Goal: Task Accomplishment & Management: Manage account settings

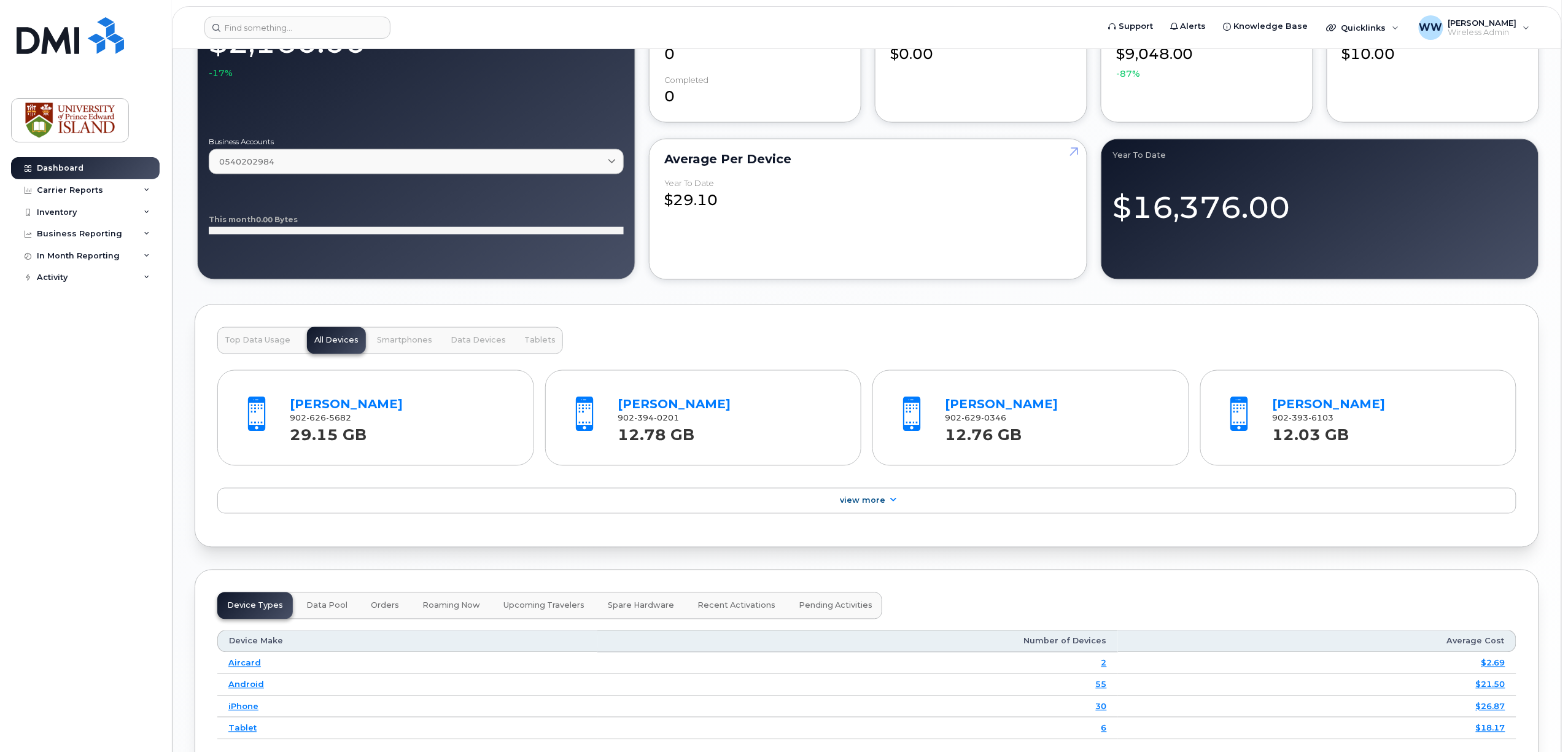
scroll to position [900, 0]
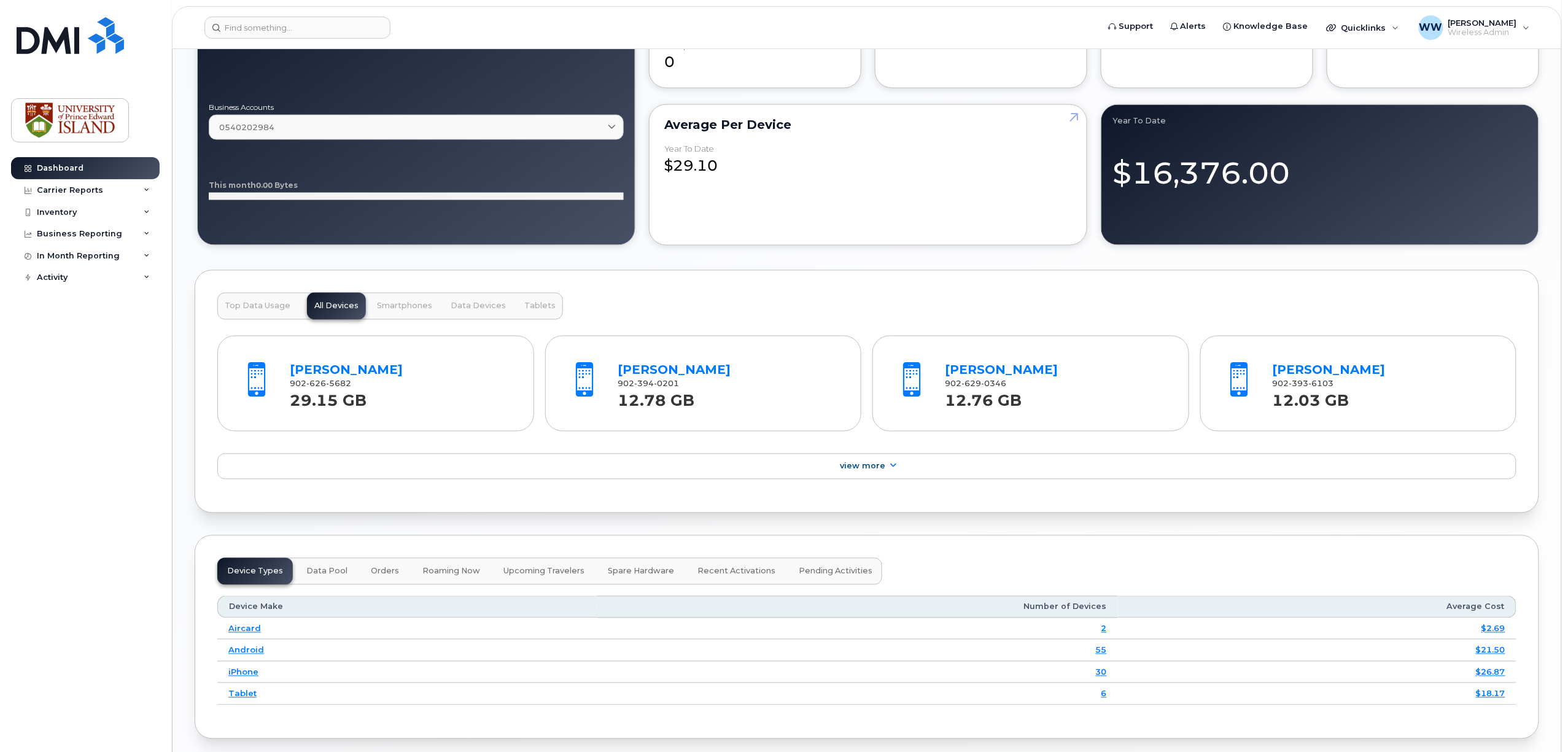
click at [722, 411] on div "12.78 GB" at bounding box center [728, 402] width 222 height 22
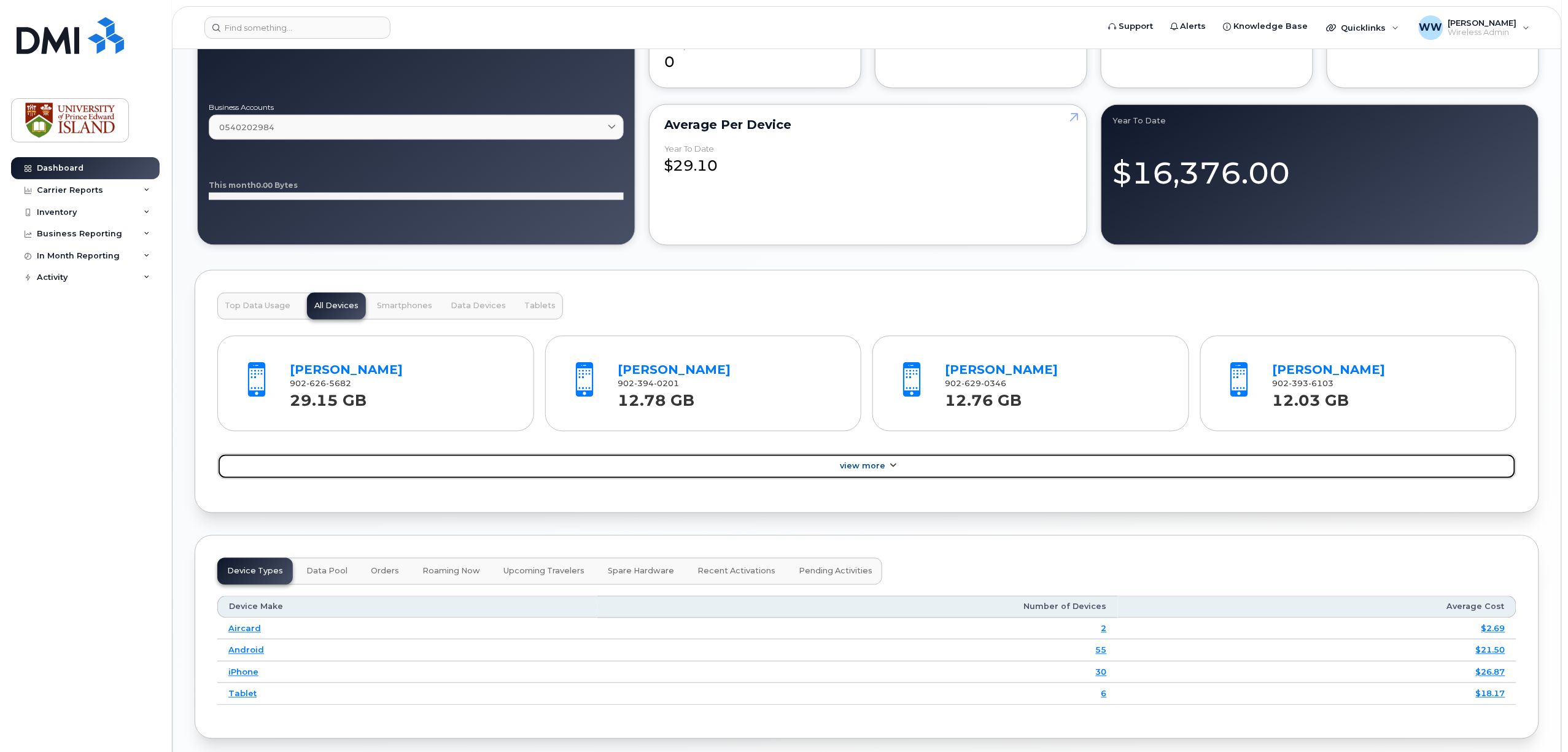
click at [853, 469] on span "View More" at bounding box center [862, 466] width 45 height 9
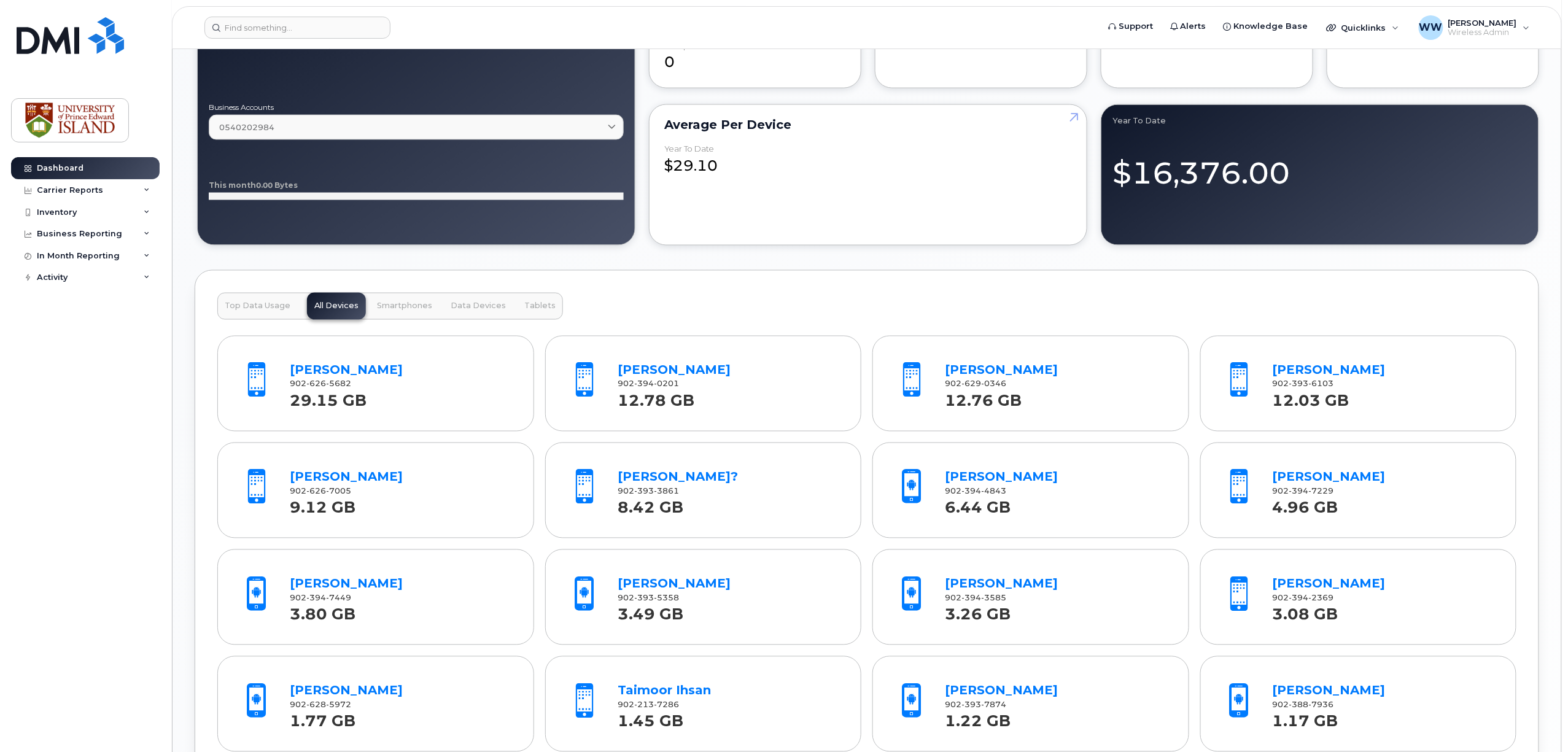
click at [720, 387] on div "902 394 0201" at bounding box center [728, 385] width 222 height 11
click at [333, 398] on strong "29.15 GB" at bounding box center [329, 397] width 77 height 25
click at [693, 369] on link "[PERSON_NAME]" at bounding box center [673, 370] width 113 height 15
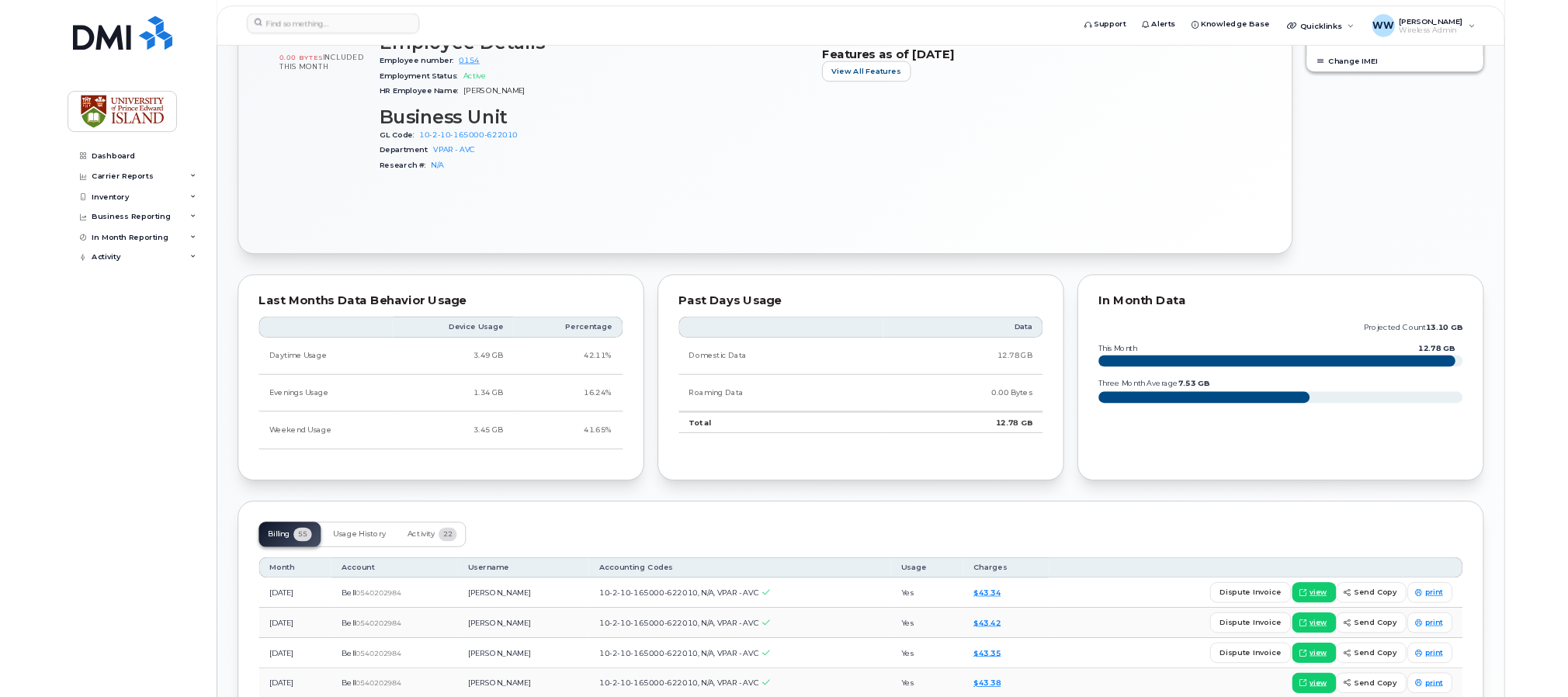
scroll to position [724, 0]
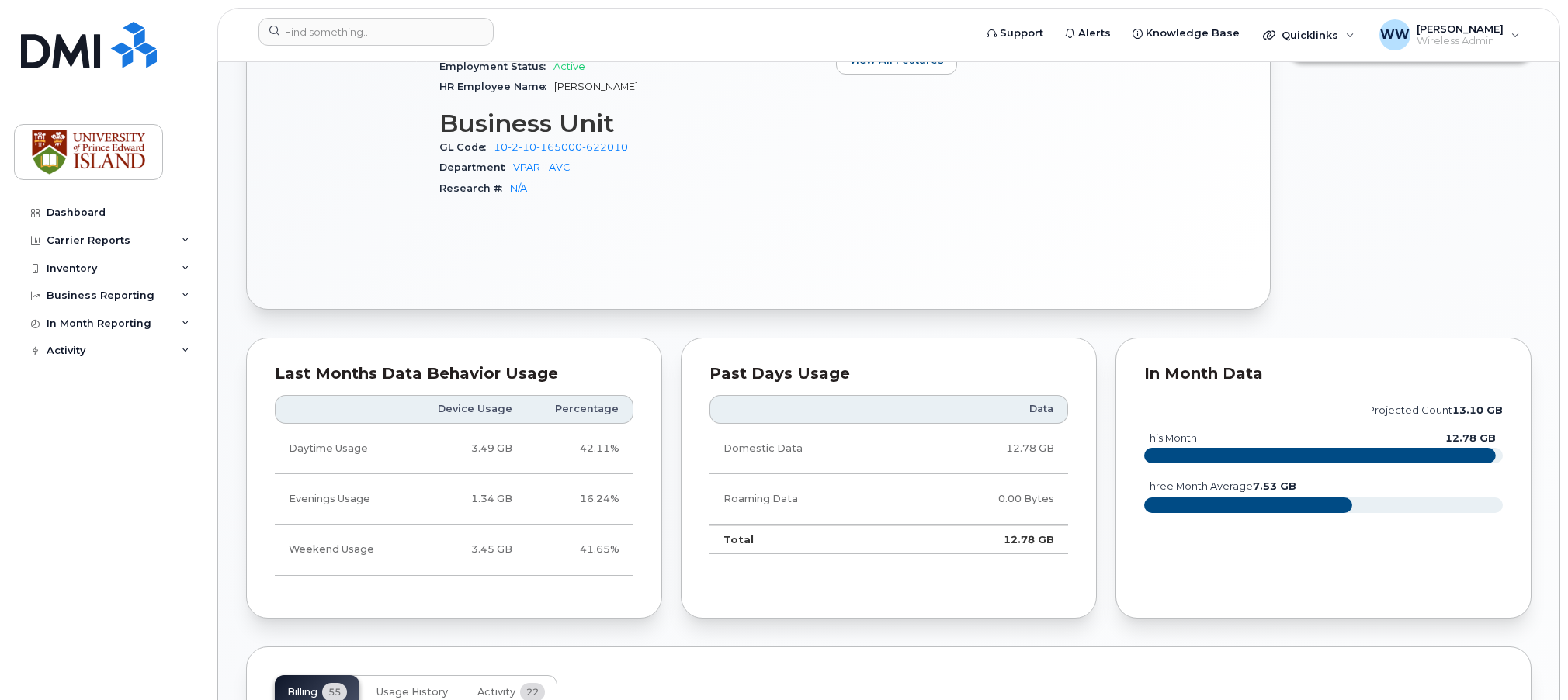
click at [616, 8] on div "Support Alerts Knowledge Base Quicklinks Suspend / Cancel Device Change SIM Car…" at bounding box center [889, 34] width 1342 height 54
drag, startPoint x: 765, startPoint y: 146, endPoint x: 723, endPoint y: 90, distance: 70.0
click at [761, 129] on section "Business Unit GL Code 10-2-10-165000-622010 Department VPAR - AVC Research # N/A" at bounding box center [628, 154] width 378 height 89
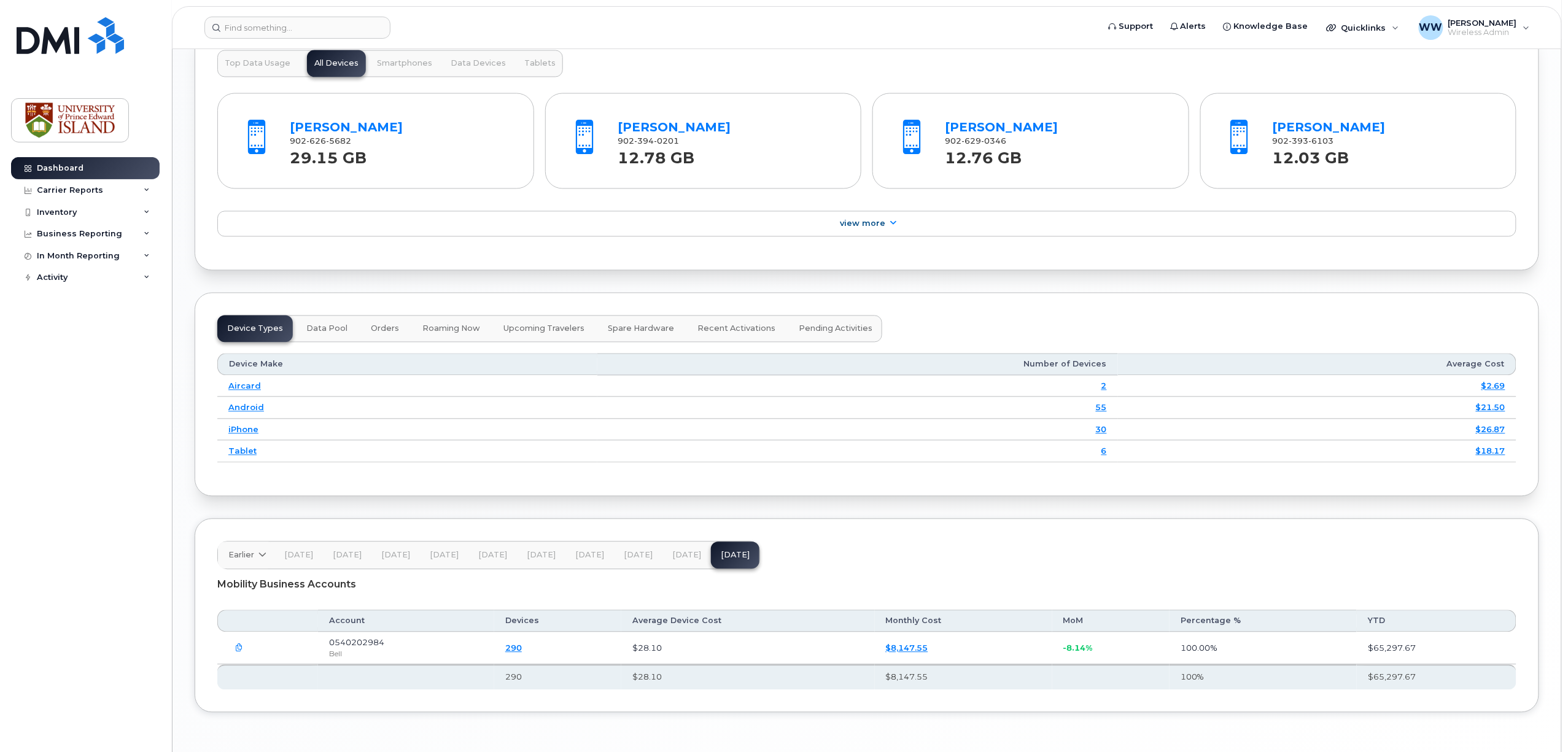
scroll to position [1146, 0]
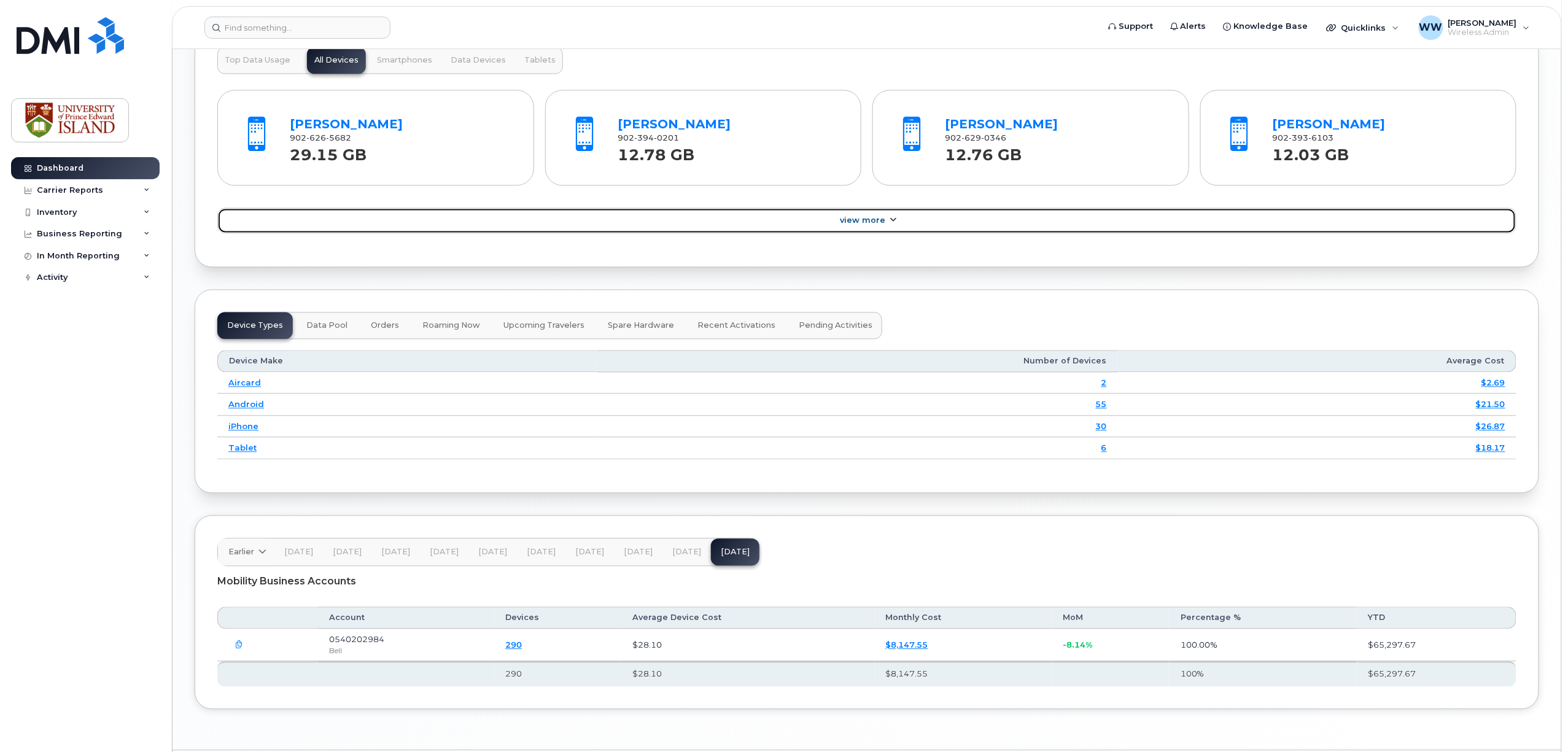
click at [869, 225] on span "View More" at bounding box center [862, 220] width 45 height 9
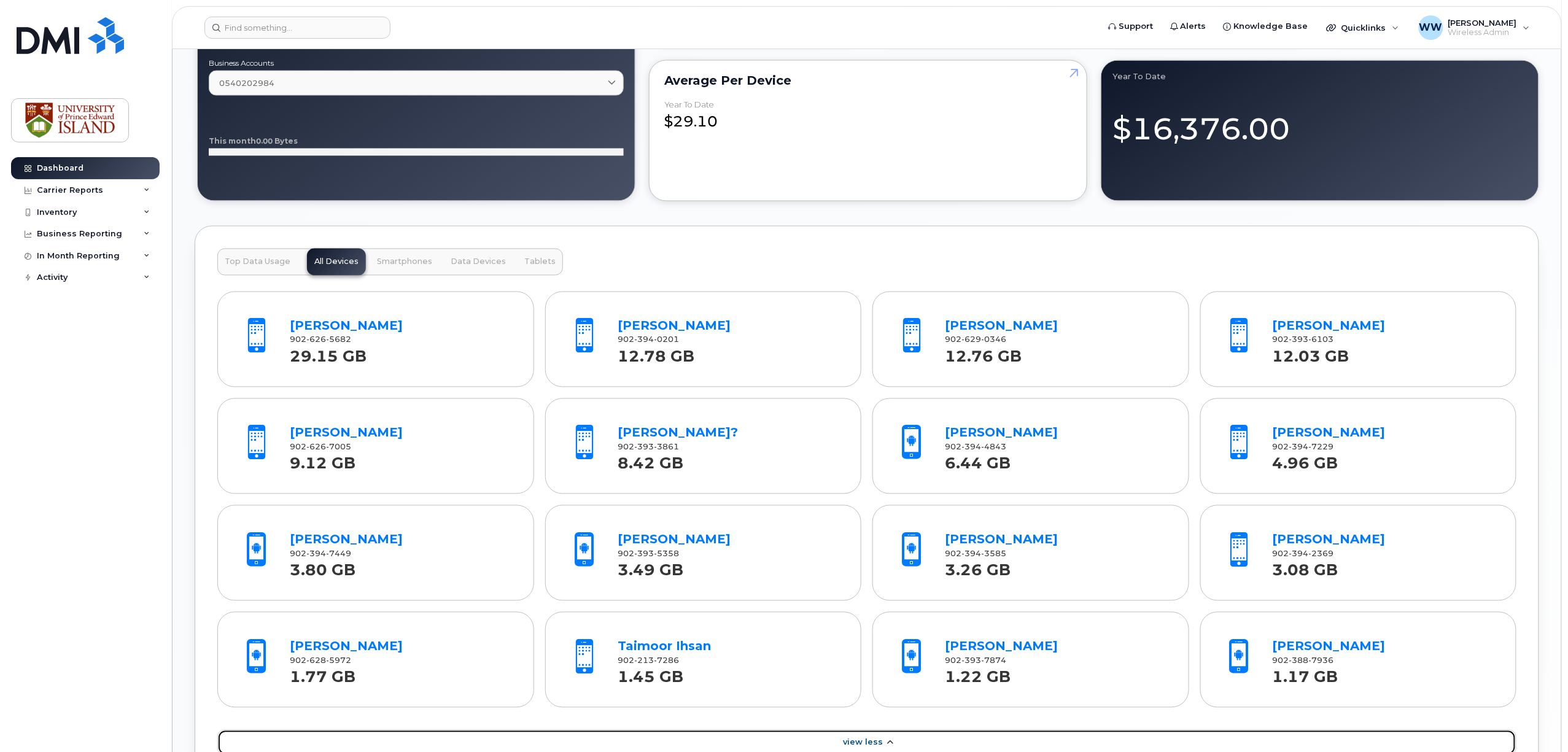
scroll to position [900, 0]
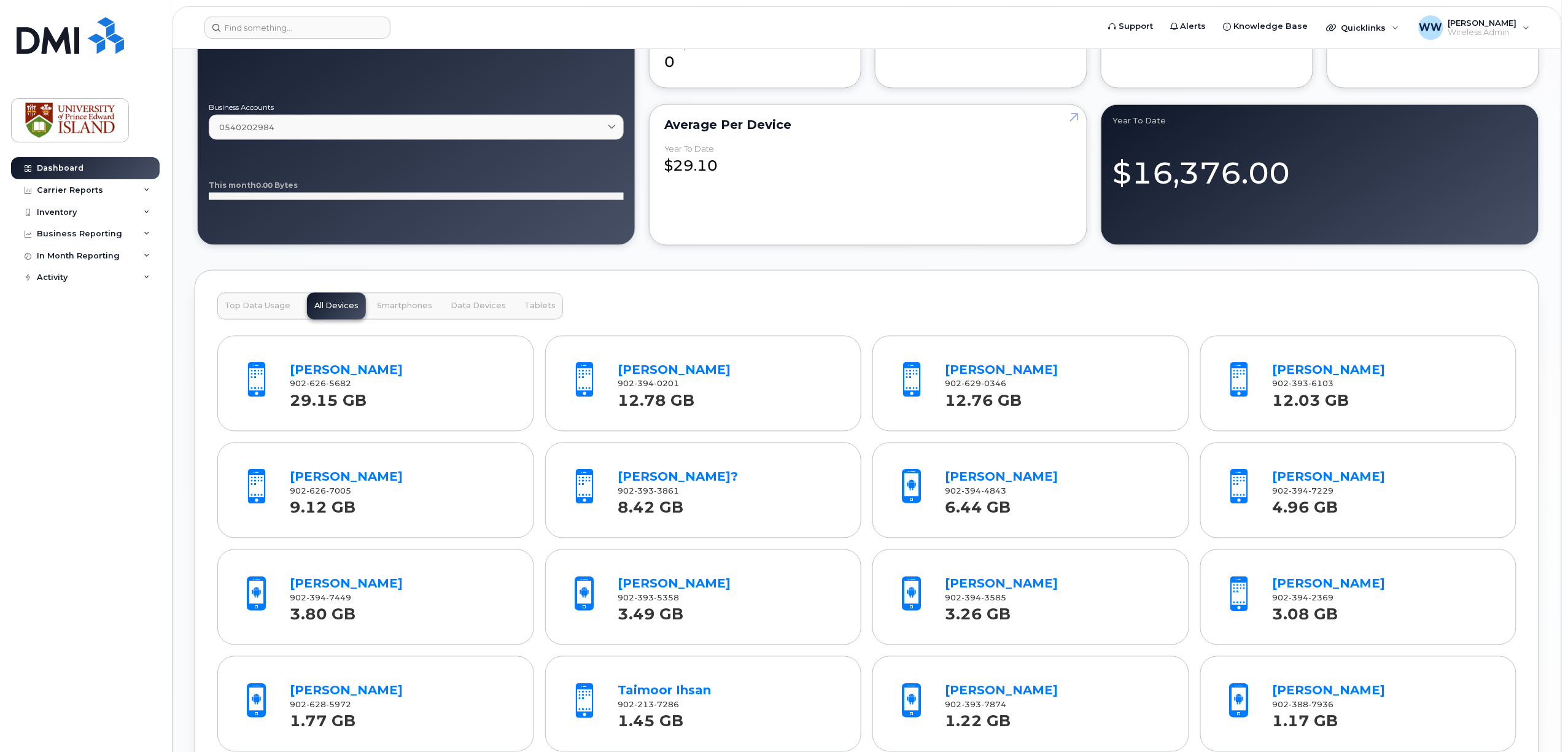
click at [536, 310] on span "Tablets" at bounding box center [540, 306] width 31 height 10
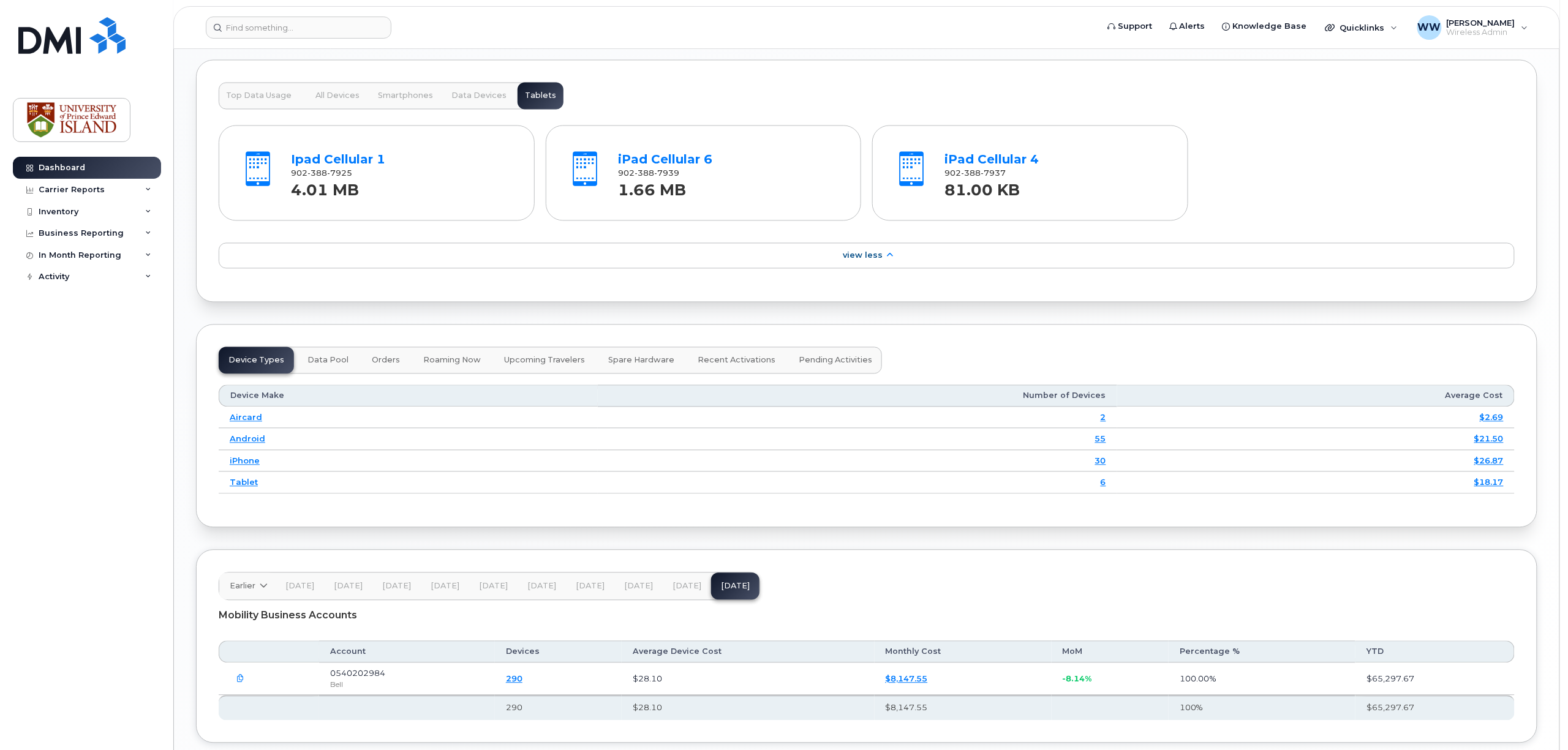
scroll to position [1187, 0]
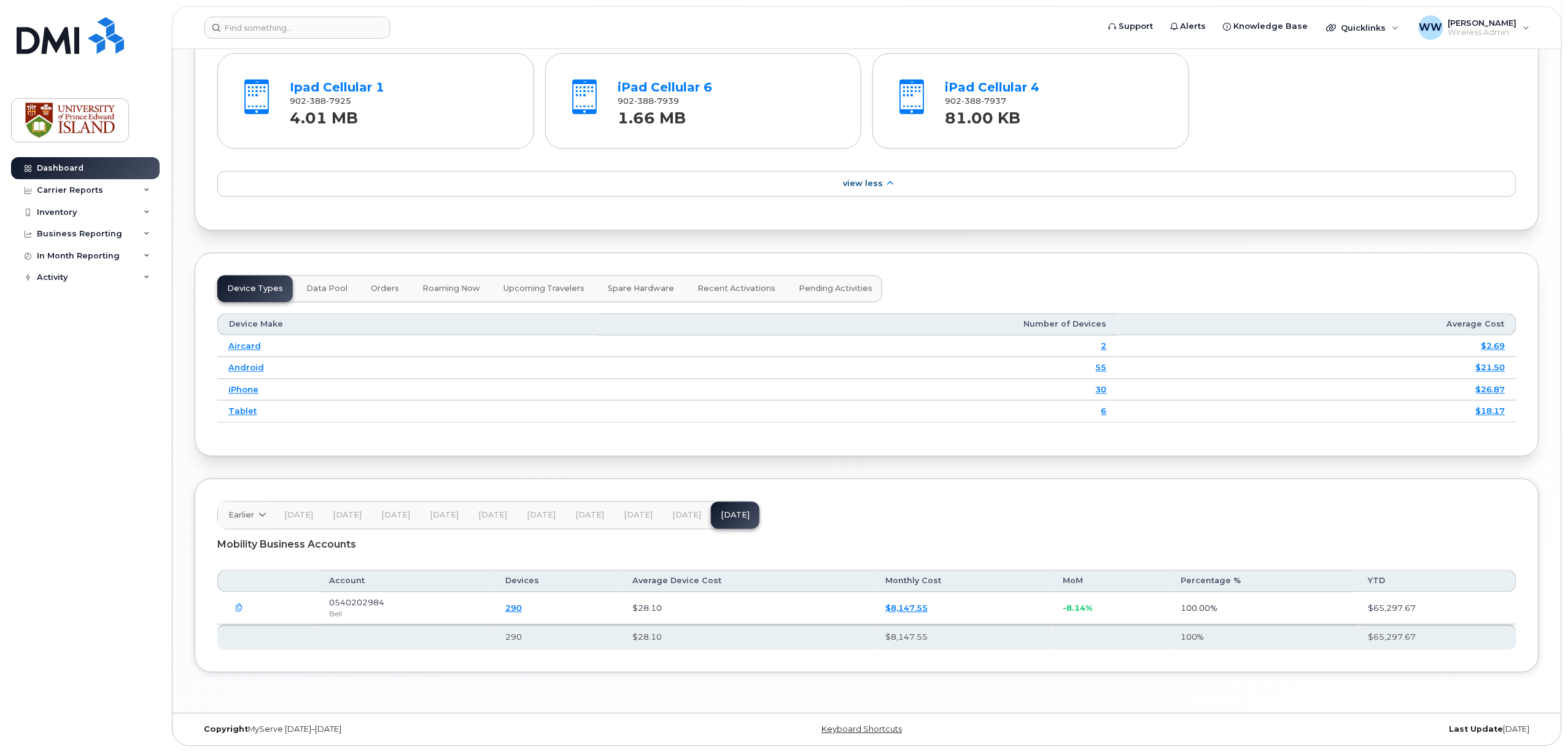
click at [522, 608] on link "290" at bounding box center [513, 608] width 17 height 10
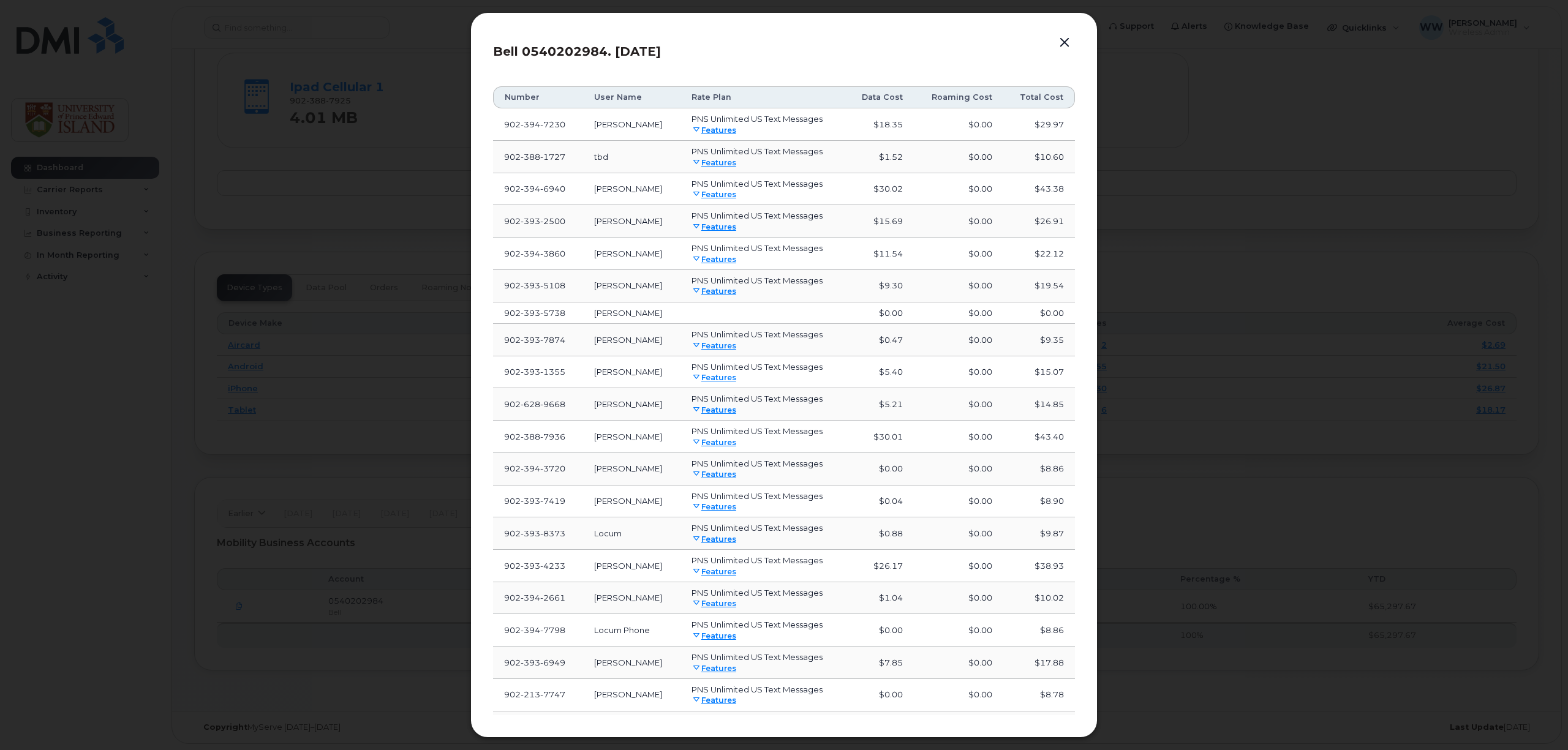
click at [540, 473] on span "3720" at bounding box center [553, 468] width 25 height 10
drag, startPoint x: 567, startPoint y: 477, endPoint x: 501, endPoint y: 478, distance: 66.0
click at [501, 478] on td "902 394 3720" at bounding box center [538, 469] width 90 height 33
copy span "902 394 3720"
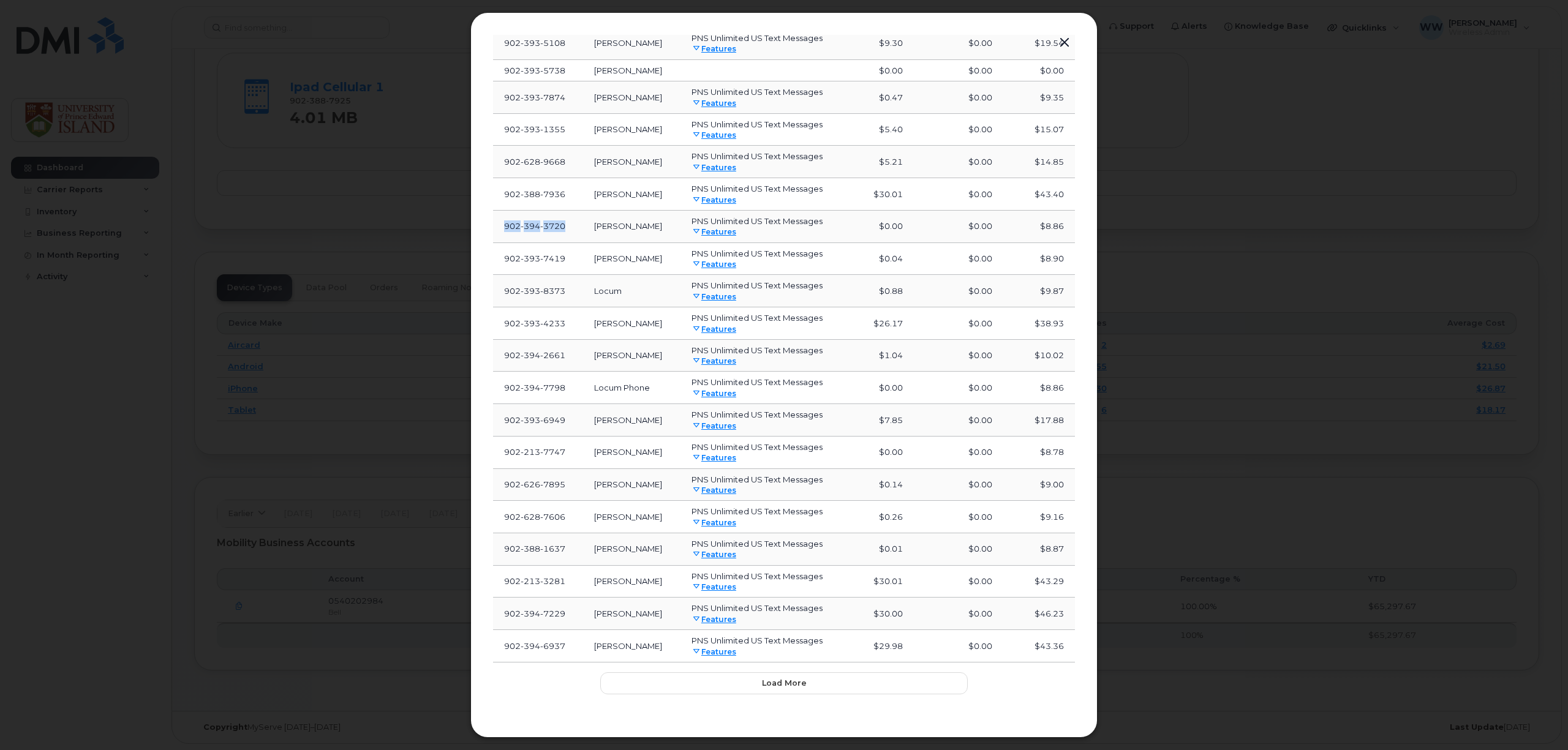
scroll to position [258, 0]
click at [780, 682] on span "Load more" at bounding box center [784, 683] width 45 height 12
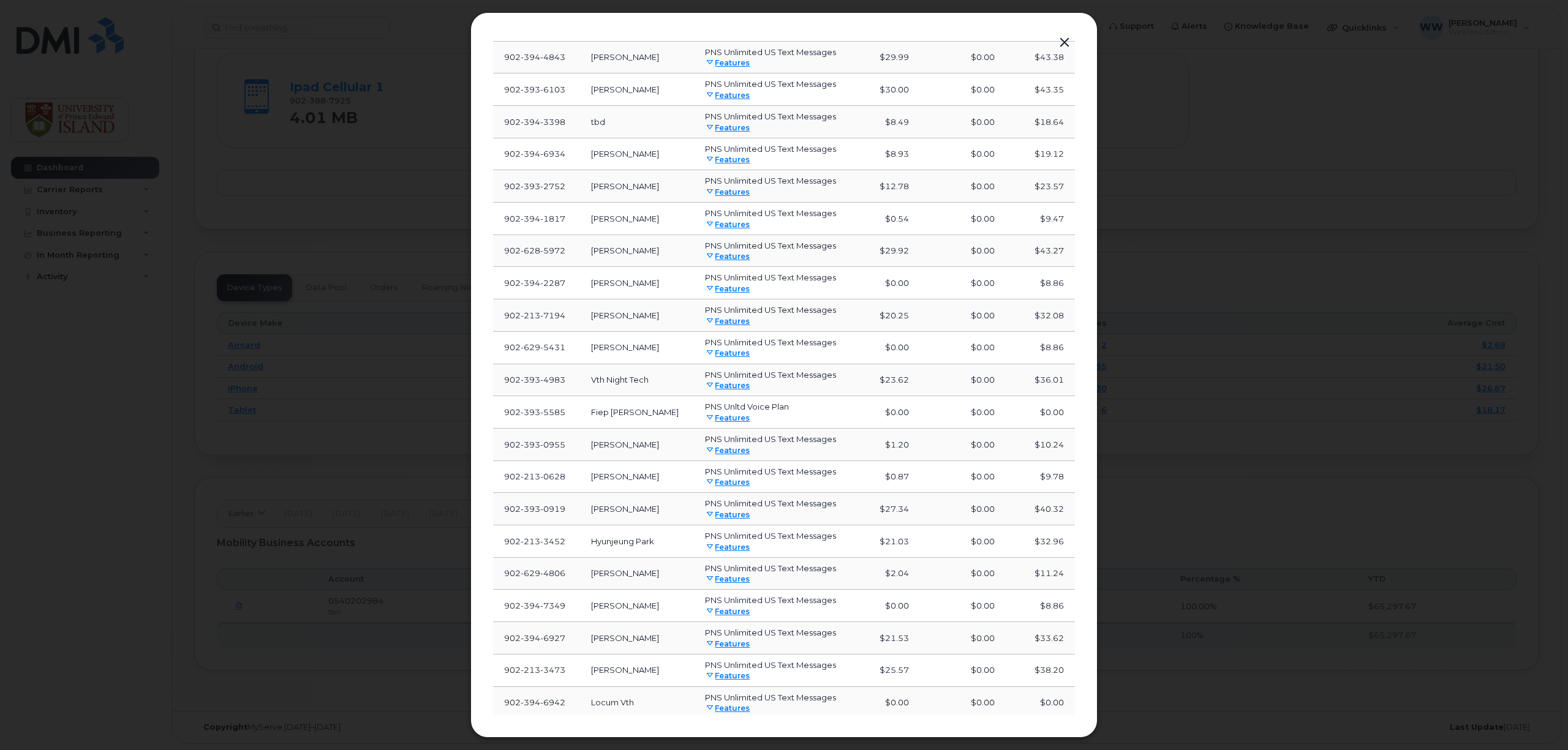
scroll to position [1079, 0]
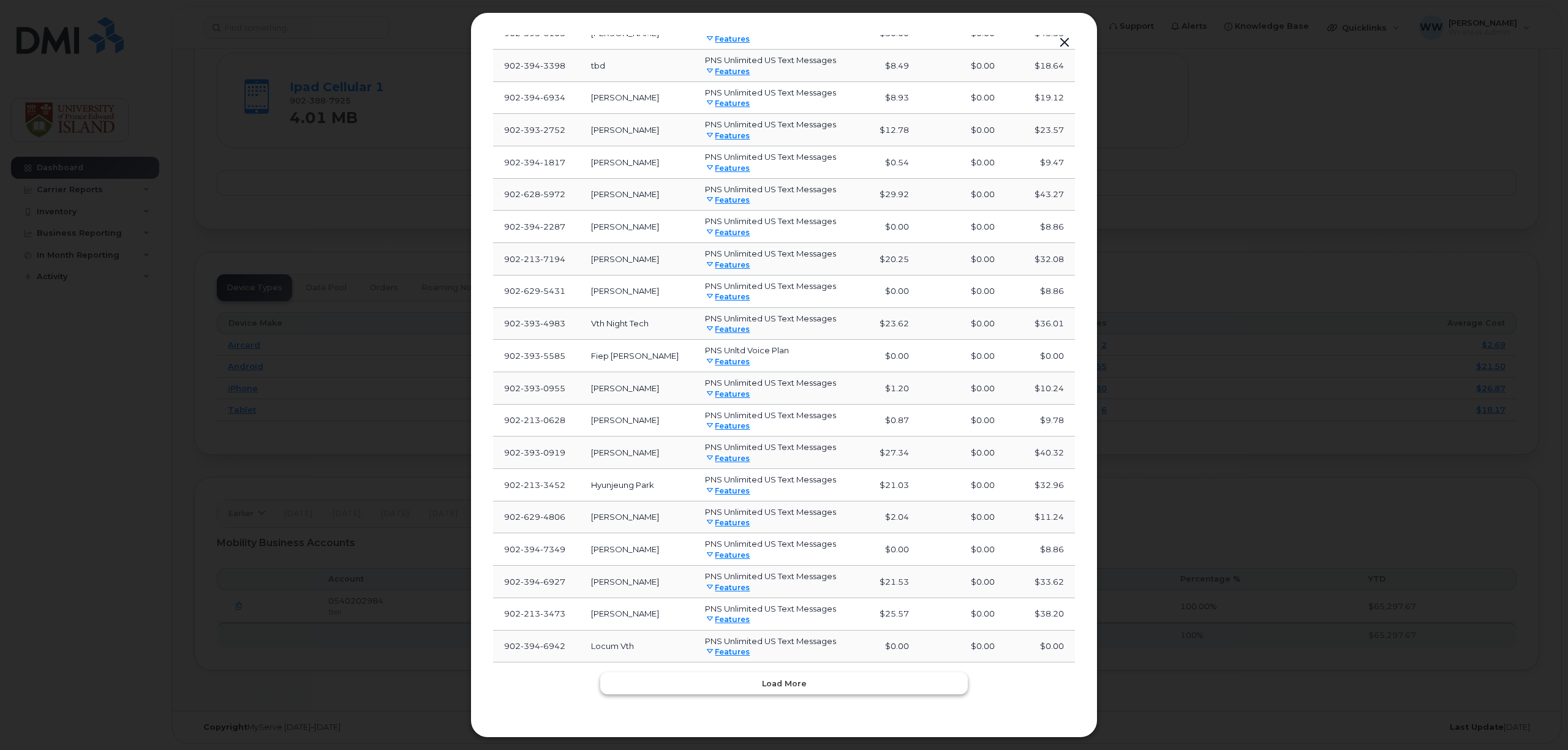
click at [775, 679] on span "Load more" at bounding box center [784, 684] width 45 height 12
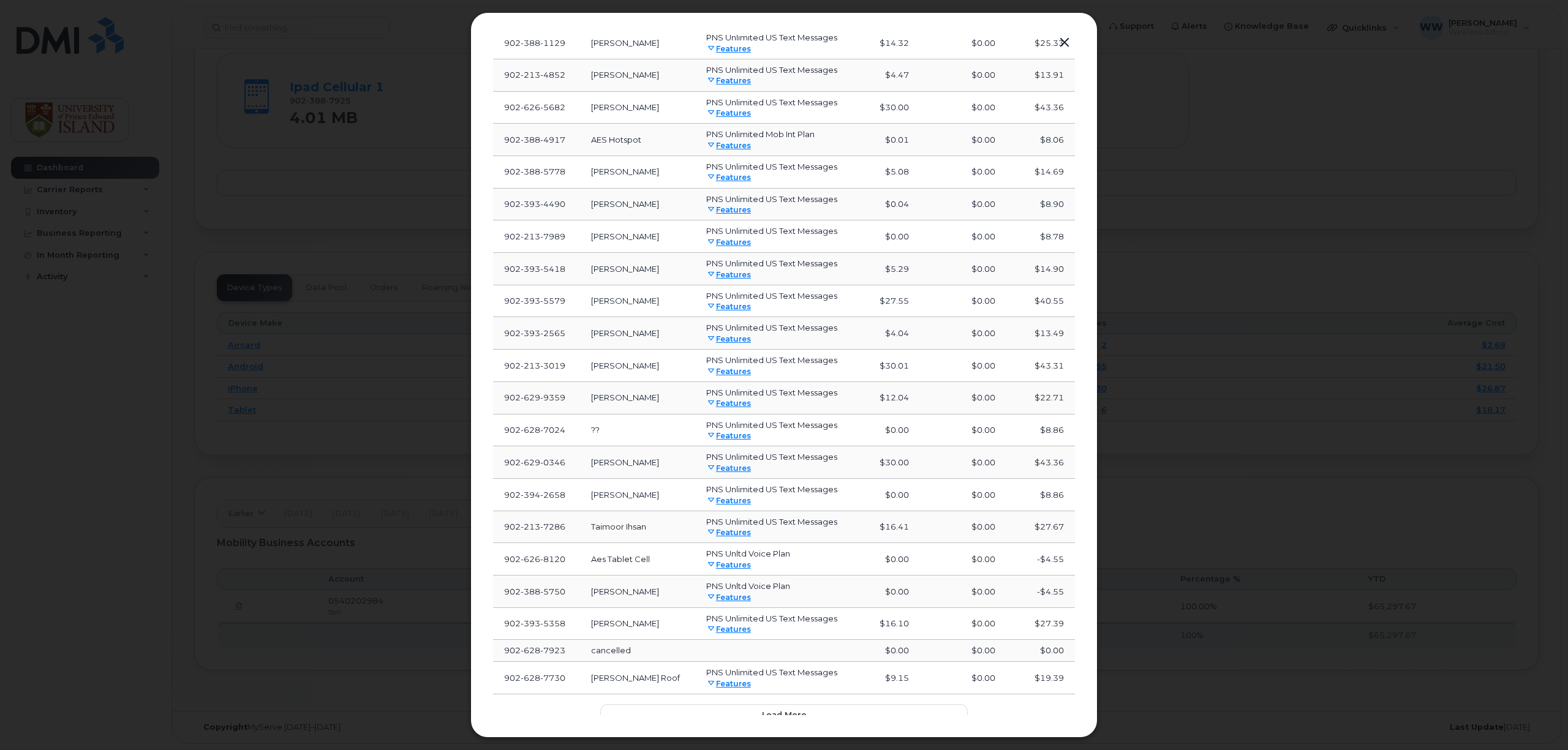
scroll to position [1890, 0]
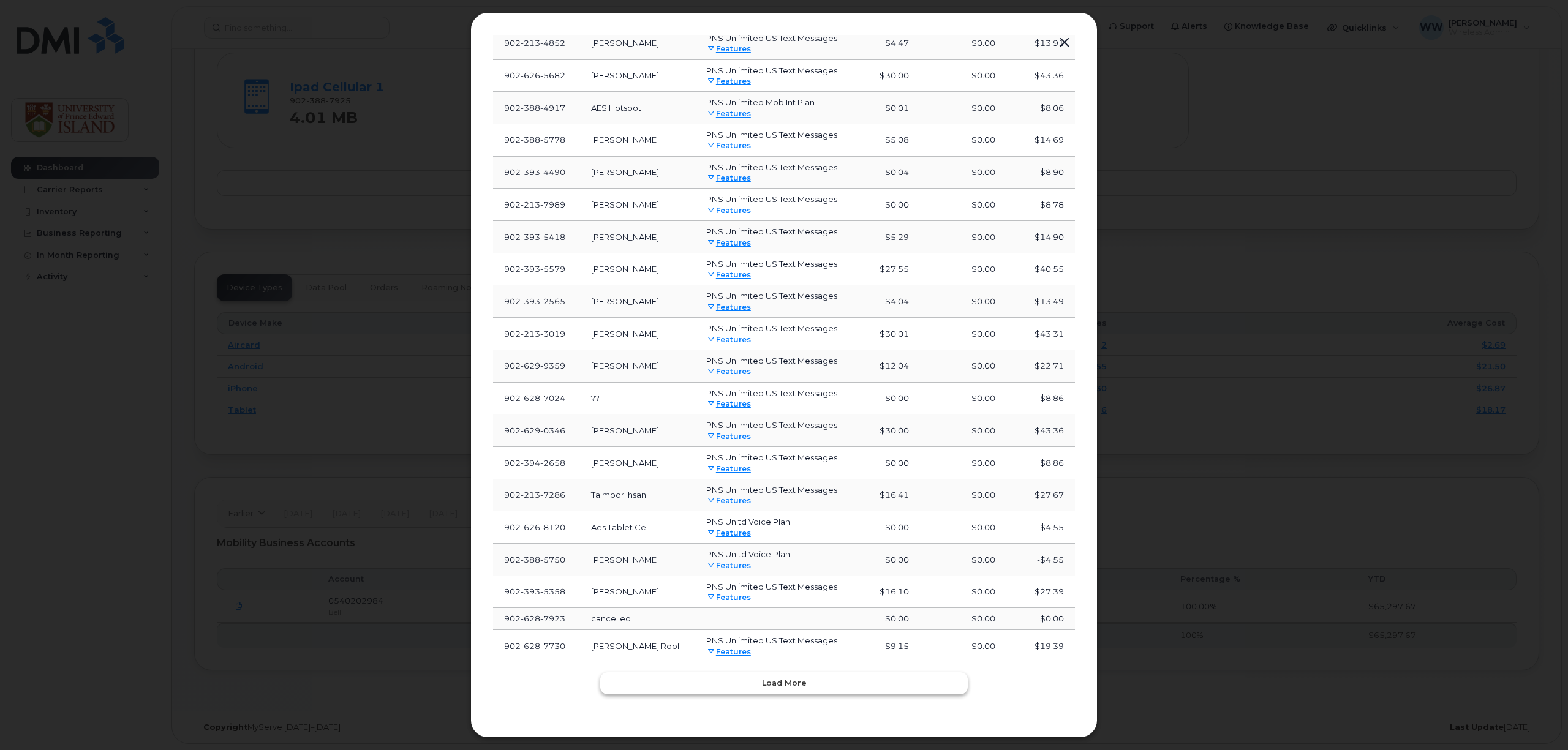
click at [786, 689] on span "Load more" at bounding box center [784, 683] width 45 height 12
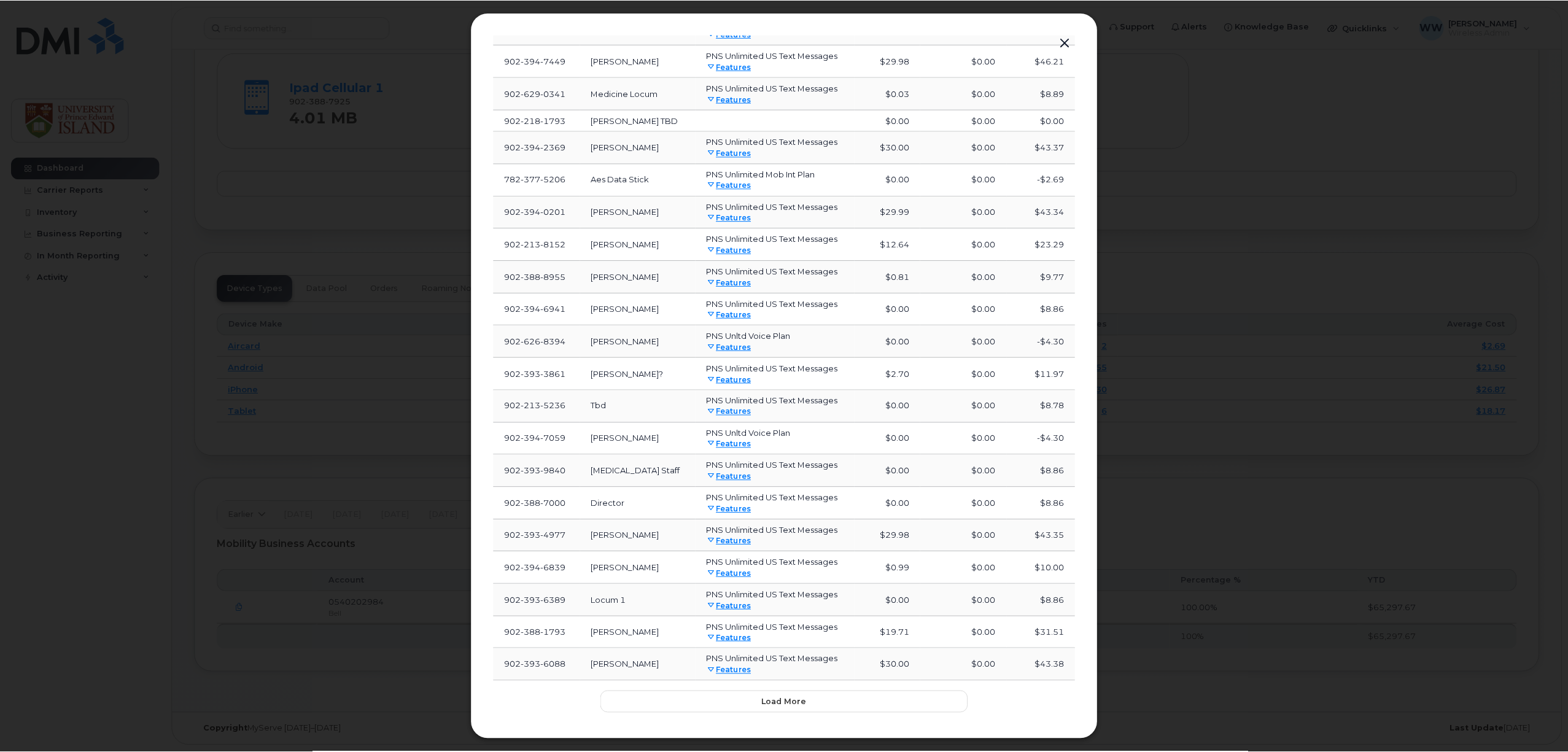
scroll to position [2709, 0]
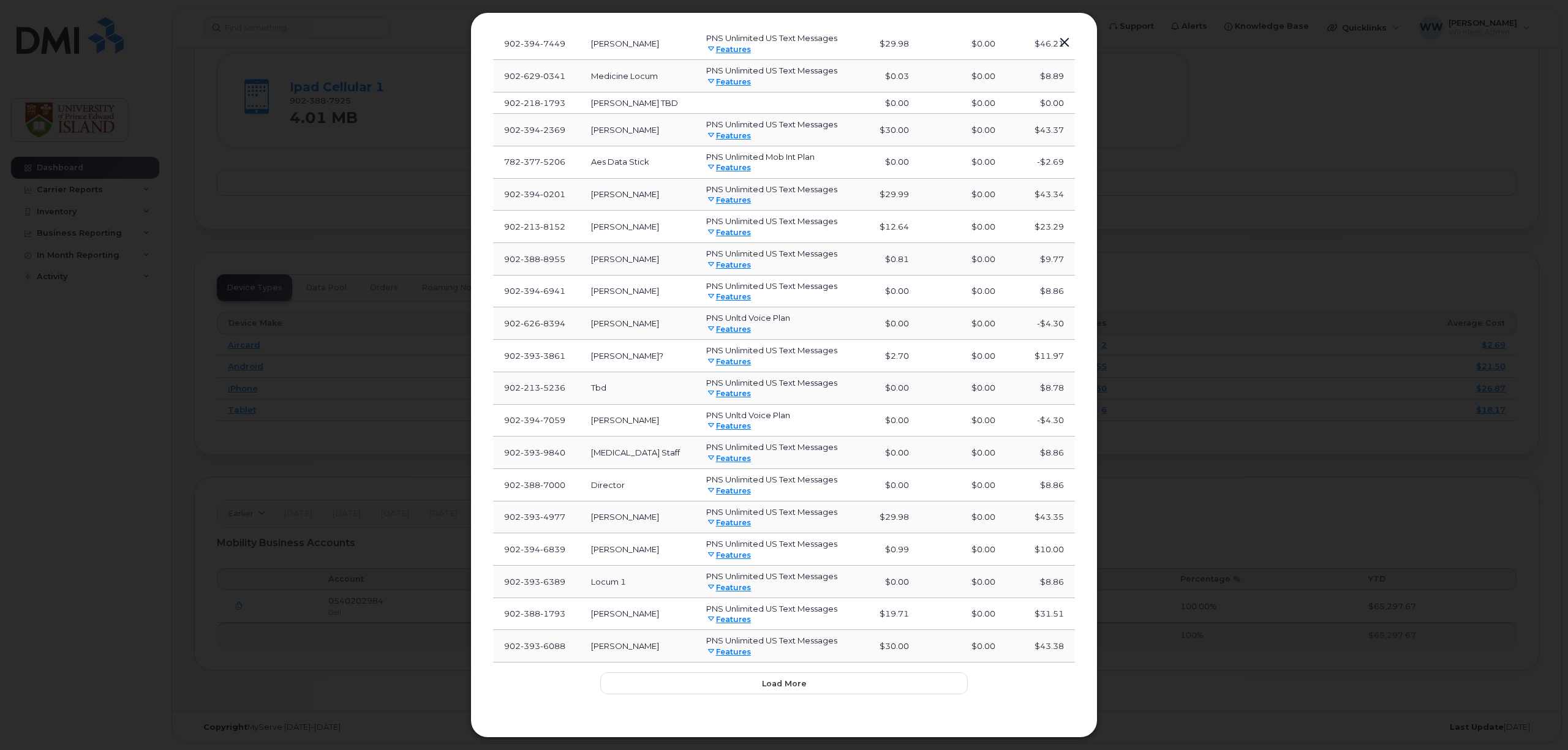
click at [1062, 38] on button "button" at bounding box center [1064, 43] width 18 height 17
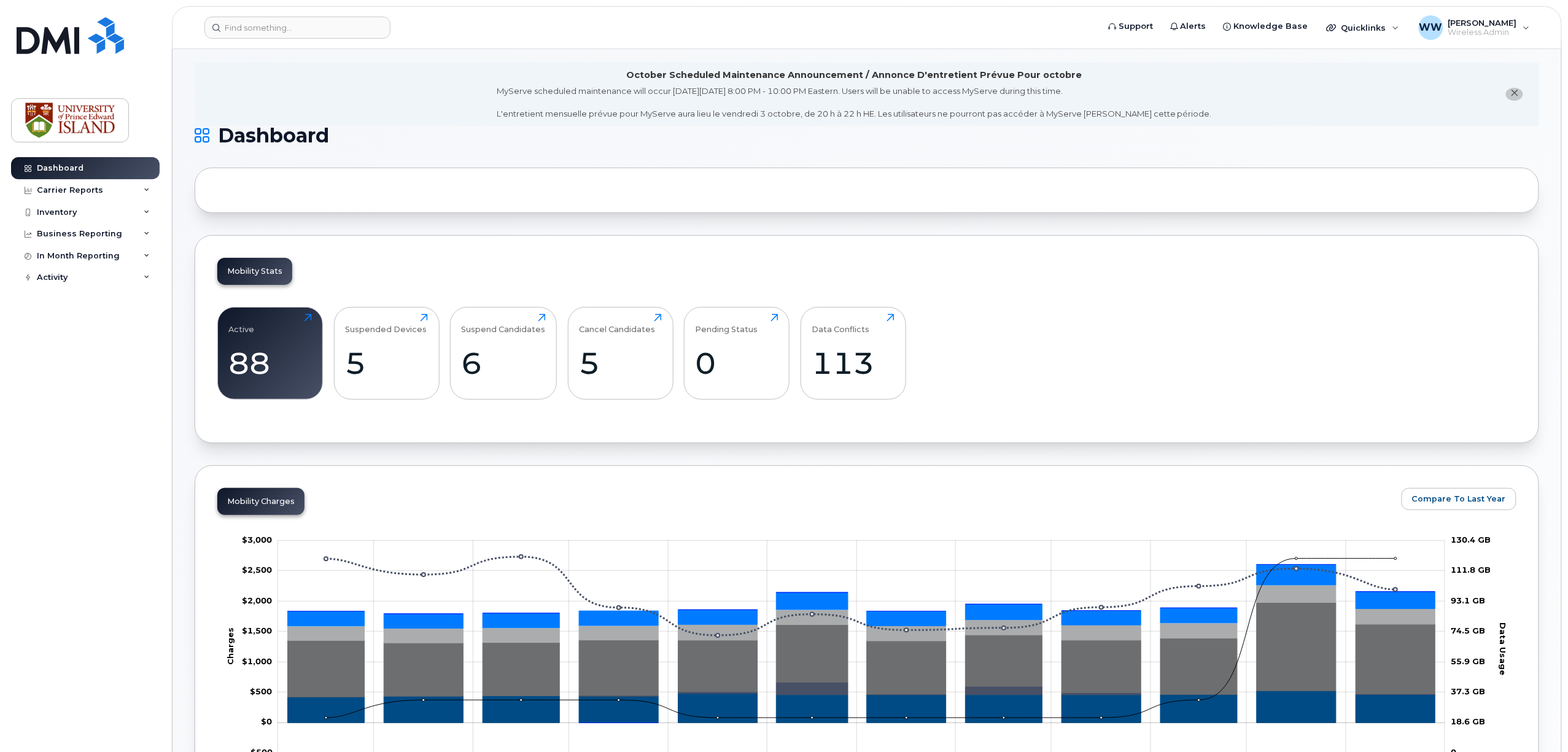
scroll to position [0, 0]
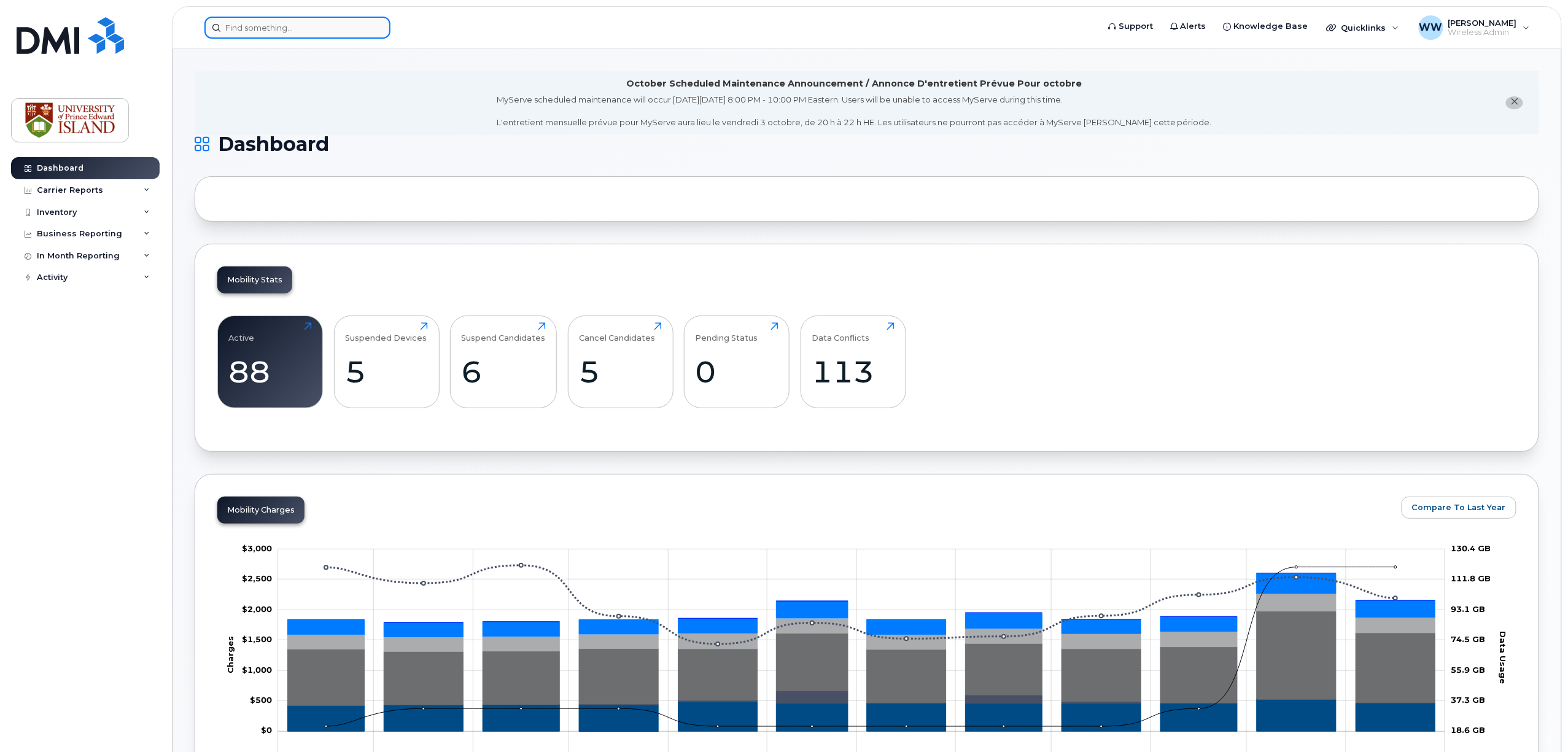
click at [293, 20] on input at bounding box center [297, 28] width 186 height 22
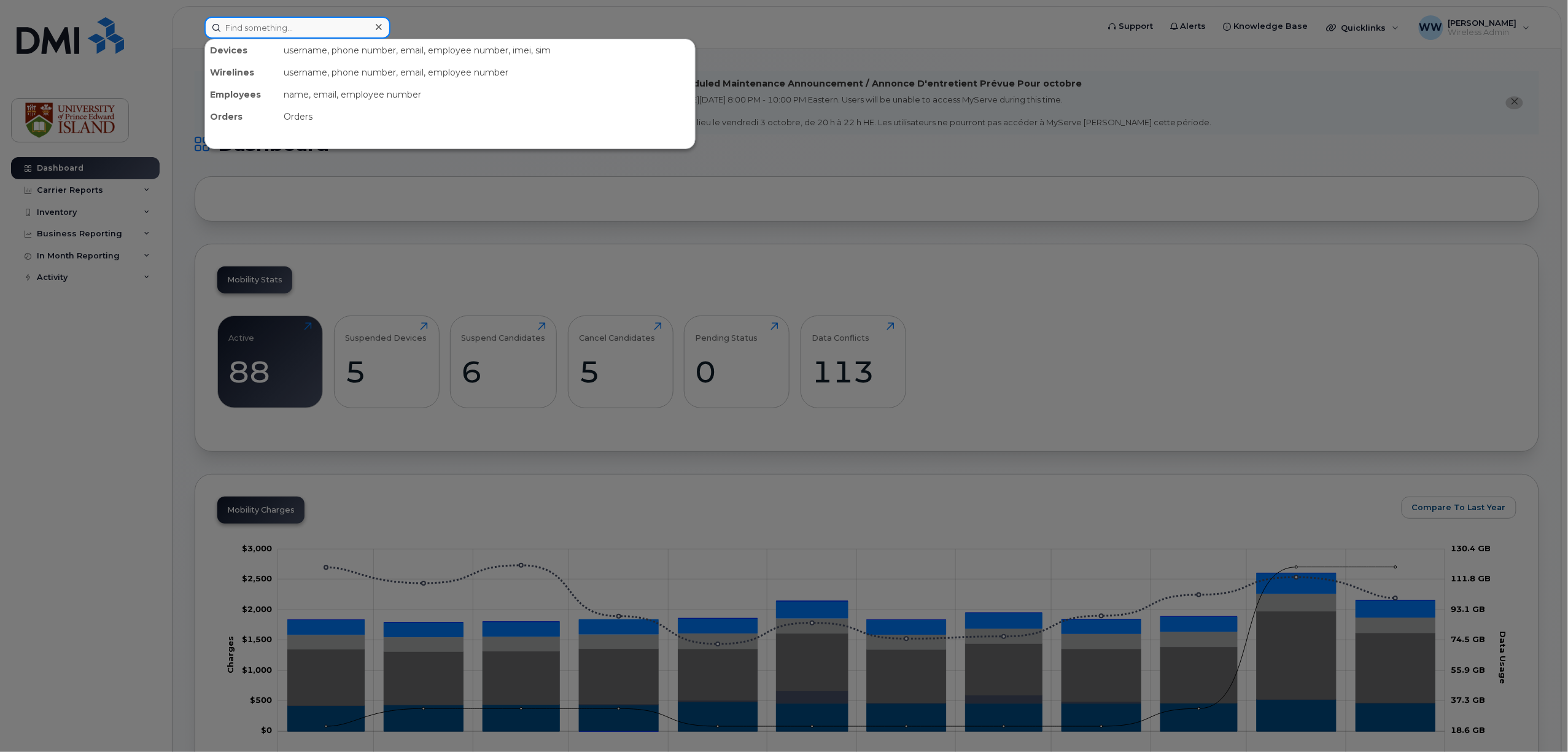
paste input "9023943720"
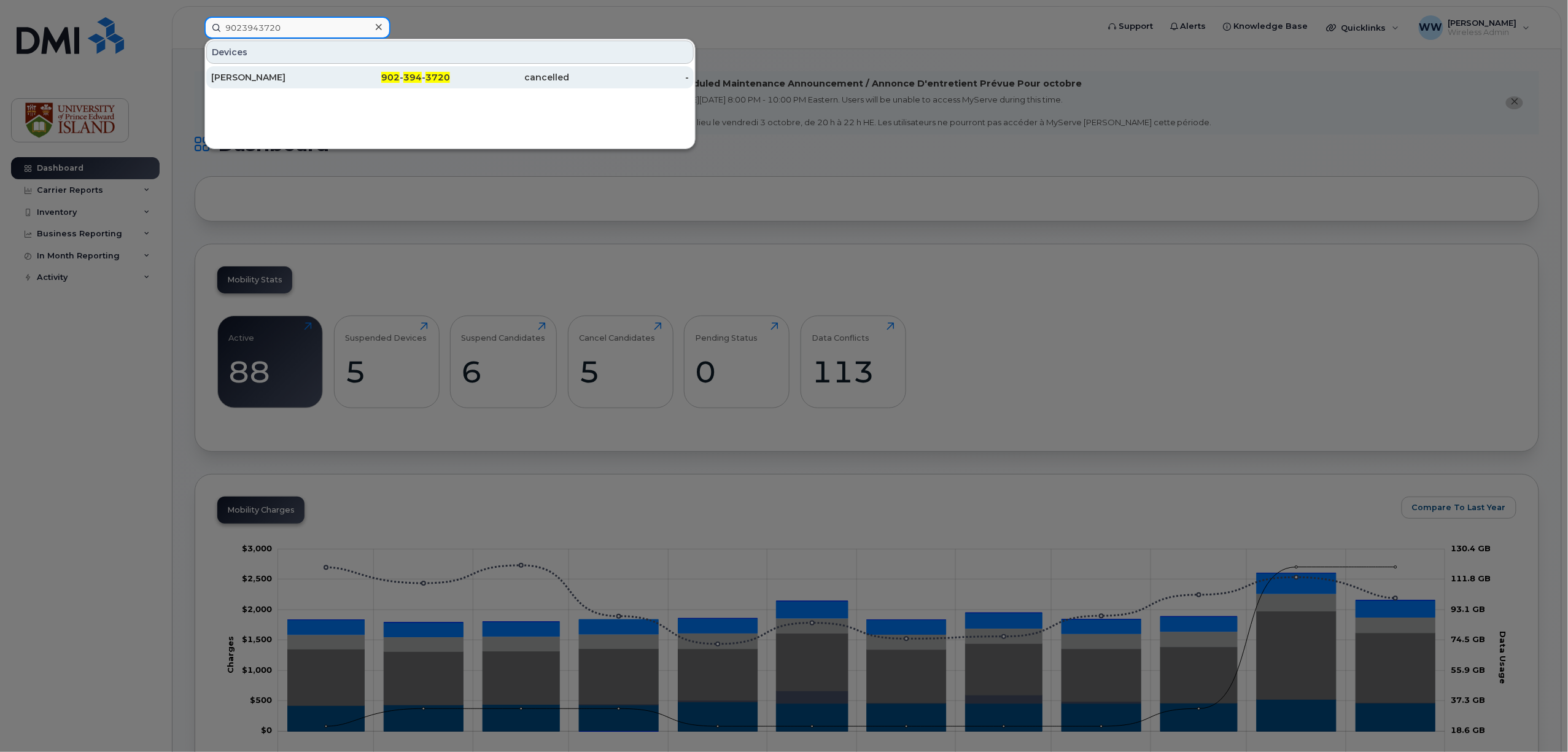
type input "9023943720"
click at [236, 79] on div "NIcole Rodgers" at bounding box center [271, 78] width 120 height 13
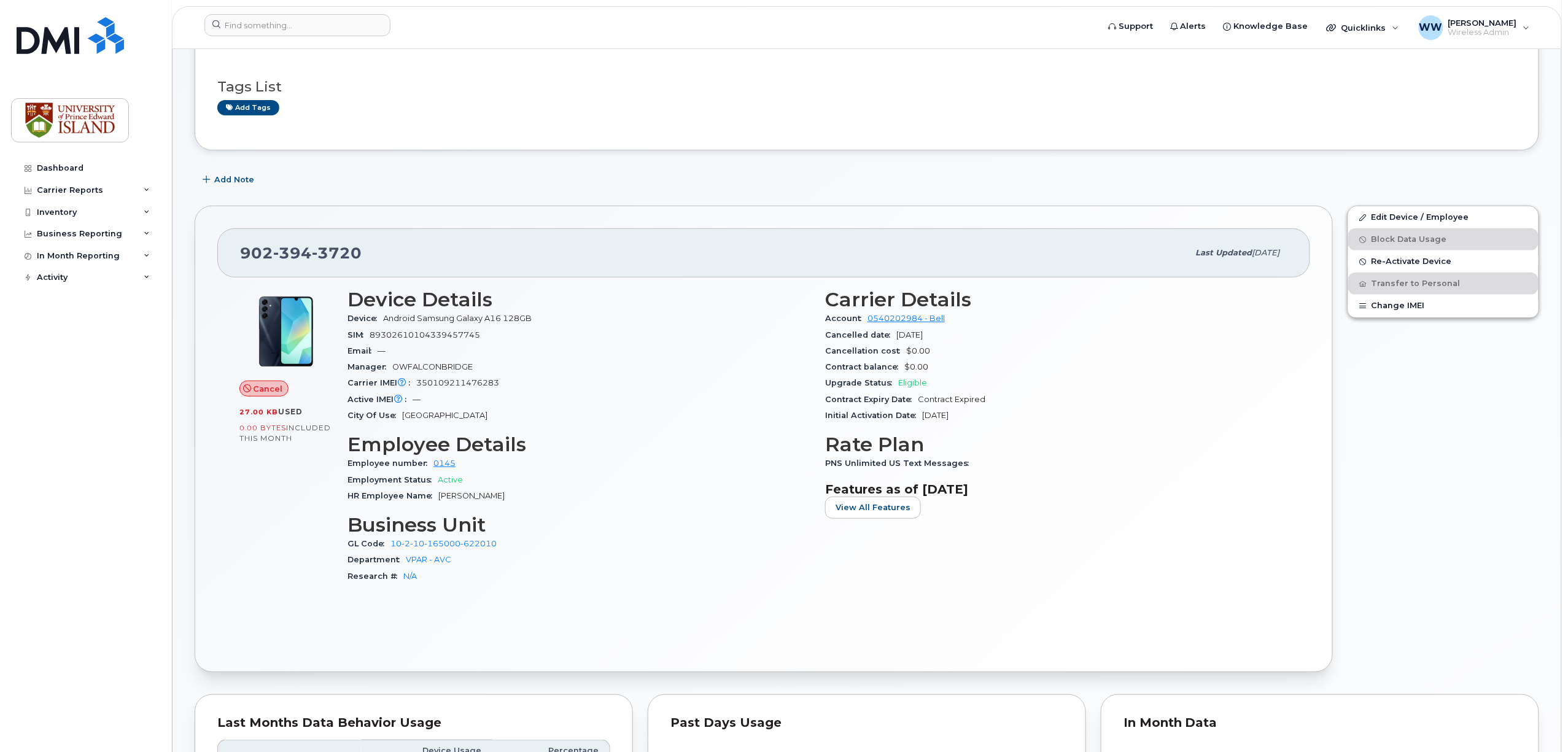
scroll to position [82, 0]
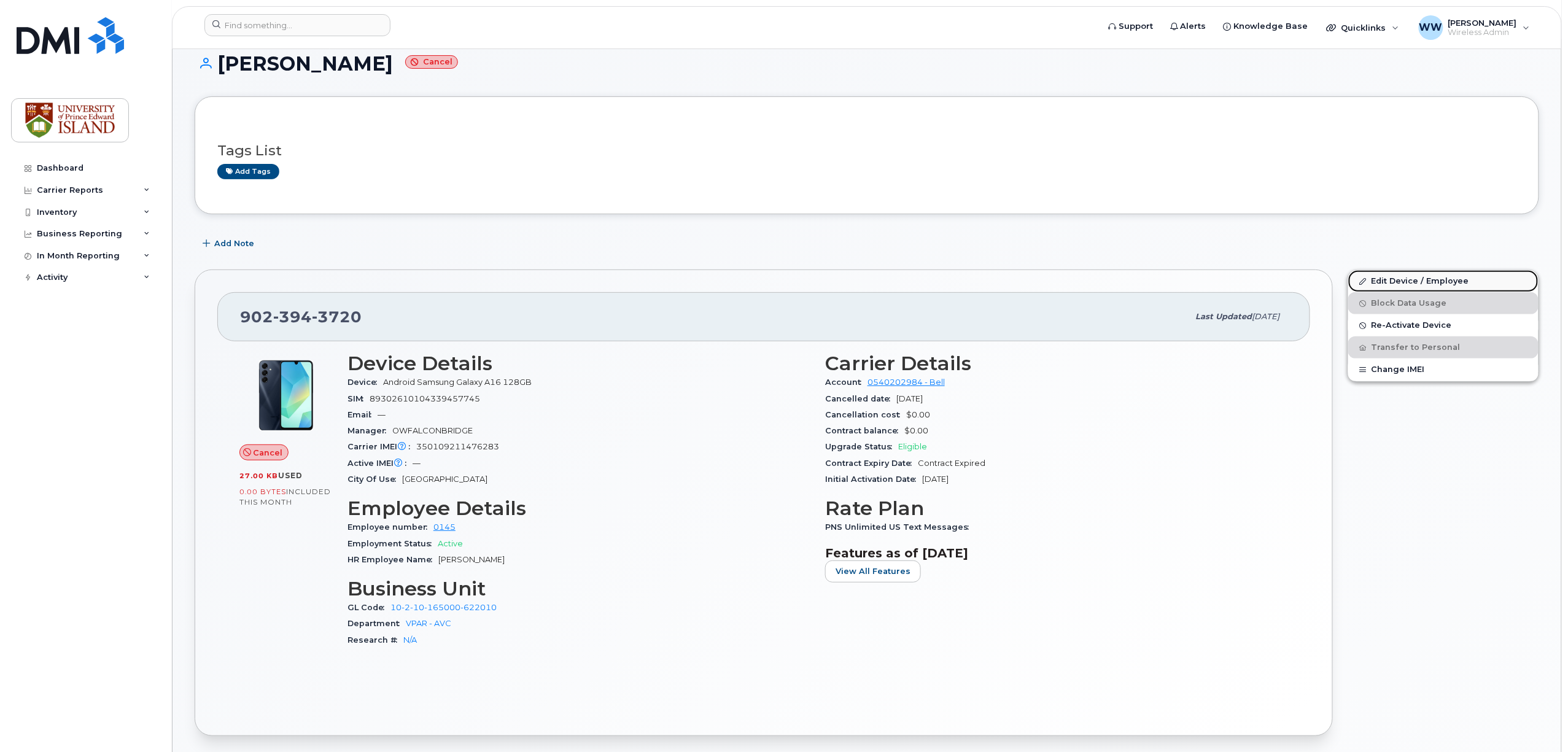
click at [1407, 278] on link "Edit Device / Employee" at bounding box center [1443, 281] width 190 height 22
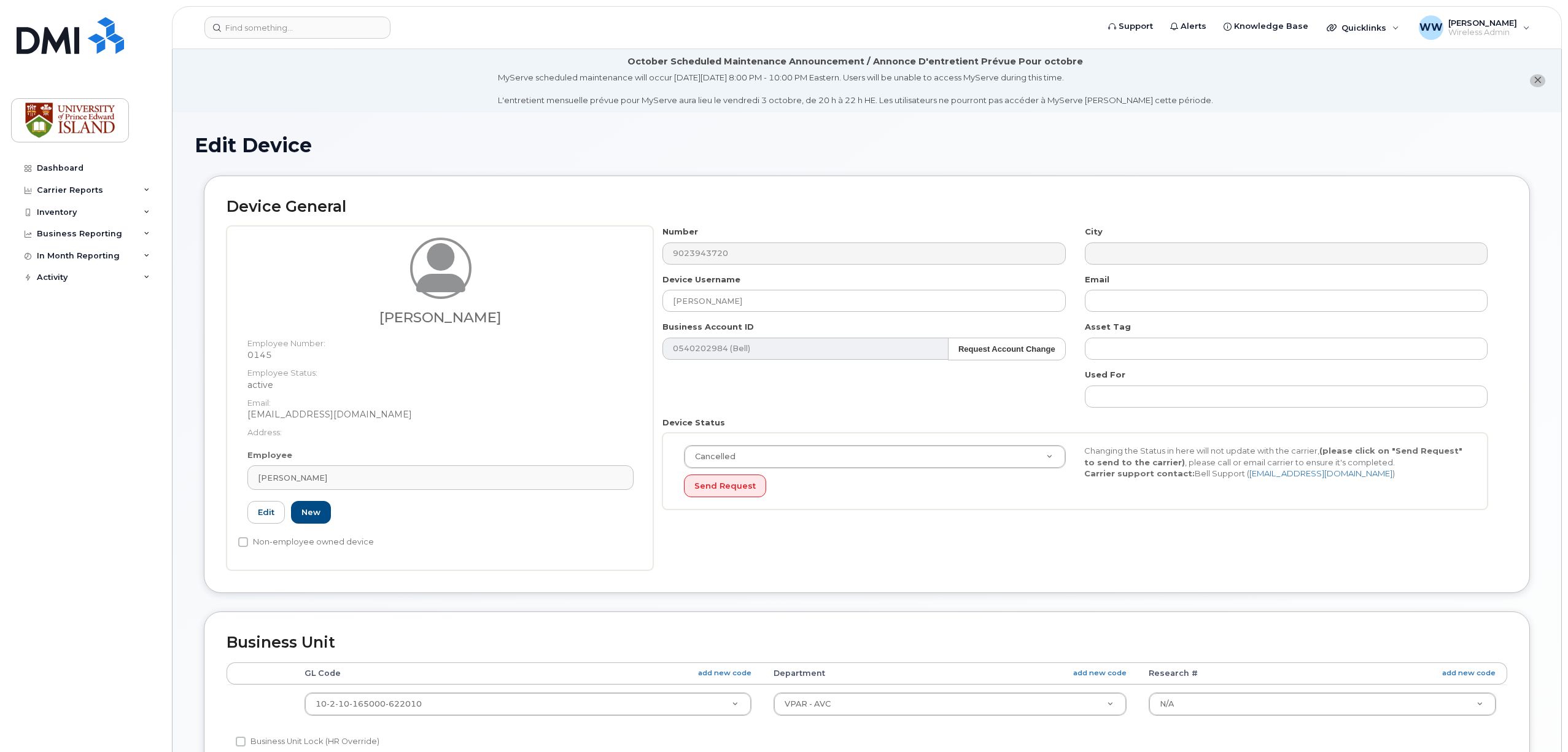
select select "2042298"
select select "2042284"
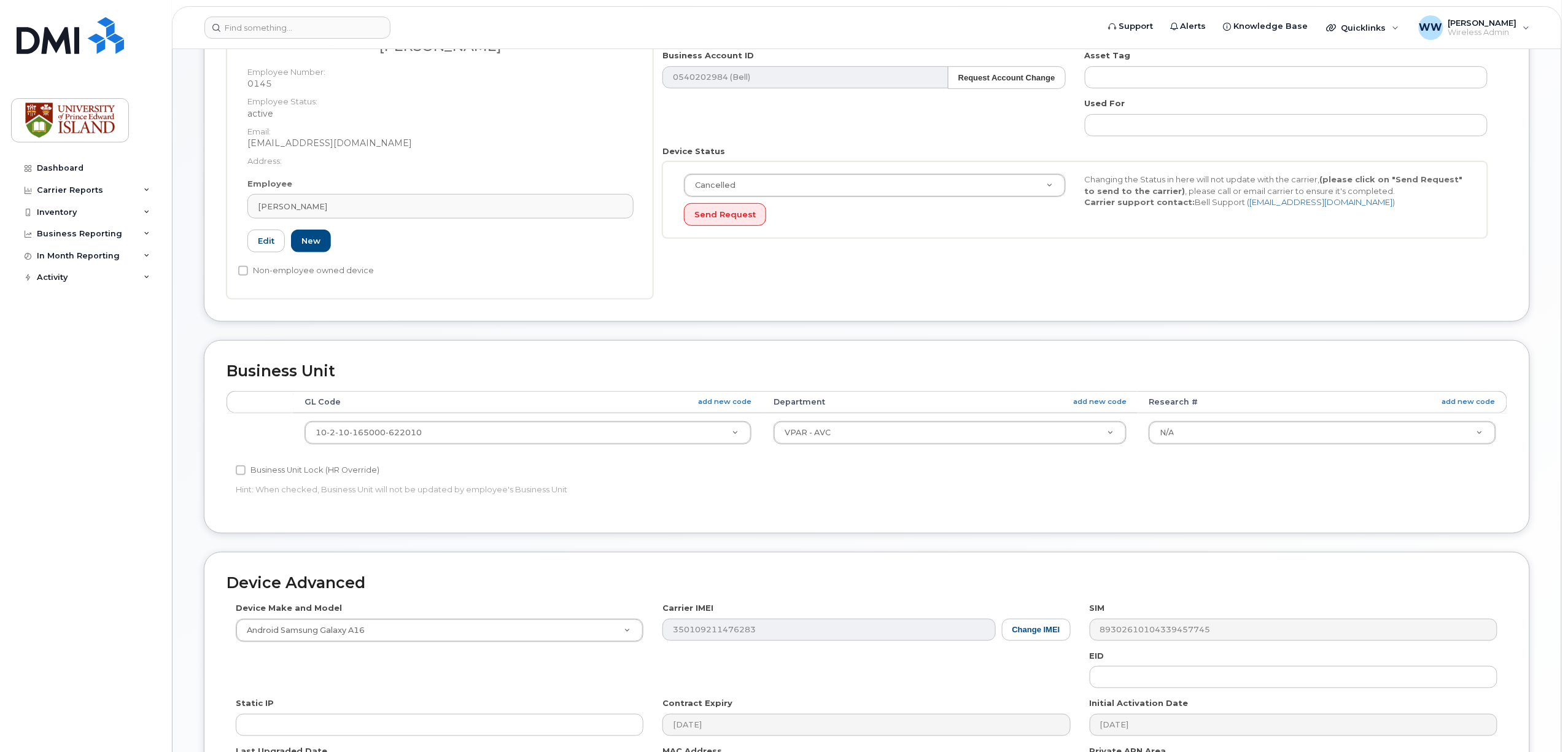
scroll to position [327, 0]
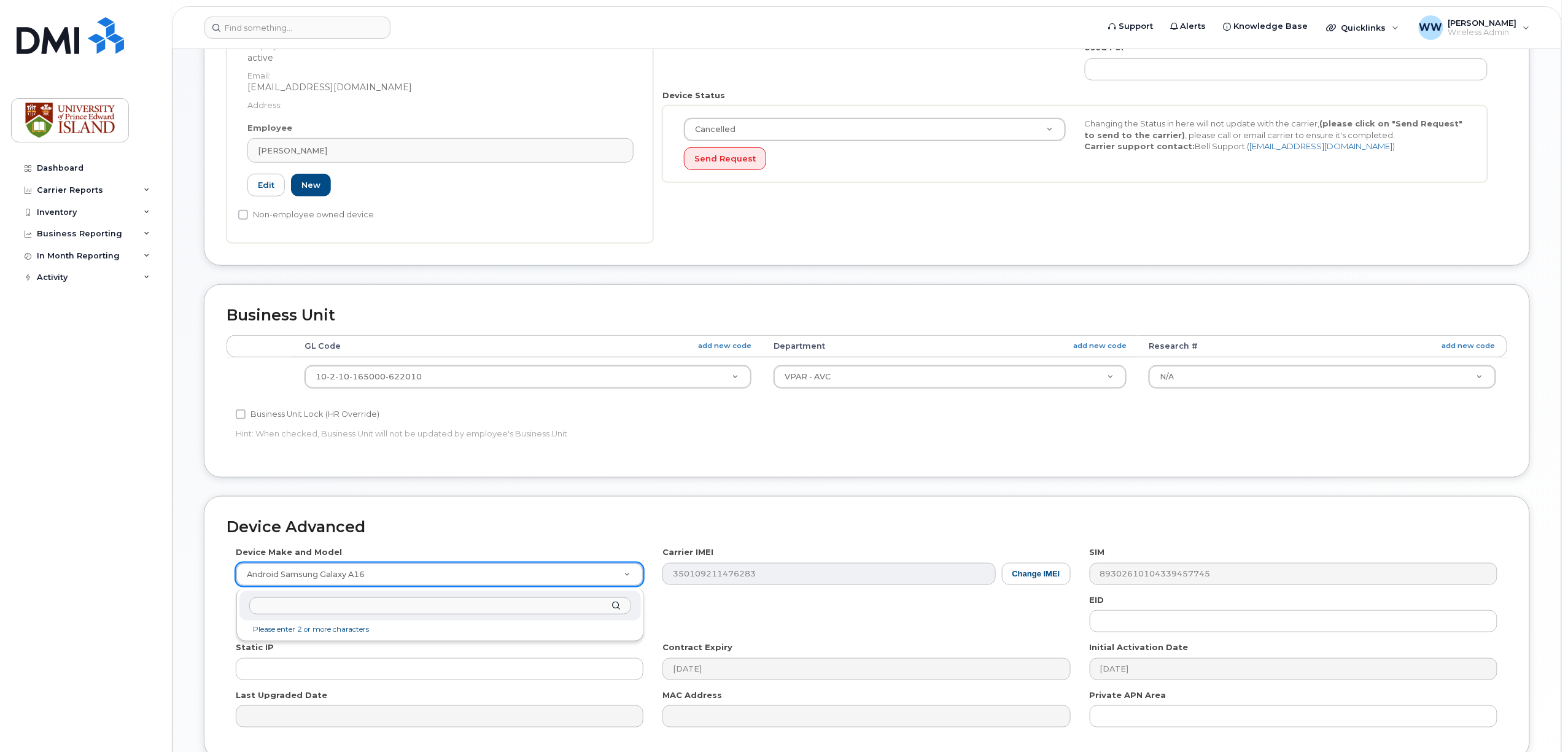
click at [374, 600] on input "text" at bounding box center [440, 606] width 382 height 17
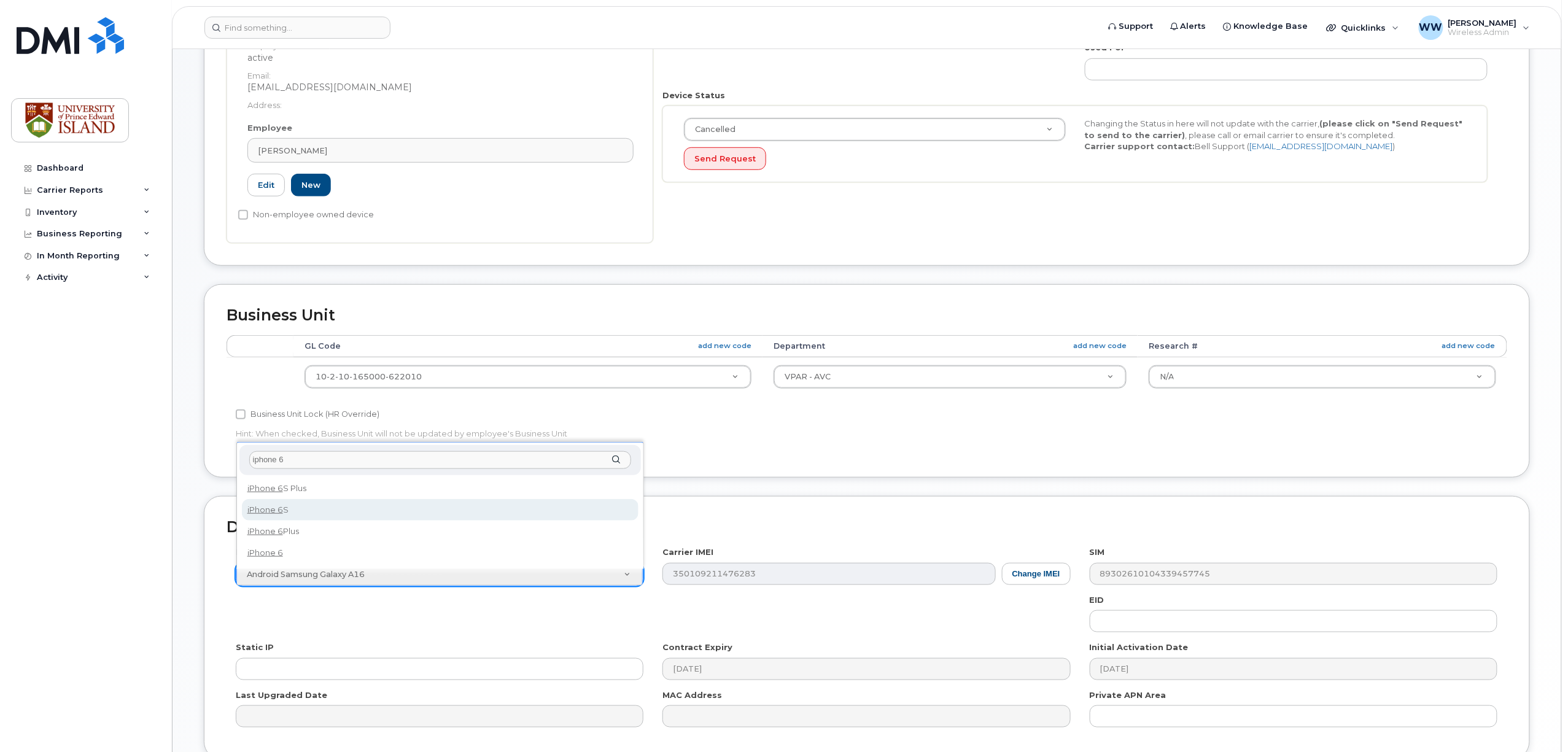
type input "iphone 6"
select select "488"
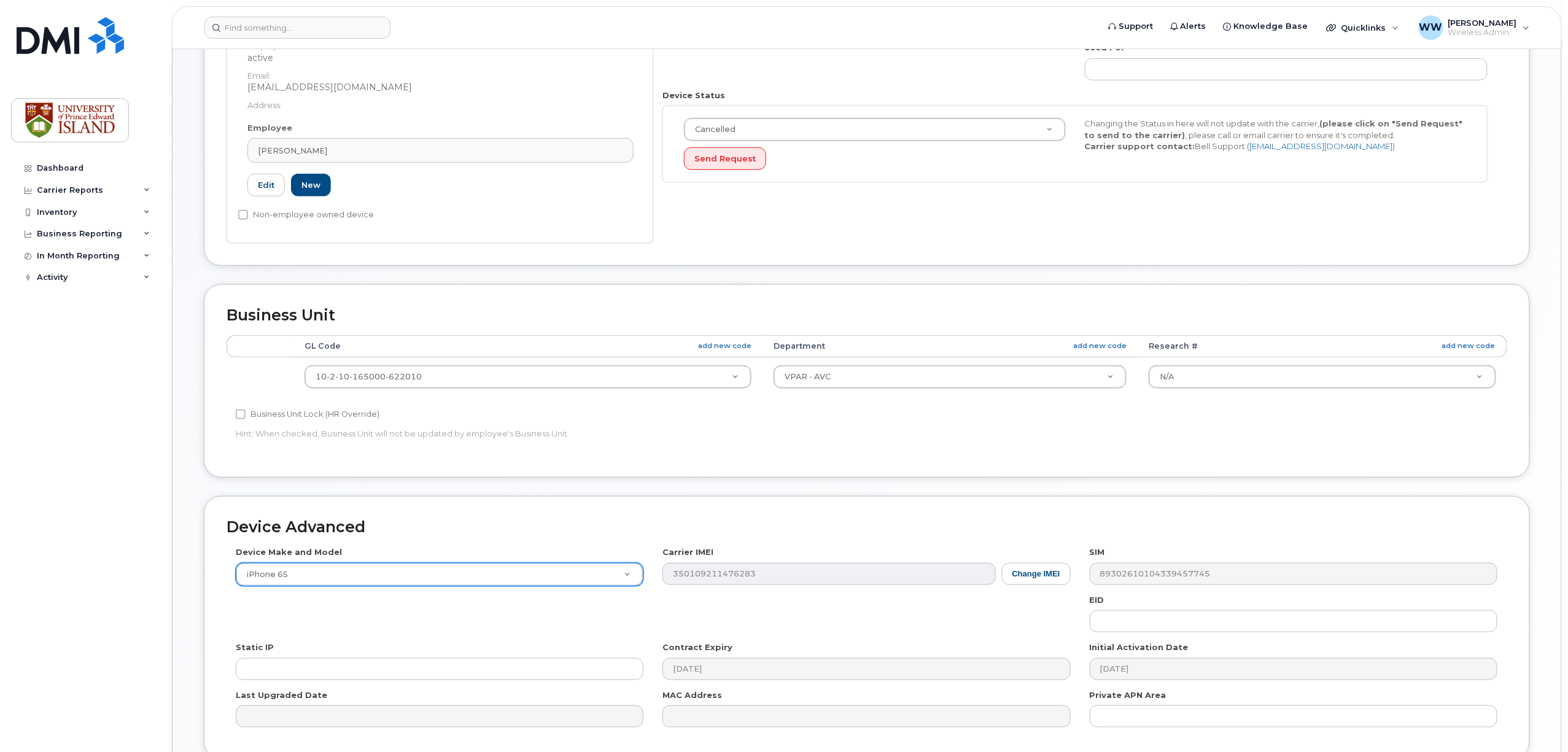
click at [404, 658] on div "Static IP" at bounding box center [440, 660] width 427 height 38
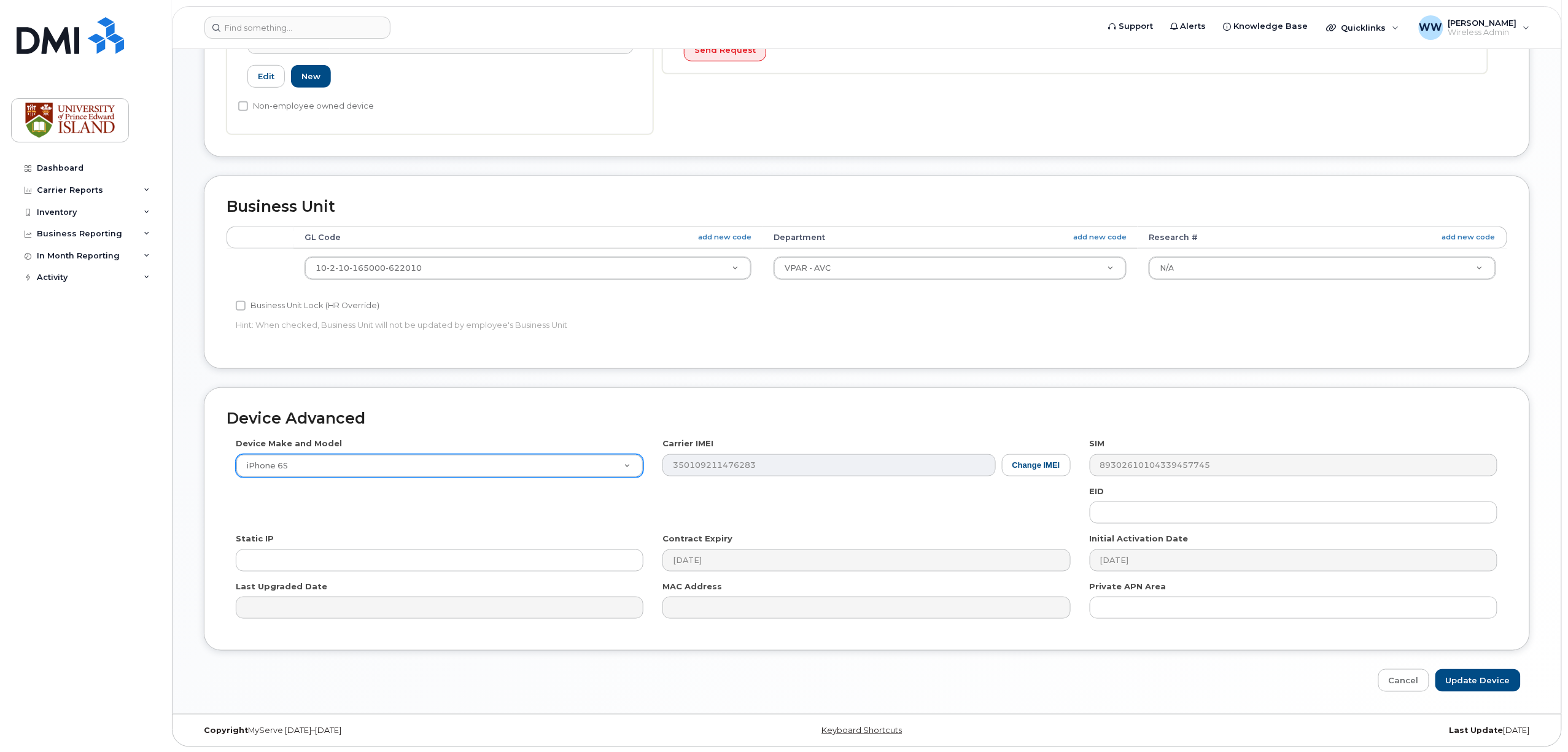
scroll to position [440, 0]
click at [1469, 679] on input "Update Device" at bounding box center [1478, 679] width 85 height 22
type input "Saving..."
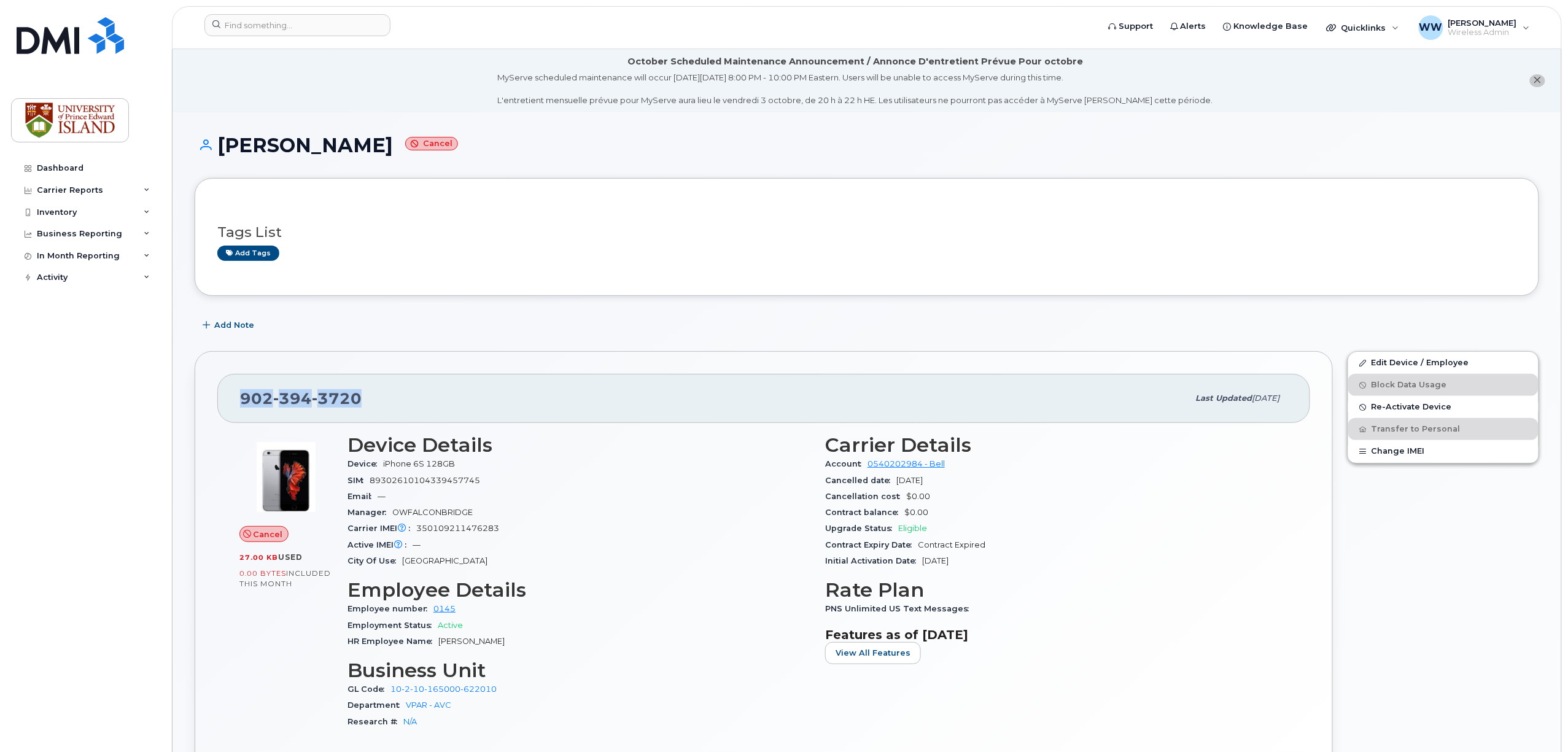
drag, startPoint x: 357, startPoint y: 398, endPoint x: 228, endPoint y: 394, distance: 129.1
click at [228, 394] on div "[PHONE_NUMBER] Last updated [DATE]" at bounding box center [764, 399] width 1092 height 49
copy span "[PHONE_NUMBER]"
click at [69, 218] on div "Inventory" at bounding box center [85, 213] width 148 height 22
click at [78, 231] on div "Mobility Devices" at bounding box center [77, 234] width 69 height 11
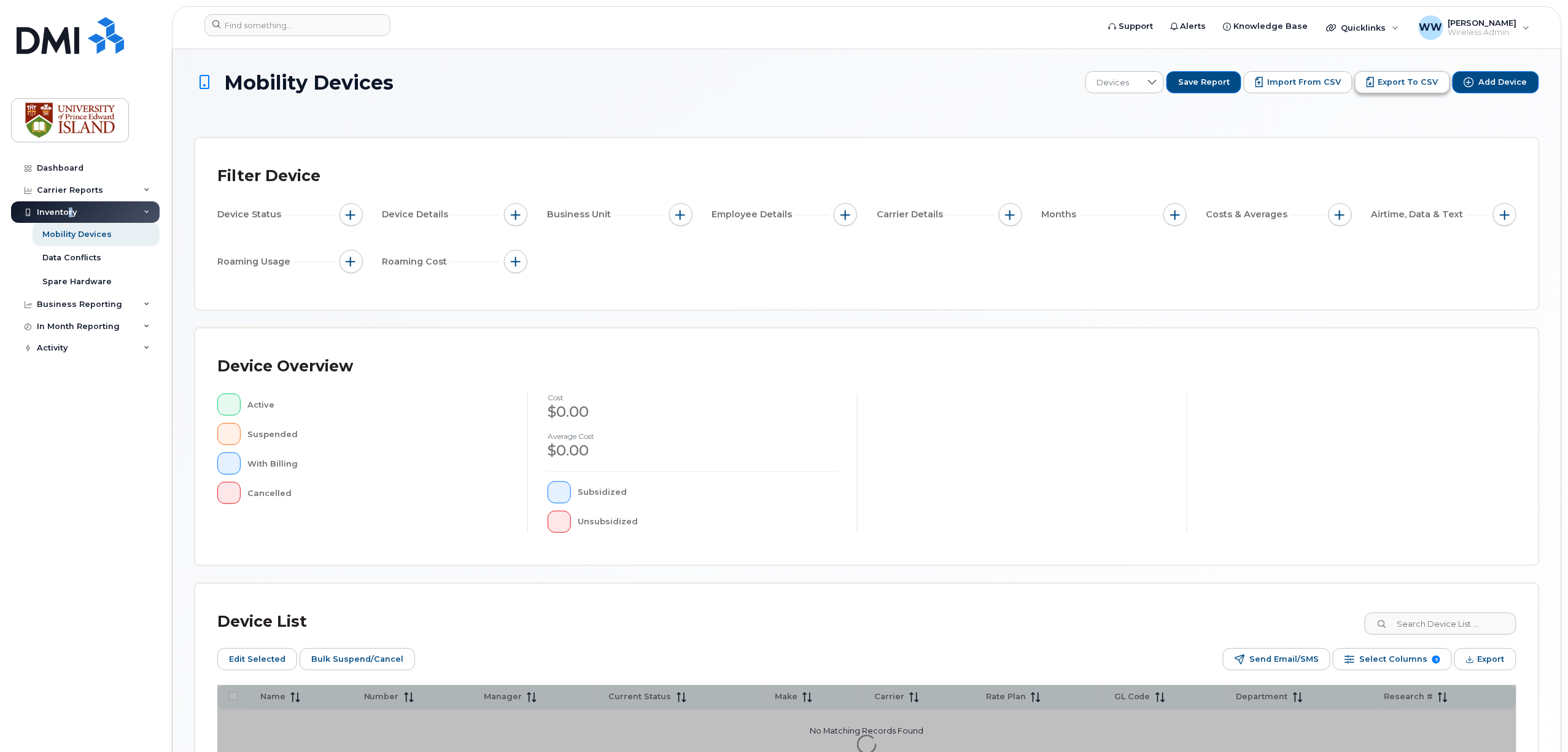
click at [1373, 84] on icon "Export to CSV" at bounding box center [1370, 84] width 3 height 4
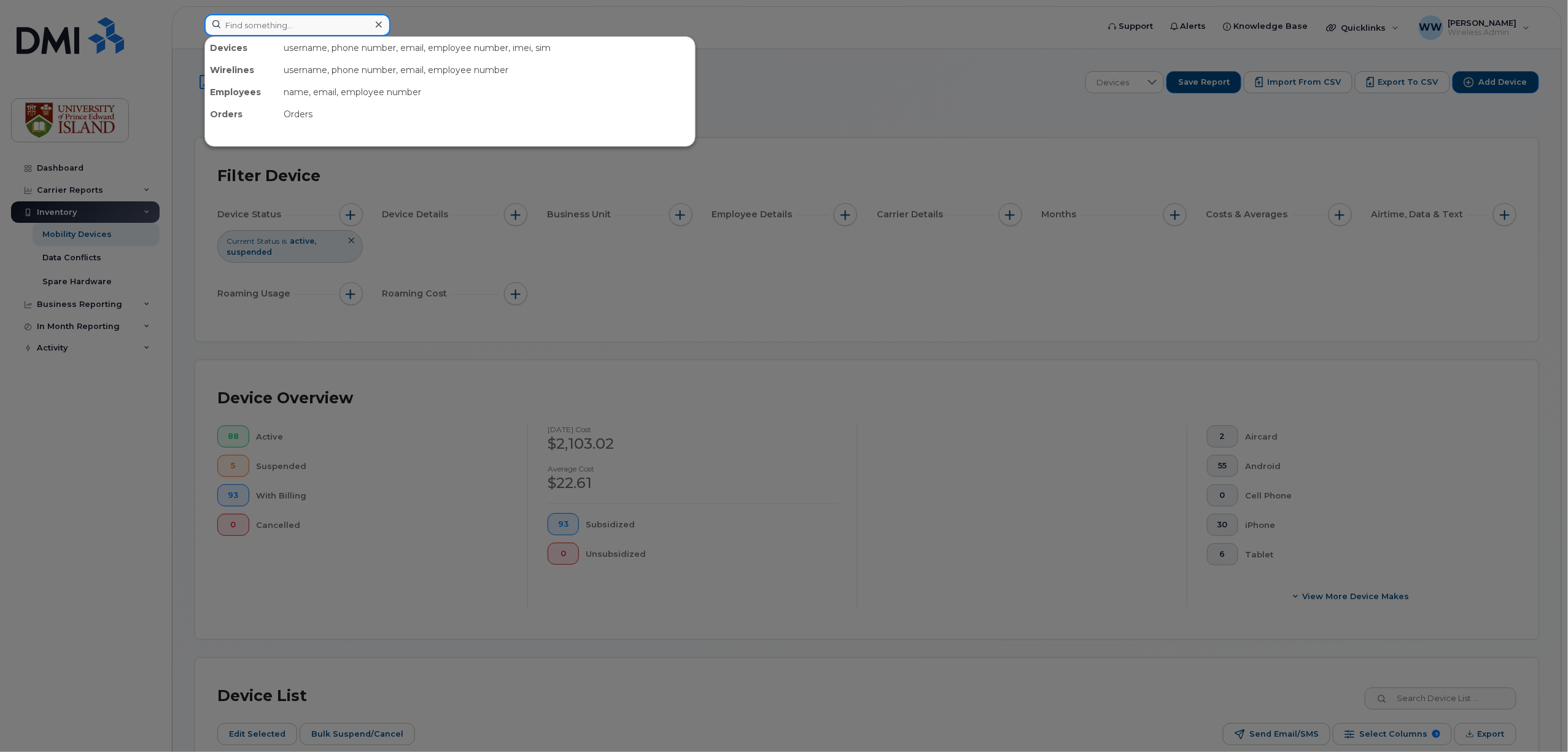
click at [255, 23] on input at bounding box center [297, 25] width 186 height 22
paste input "(902) 388-1727"
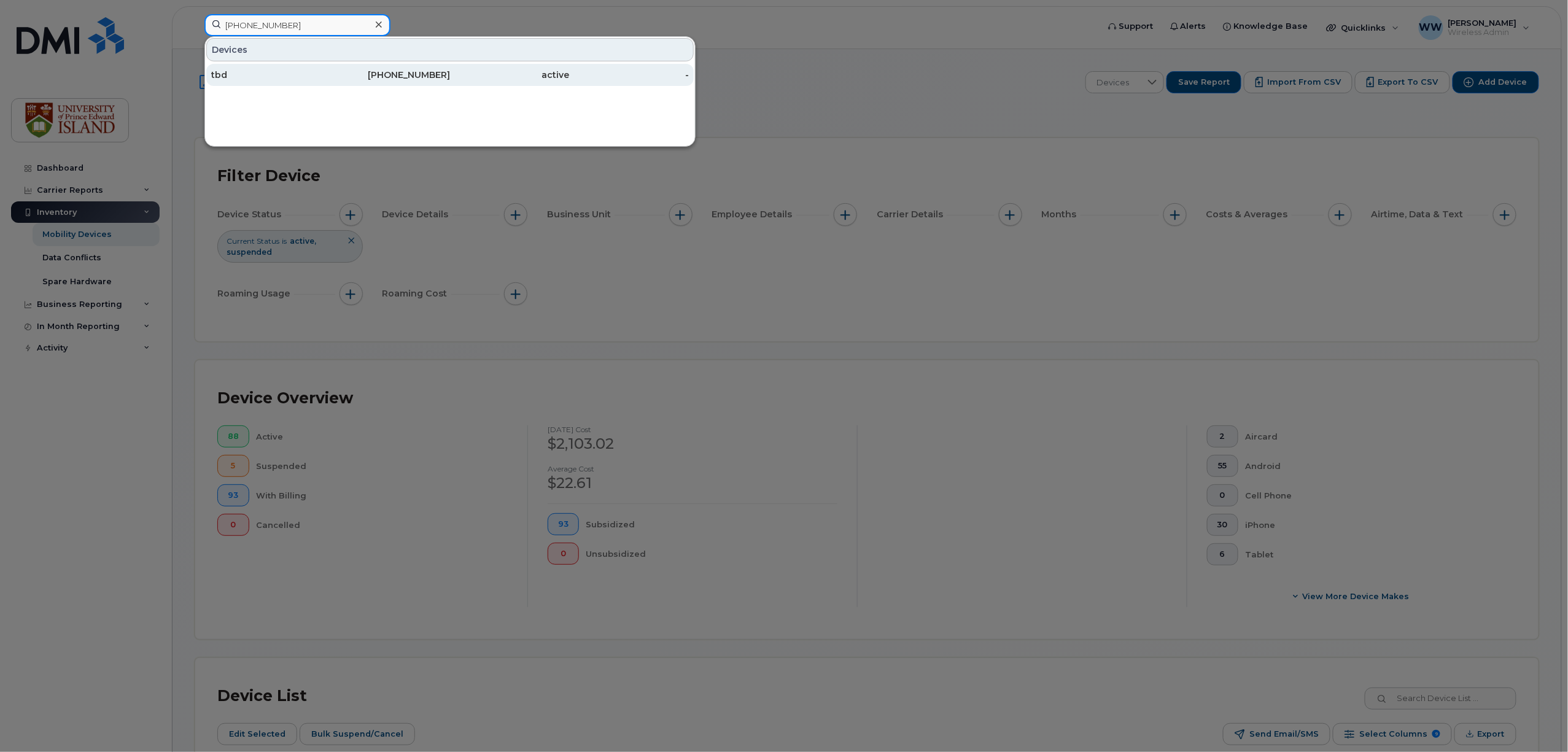
type input "(902) 388-1727"
click at [231, 80] on div "tbd" at bounding box center [271, 75] width 120 height 13
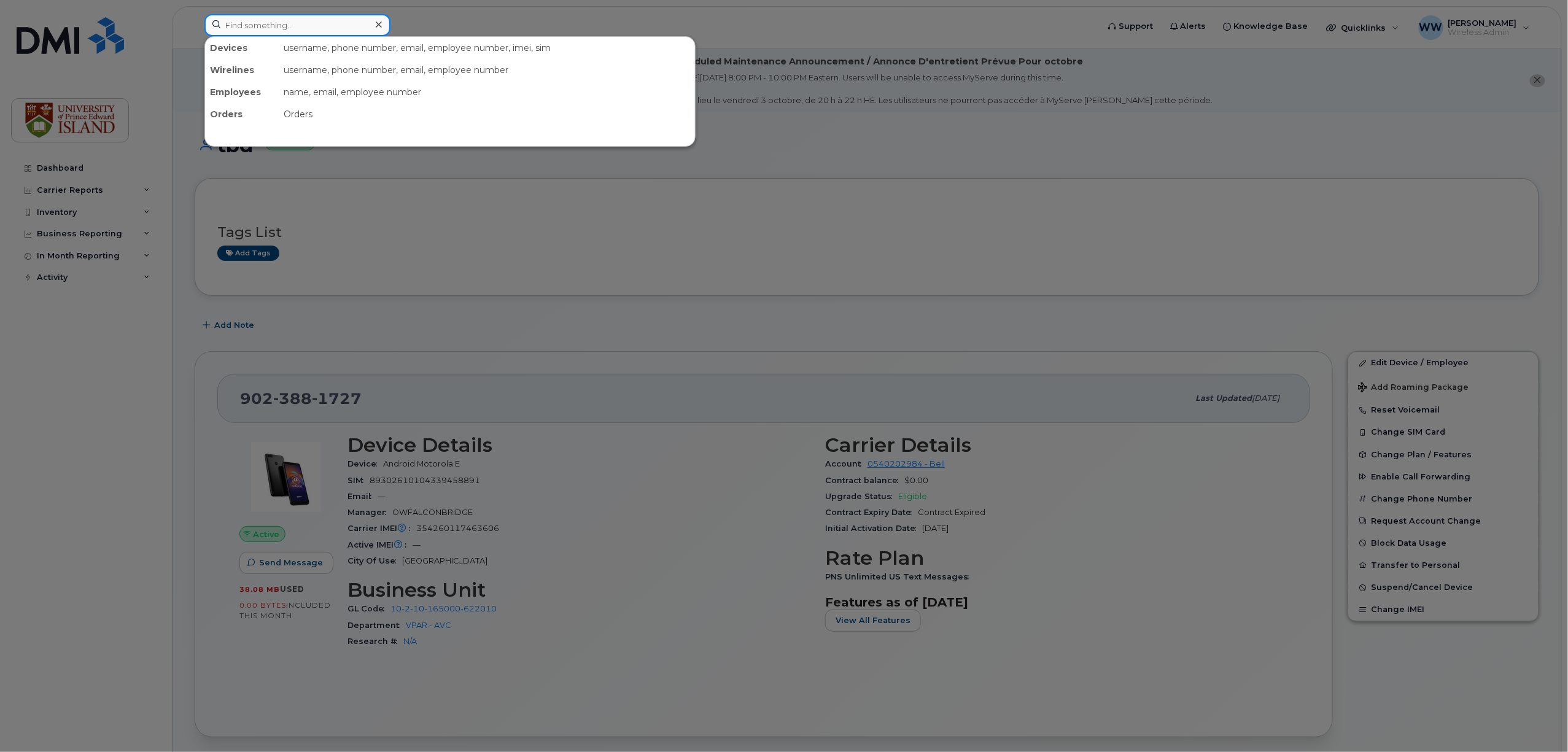
click at [315, 29] on input at bounding box center [297, 25] width 186 height 22
paste input "[PHONE_NUMBER]"
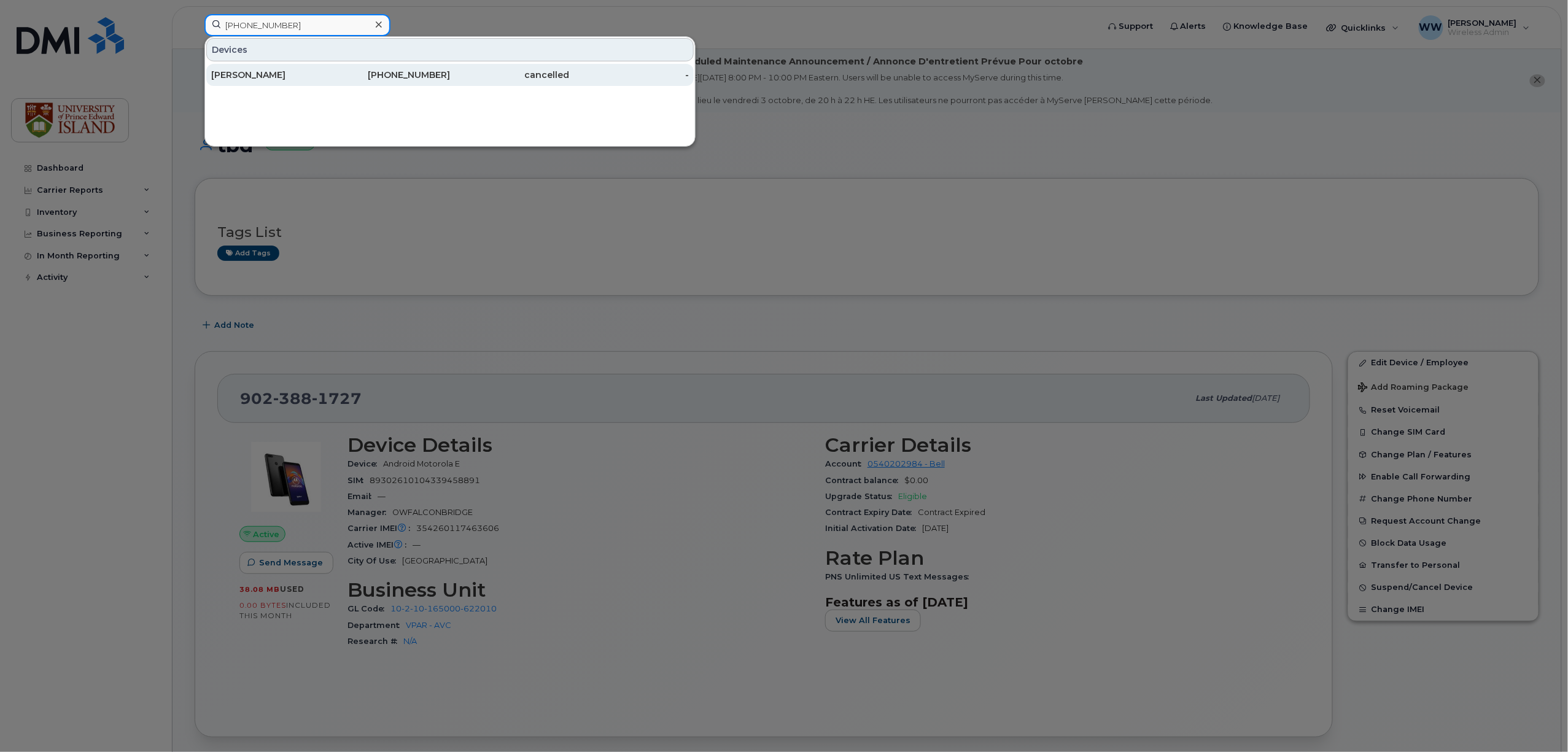
type input "[PHONE_NUMBER]"
click at [241, 74] on div "[PERSON_NAME]" at bounding box center [271, 75] width 120 height 13
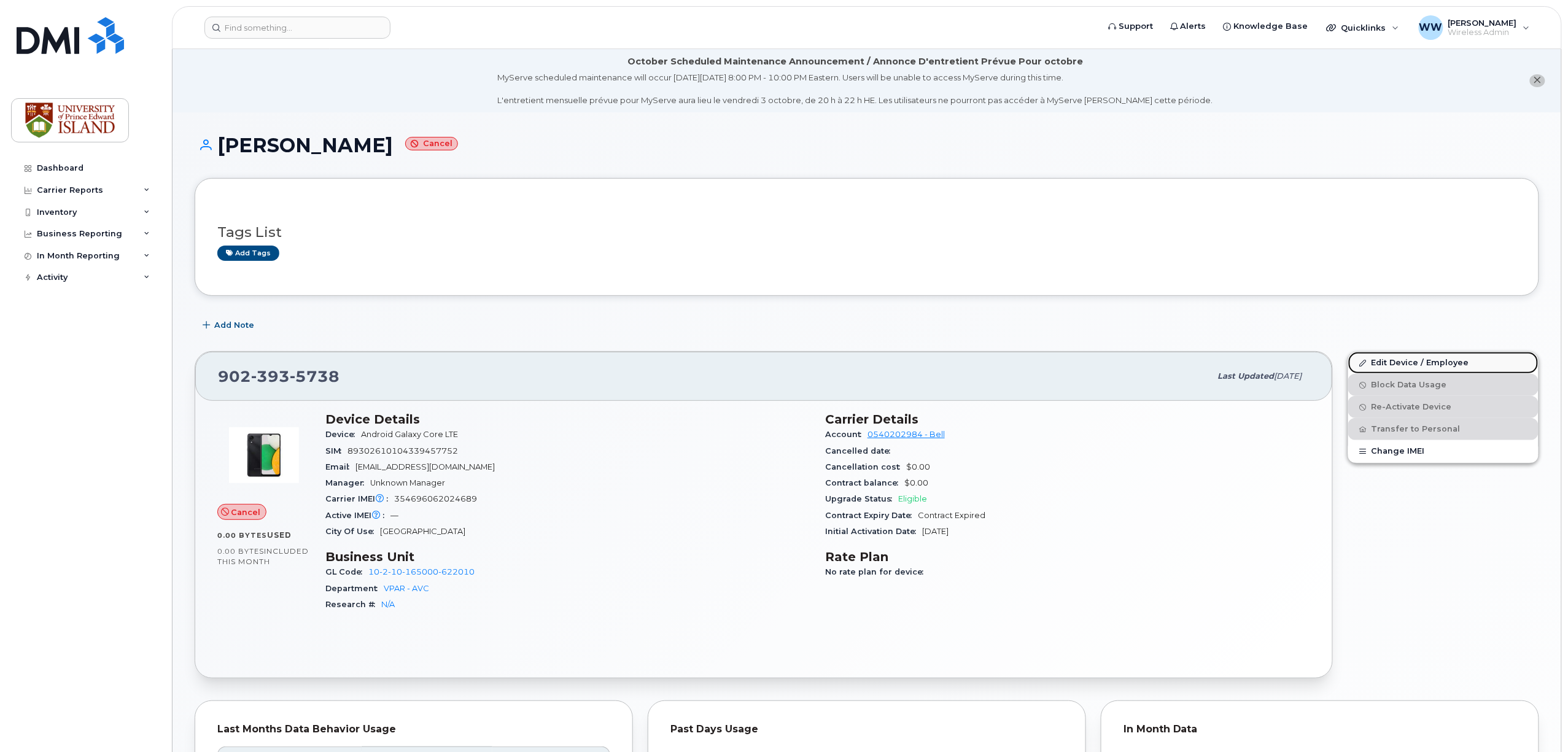
click at [1412, 364] on link "Edit Device / Employee" at bounding box center [1443, 363] width 190 height 22
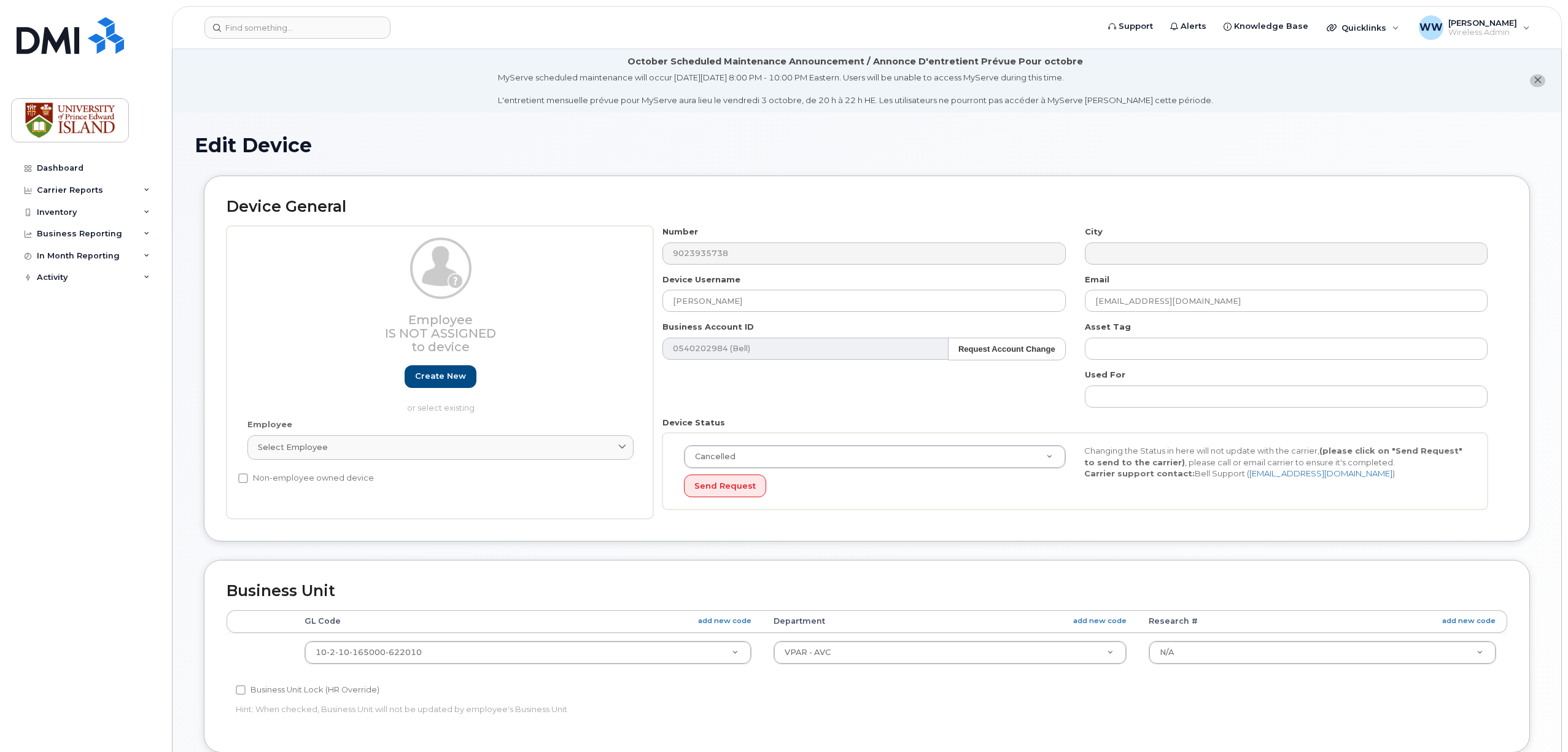
select select "2042298"
select select "2042284"
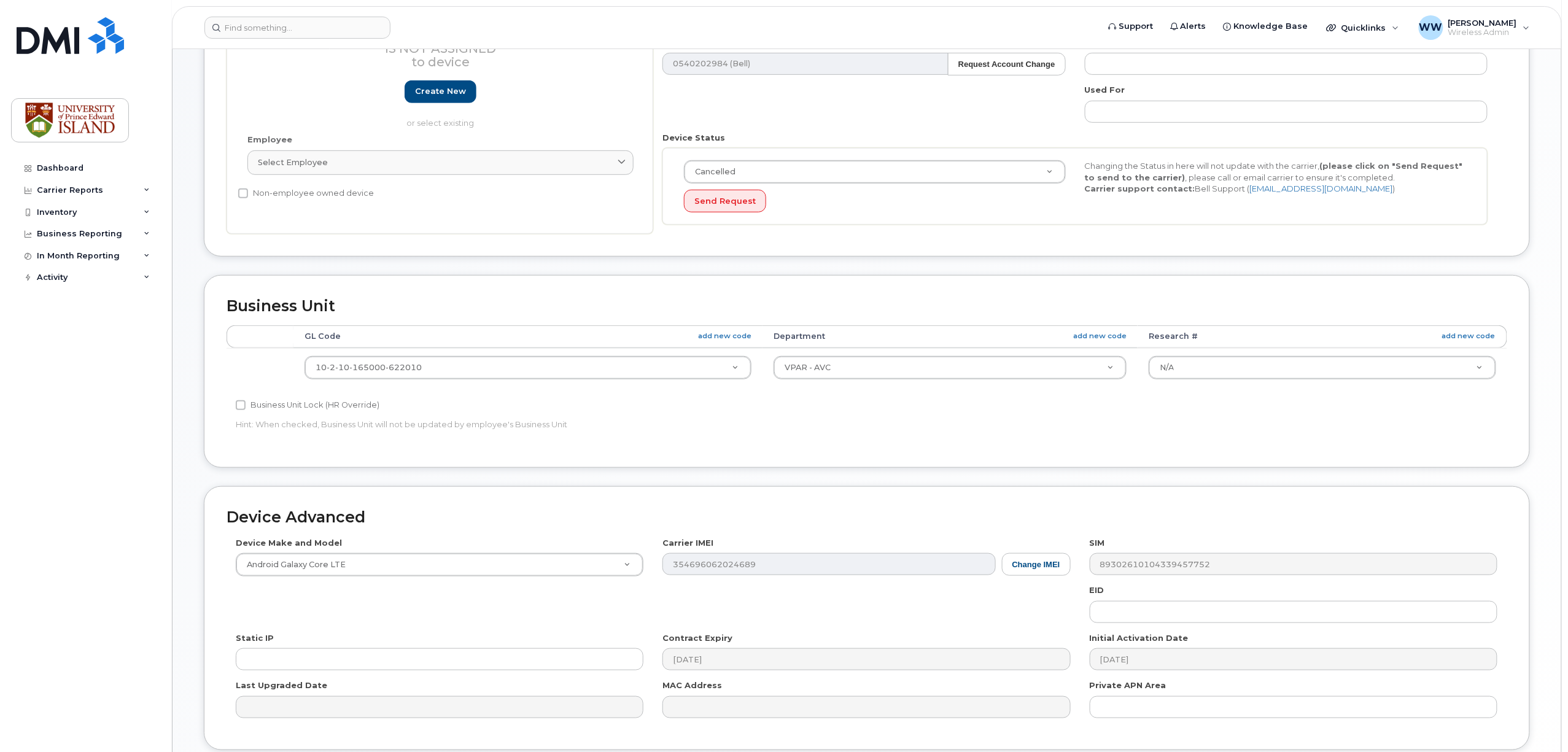
scroll to position [143, 0]
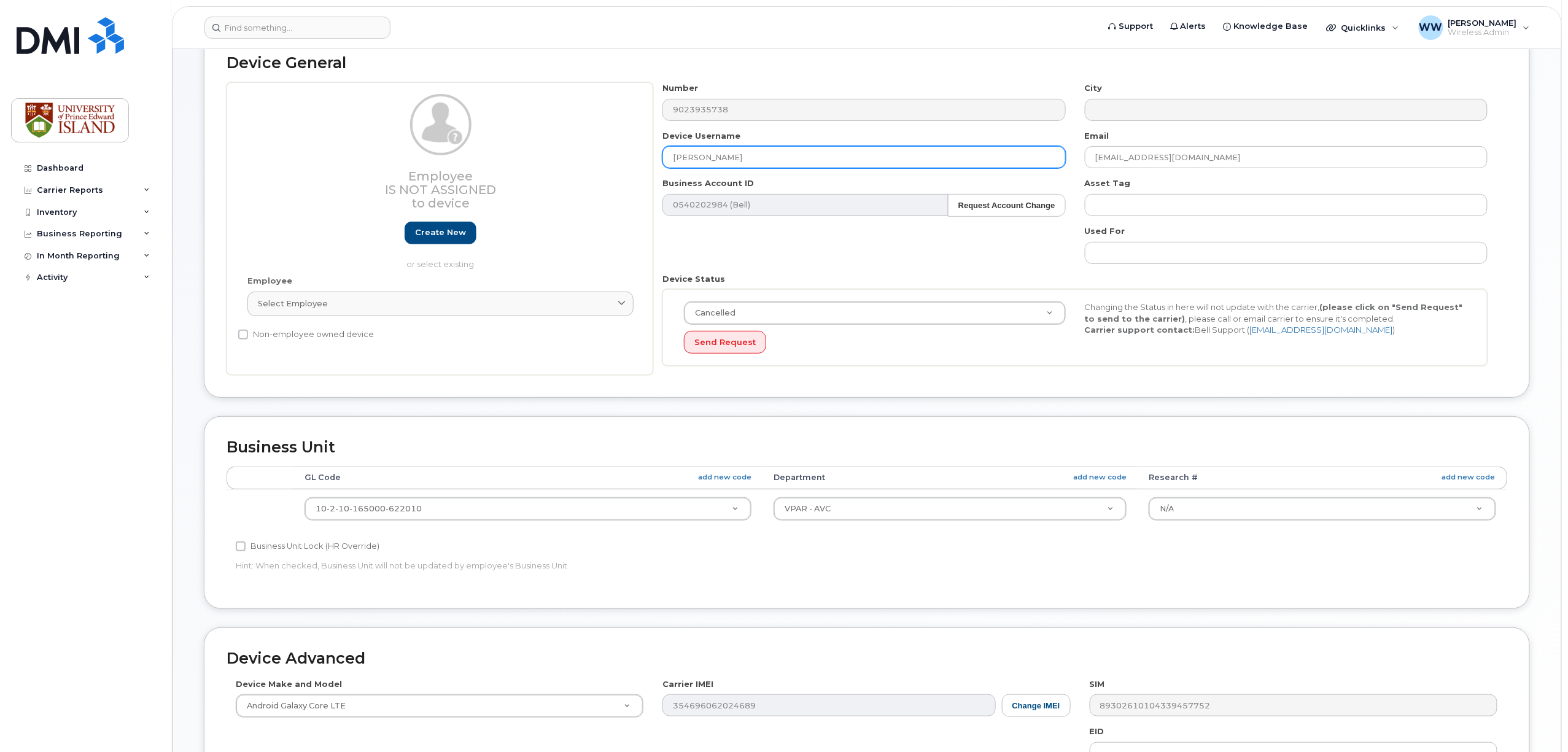
drag, startPoint x: 708, startPoint y: 148, endPoint x: 565, endPoint y: 141, distance: 143.2
click at [565, 141] on div "Employee Is not assigned to device Create new or select existing Employee Selec…" at bounding box center [867, 229] width 1281 height 293
drag, startPoint x: 1090, startPoint y: 155, endPoint x: 1024, endPoint y: 153, distance: 66.0
click at [1024, 153] on div "Number 9023935738 City Device Username Email mhebert@upei.ca Business Account I…" at bounding box center [1075, 229] width 844 height 293
type input "wweeks@upei.ca"
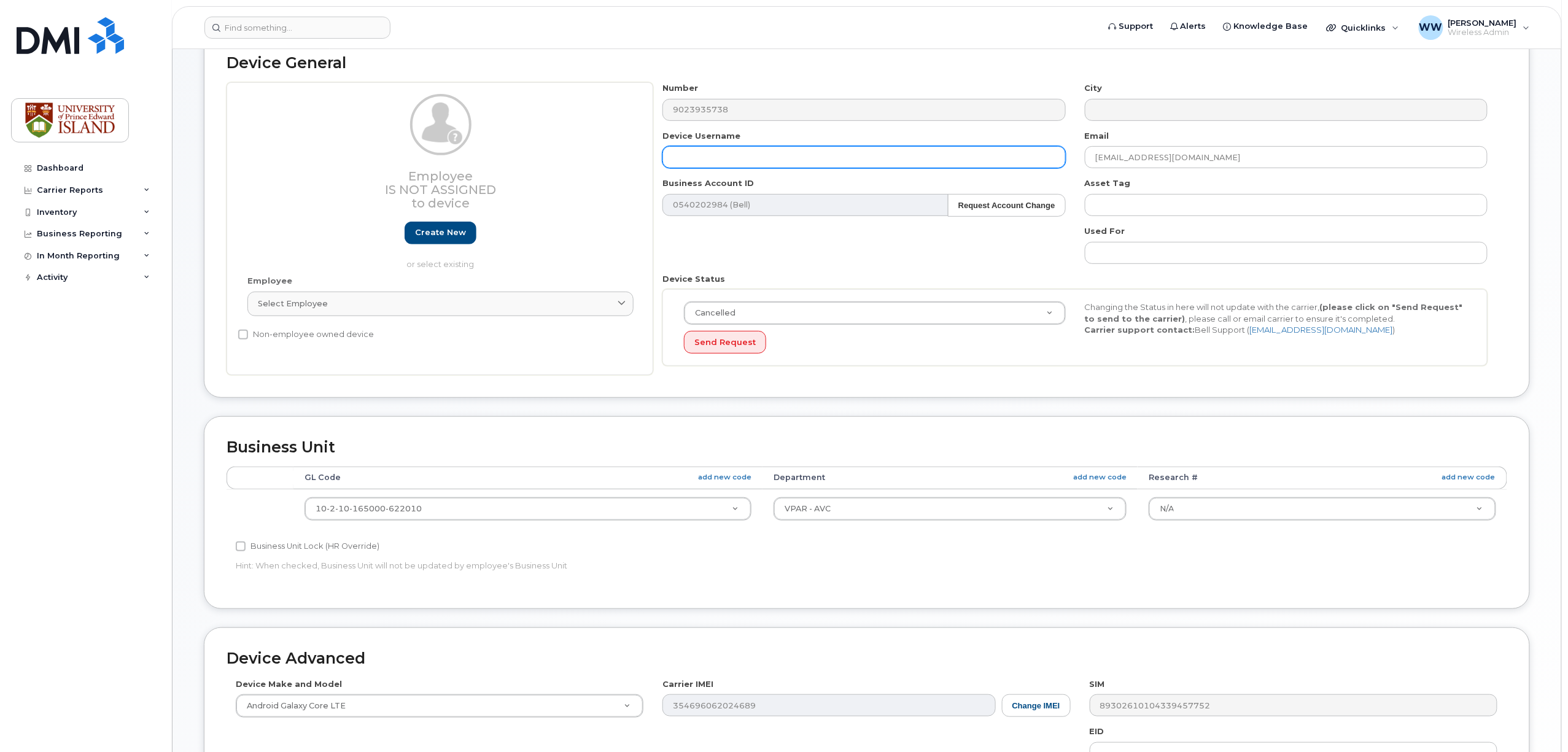
click at [784, 160] on input "text" at bounding box center [864, 157] width 403 height 22
type input "cancelled"
click at [809, 259] on div "Number 9023935738 City Device Username cancelled Email wweeks@upei.ca Business …" at bounding box center [1075, 229] width 844 height 293
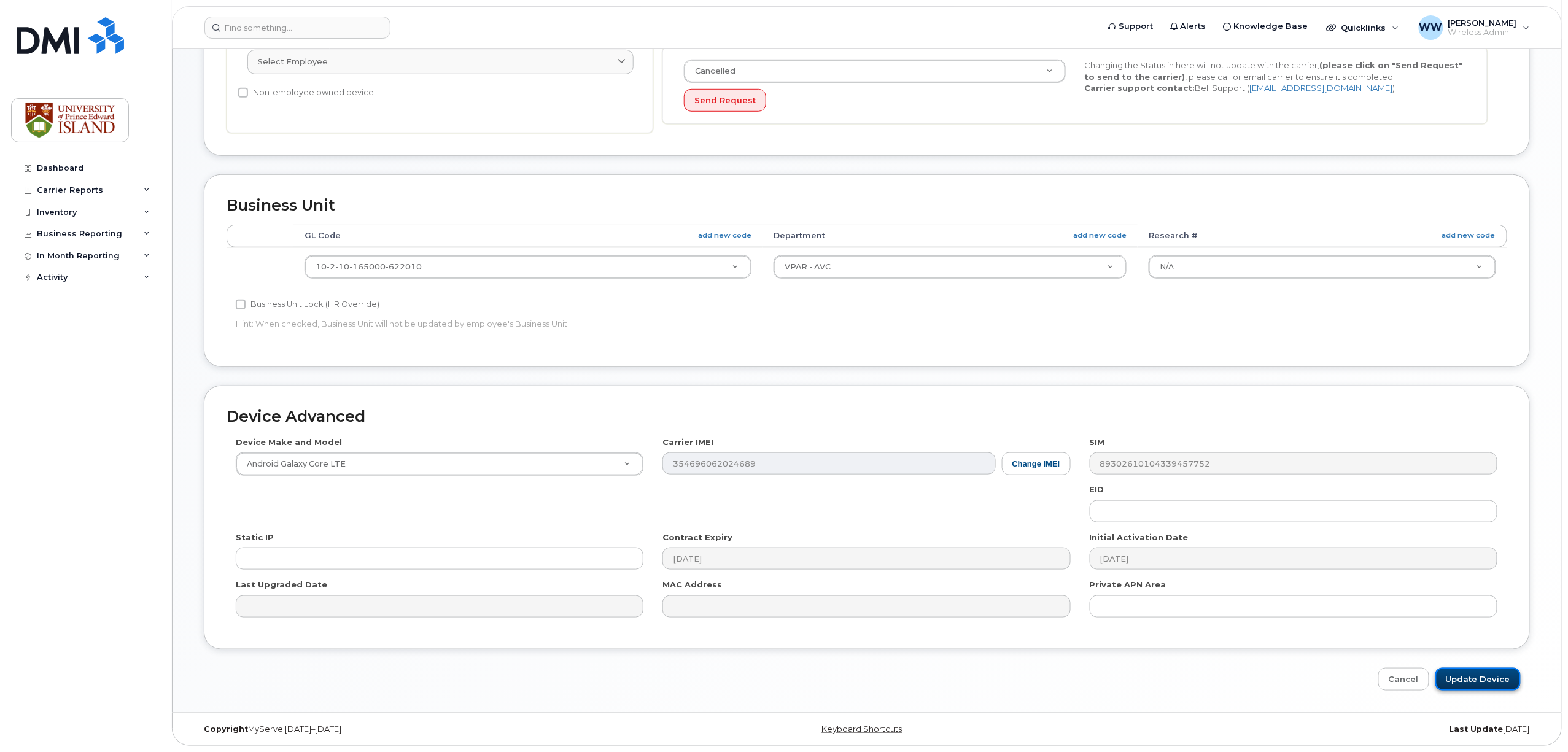
click at [1492, 673] on input "Update Device" at bounding box center [1478, 679] width 85 height 22
type input "Saving..."
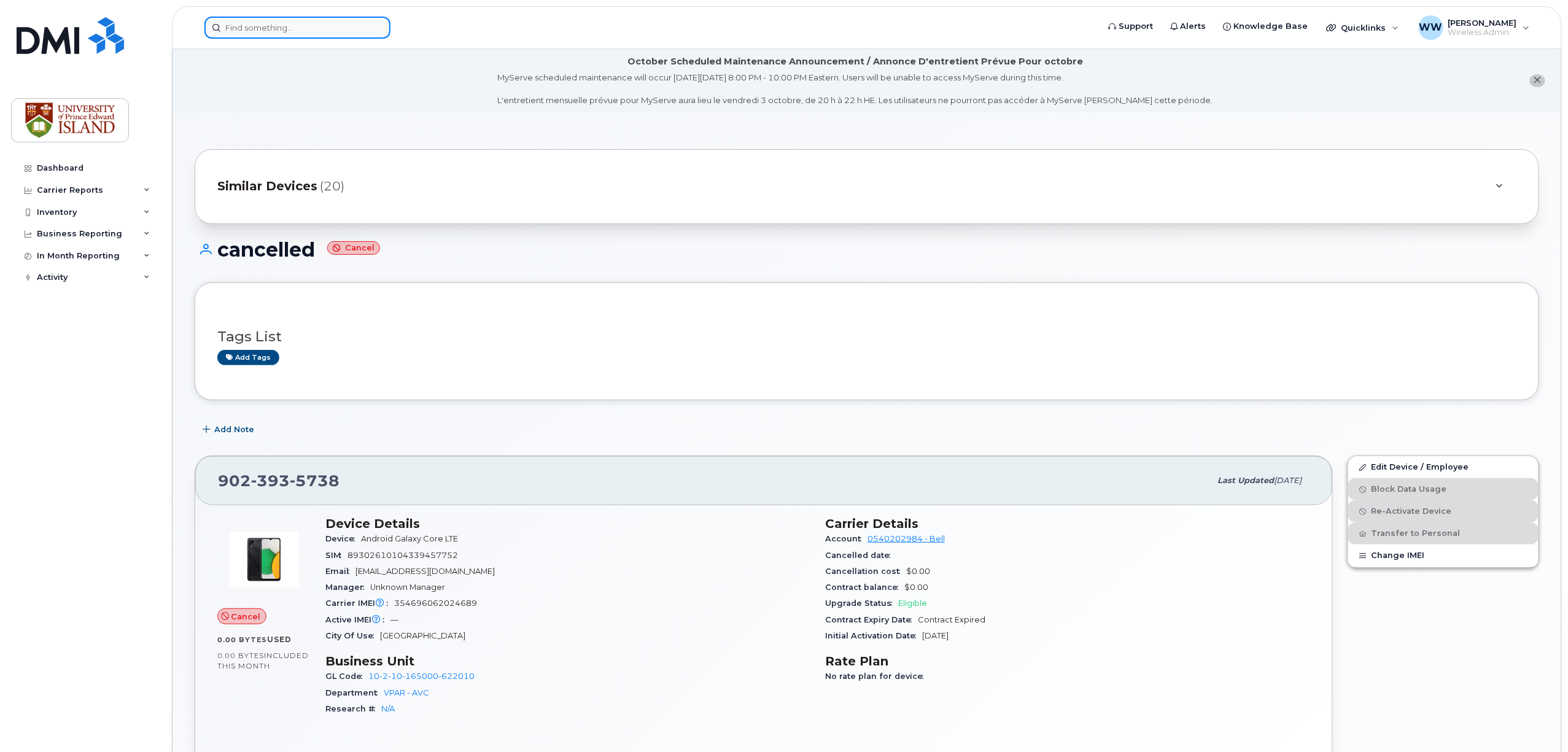
click at [335, 32] on input at bounding box center [297, 28] width 186 height 22
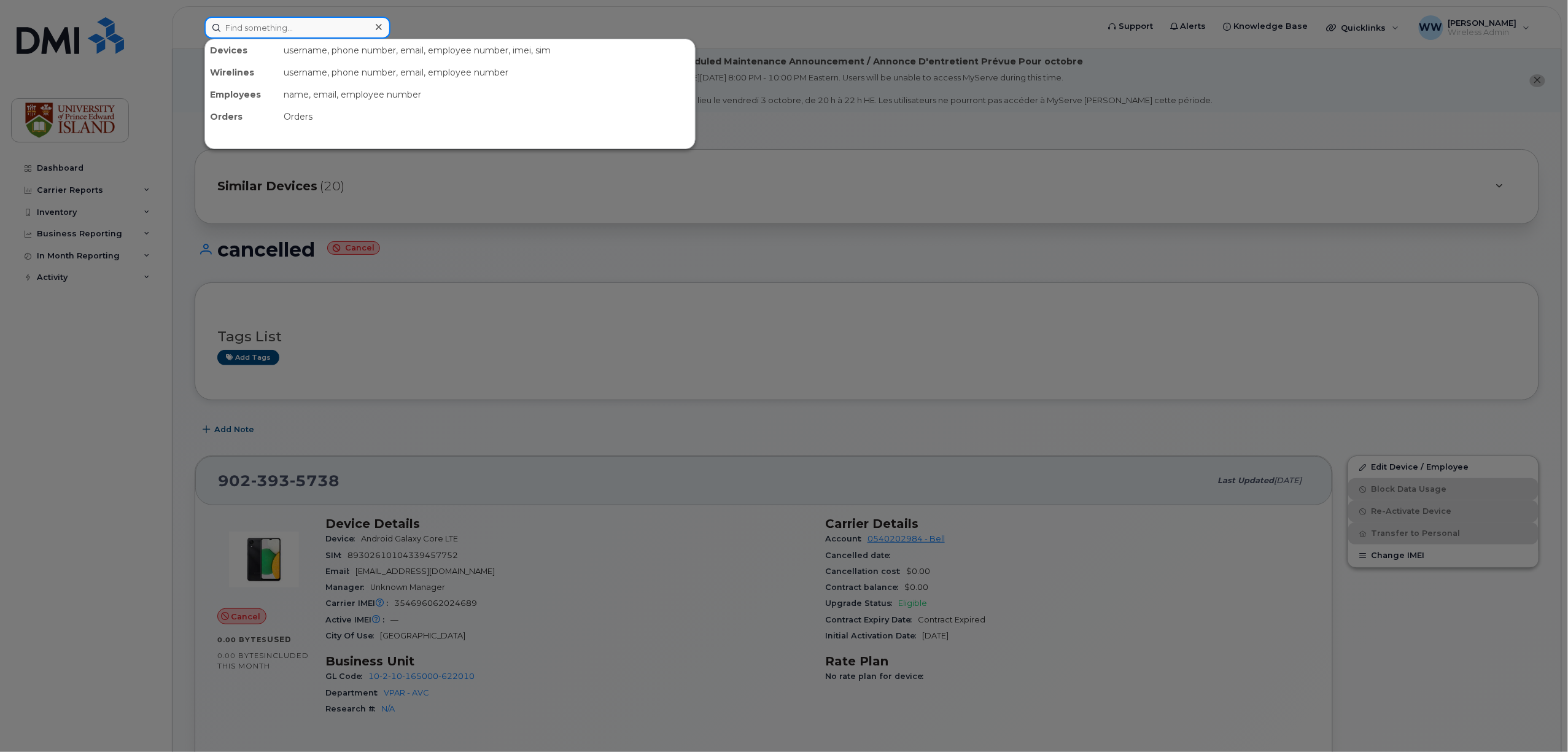
paste input "[PHONE_NUMBER]"
type input "[PHONE_NUMBER]"
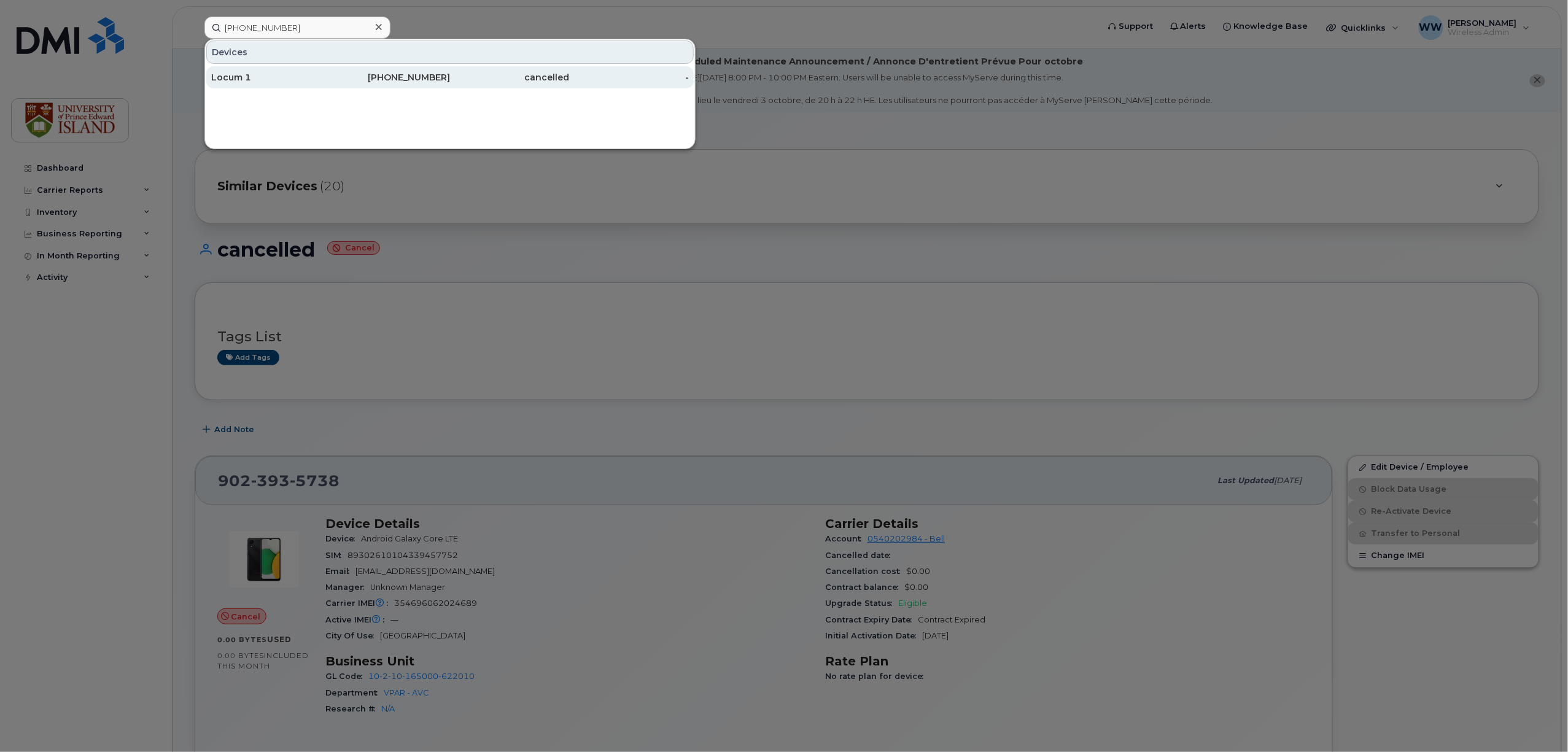
click at [450, 76] on div "cancelled" at bounding box center [509, 78] width 120 height 13
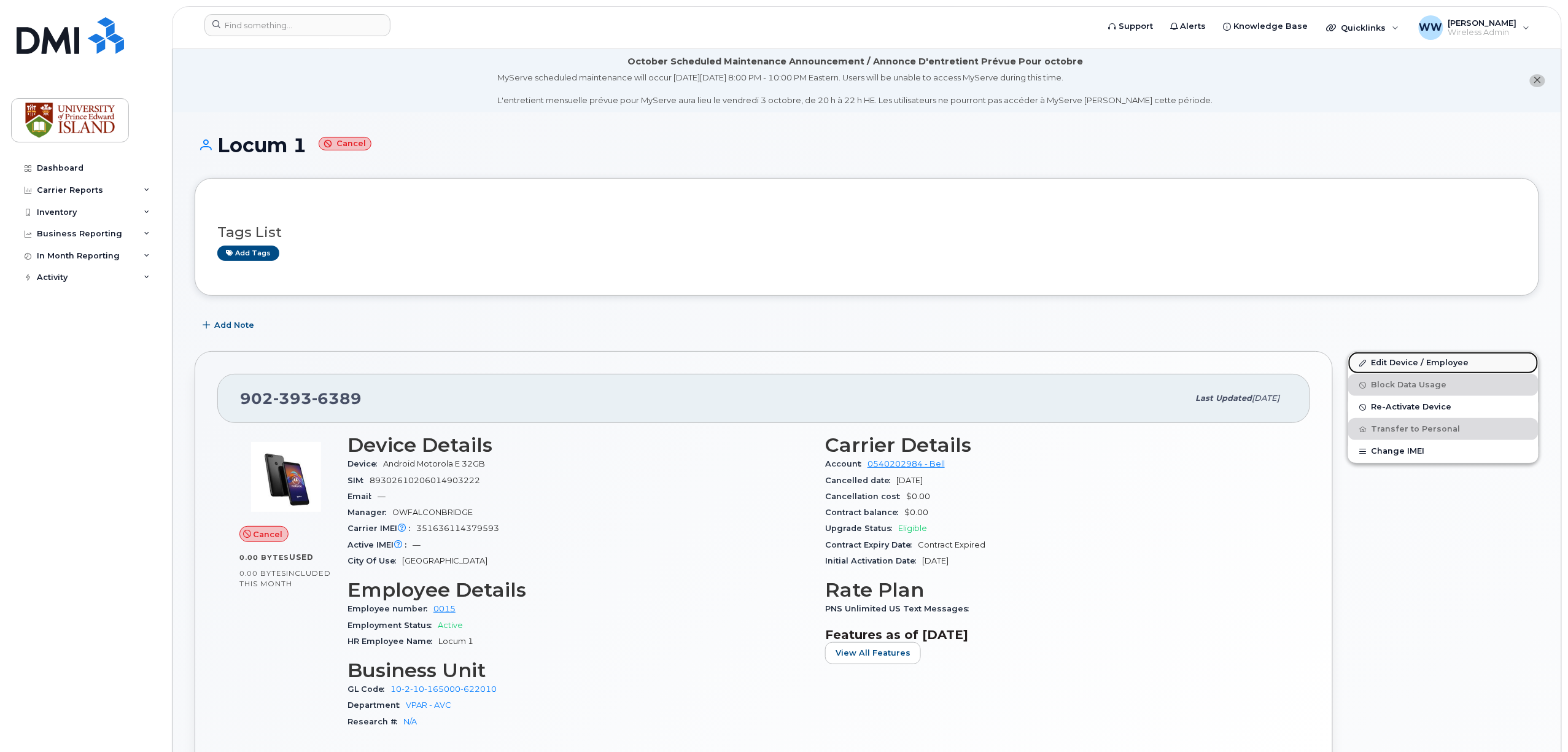
click at [1383, 366] on link "Edit Device / Employee" at bounding box center [1443, 363] width 190 height 22
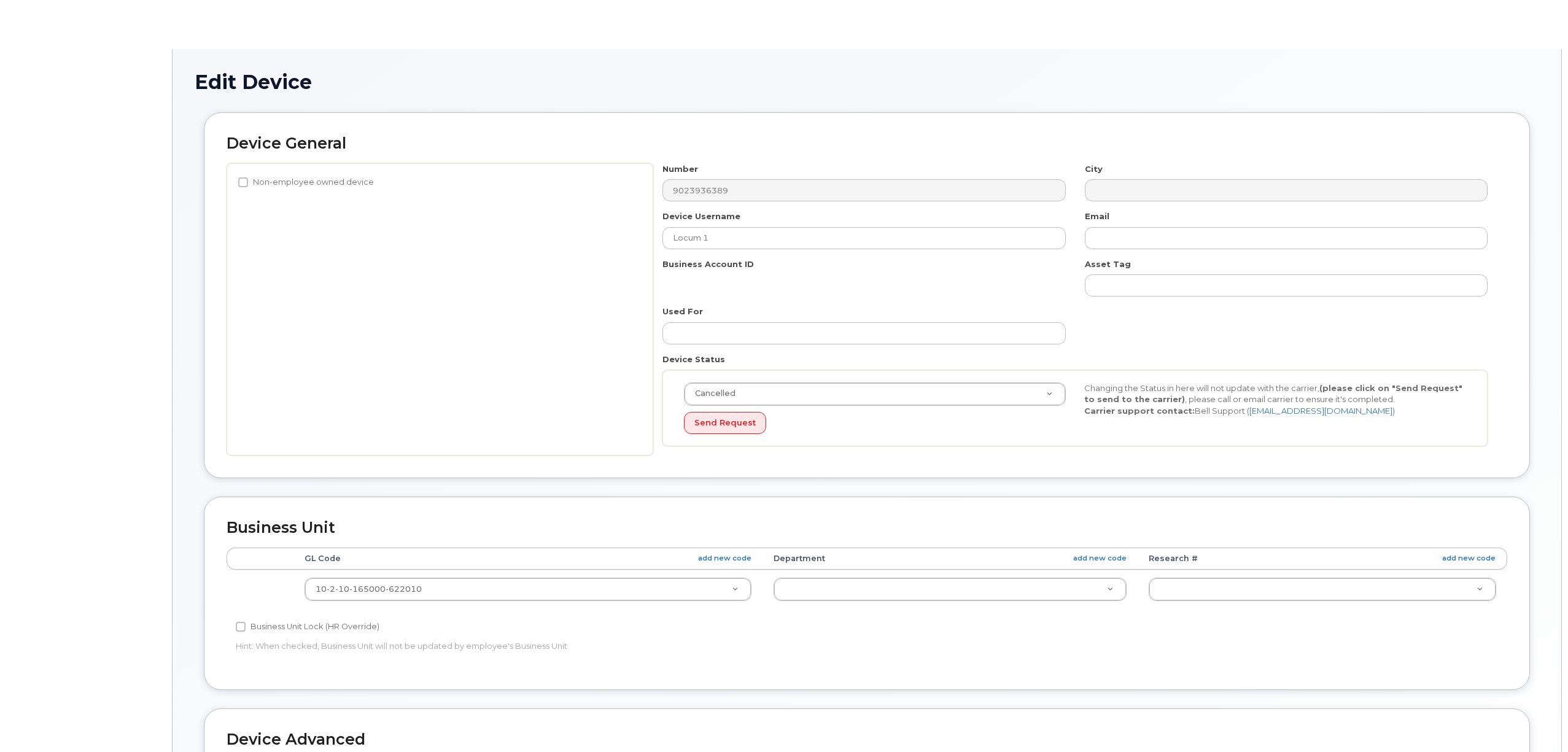
select select "2042298"
select select "2042284"
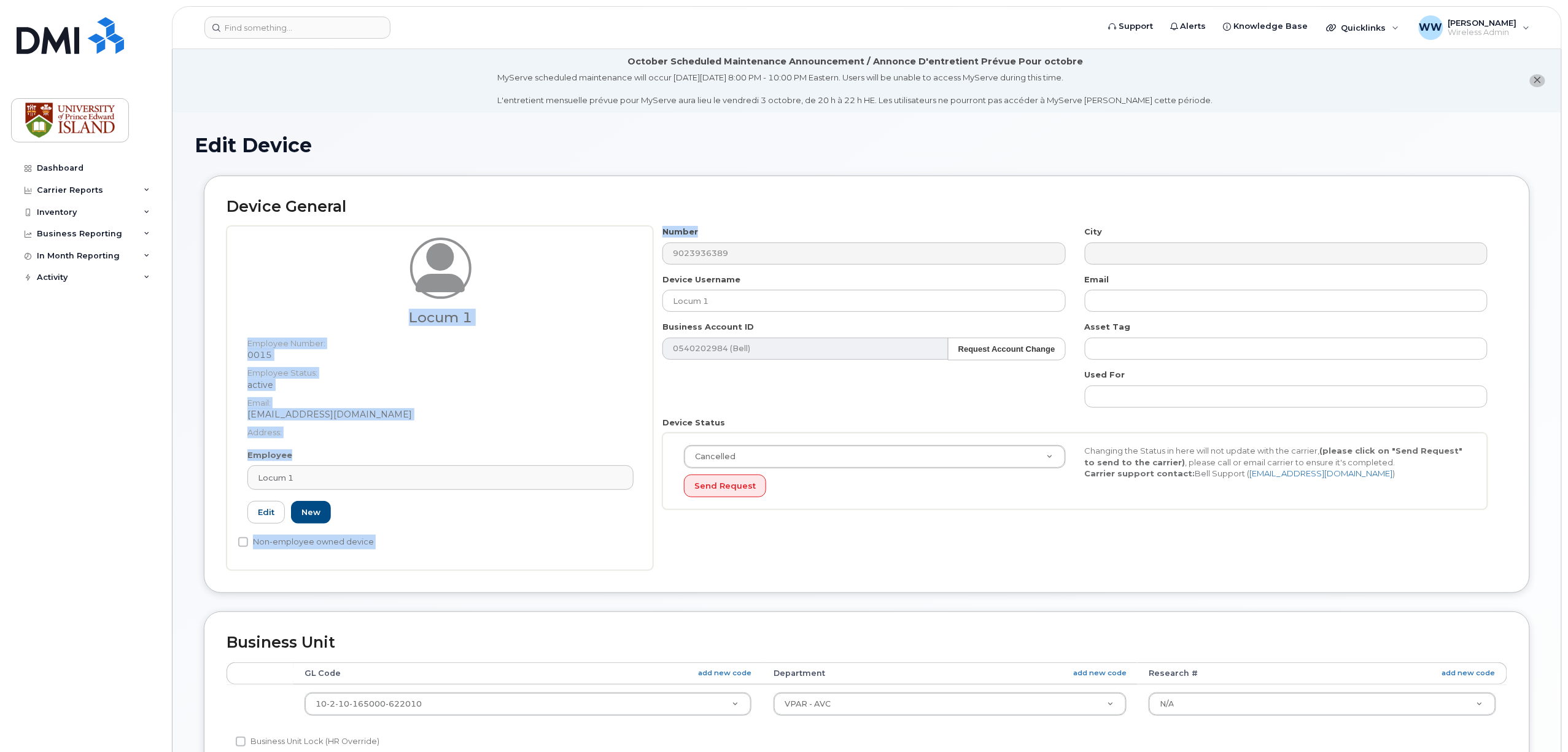
drag, startPoint x: 722, startPoint y: 241, endPoint x: 567, endPoint y: 234, distance: 155.2
click at [567, 234] on div "Locum 1 Employee Number: 0015 Employee Status: active Email: wweeks@upei.ca Add…" at bounding box center [867, 398] width 1281 height 344
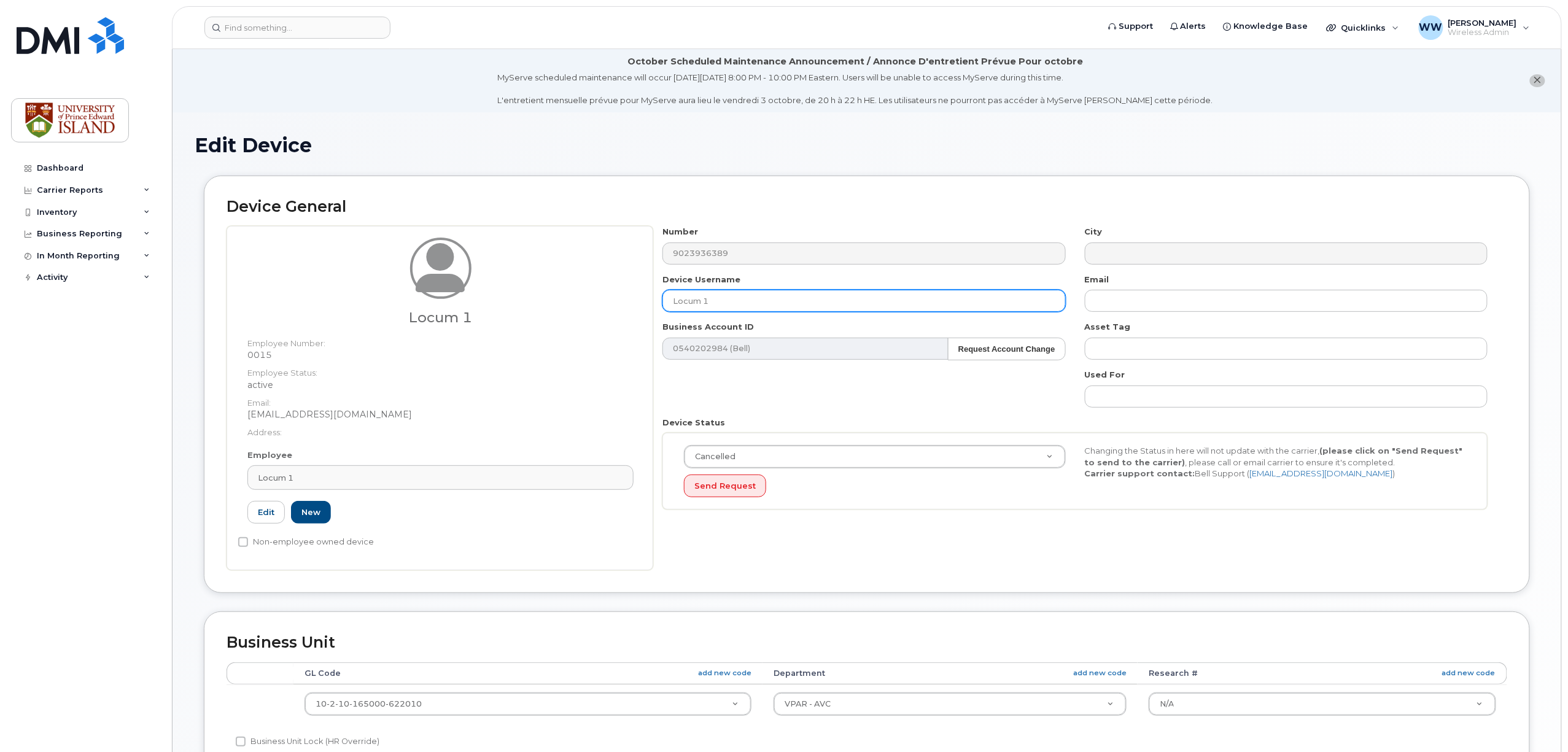
drag, startPoint x: 717, startPoint y: 306, endPoint x: 609, endPoint y: 300, distance: 108.2
click at [609, 300] on div "Locum 1 Employee Number: 0015 Employee Status: active Email: wweeks@upei.ca Add…" at bounding box center [867, 398] width 1281 height 344
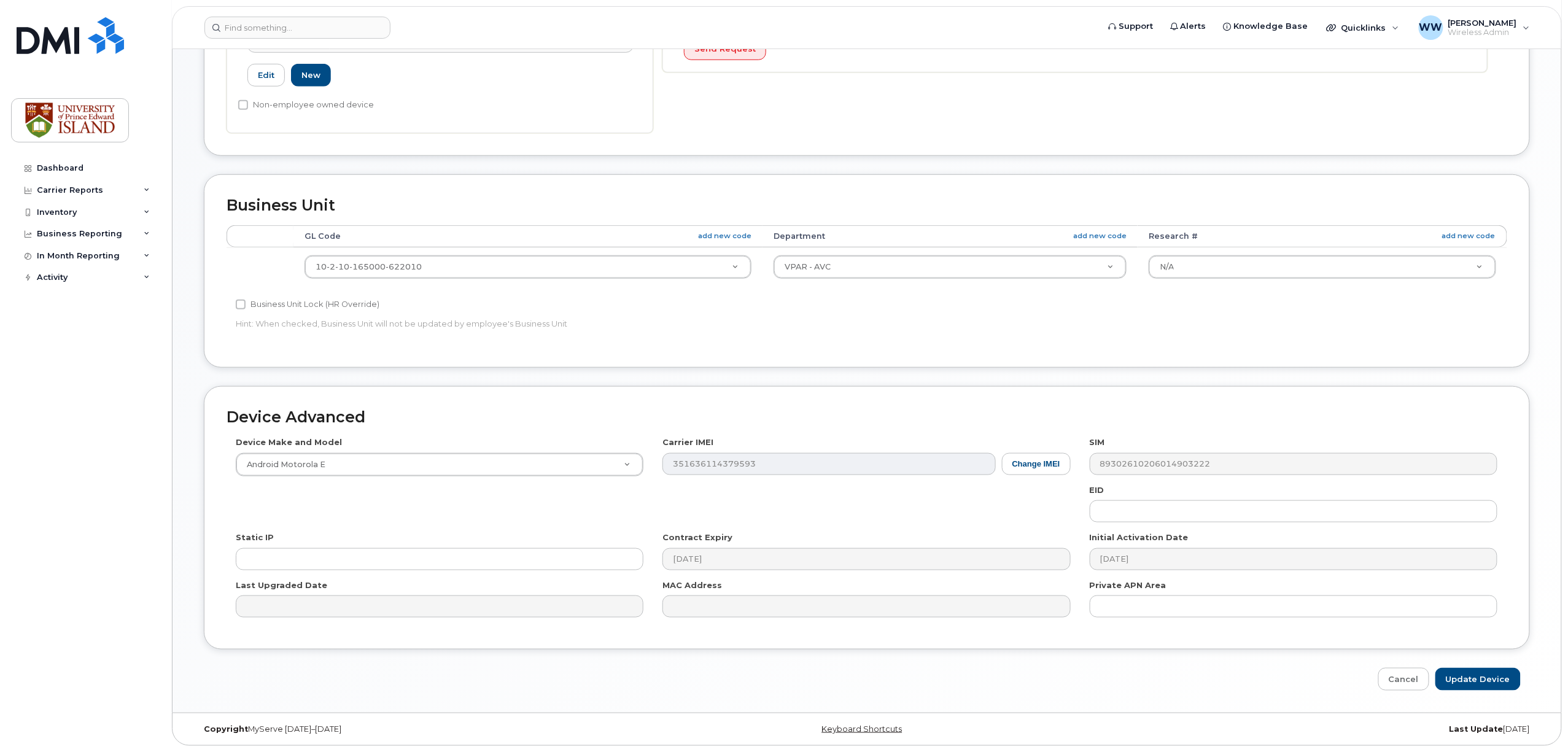
scroll to position [440, 0]
type input "cancelled"
click at [1483, 681] on input "Update Device" at bounding box center [1478, 679] width 85 height 22
type input "Saving..."
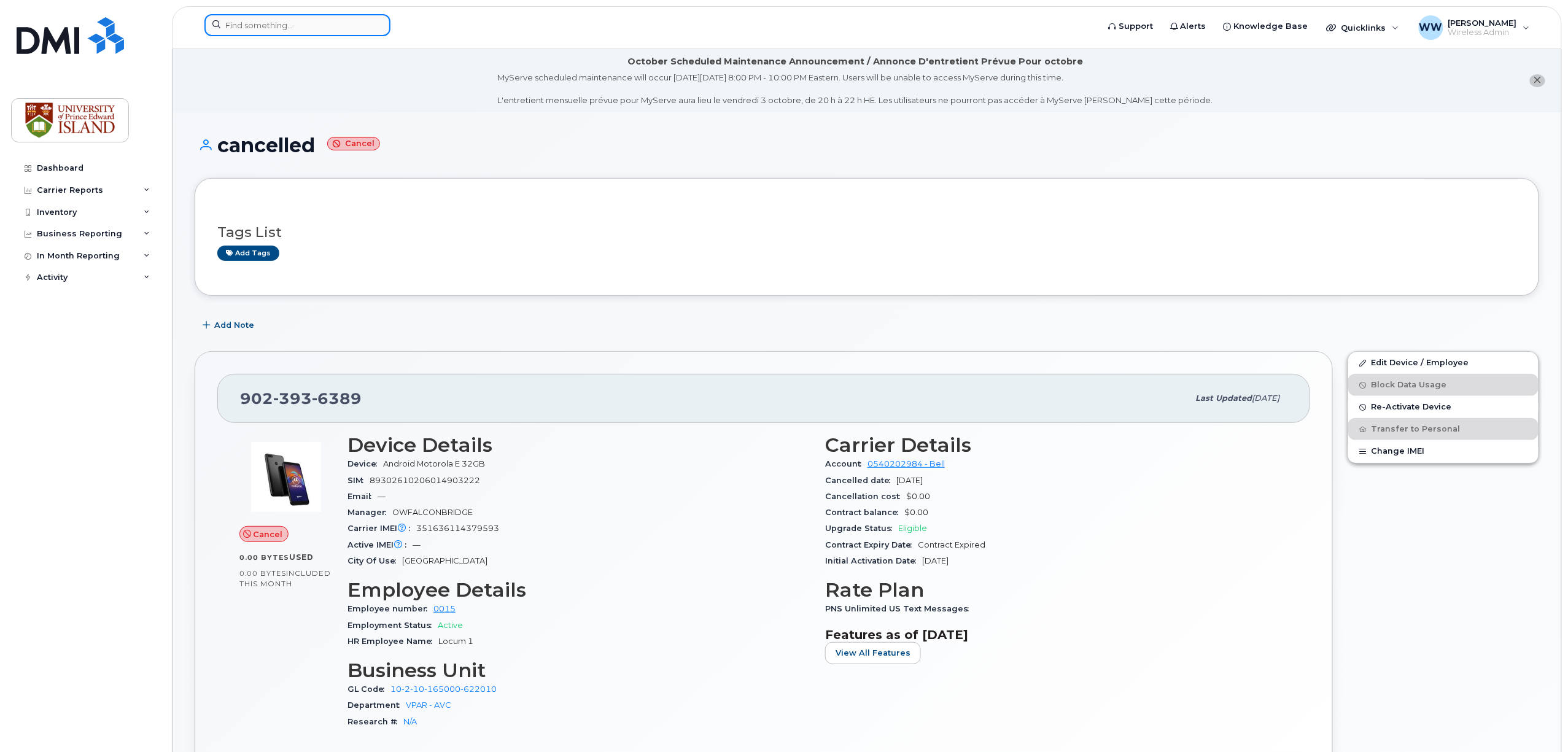
click at [324, 26] on input at bounding box center [297, 25] width 186 height 22
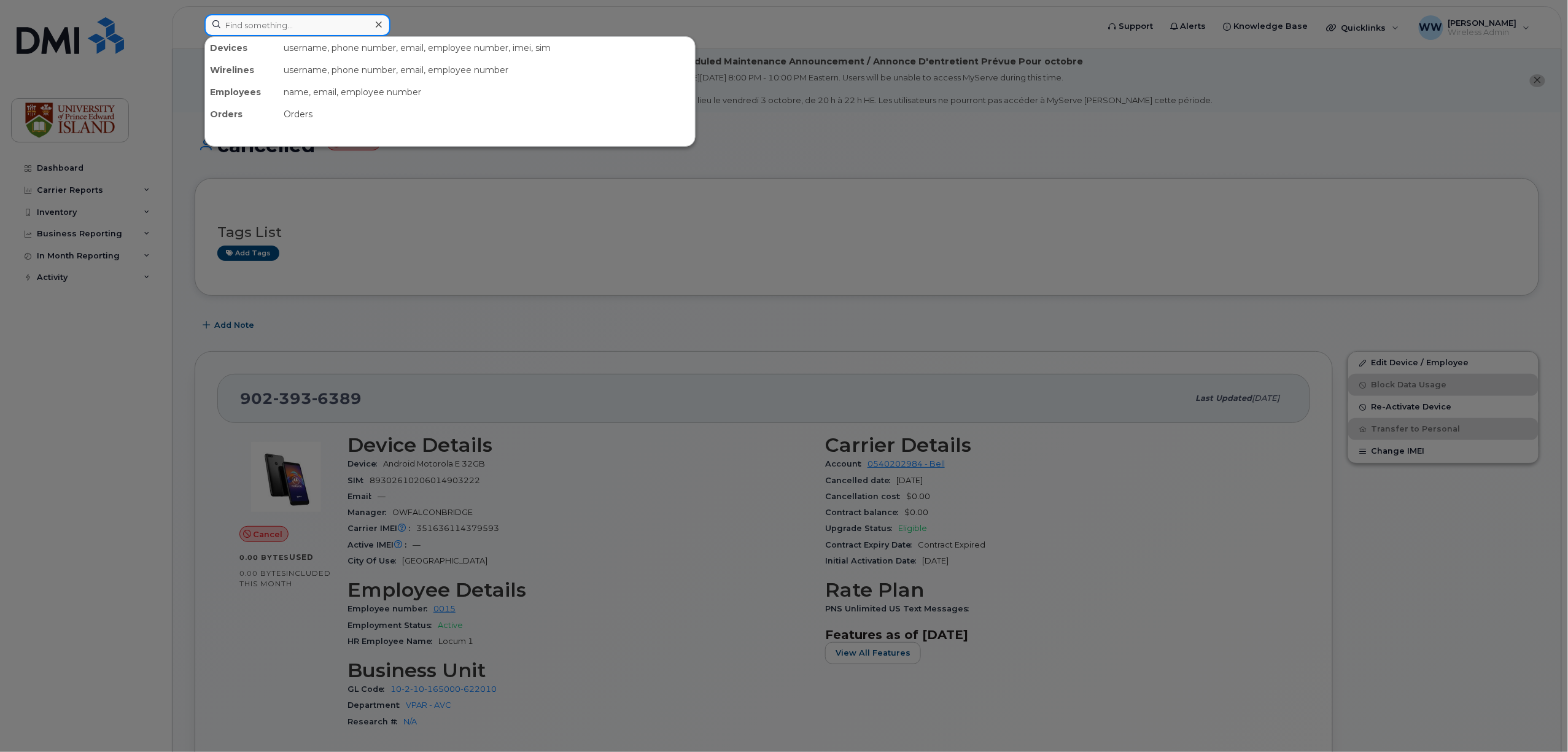
paste input "[PHONE_NUMBER]"
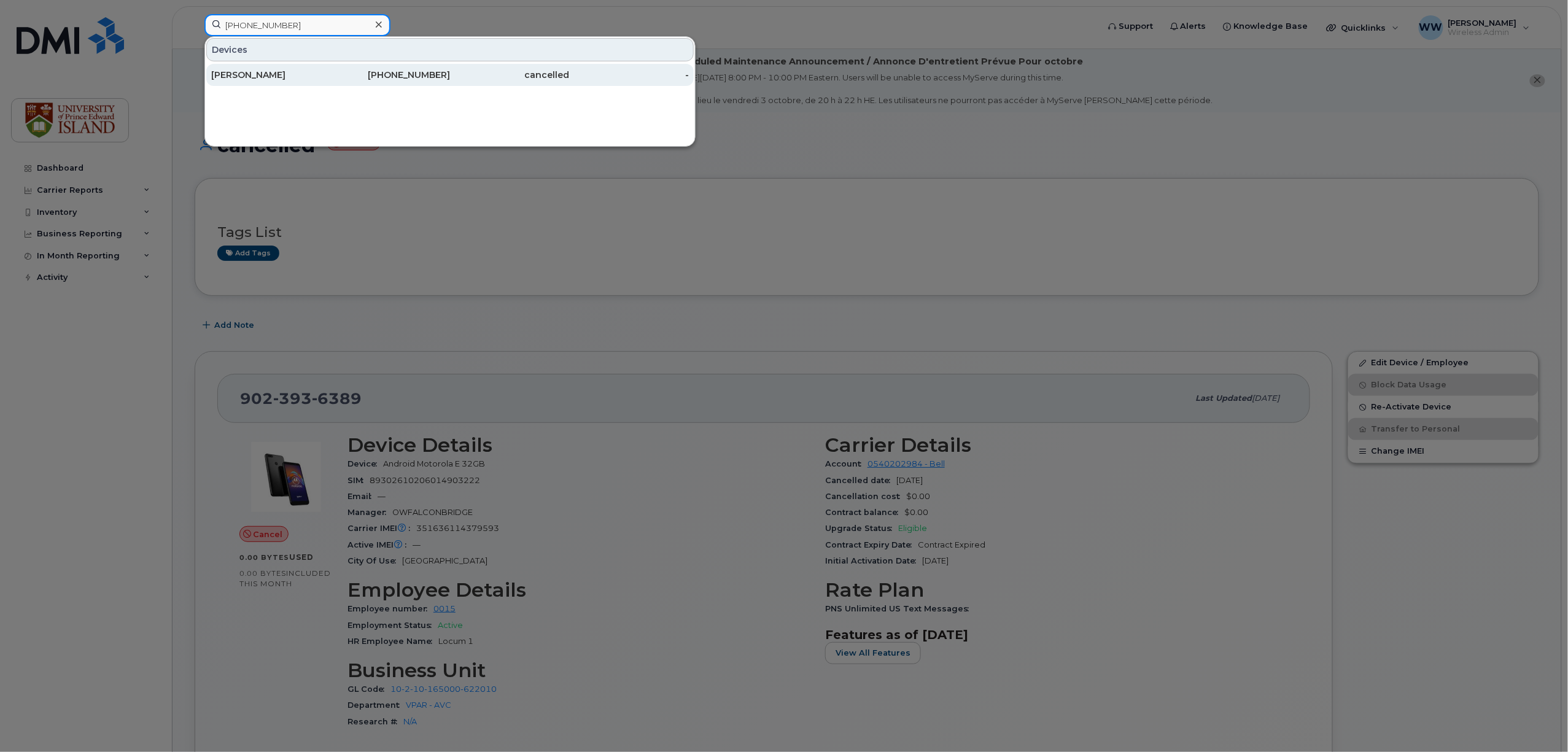
type input "[PHONE_NUMBER]"
click at [255, 80] on div "[PERSON_NAME]" at bounding box center [271, 75] width 120 height 13
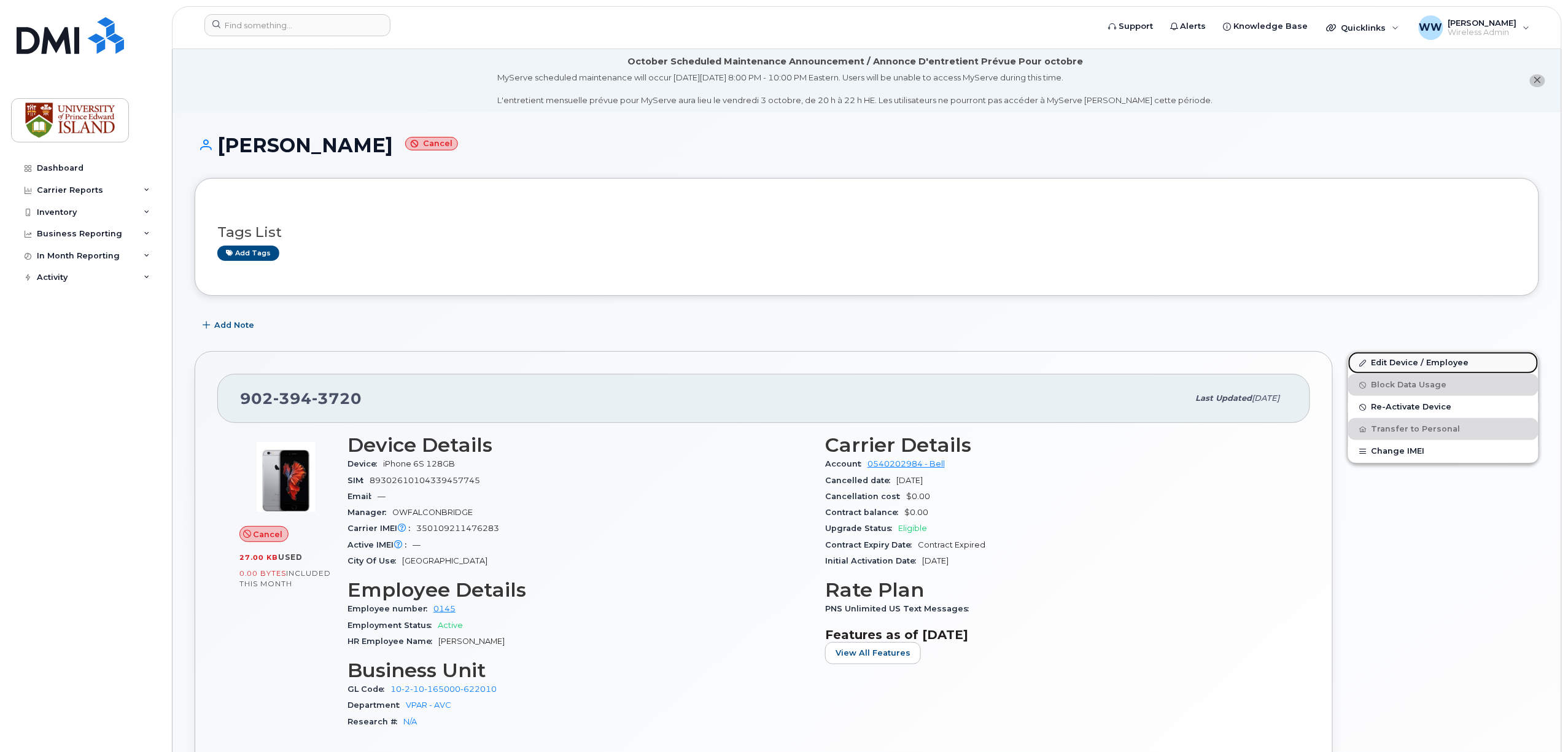
click at [1412, 367] on link "Edit Device / Employee" at bounding box center [1443, 363] width 190 height 22
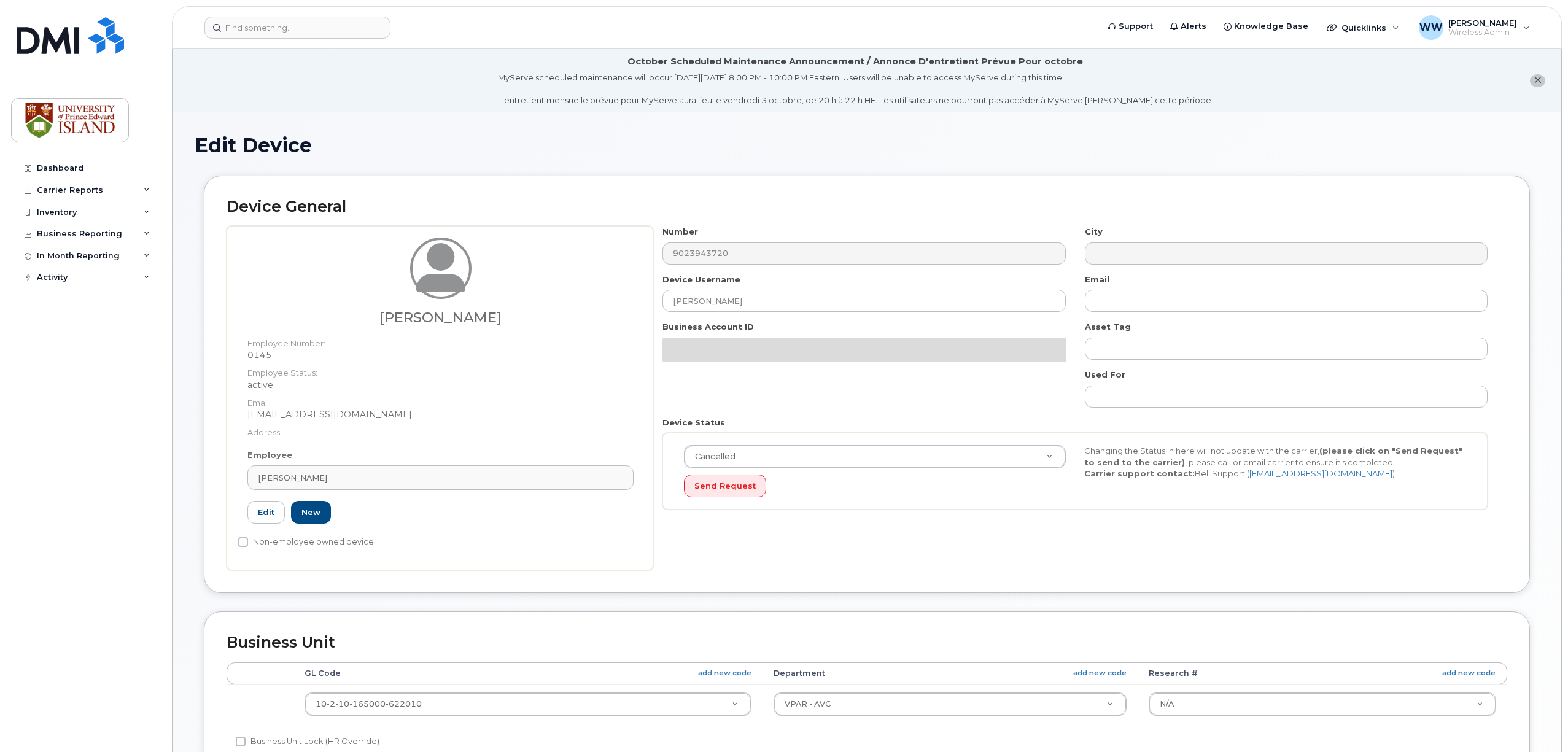
select select "2042298"
select select "2042284"
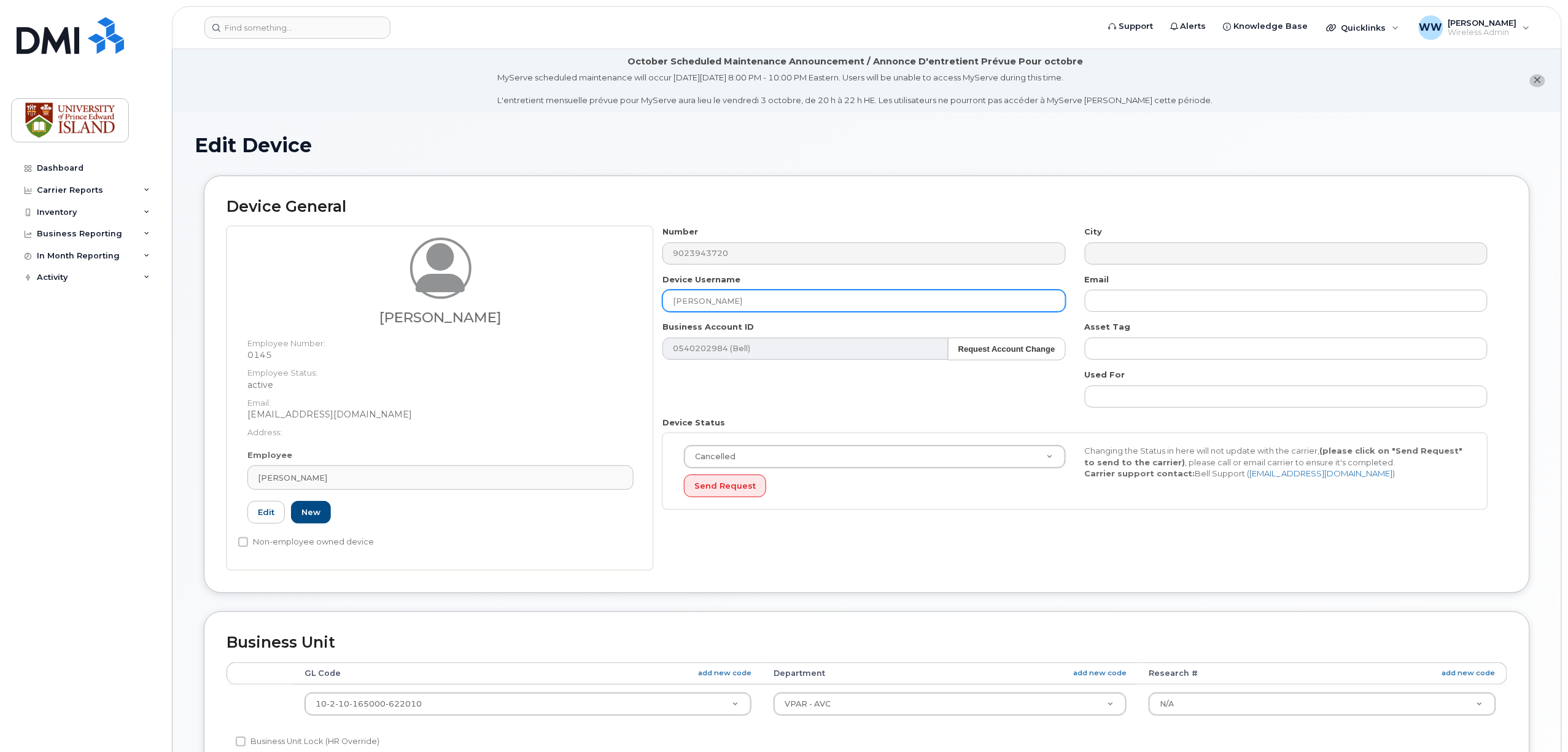
drag, startPoint x: 746, startPoint y: 299, endPoint x: 485, endPoint y: 304, distance: 261.0
click at [485, 304] on div "Nicole Rodgers Employee Number: 0145 Employee Status: active Email: nrodgers@up…" at bounding box center [867, 398] width 1281 height 344
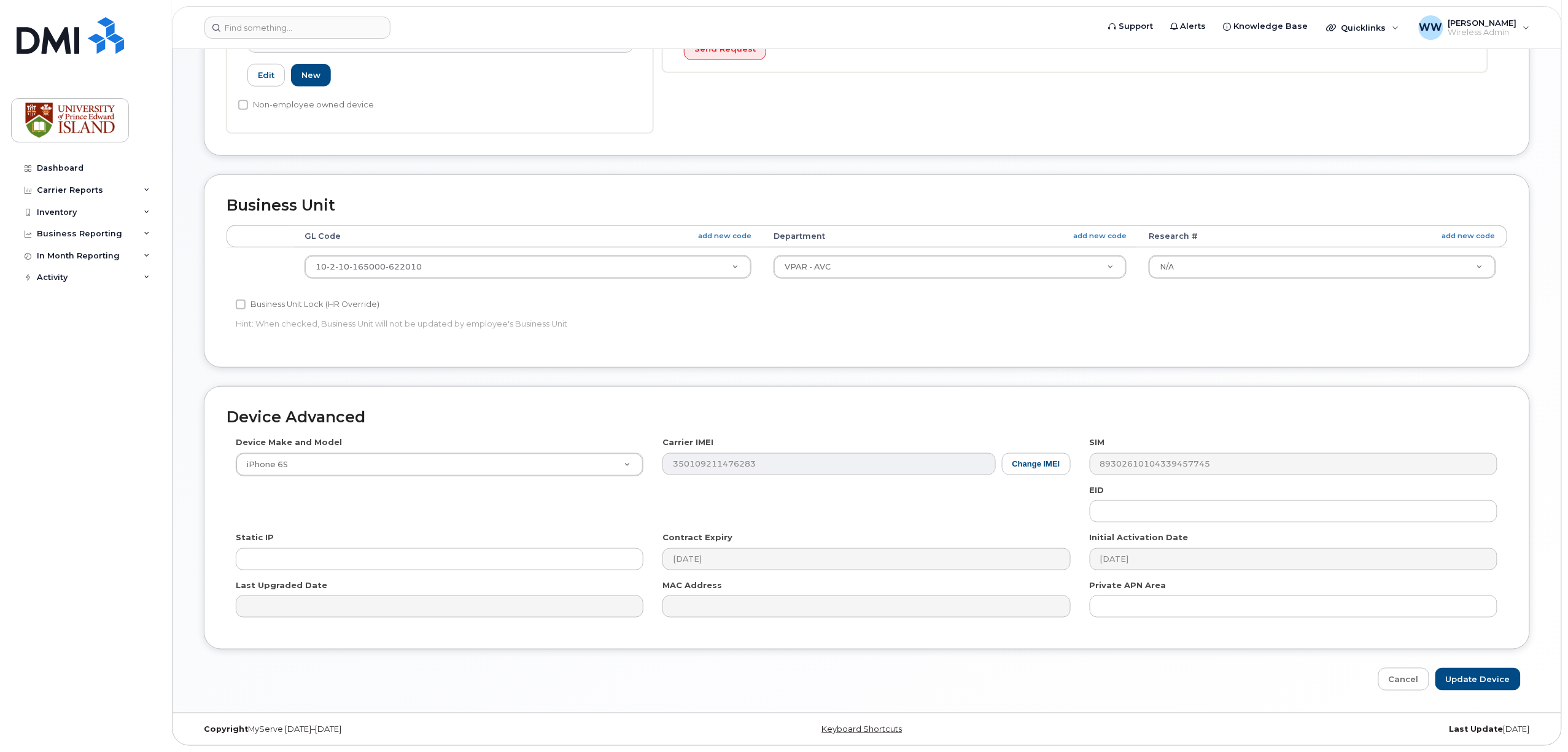
scroll to position [440, 0]
type input "cancelled"
click at [1471, 681] on input "Update Device" at bounding box center [1478, 679] width 85 height 22
type input "Saving..."
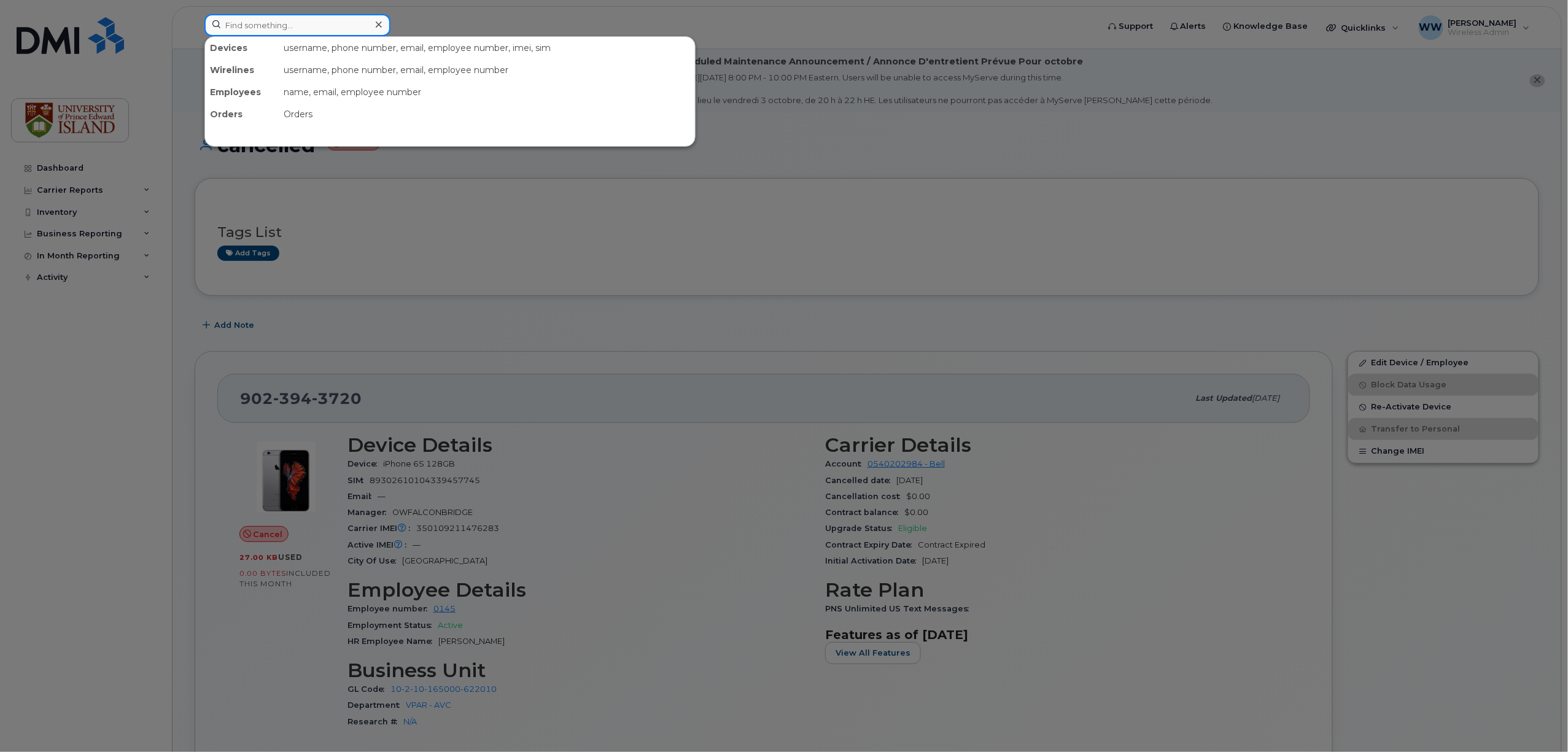
click at [264, 22] on input at bounding box center [297, 25] width 186 height 22
paste input "[PHONE_NUMBER]"
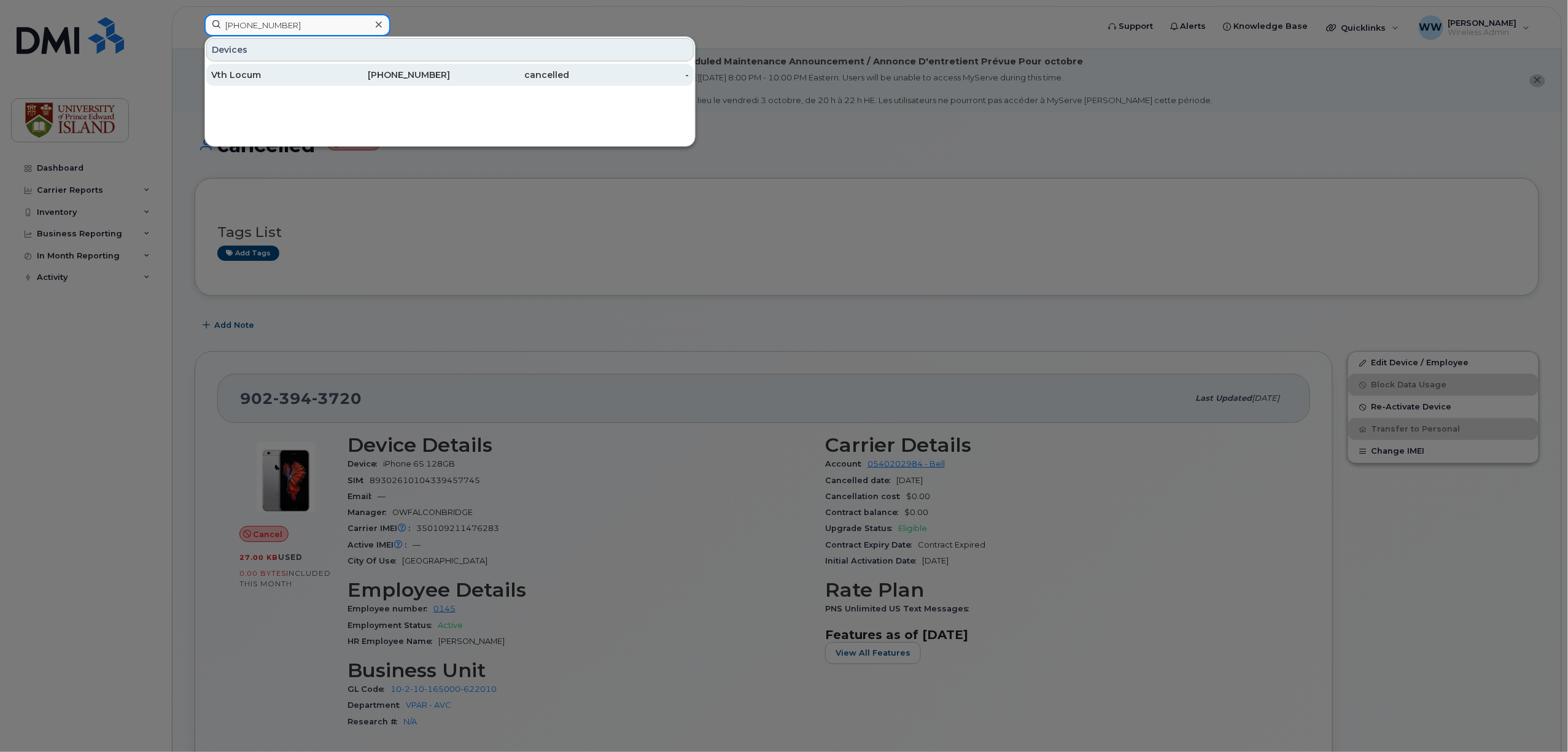
type input "[PHONE_NUMBER]"
click at [234, 78] on div "Vth Locum" at bounding box center [271, 75] width 120 height 13
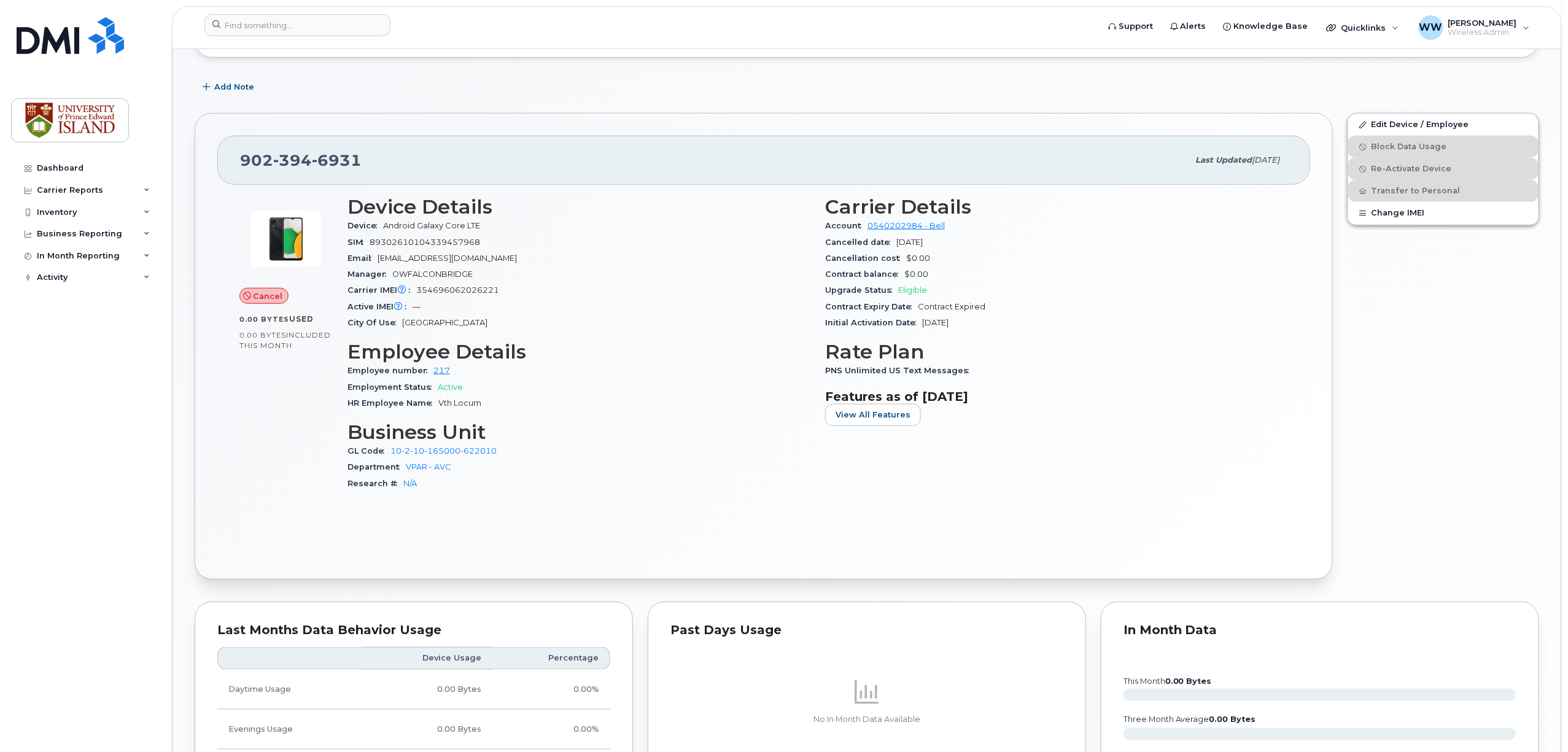
scroll to position [350, 0]
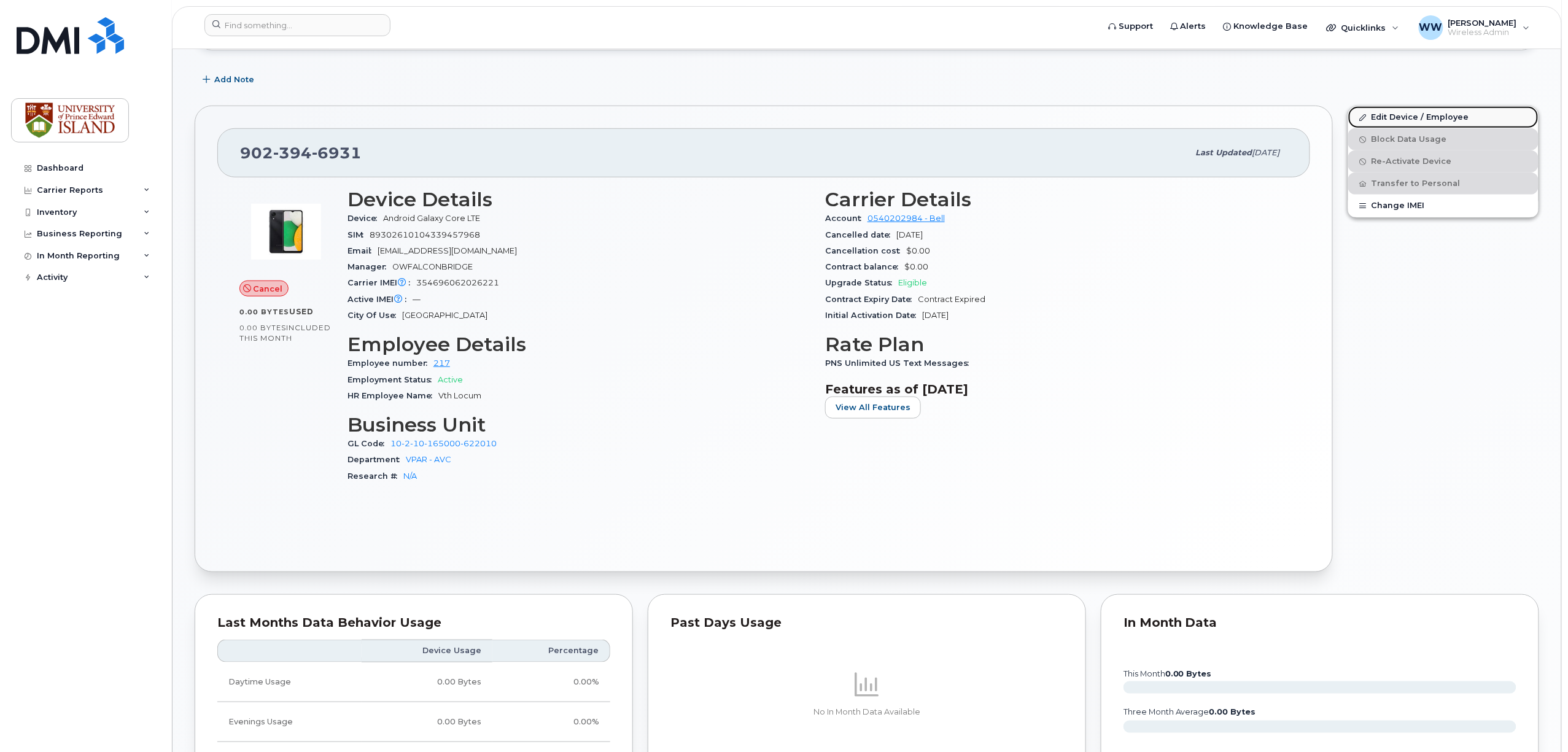
click at [1401, 119] on link "Edit Device / Employee" at bounding box center [1443, 118] width 190 height 22
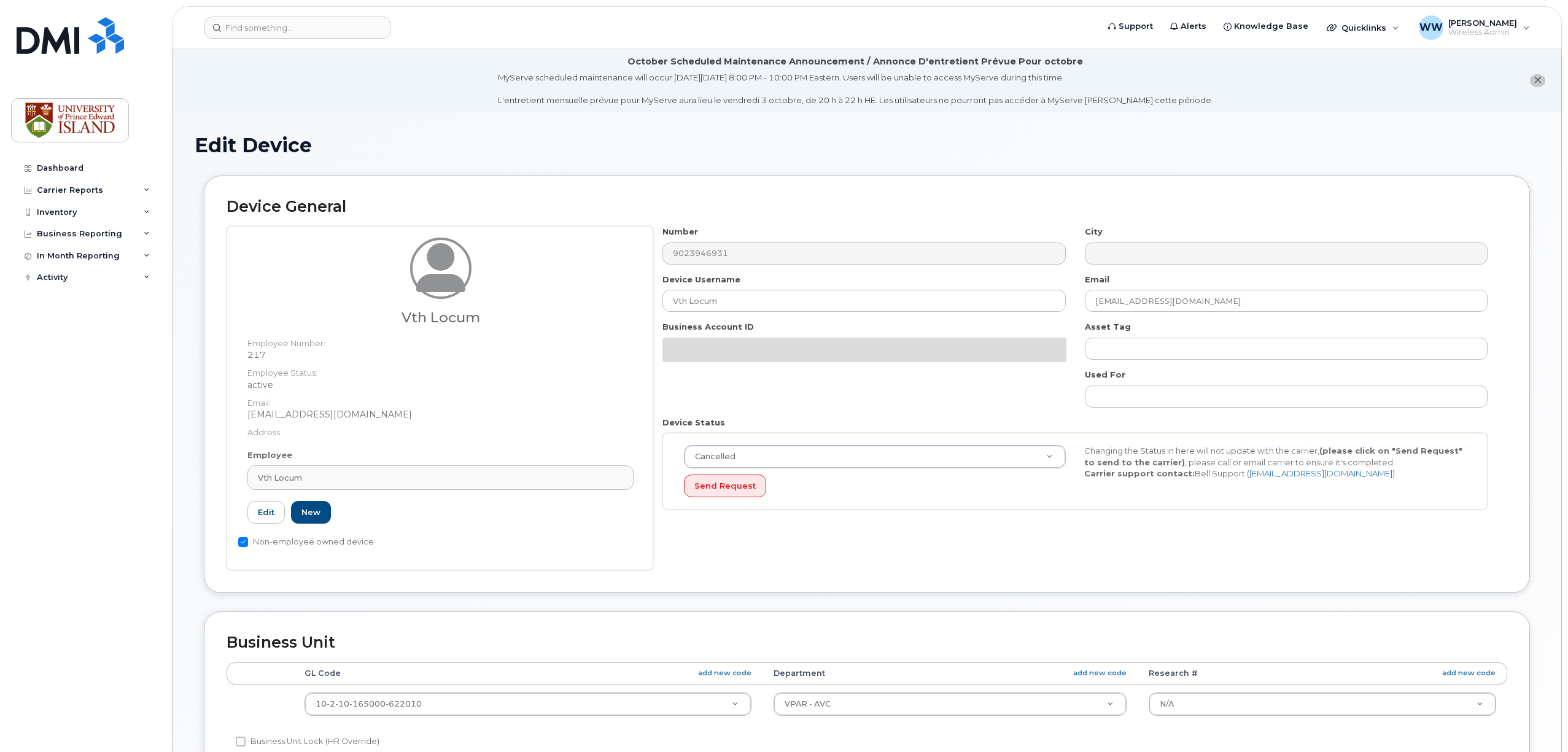
select select "2042298"
select select "2042284"
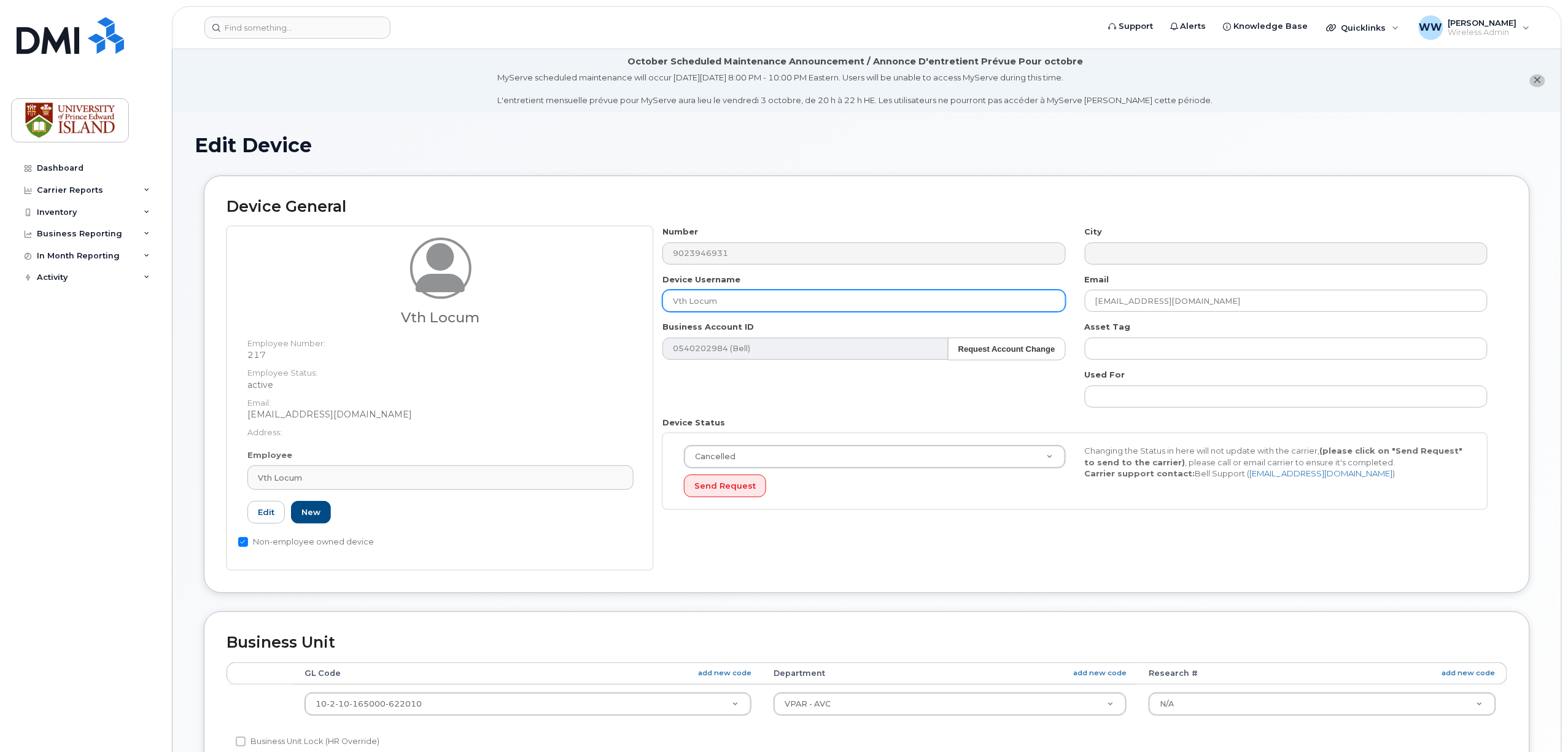
drag, startPoint x: 739, startPoint y: 299, endPoint x: 562, endPoint y: 300, distance: 177.0
click at [562, 299] on div "Vth Locum Employee Number: 217 Employee Status: active Email: wweeks@upei.ca Ad…" at bounding box center [867, 398] width 1281 height 344
type input "cancelled"
click at [737, 379] on div "Number 9023946931 City Device Username cancelled Email wweeks@upei.ca Business …" at bounding box center [1075, 372] width 844 height 293
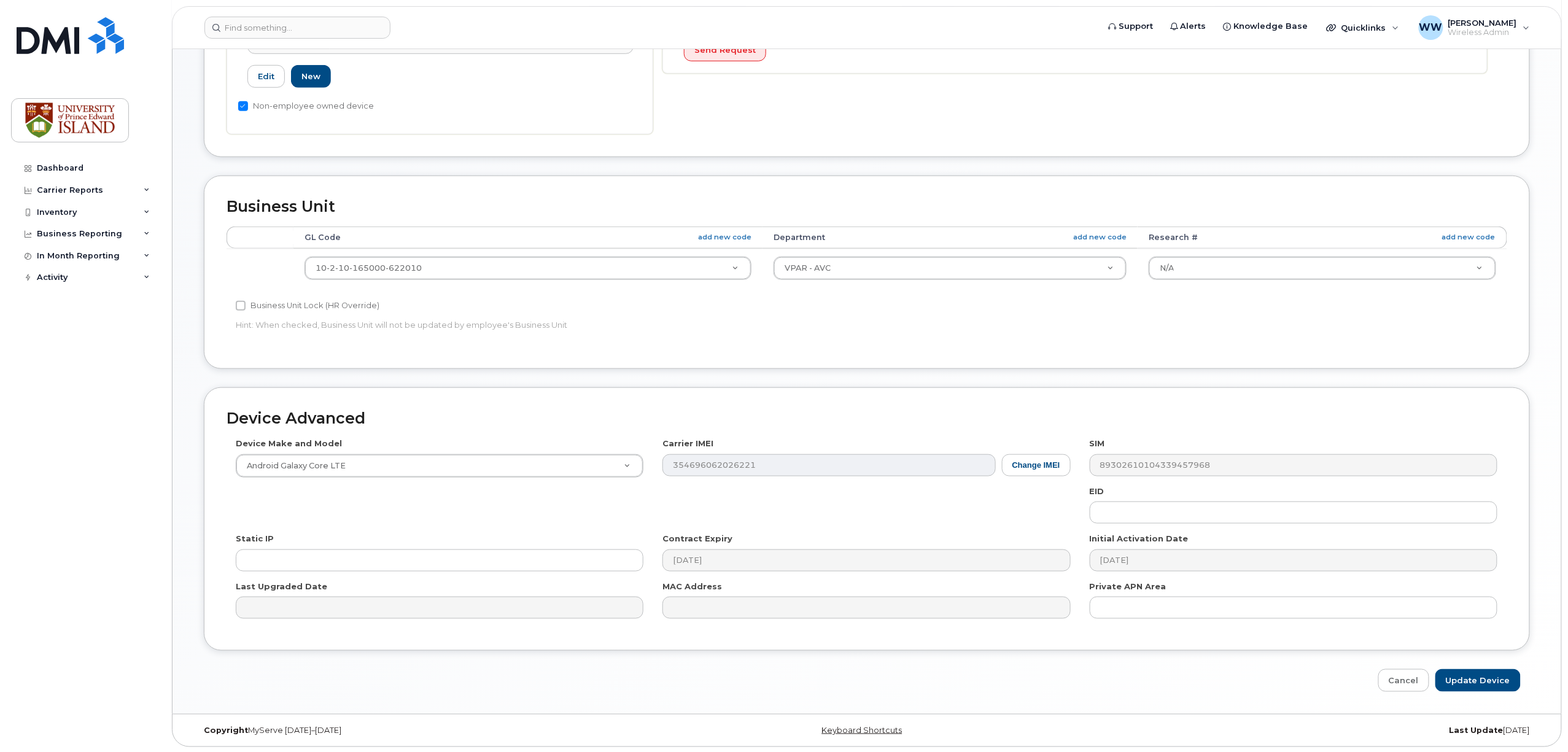
scroll to position [440, 0]
click at [1482, 679] on input "Update Device" at bounding box center [1478, 679] width 85 height 22
type input "Saving..."
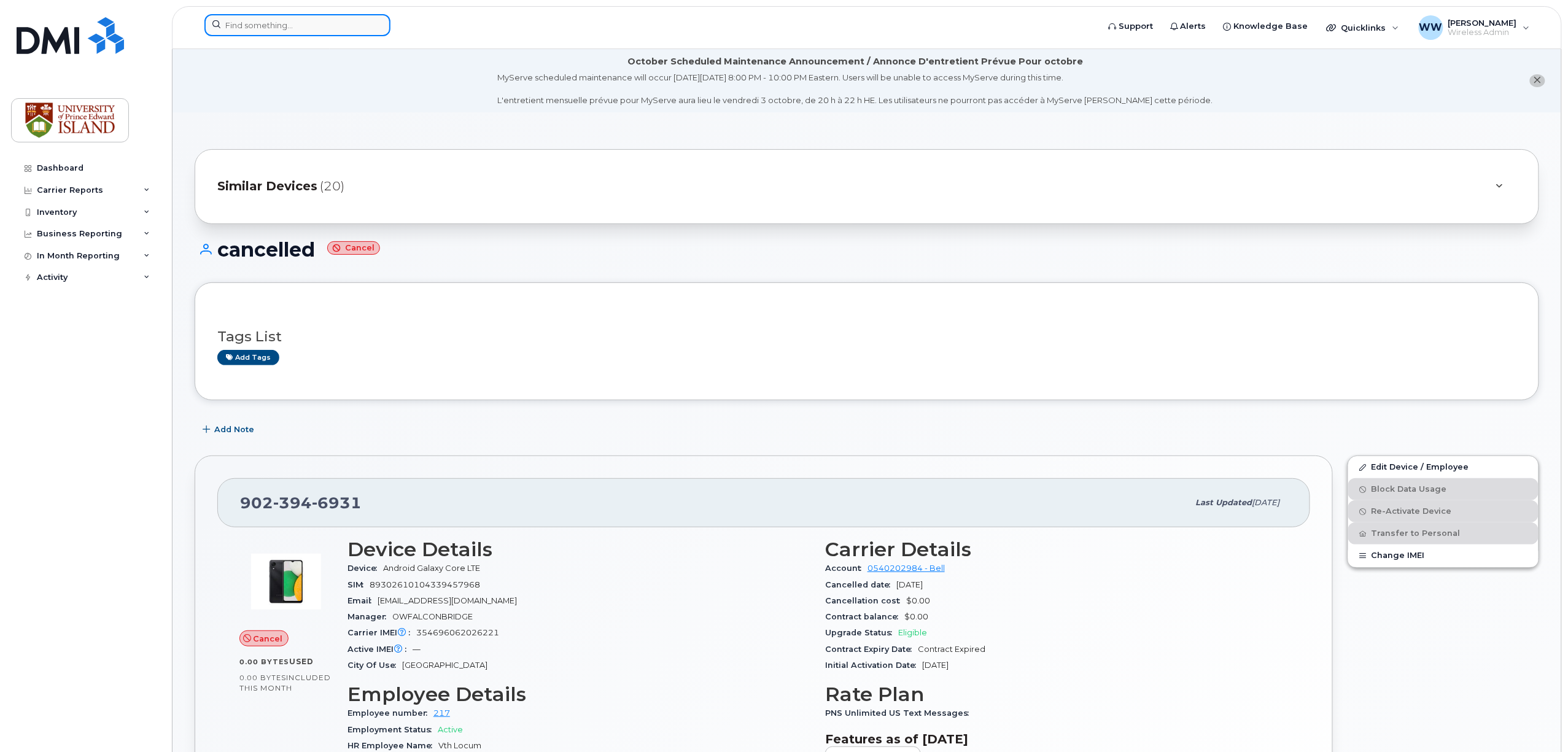
click at [310, 30] on input at bounding box center [297, 25] width 186 height 22
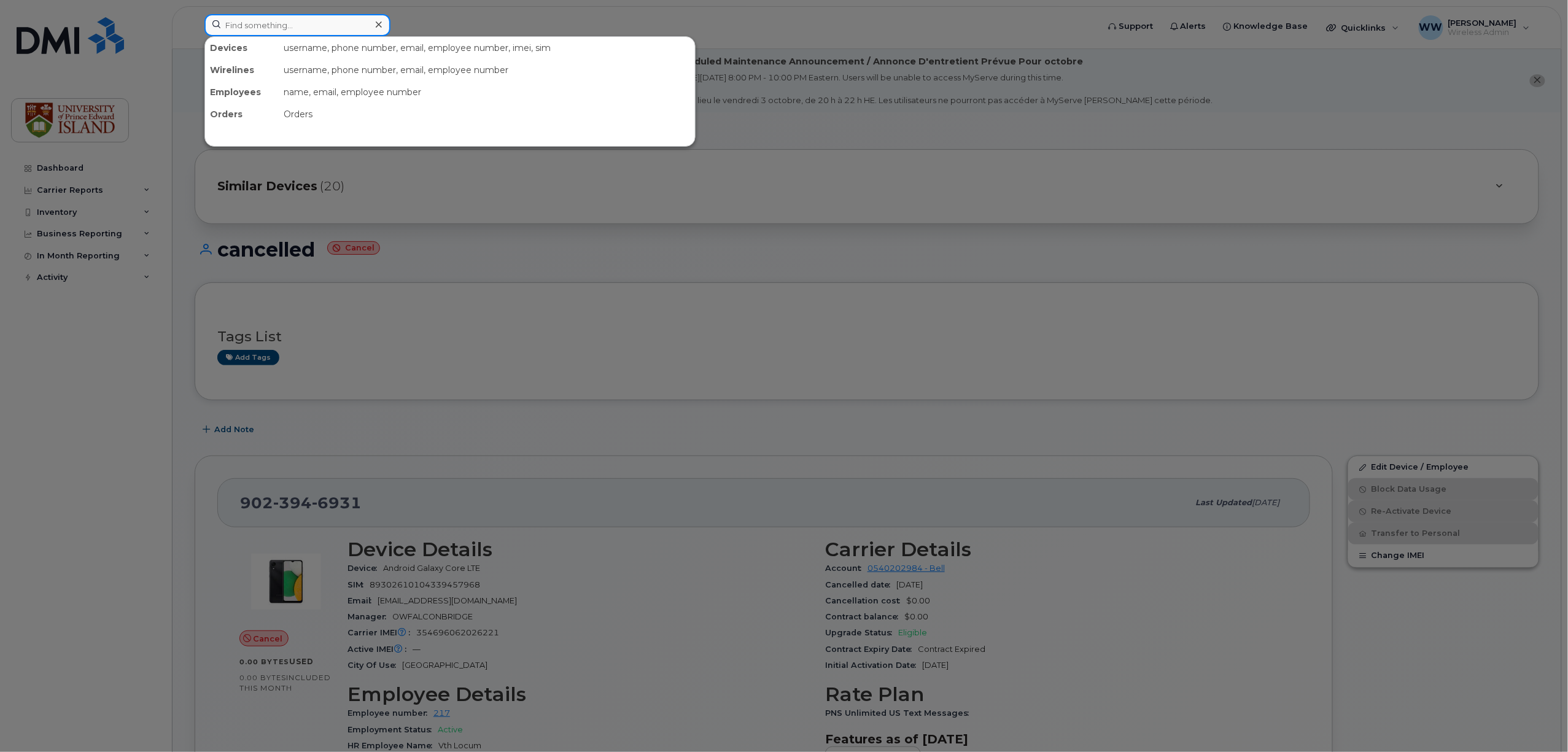
paste input "(902) 394-7798"
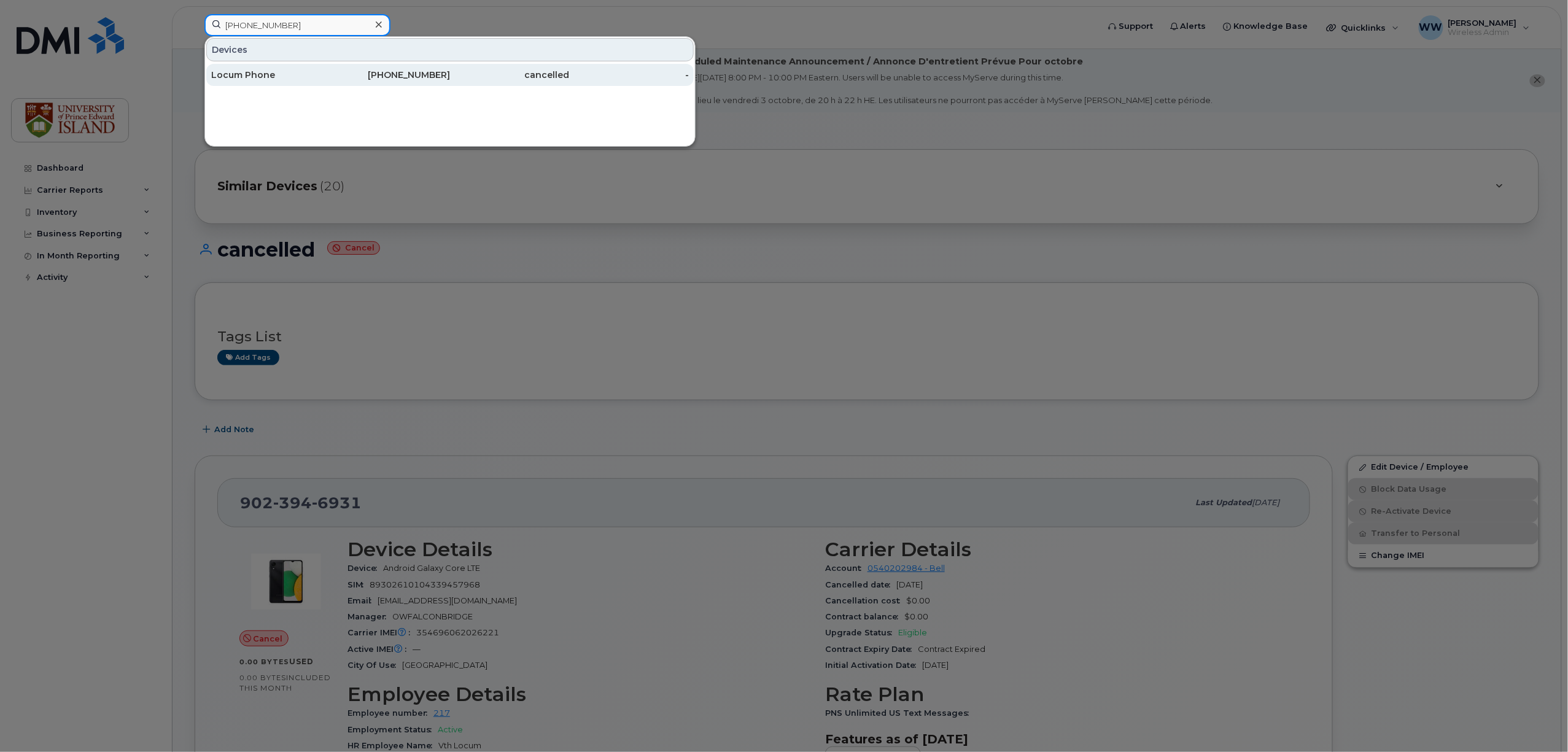
type input "(902) 394-7798"
click at [261, 78] on div "Locum Phone" at bounding box center [271, 75] width 120 height 13
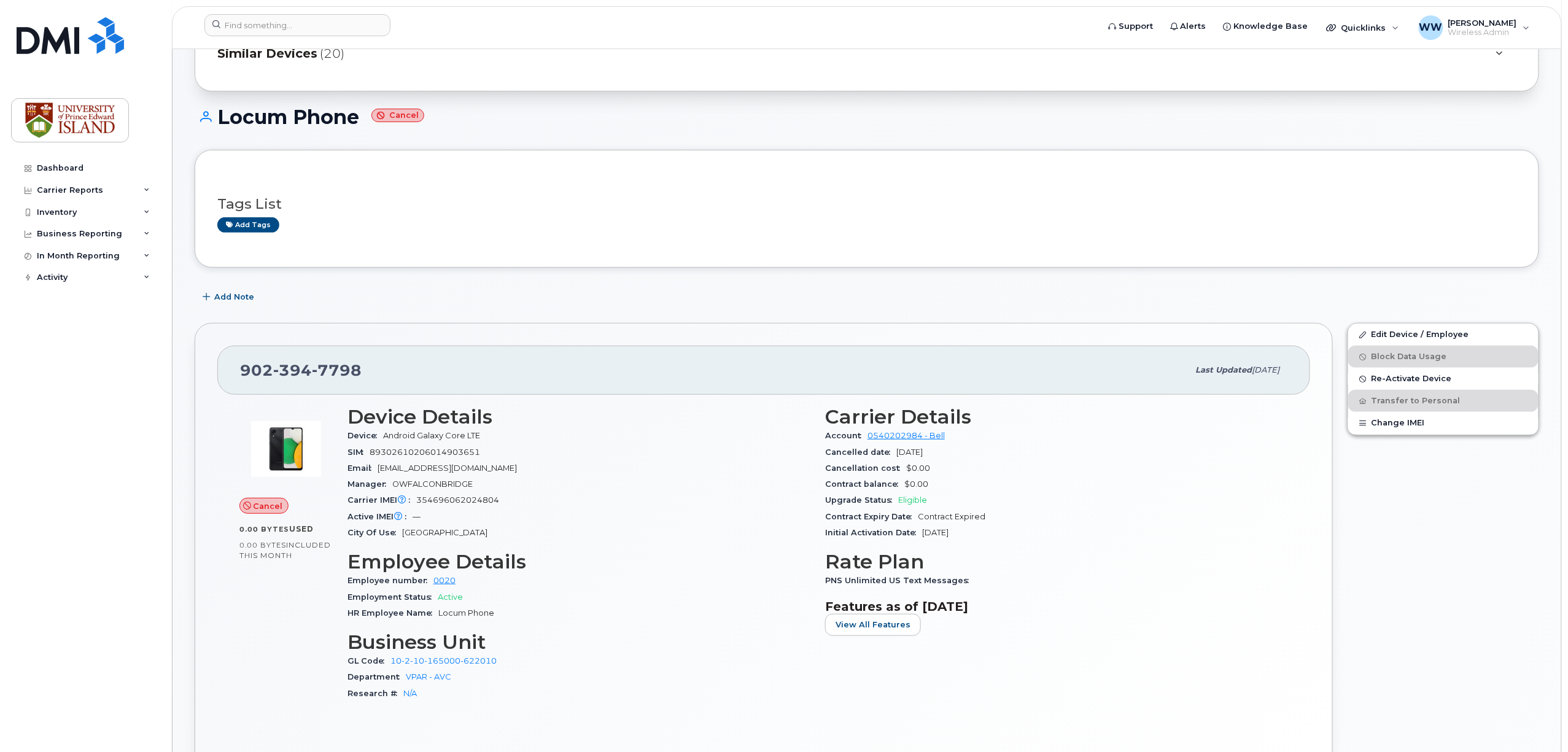
scroll to position [163, 0]
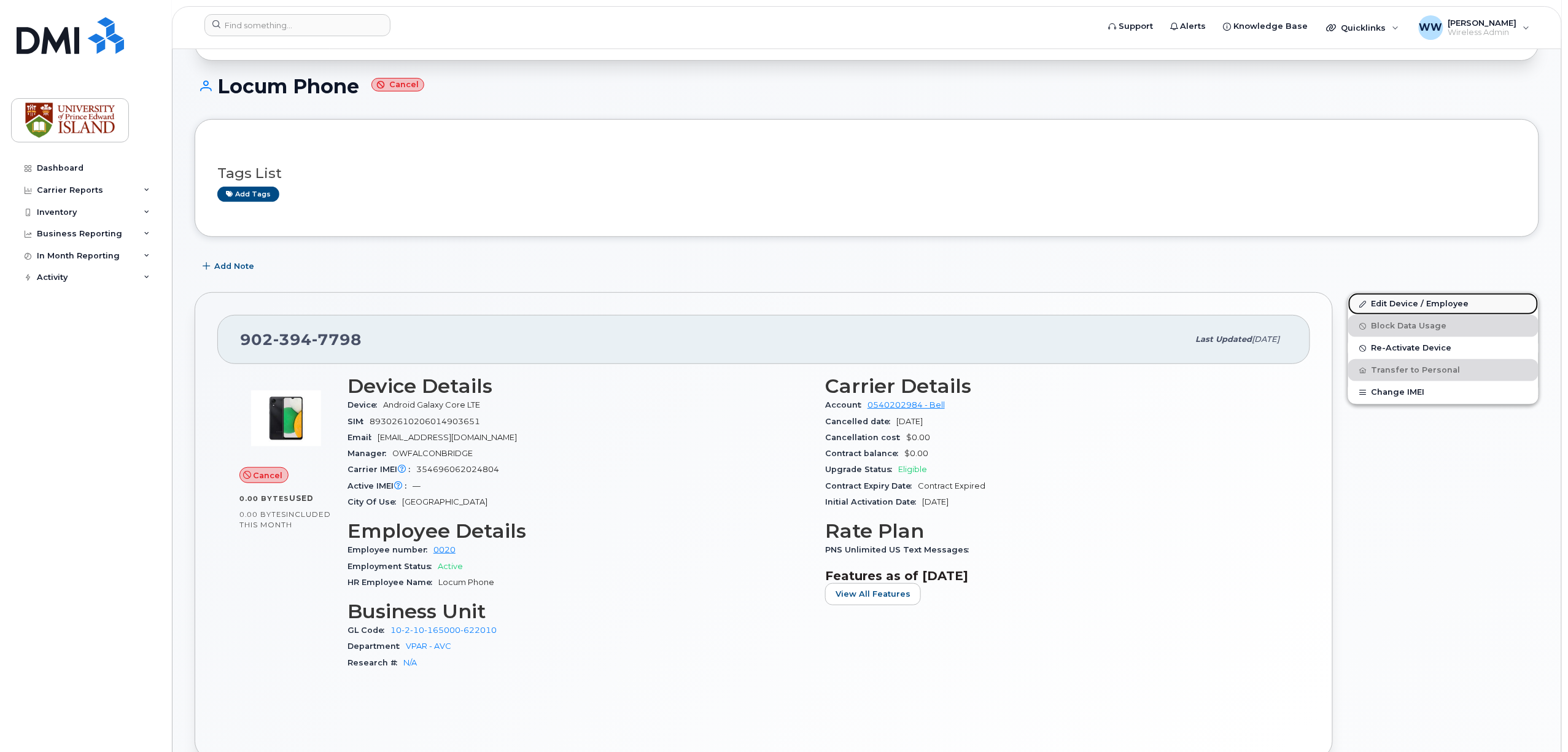
click at [1397, 304] on link "Edit Device / Employee" at bounding box center [1443, 304] width 190 height 22
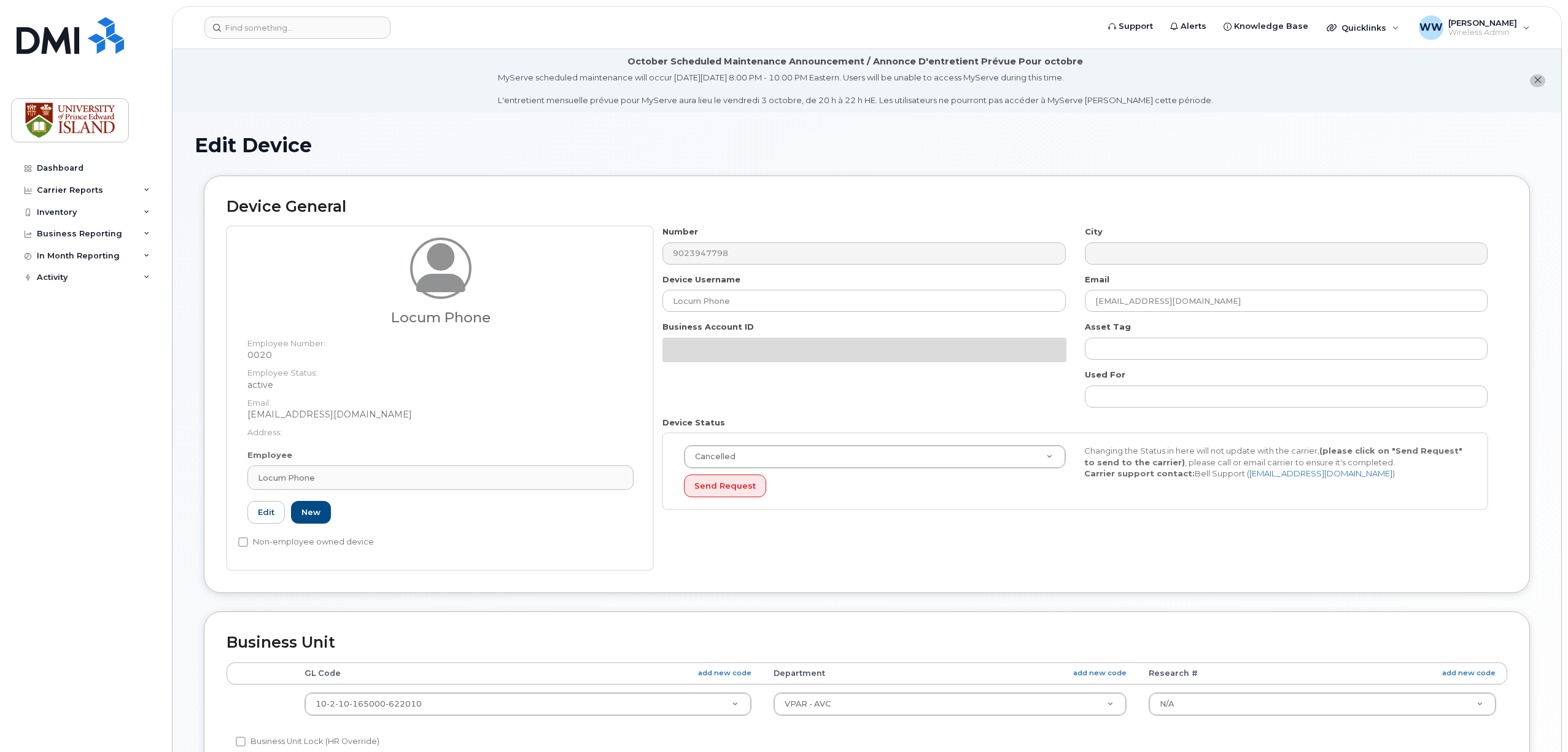
select select "2042298"
select select "2042284"
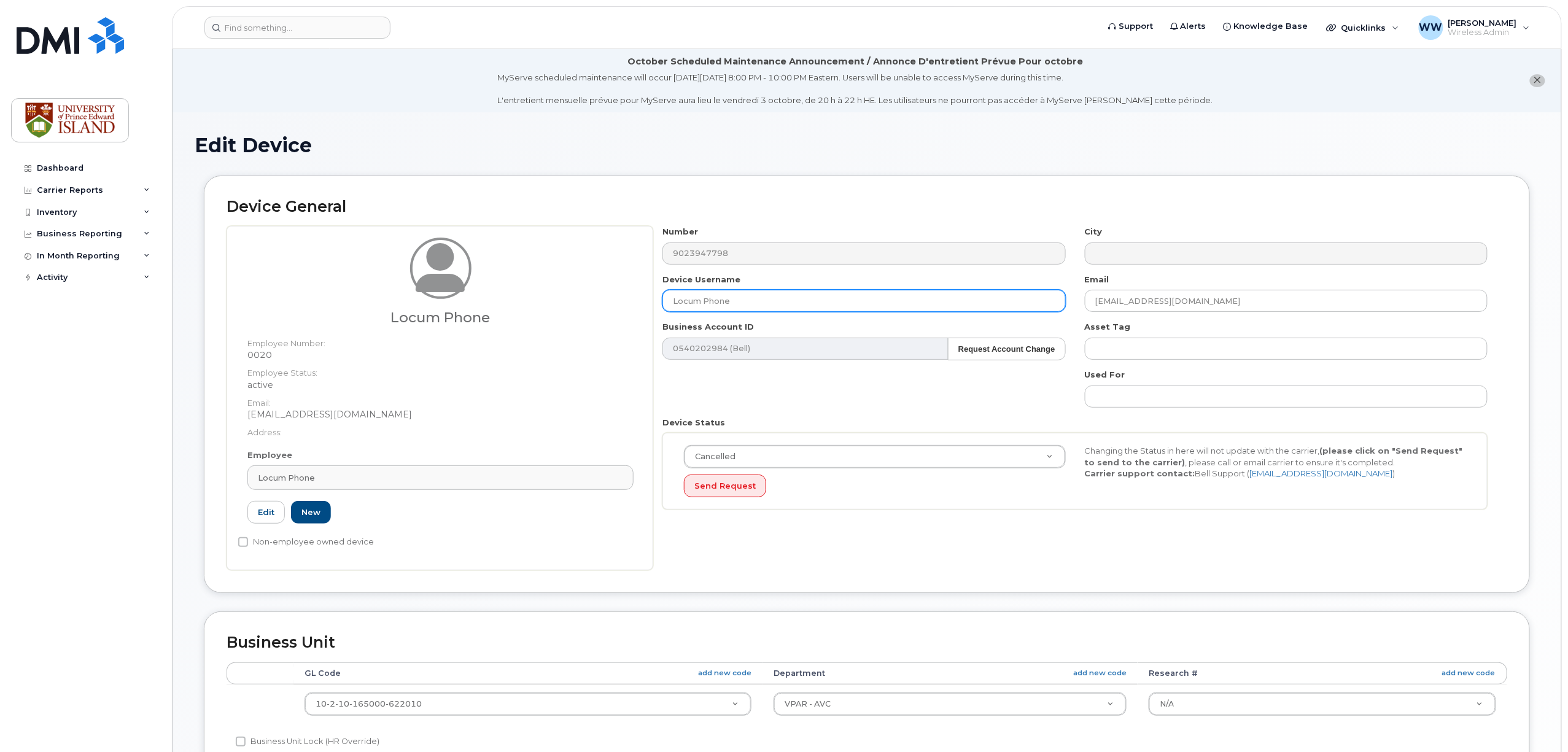
drag, startPoint x: 737, startPoint y: 304, endPoint x: 578, endPoint y: 294, distance: 159.3
click at [583, 295] on div "Locum Phone Employee Number: 0020 Employee Status: active Email: [EMAIL_ADDRESS…" at bounding box center [867, 398] width 1281 height 344
type input "cancelled"
type input "Saving..."
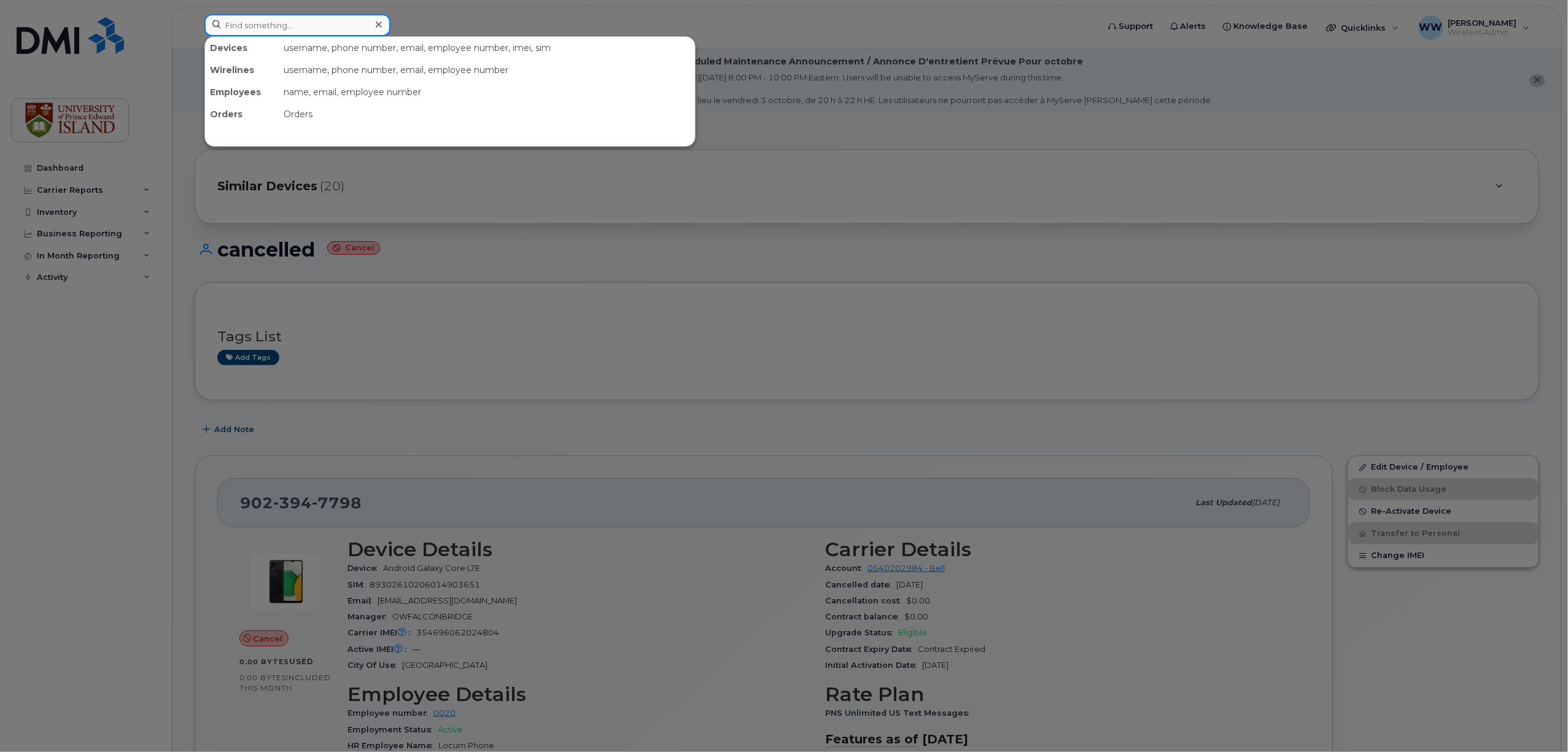
click at [290, 25] on input at bounding box center [297, 25] width 186 height 22
paste input "(902) 626-8120"
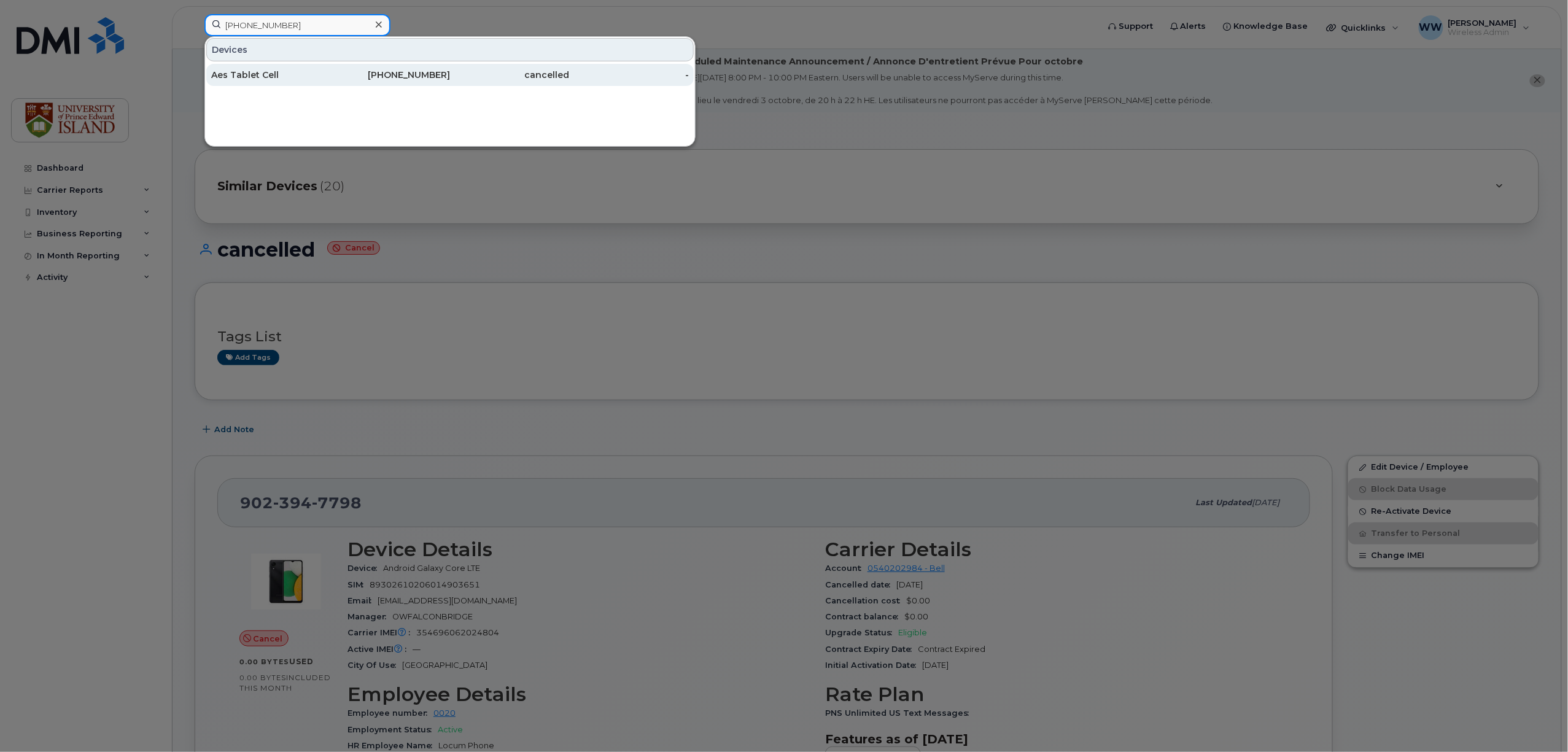
type input "(902) 626-8120"
click at [255, 80] on div "Aes Tablet Cell" at bounding box center [271, 75] width 120 height 13
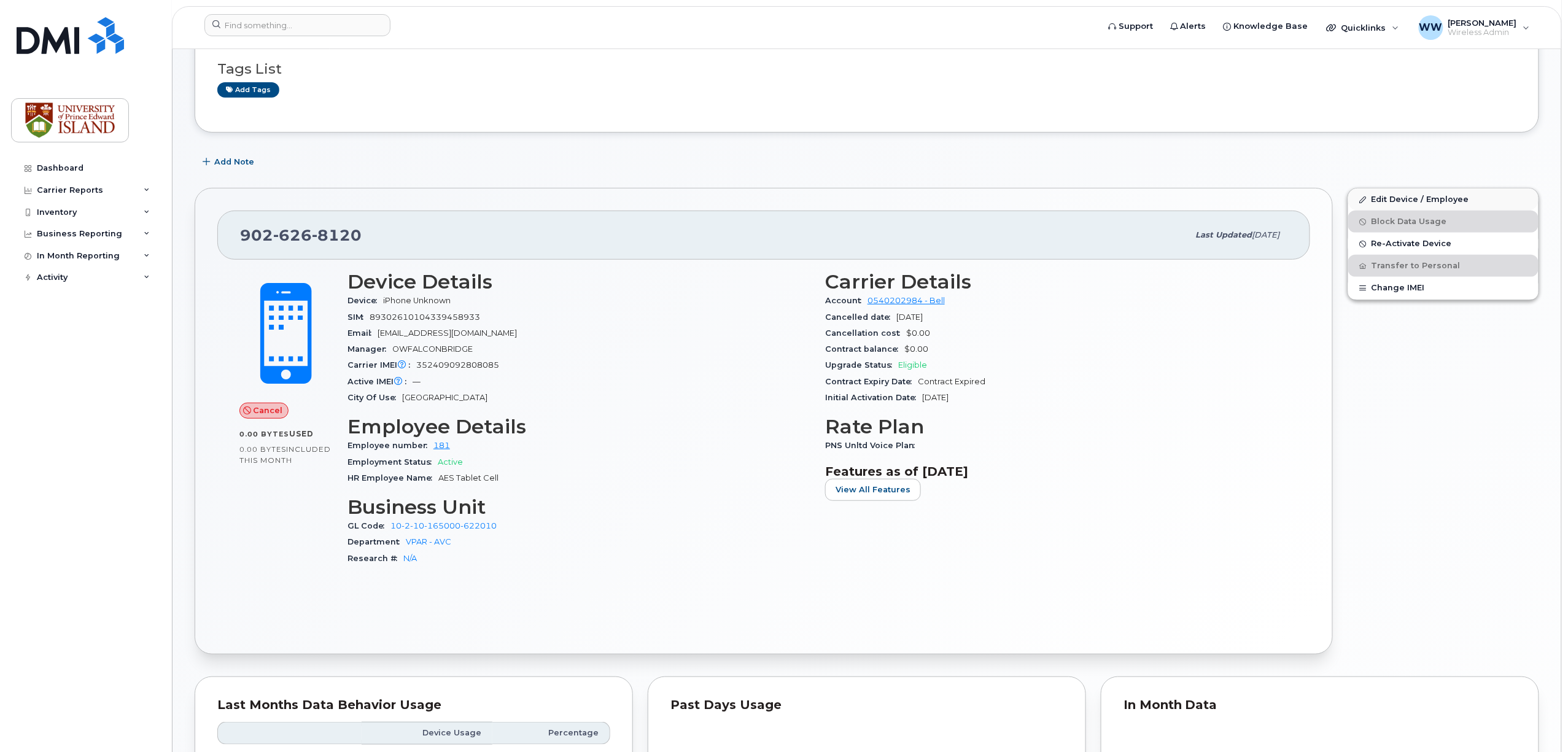
scroll to position [269, 0]
drag, startPoint x: 1437, startPoint y: 201, endPoint x: 1385, endPoint y: 204, distance: 52.1
click at [1434, 201] on link "Edit Device / Employee" at bounding box center [1443, 199] width 190 height 22
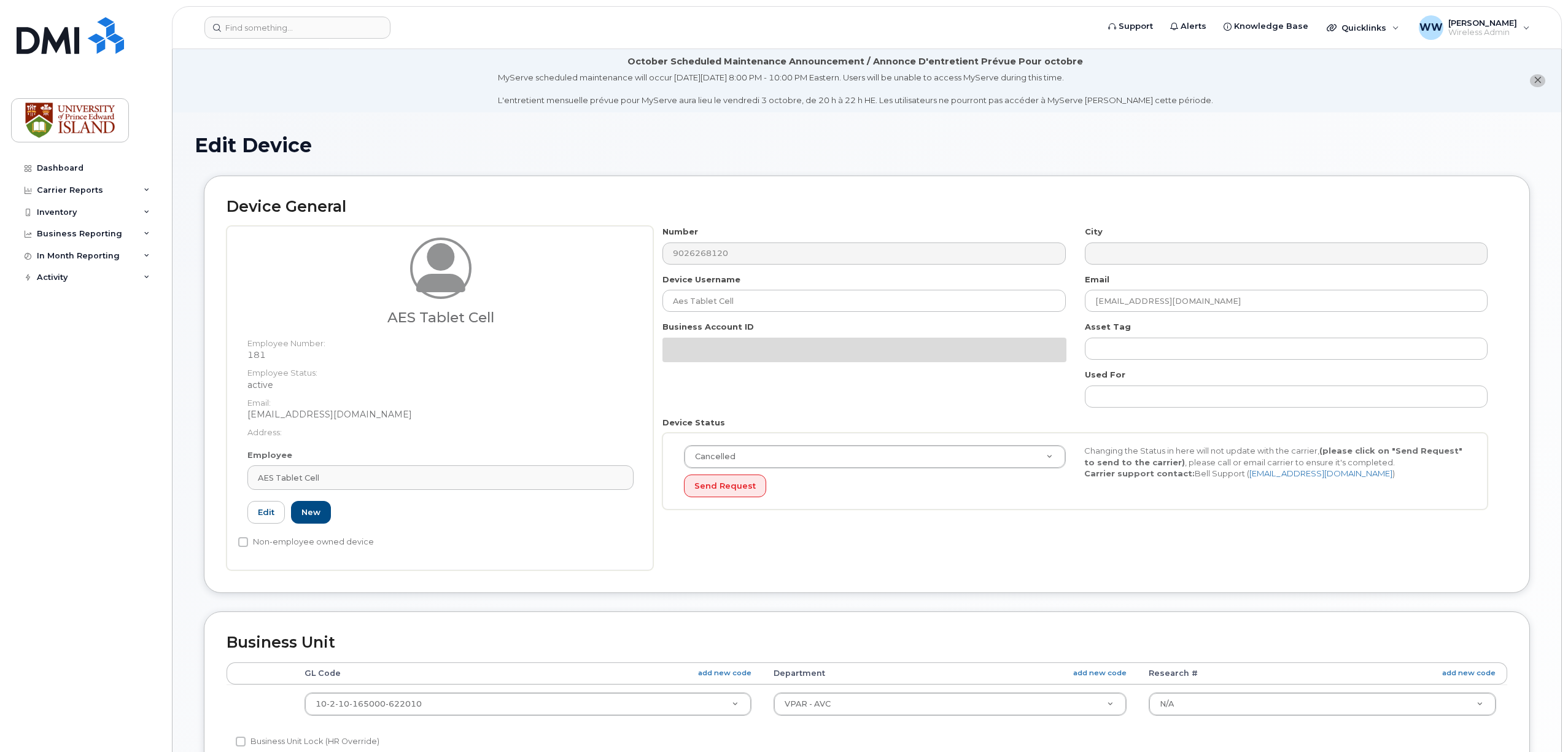
select select "2042298"
select select "2042284"
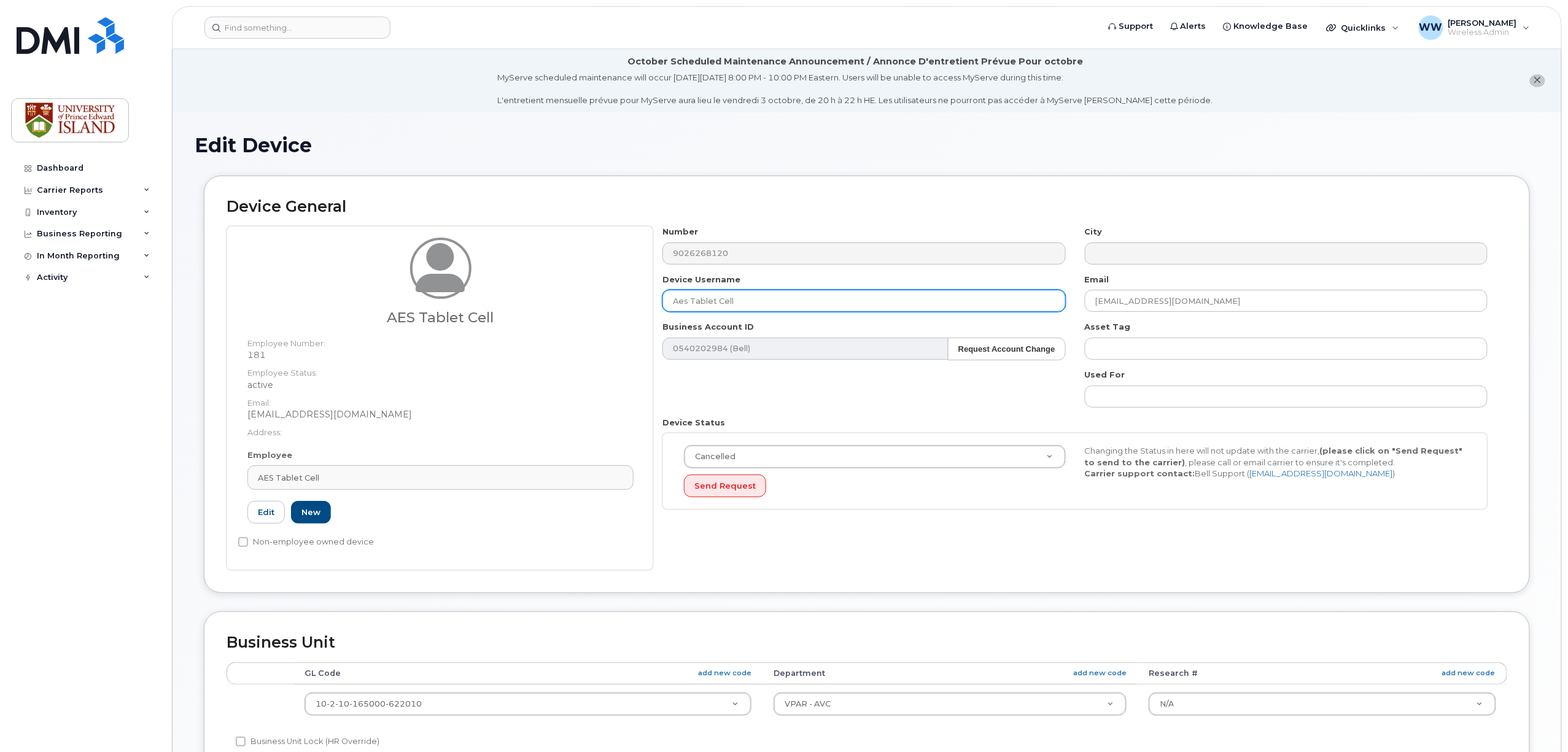
click at [673, 297] on input "Aes Tablet Cell" at bounding box center [864, 301] width 403 height 22
type input "cancelled Aes Tablet Cell"
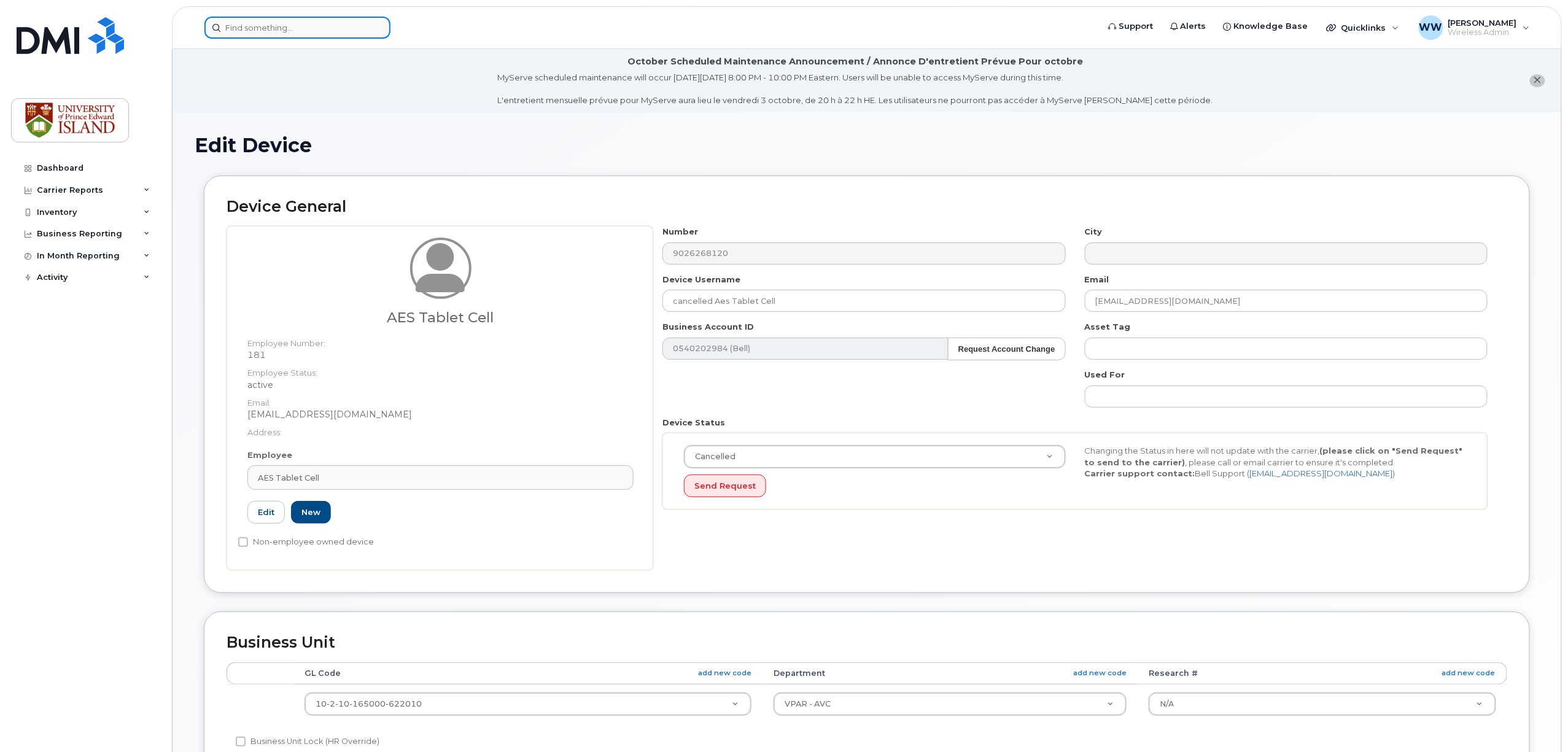
click at [276, 29] on input at bounding box center [297, 28] width 186 height 22
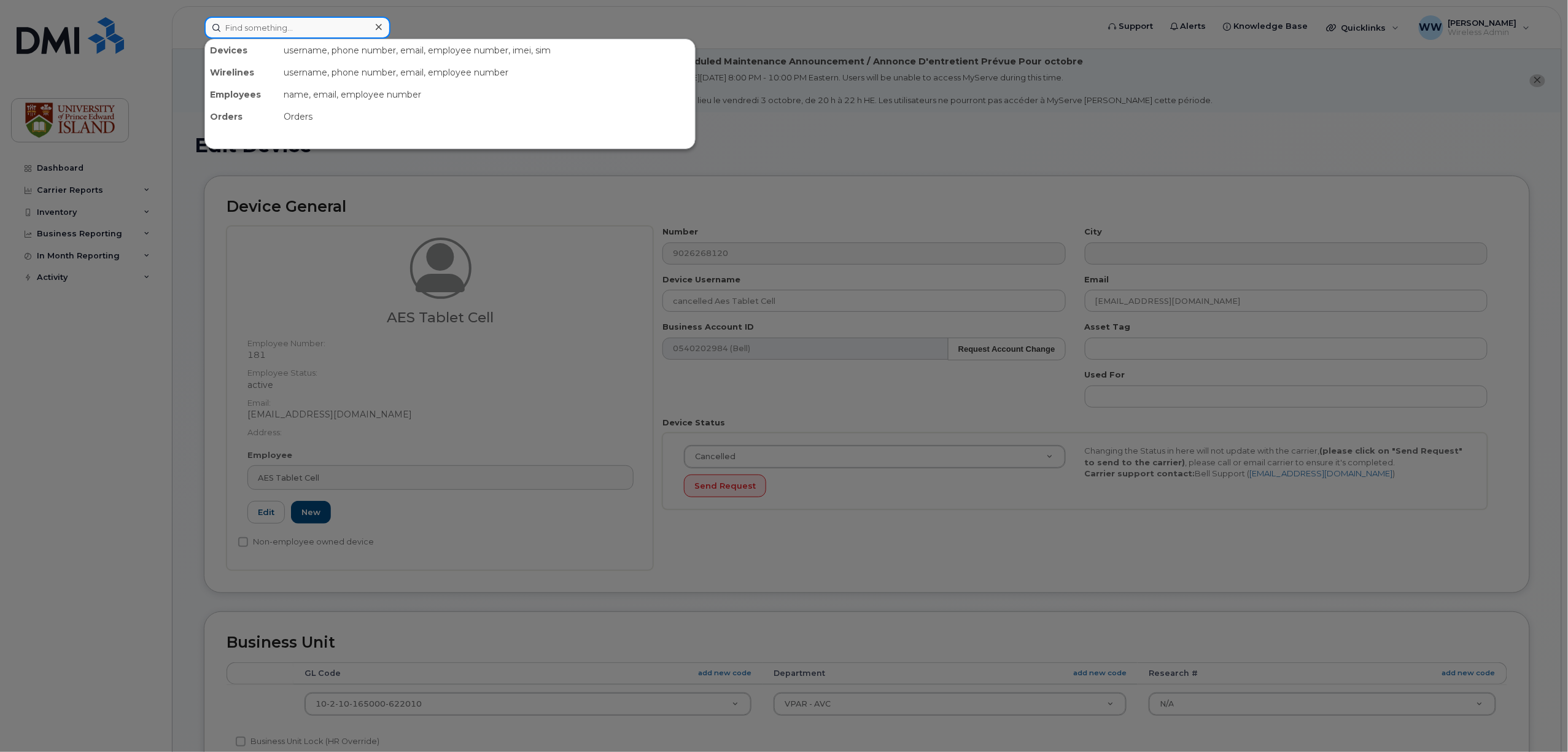
paste input "[PHONE_NUMBER]"
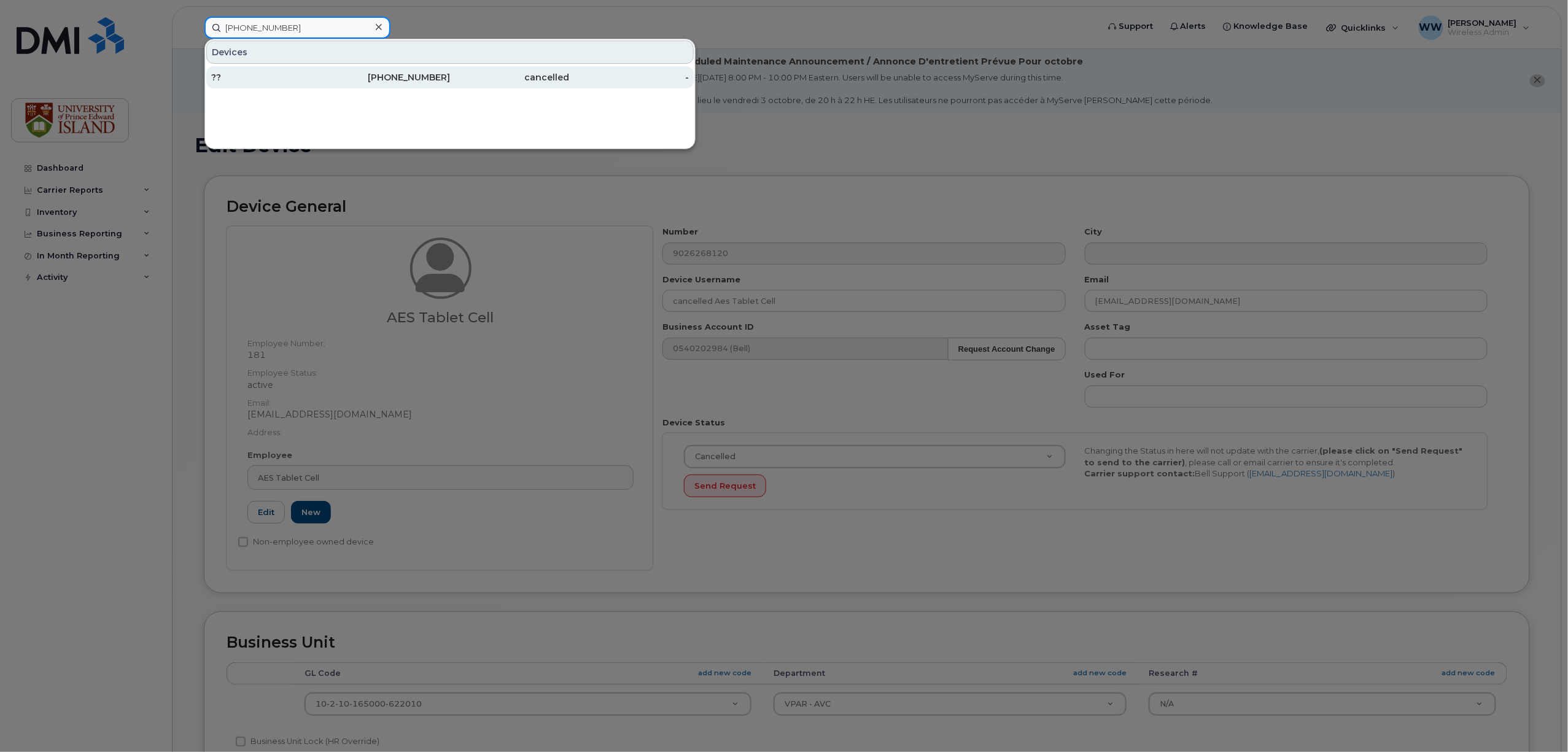
type input "[PHONE_NUMBER]"
click at [388, 75] on div "[PHONE_NUMBER]" at bounding box center [390, 78] width 120 height 13
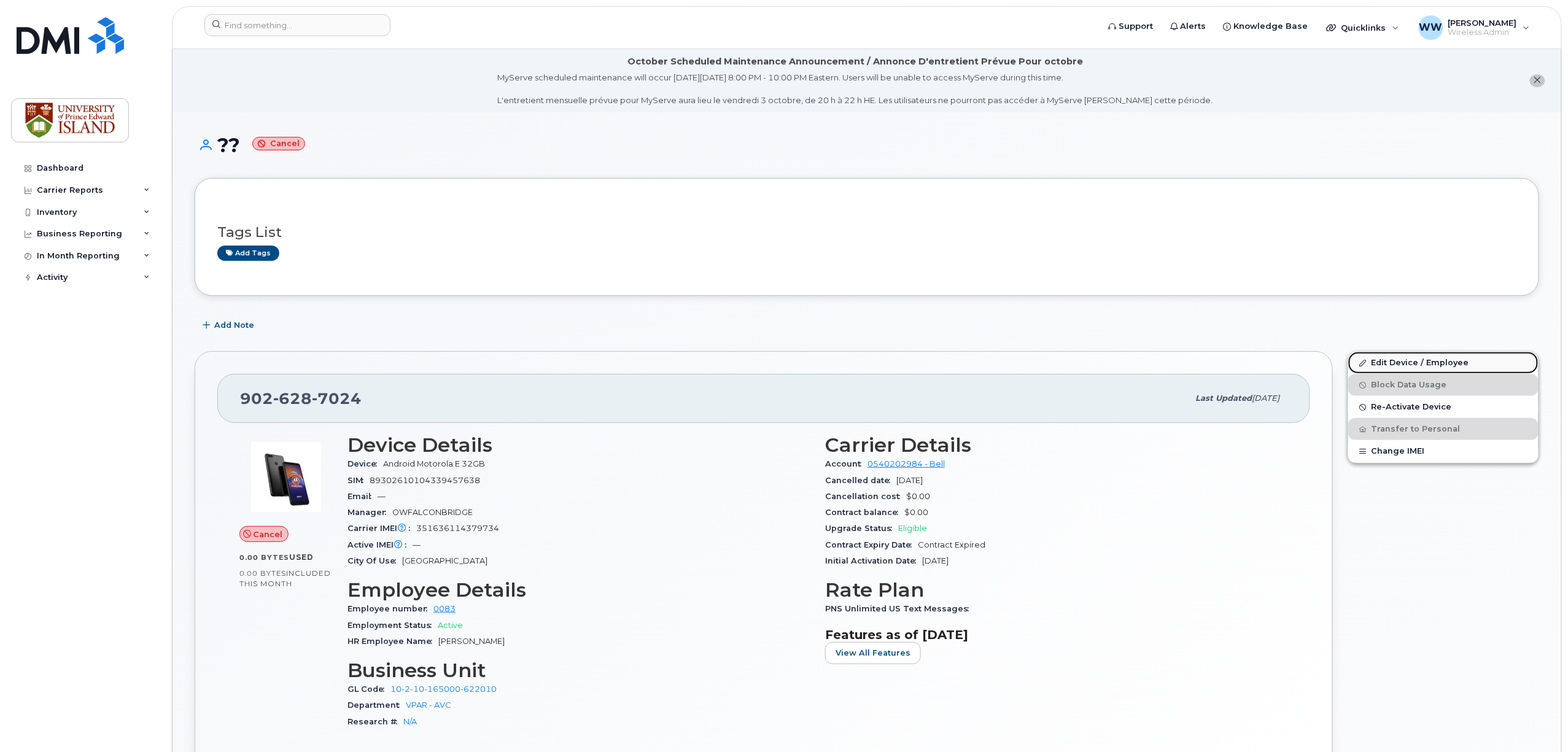
click at [1420, 362] on link "Edit Device / Employee" at bounding box center [1443, 363] width 190 height 22
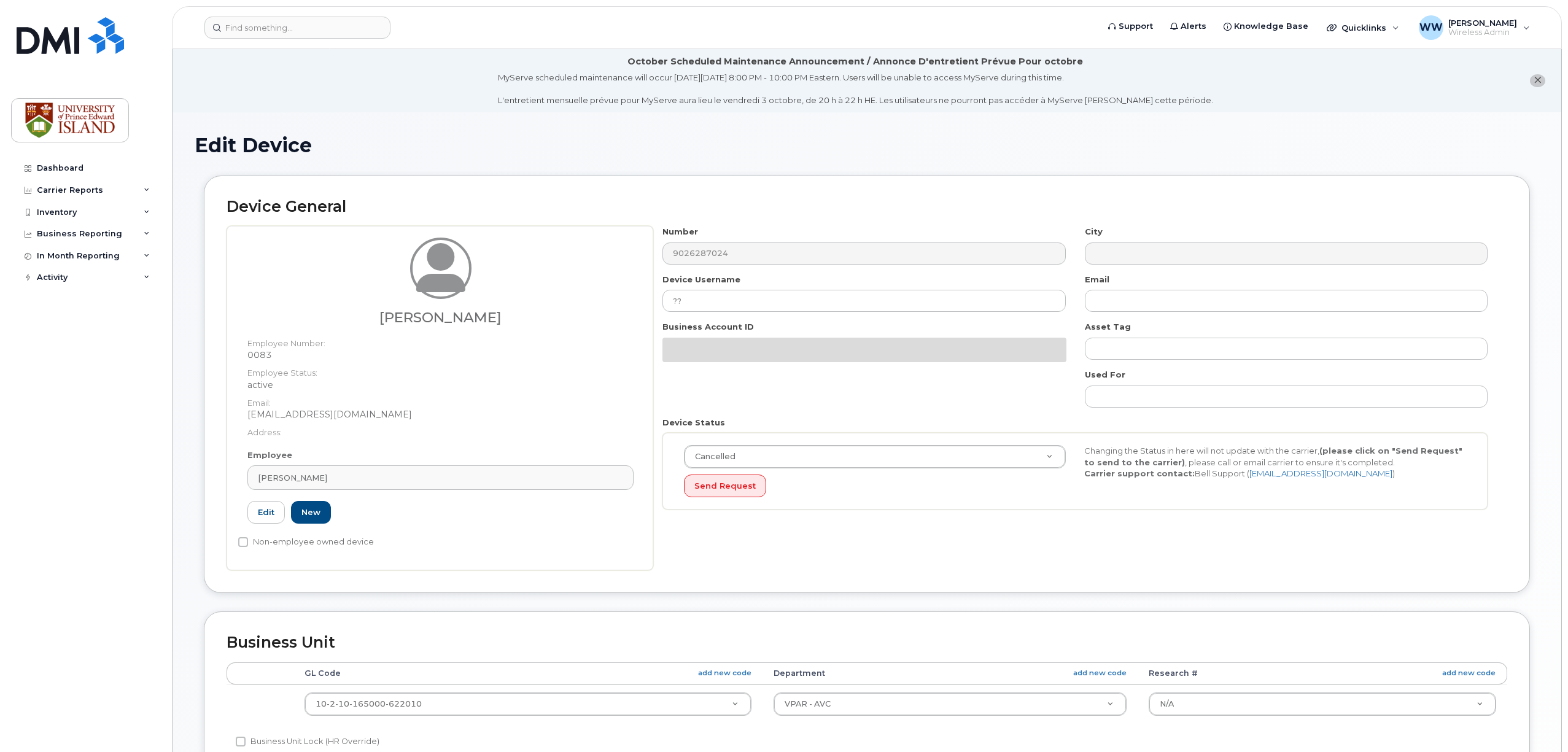
select select "2042298"
select select "2042284"
click at [689, 239] on div "Number 9026287024" at bounding box center [864, 245] width 422 height 38
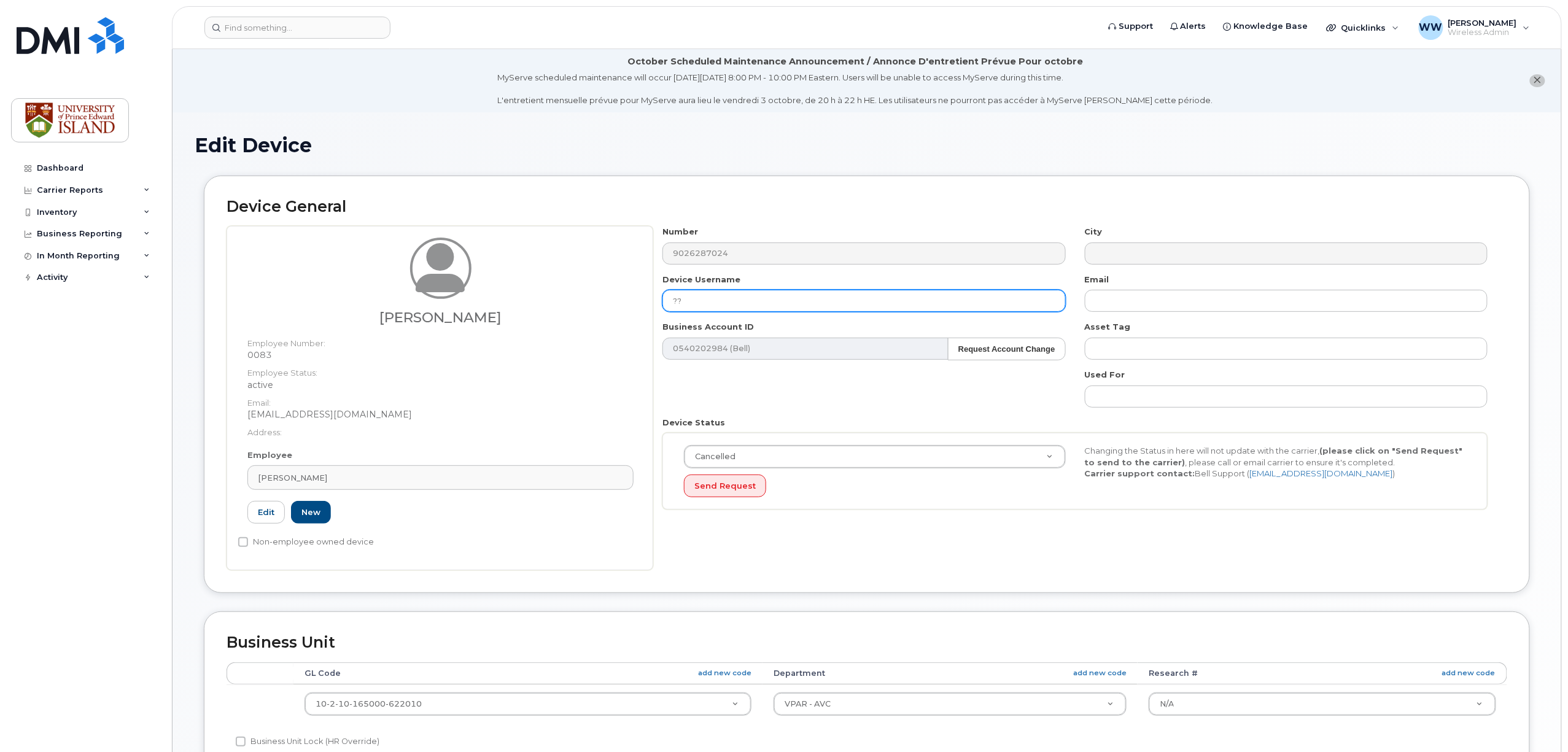
drag, startPoint x: 692, startPoint y: 300, endPoint x: 635, endPoint y: 300, distance: 57.0
click at [635, 300] on div "[PERSON_NAME] Employee Number: 0083 Employee Status: active Email: [EMAIL_ADDRE…" at bounding box center [867, 398] width 1281 height 344
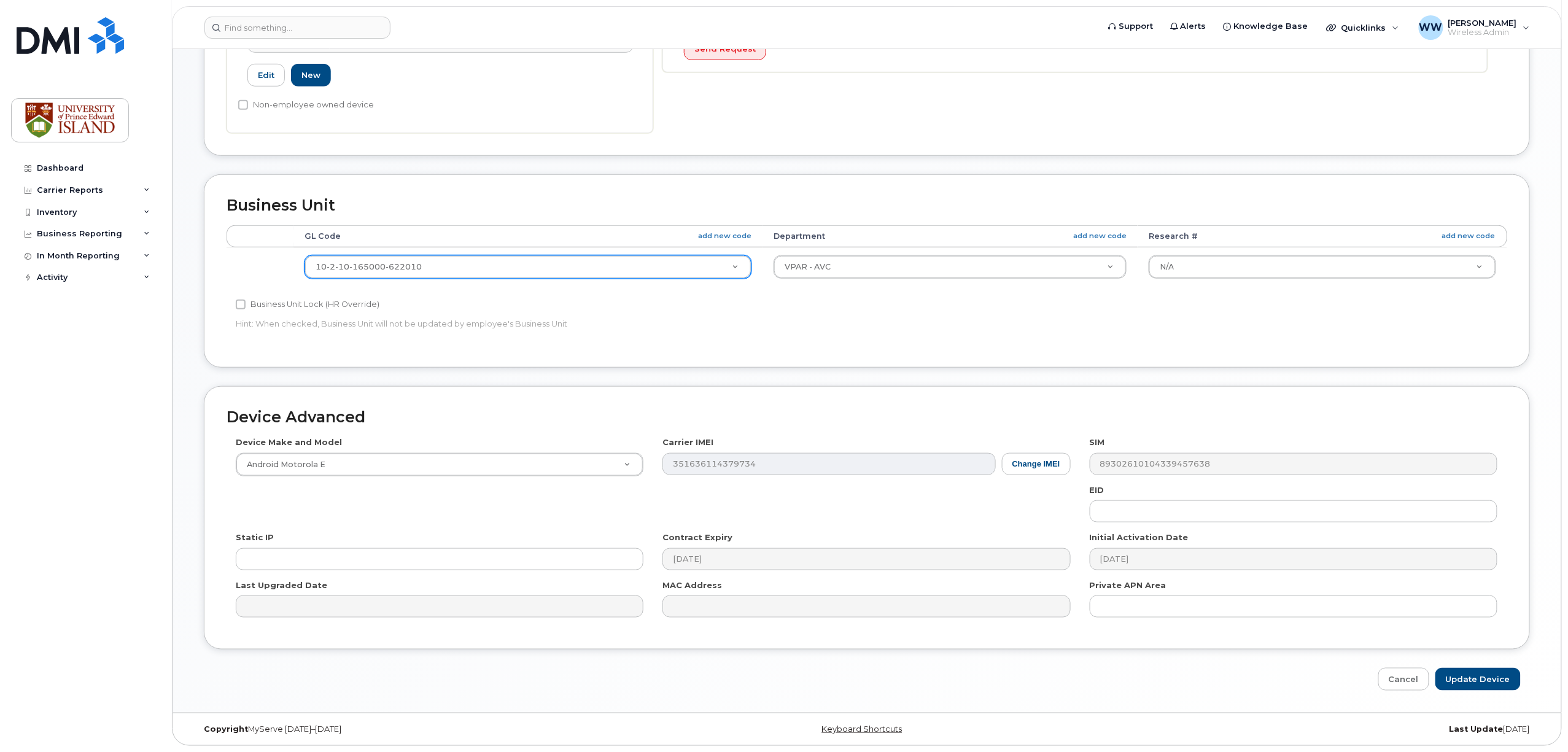
scroll to position [440, 0]
type input "cancelled"
click at [1466, 676] on input "Update Device" at bounding box center [1478, 679] width 85 height 22
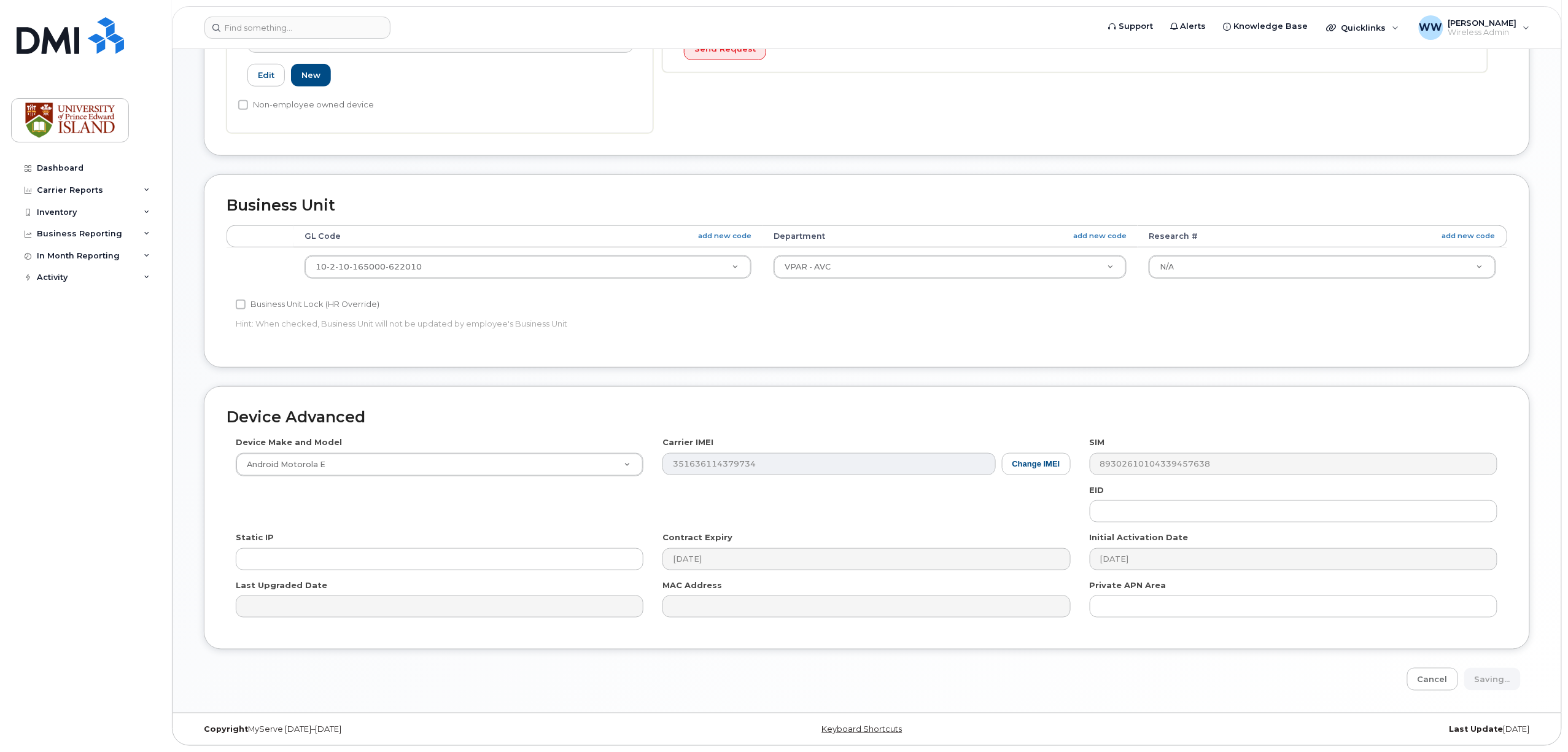
type input "Saving..."
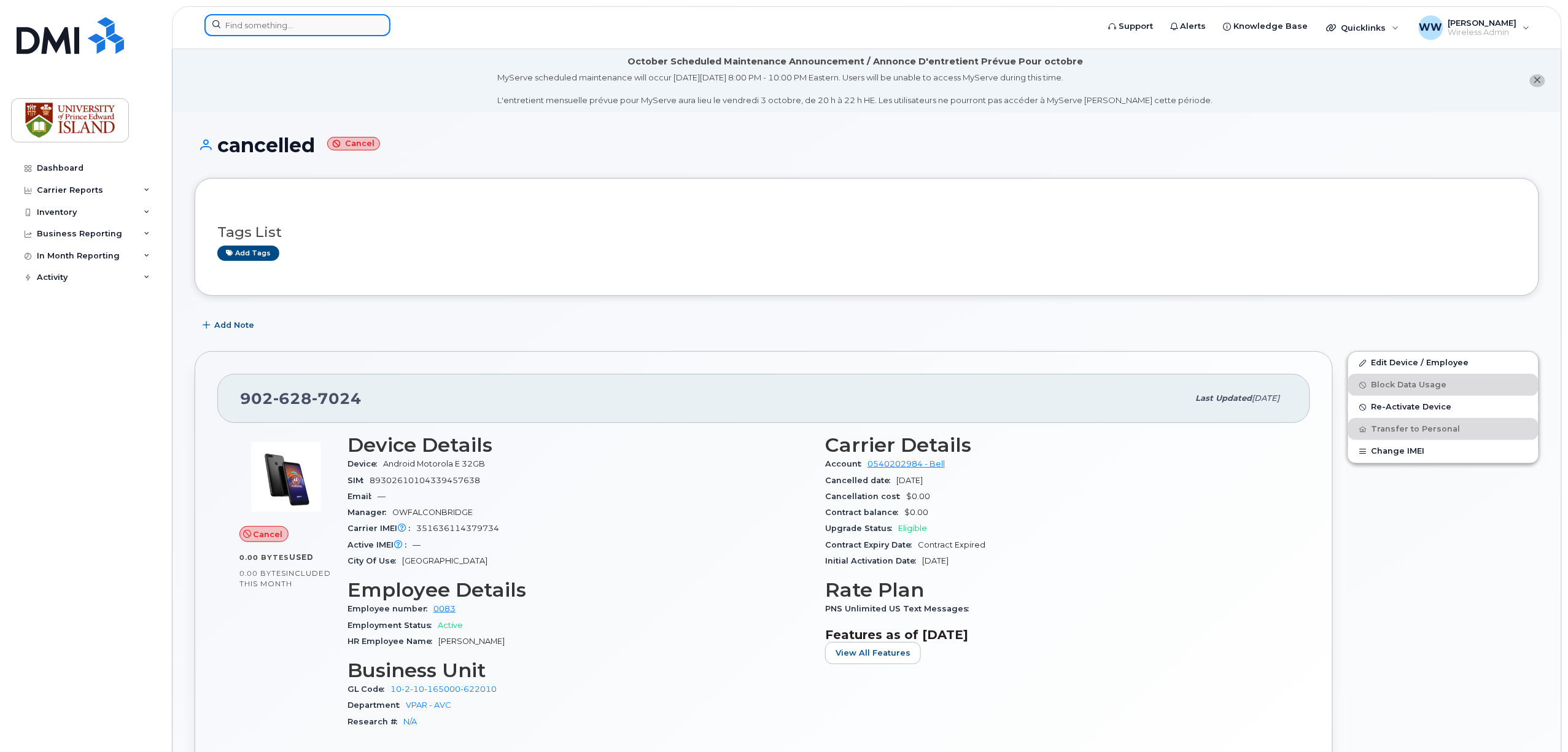
click at [293, 28] on input at bounding box center [297, 25] width 186 height 22
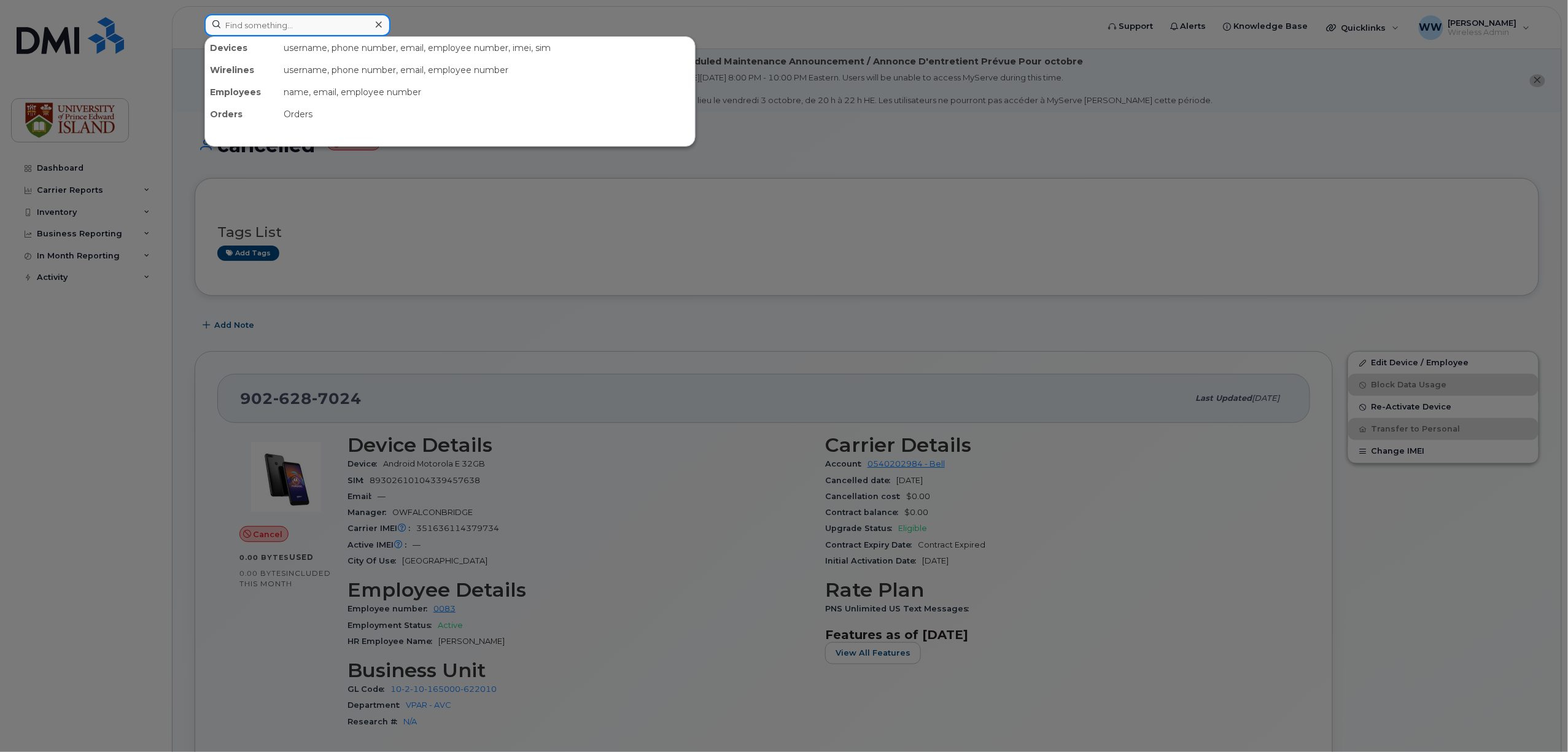
paste input "(902) 388-5750"
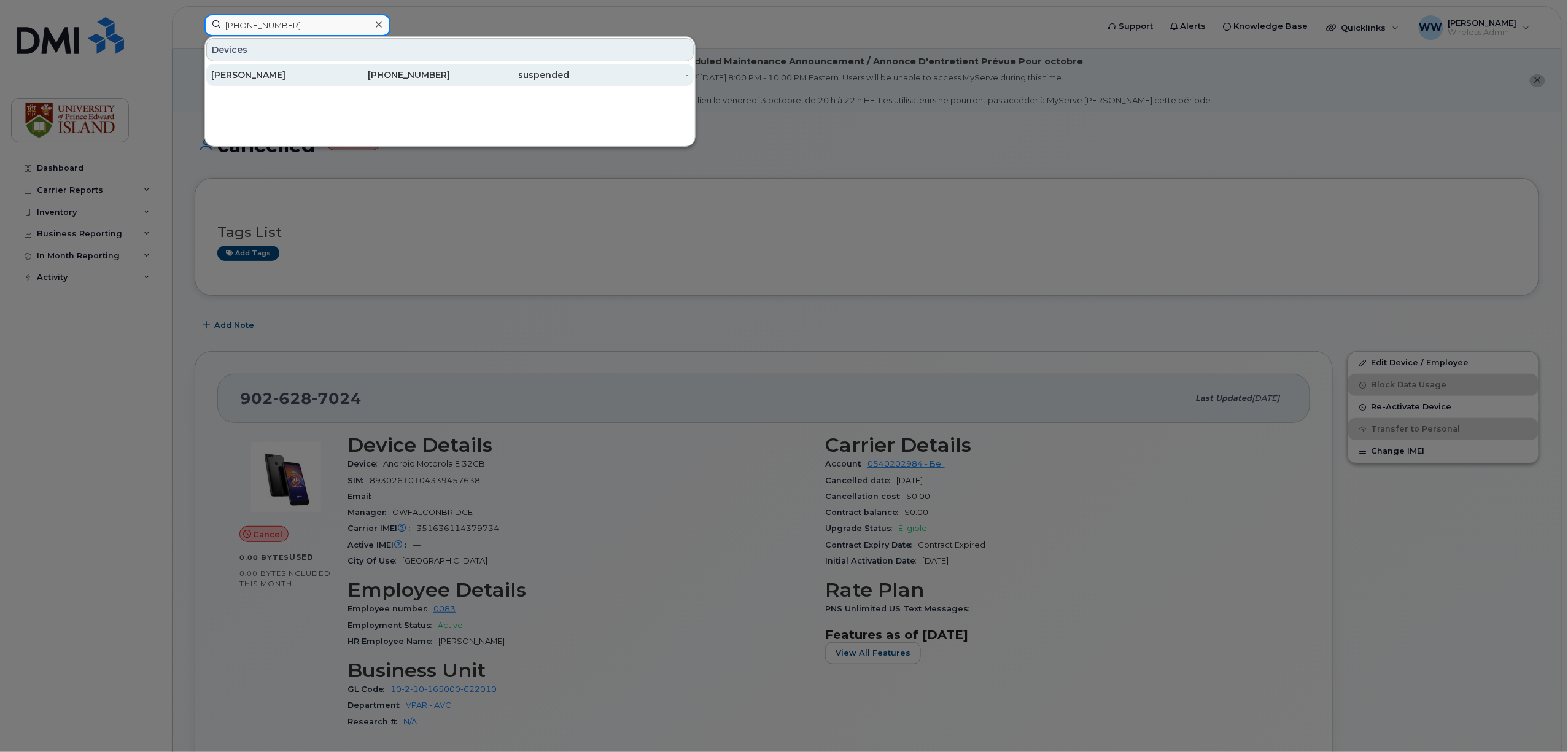
type input "(902) 388-5750"
click at [271, 73] on div "[PERSON_NAME]" at bounding box center [271, 75] width 120 height 13
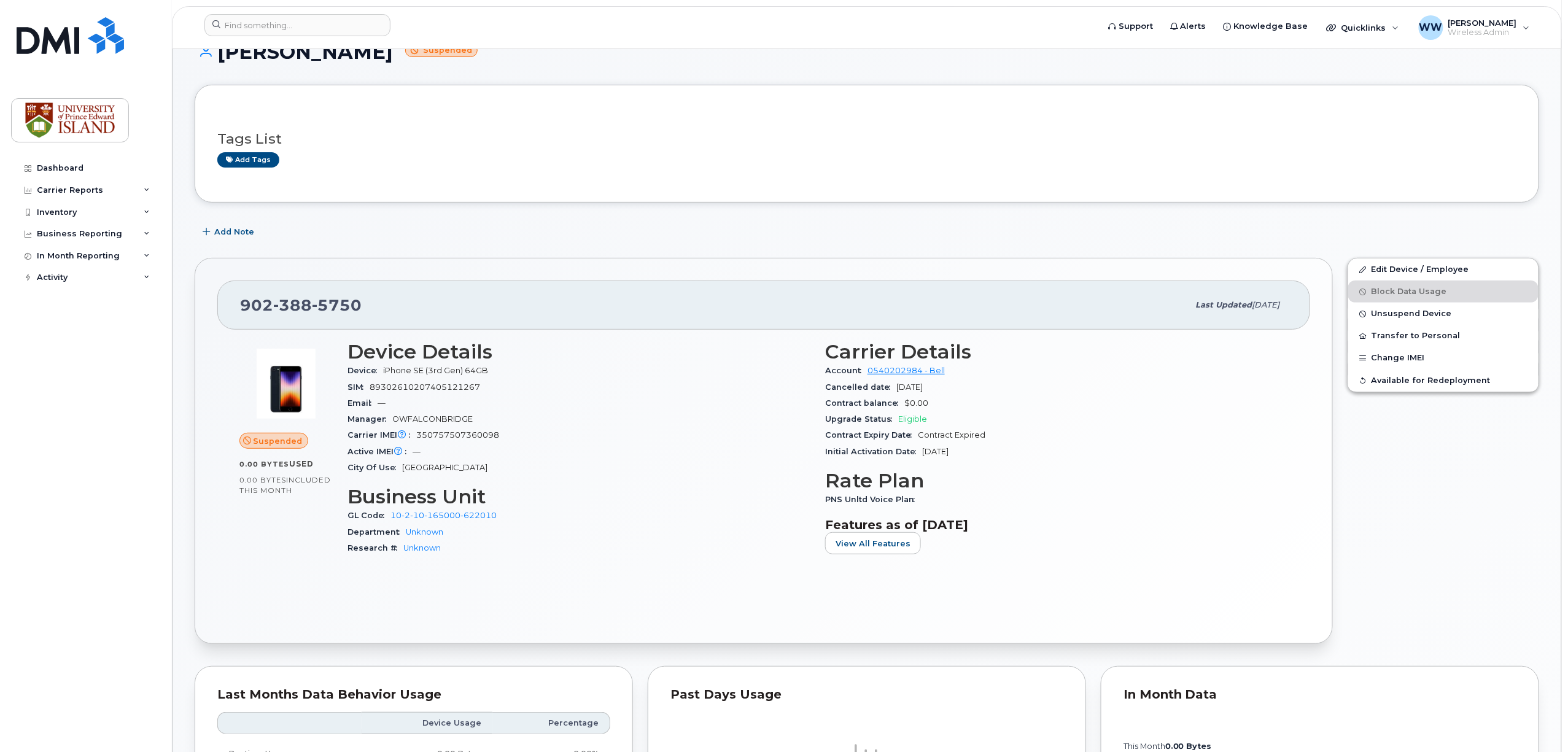
scroll to position [82, 0]
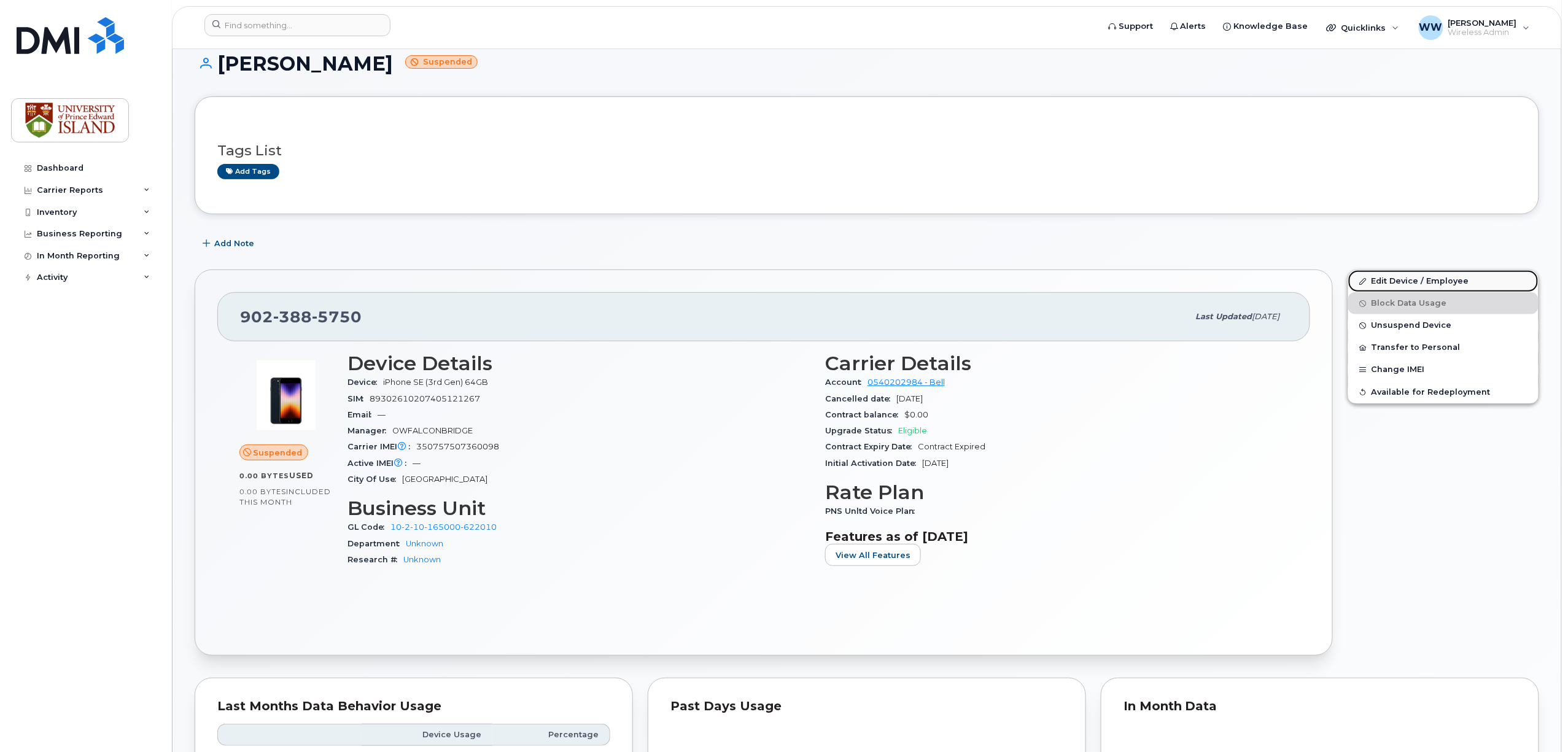
click at [1406, 285] on link "Edit Device / Employee" at bounding box center [1443, 281] width 190 height 22
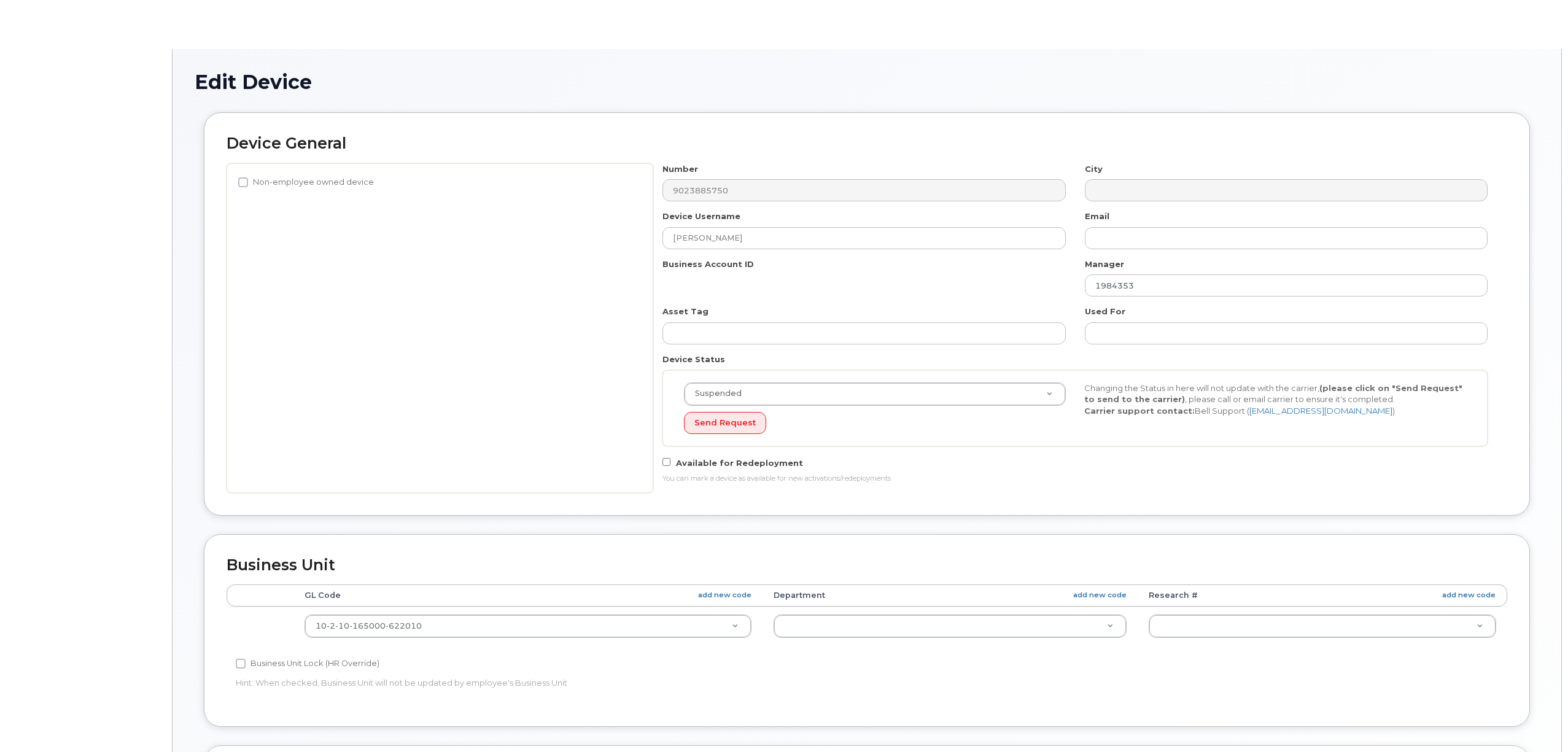
select select "2042227"
select select "2042226"
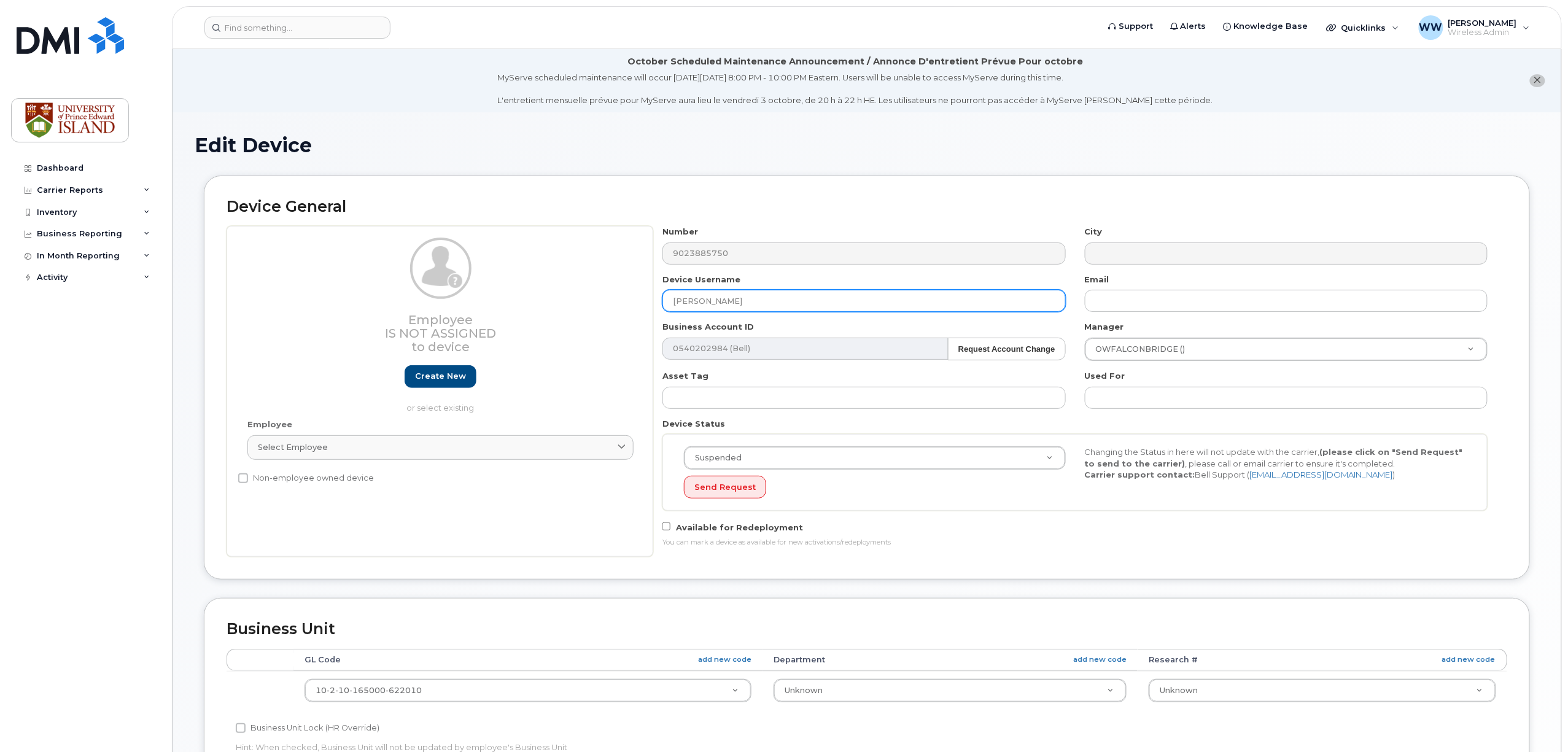
click at [675, 299] on input "[PERSON_NAME]" at bounding box center [864, 301] width 403 height 22
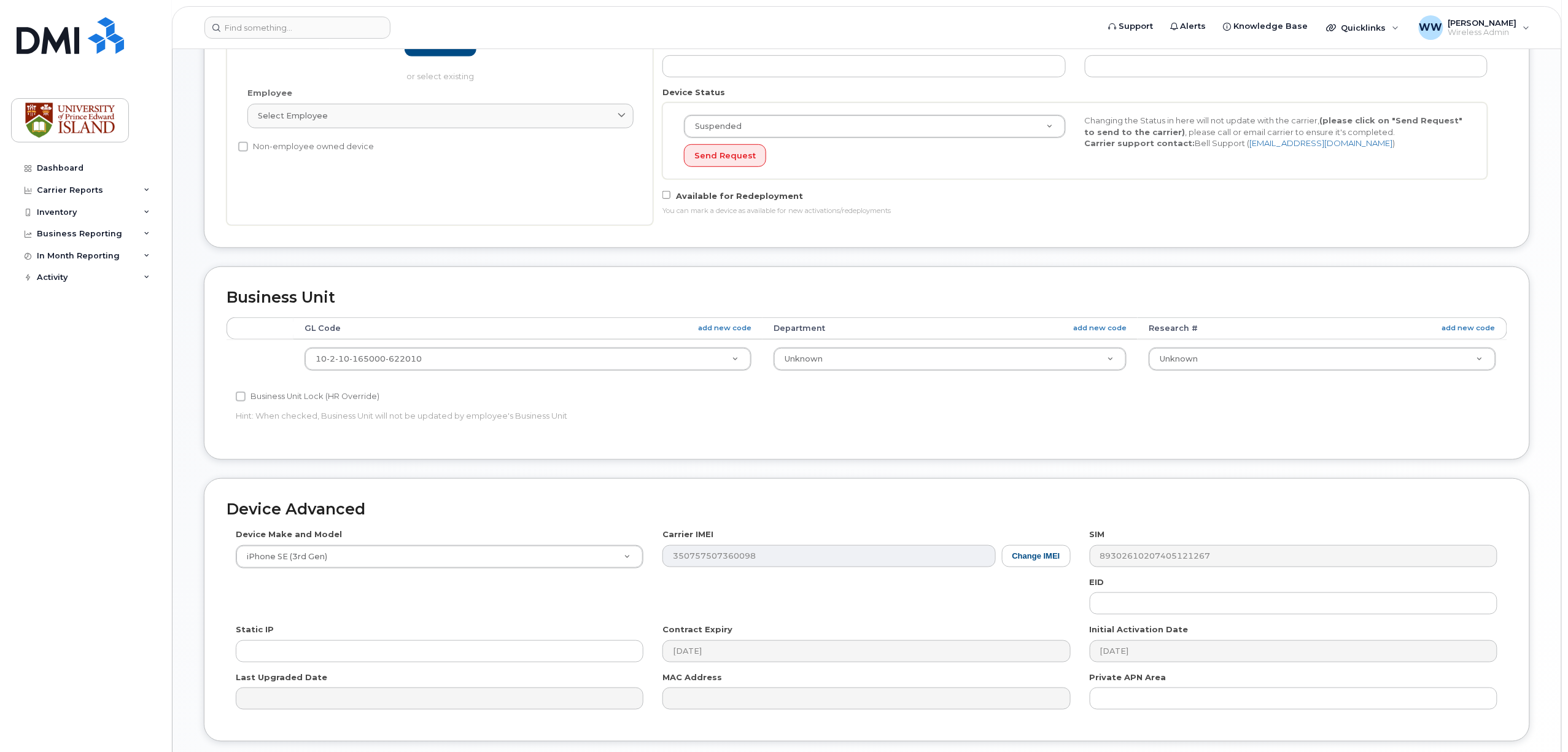
scroll to position [409, 0]
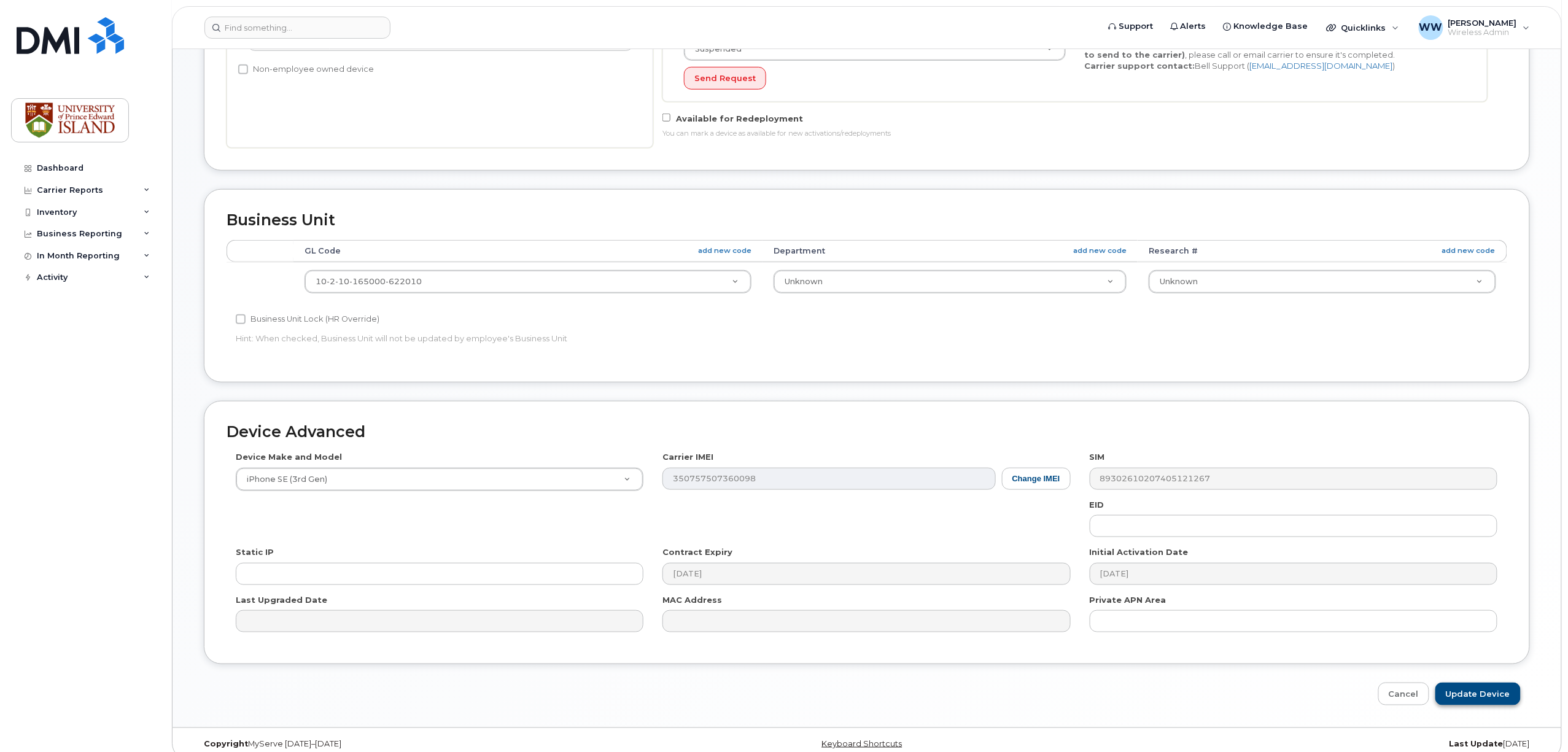
type input "?? [PERSON_NAME]"
click at [1466, 700] on input "Update Device" at bounding box center [1478, 694] width 85 height 22
type input "Saving..."
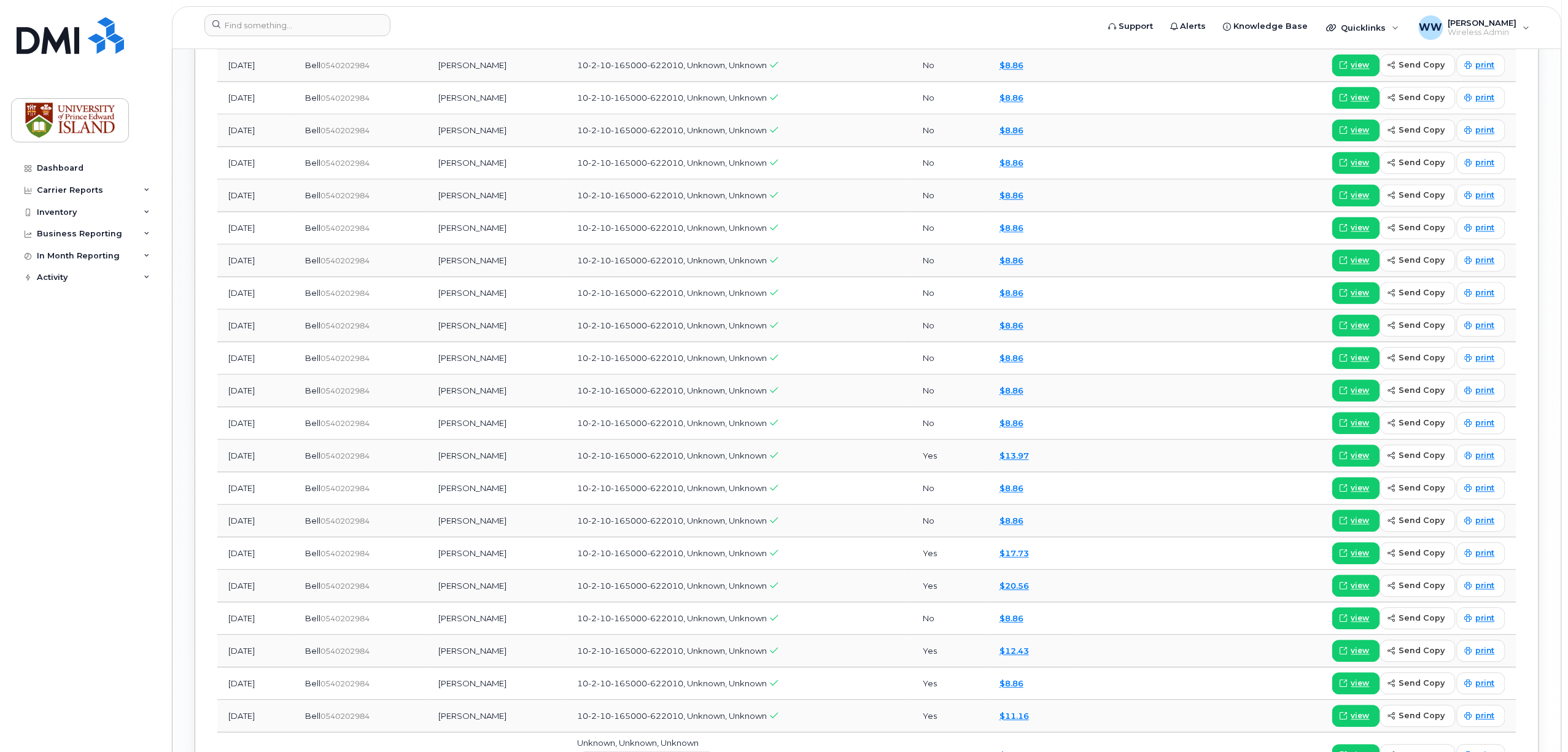
scroll to position [1146, 0]
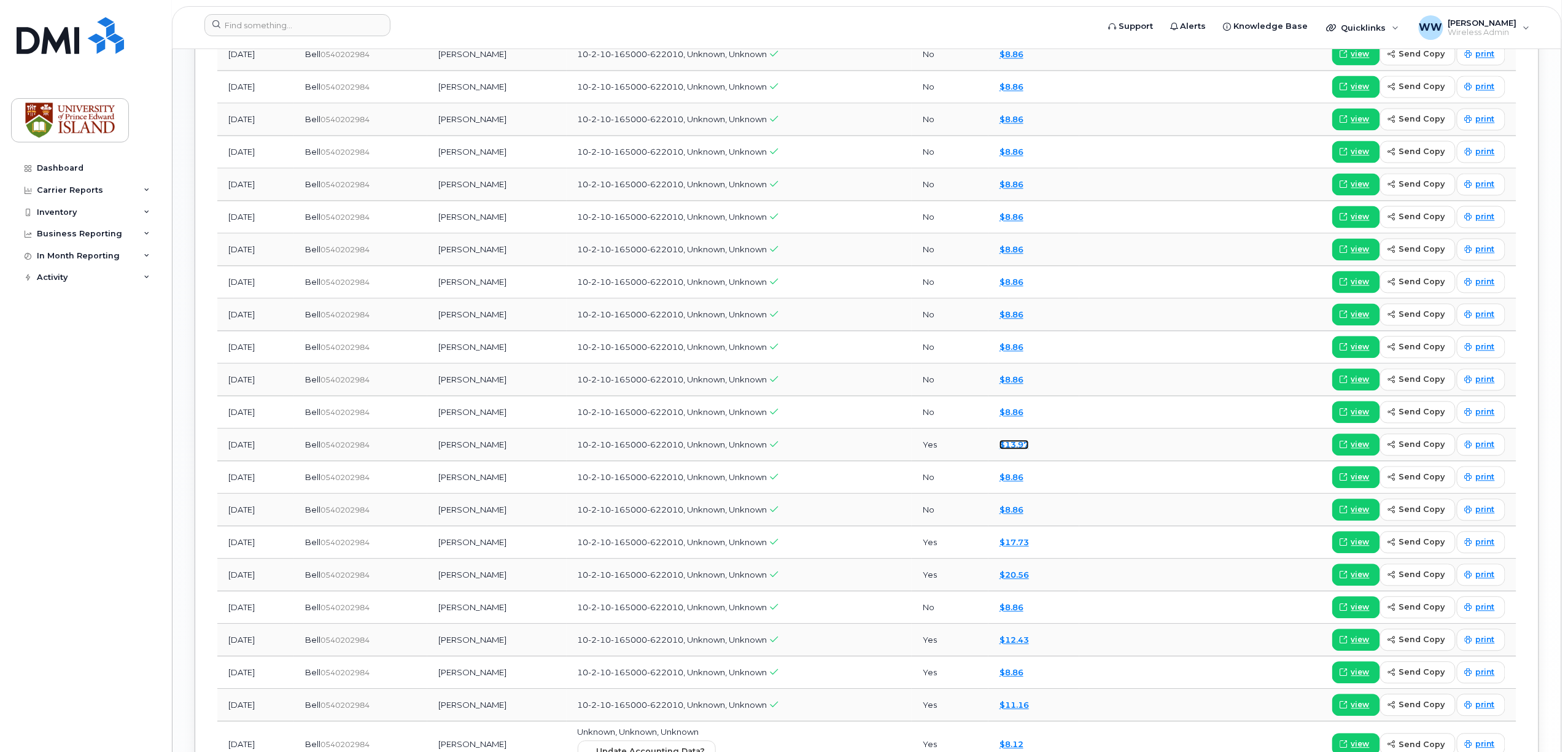
click at [1027, 450] on link "$13.97" at bounding box center [1014, 445] width 29 height 10
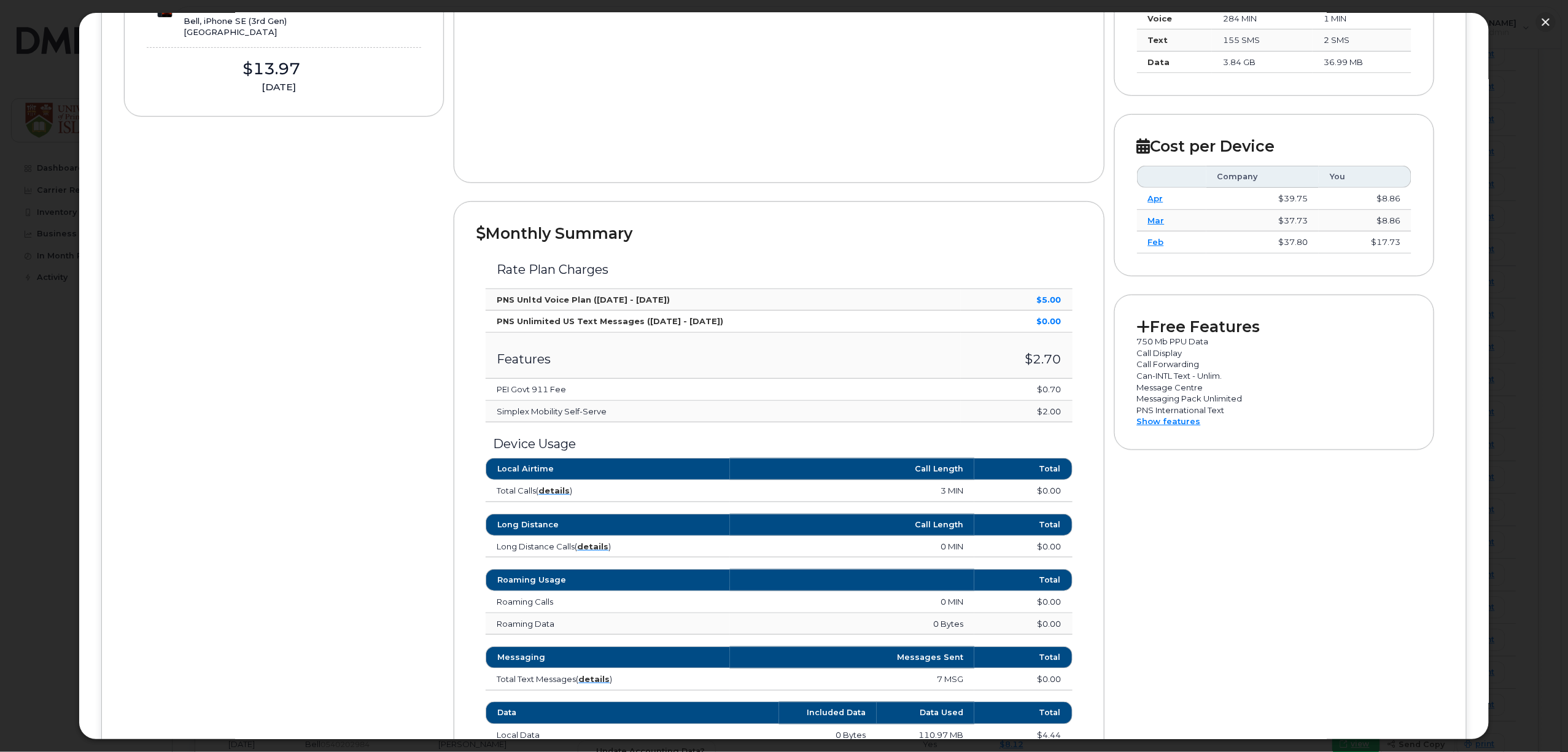
scroll to position [327, 0]
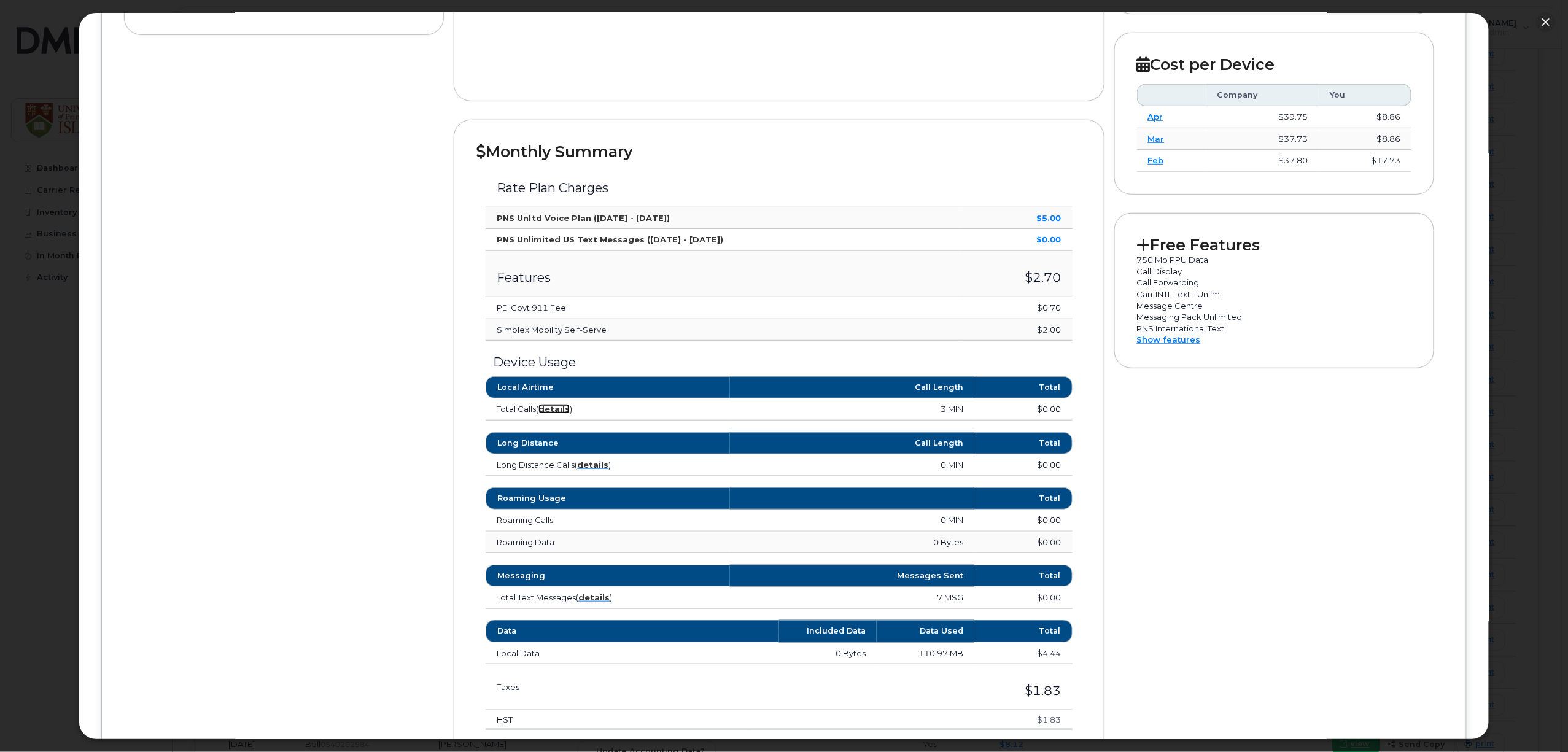
click at [555, 409] on strong "details" at bounding box center [554, 409] width 31 height 10
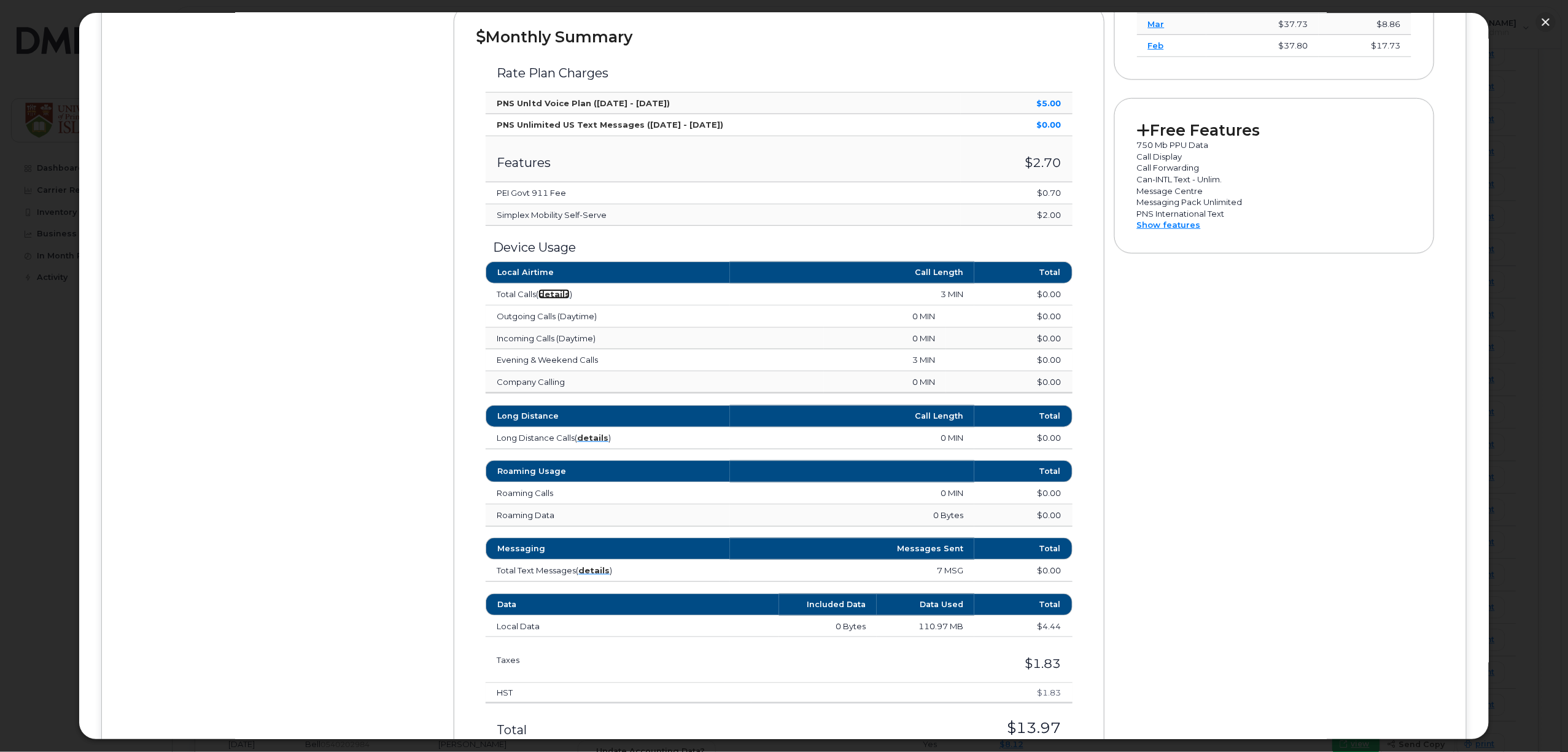
scroll to position [491, 0]
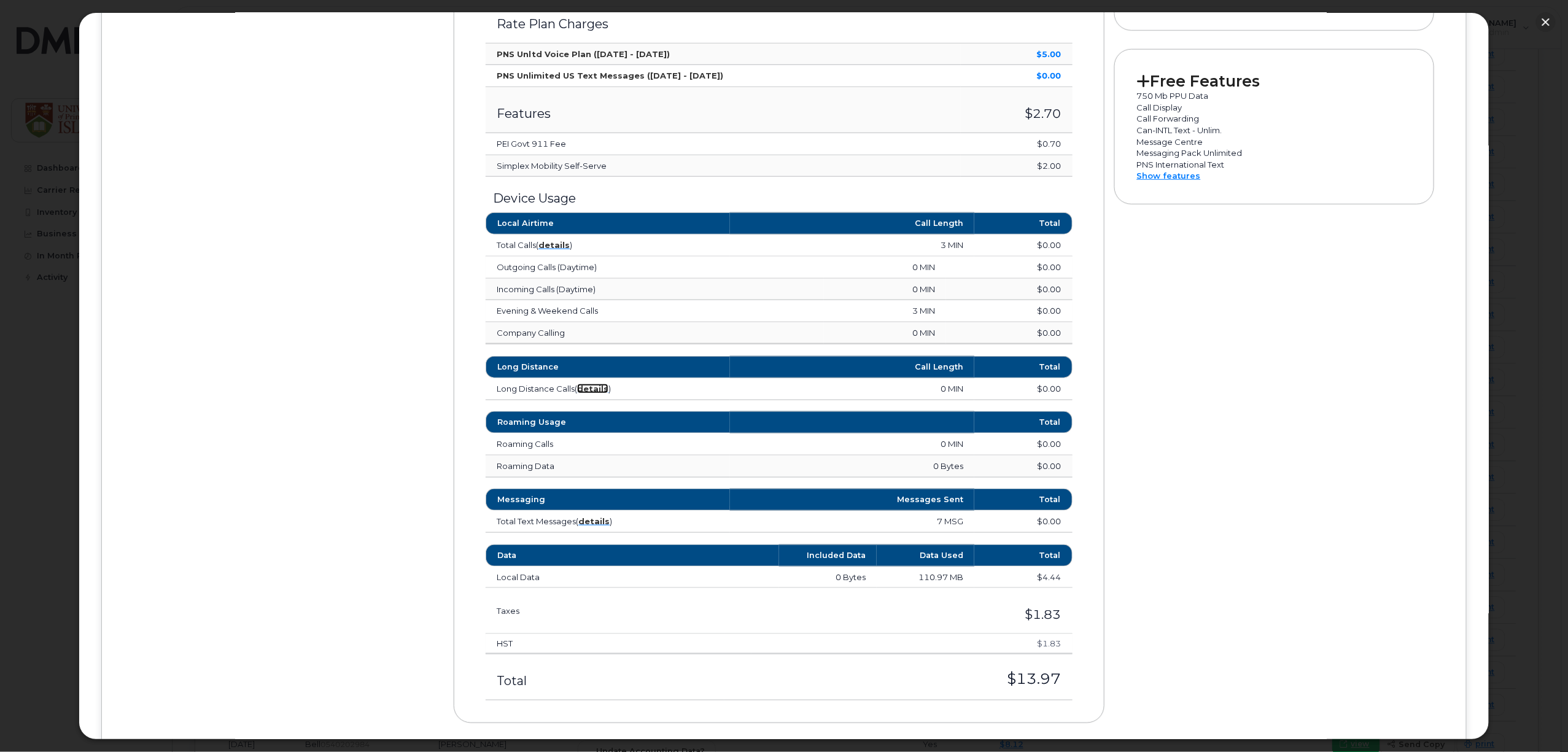
click at [588, 394] on strong "details" at bounding box center [592, 389] width 31 height 10
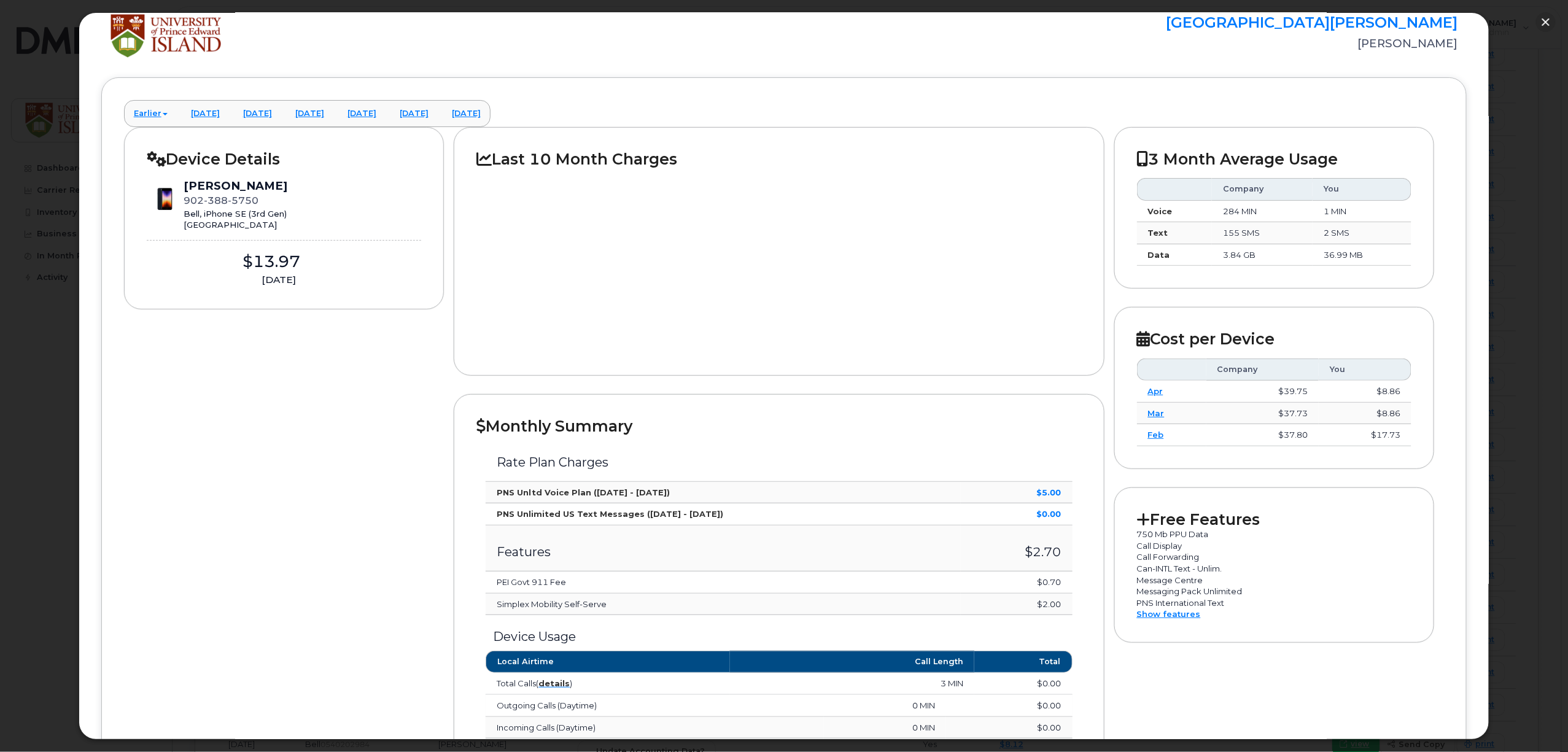
scroll to position [0, 0]
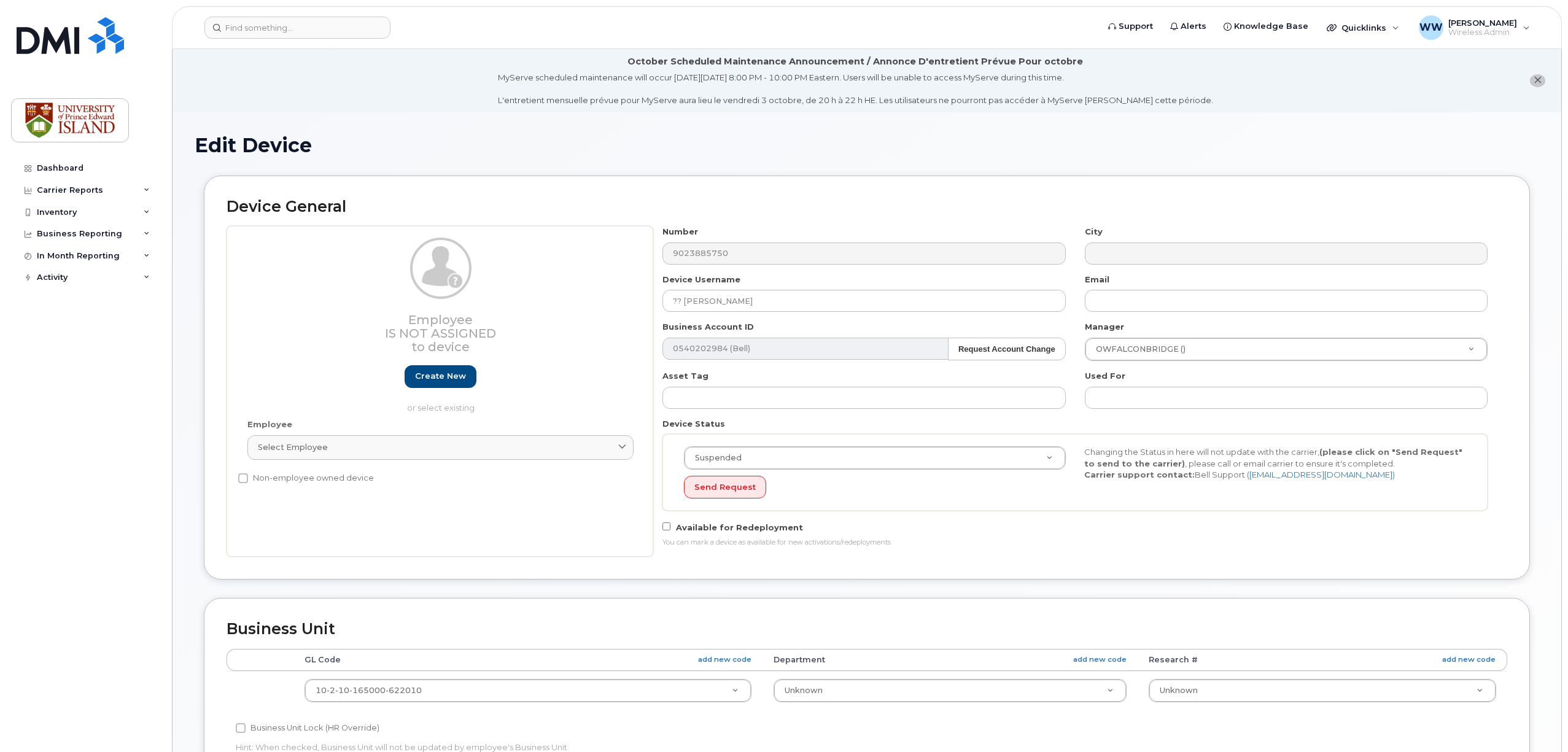
select select "2042227"
select select "2042226"
click at [260, 21] on input at bounding box center [297, 28] width 186 height 22
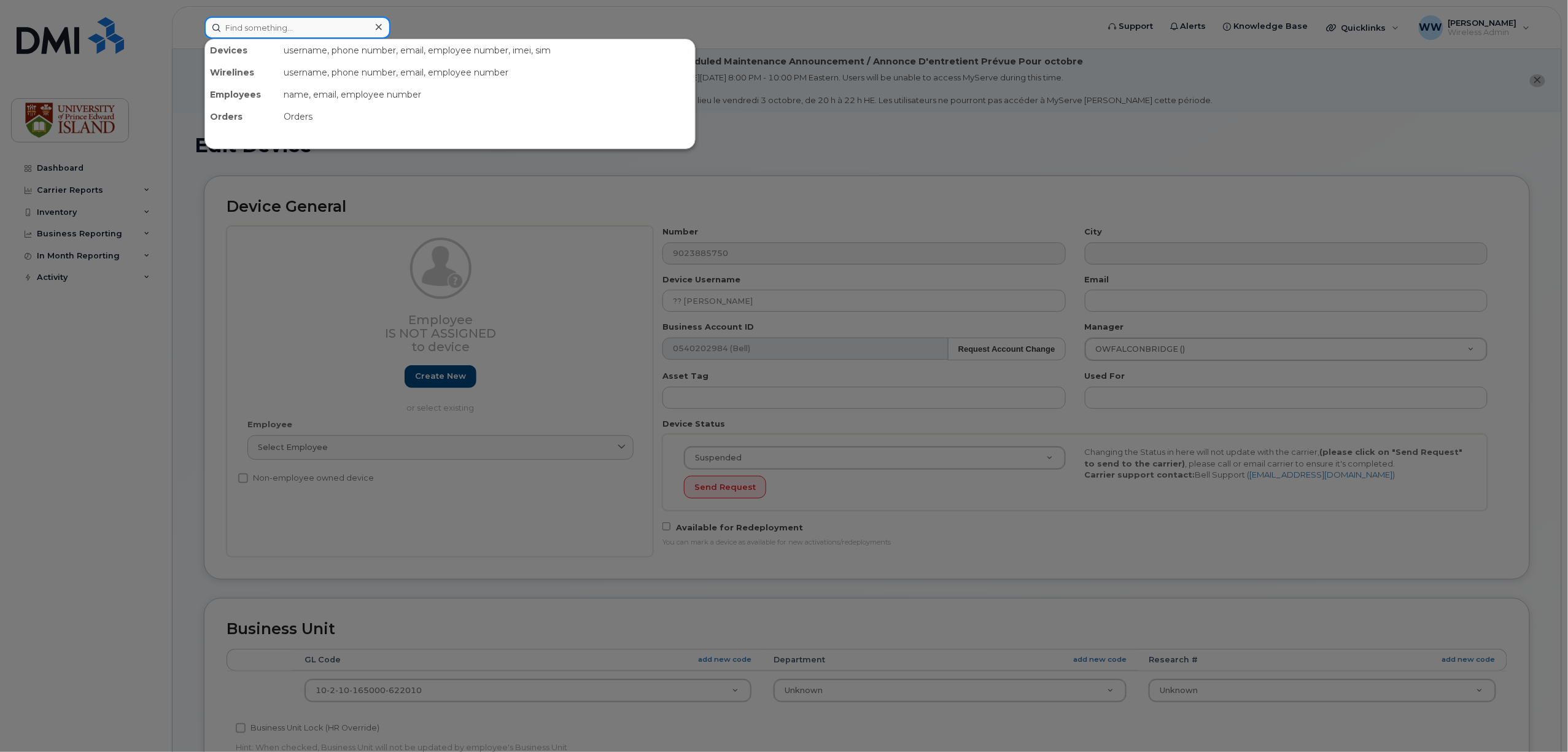
paste input "[PHONE_NUMBER]"
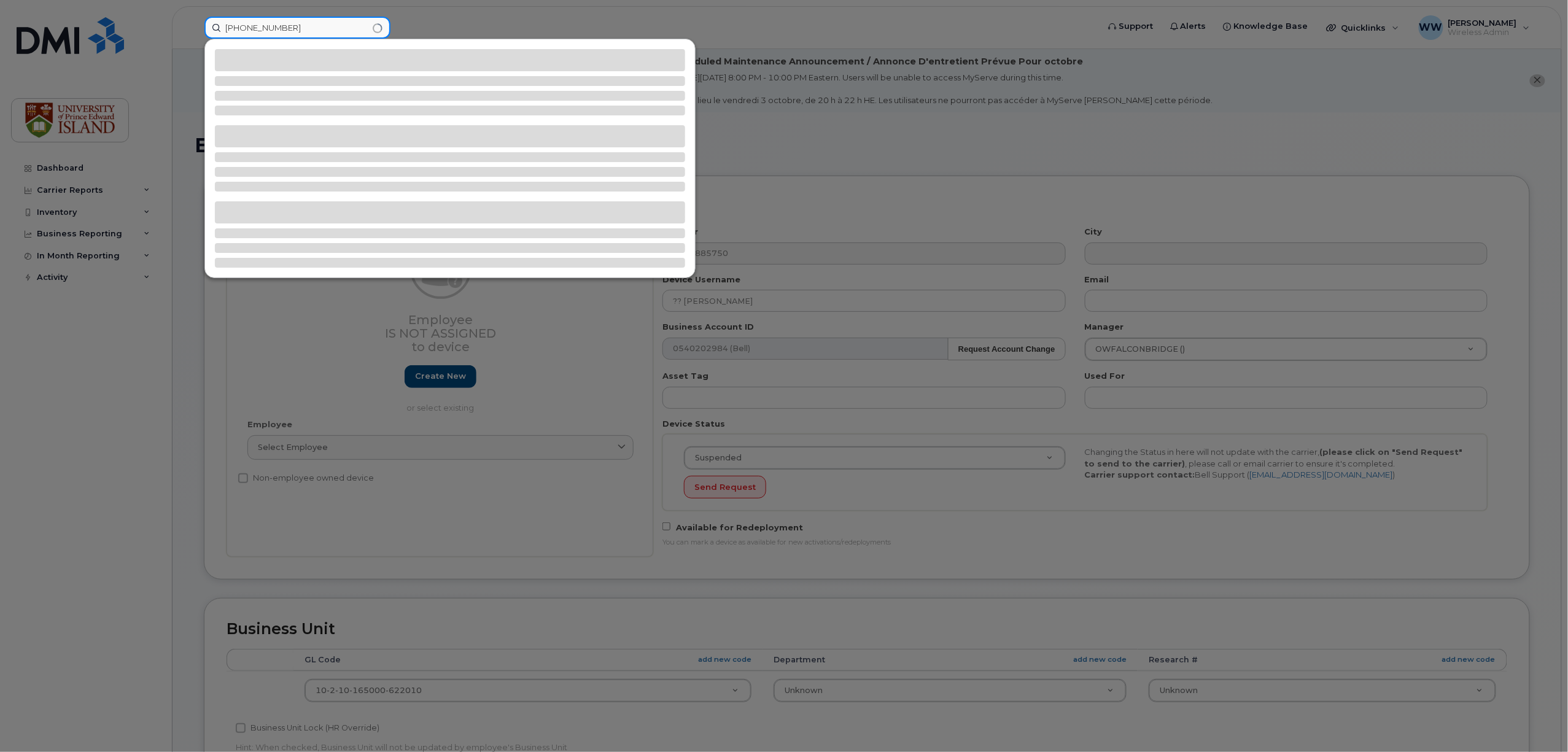
type input "[PHONE_NUMBER]"
click at [529, 484] on div at bounding box center [784, 376] width 1568 height 752
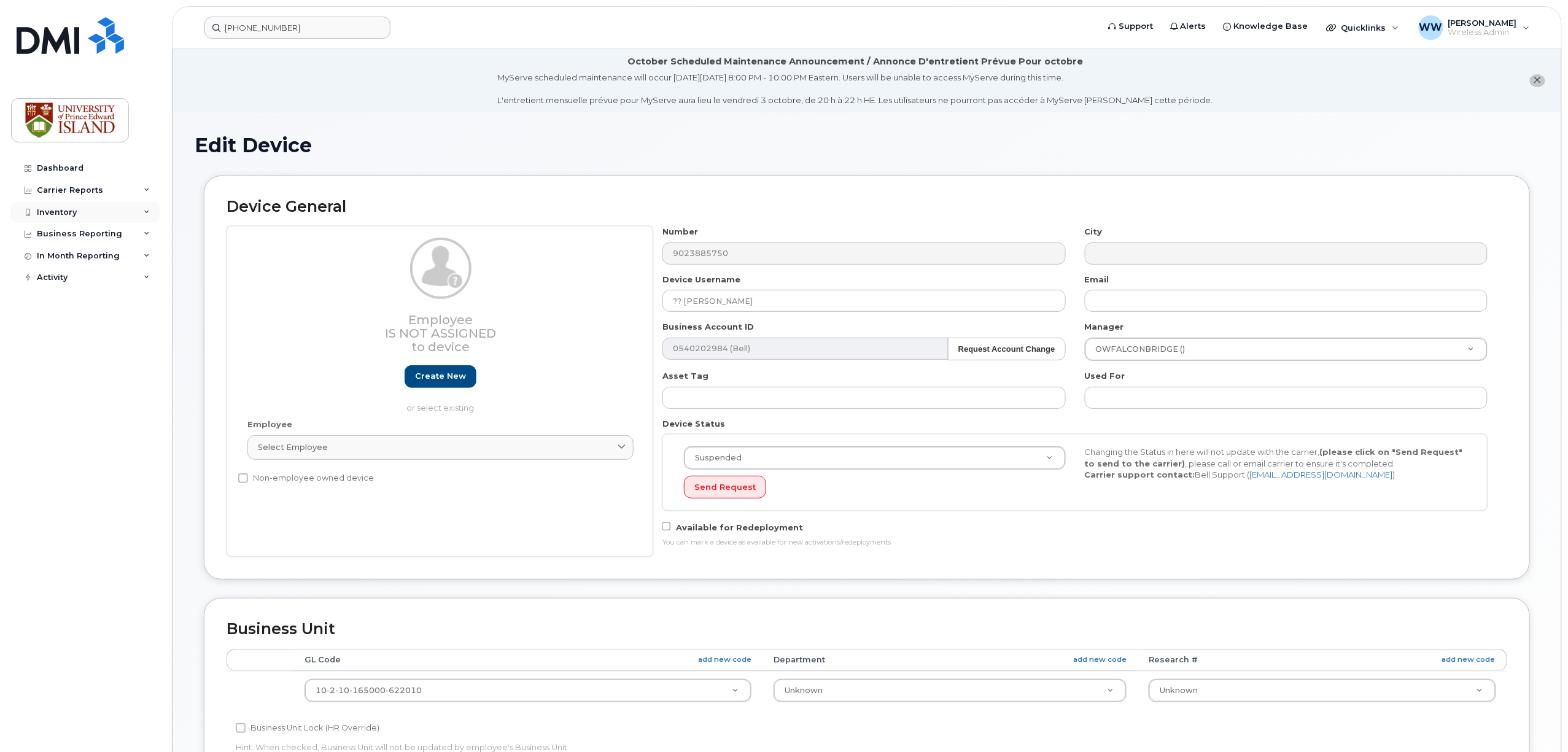
click at [59, 214] on div "Inventory" at bounding box center [57, 213] width 40 height 10
click at [73, 236] on div "Mobility Devices" at bounding box center [77, 234] width 69 height 11
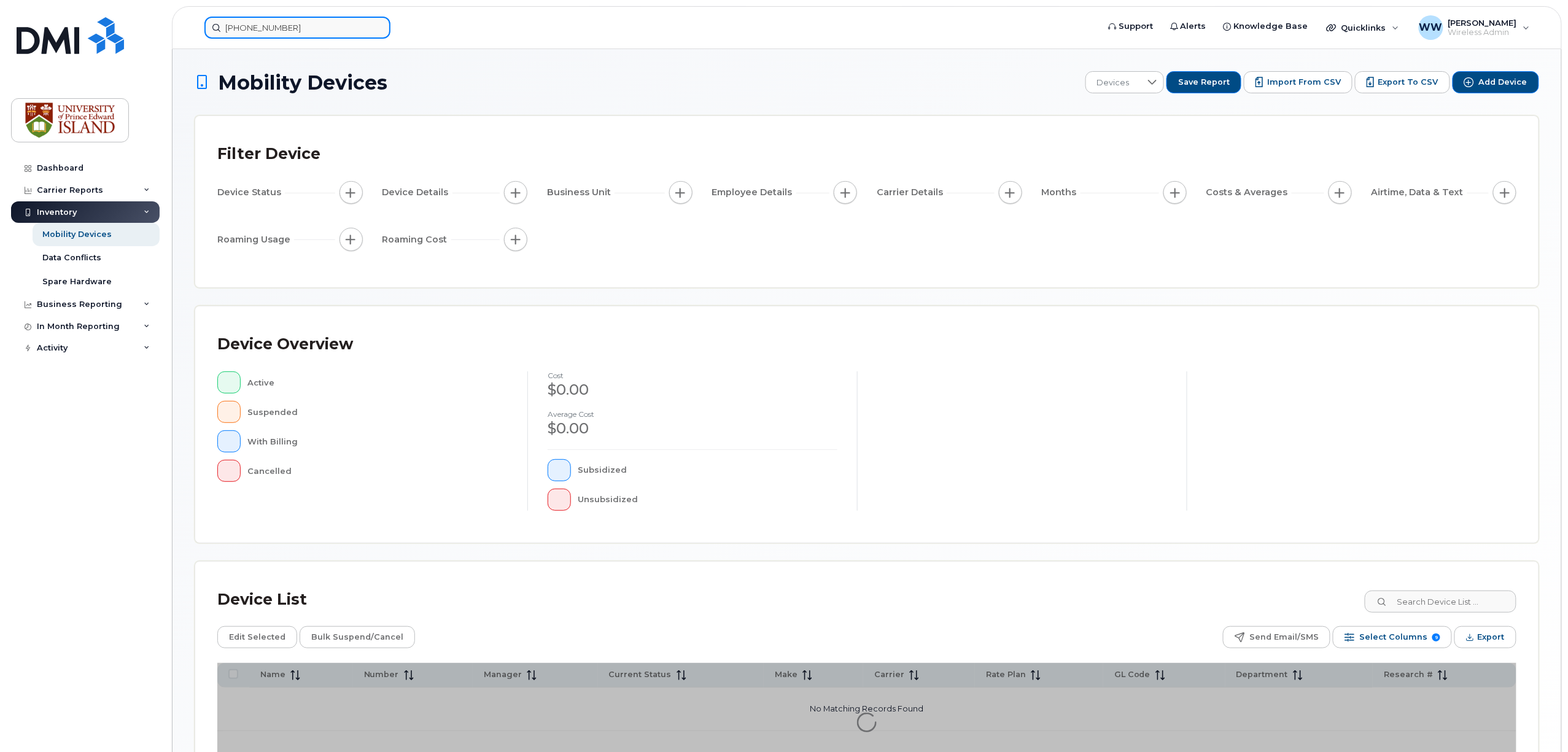
click at [303, 27] on input "(902) 388-7934" at bounding box center [297, 28] width 186 height 22
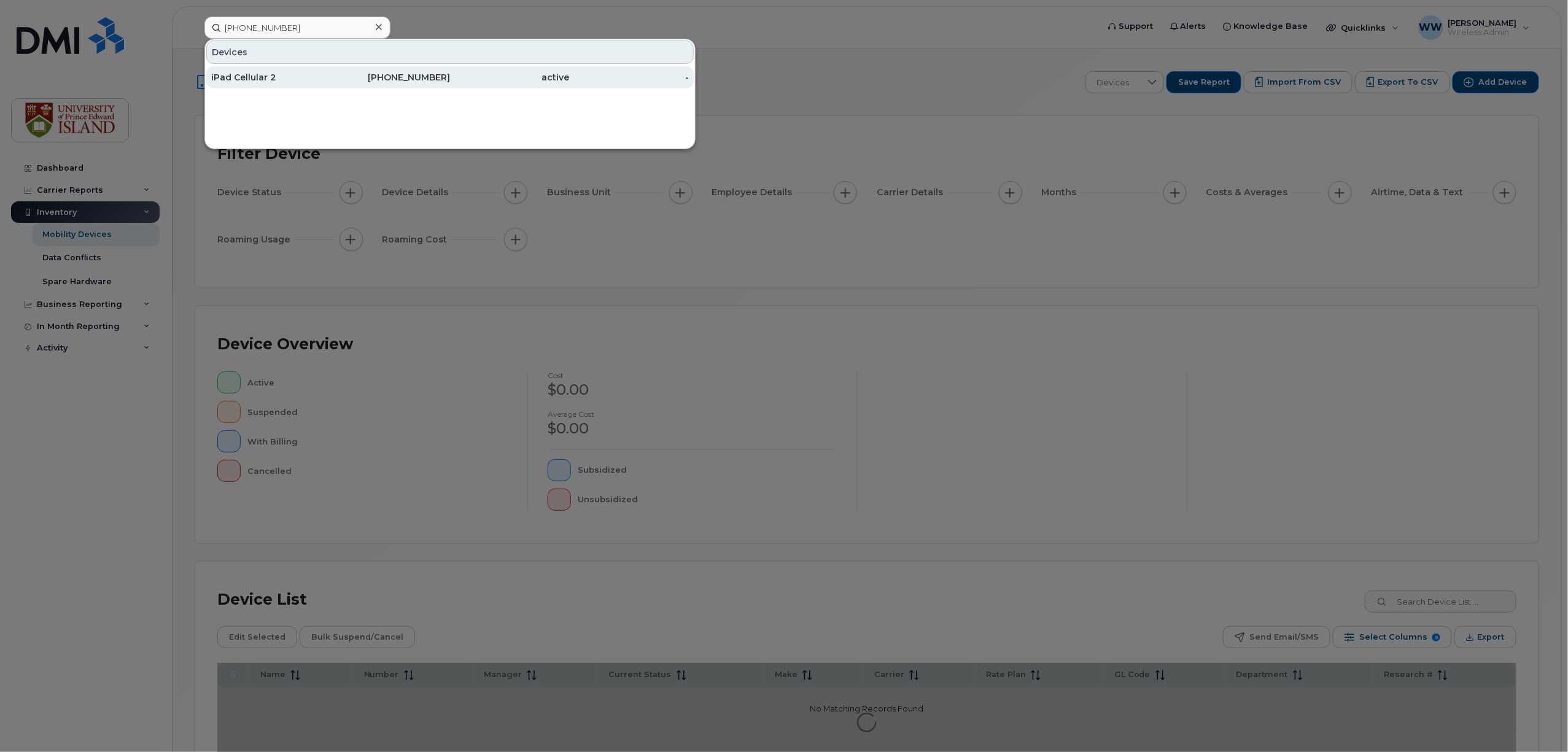
click at [254, 78] on div "iPad Cellular 2" at bounding box center [271, 78] width 120 height 13
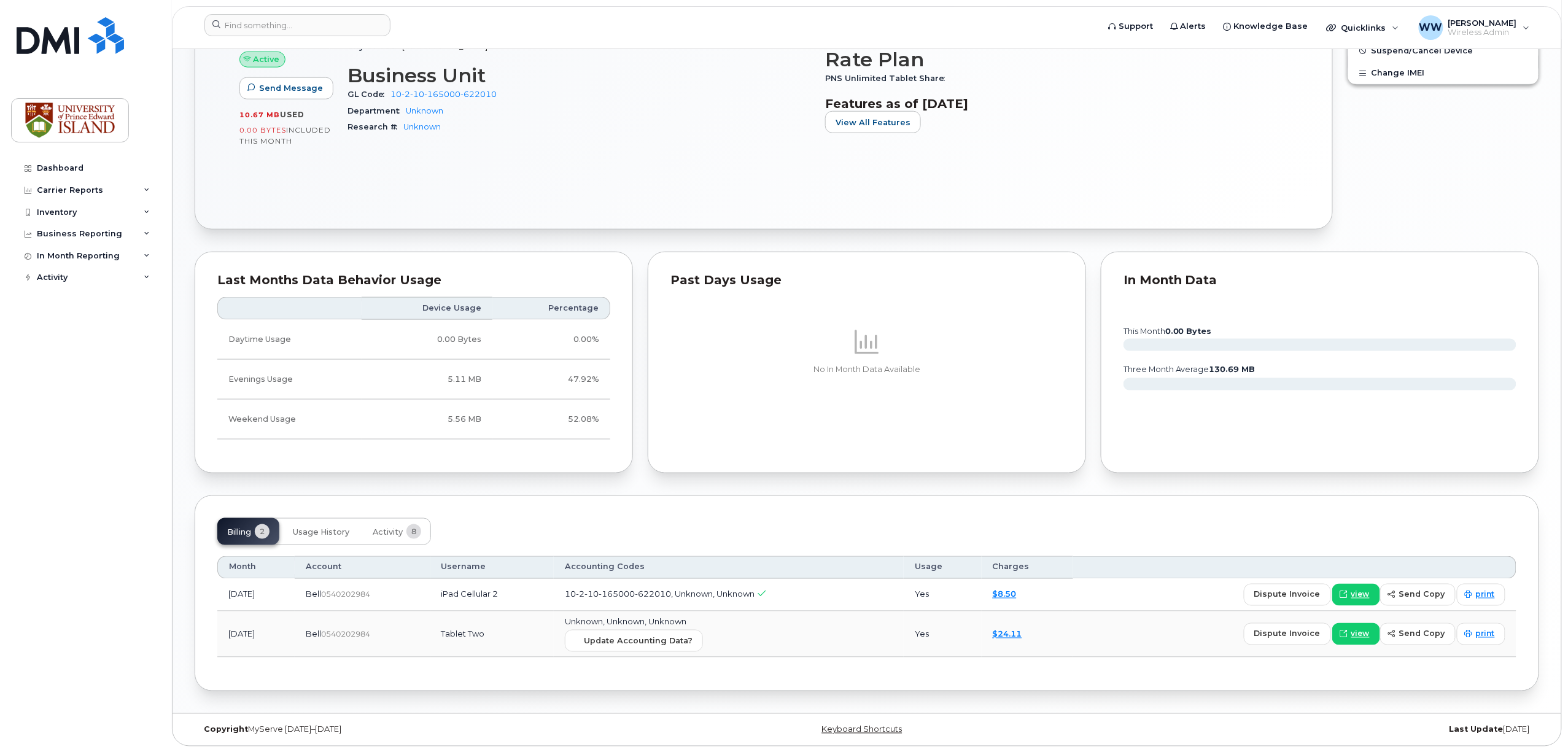
scroll to position [624, 0]
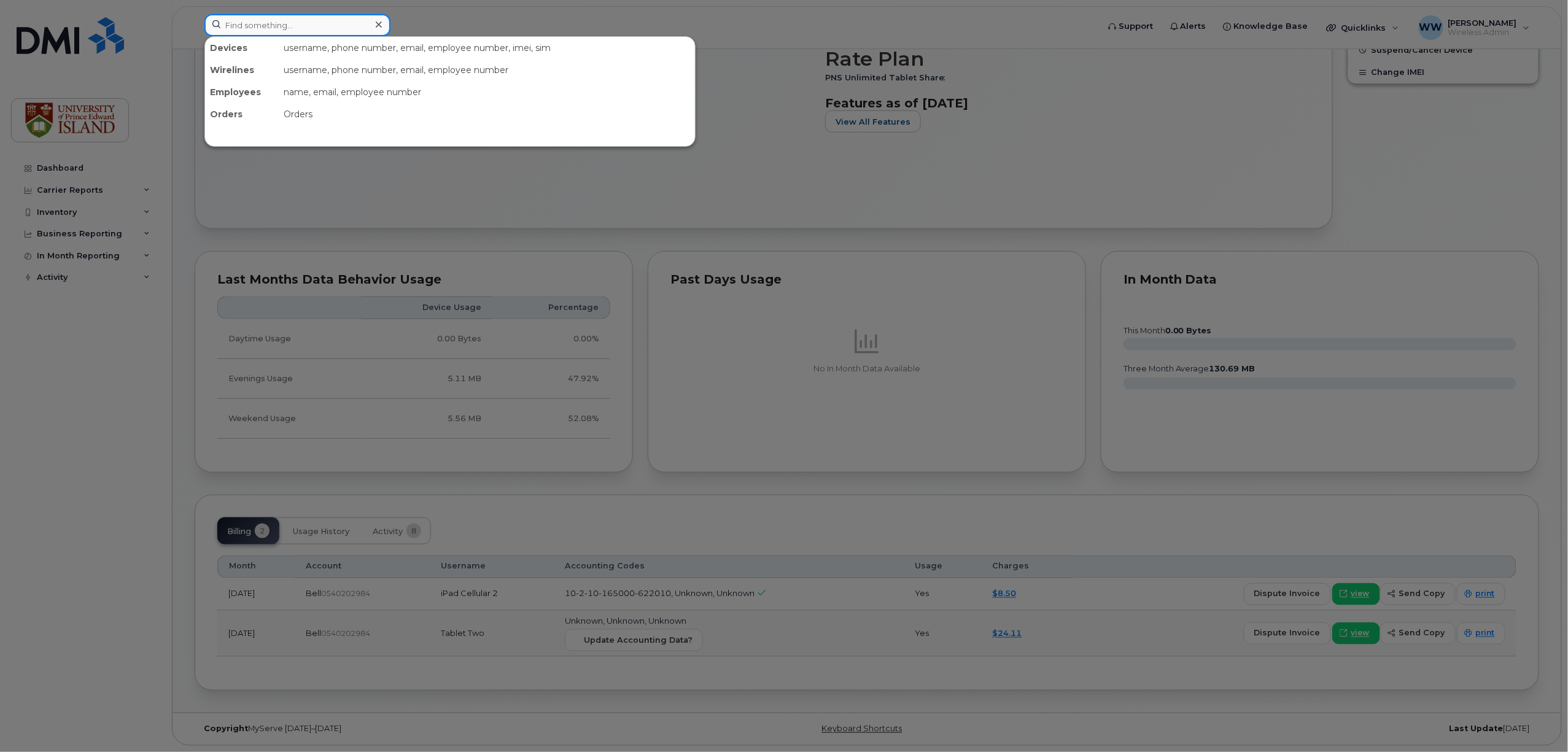
click at [327, 27] on input at bounding box center [297, 25] width 186 height 22
paste input "(902) 388-7925"
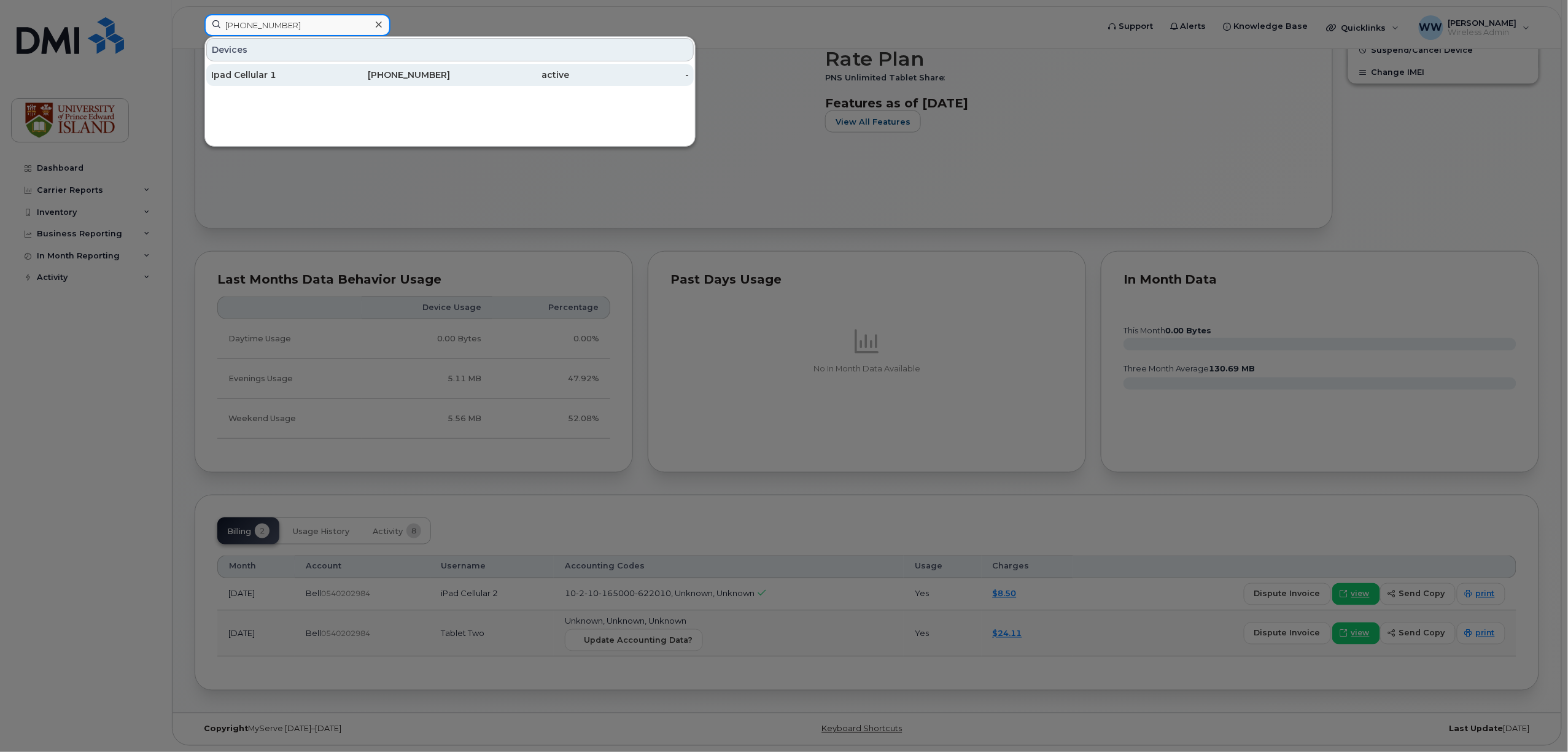
type input "(902) 388-7925"
click at [264, 83] on div "Ipad Cellular 1" at bounding box center [271, 75] width 120 height 22
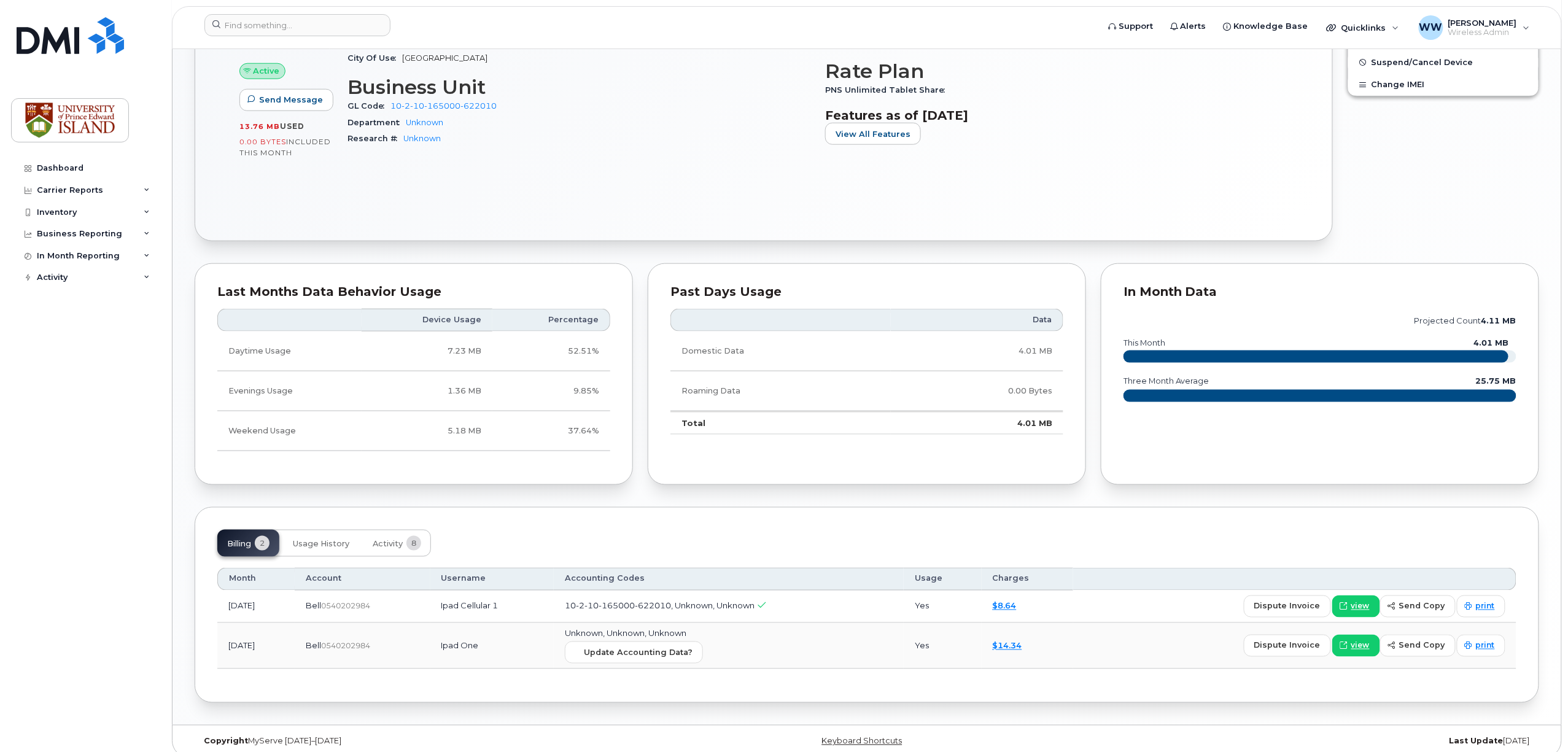
scroll to position [624, 0]
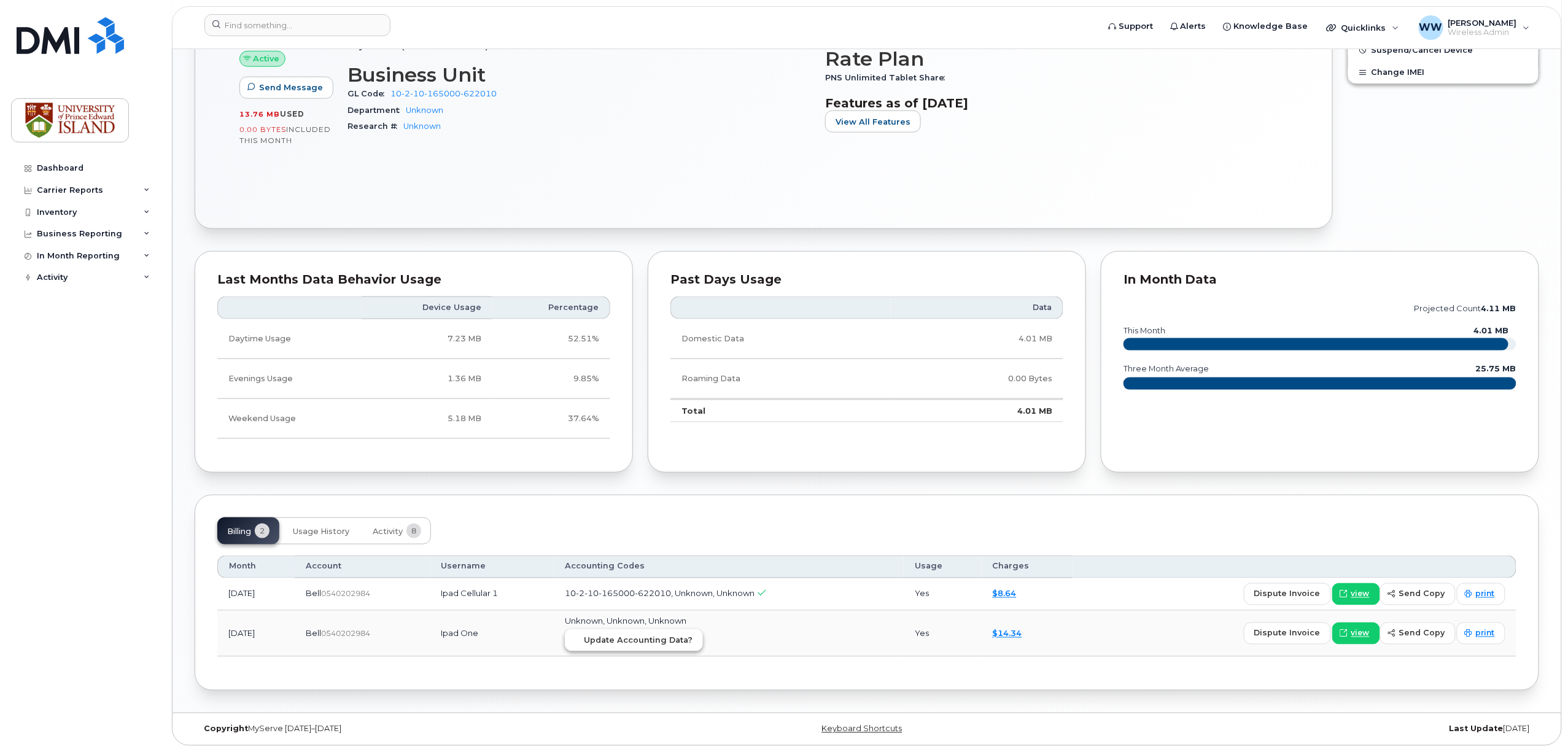
click at [690, 641] on span "Update Accounting Data?" at bounding box center [638, 641] width 108 height 12
click at [273, 26] on input at bounding box center [297, 25] width 186 height 22
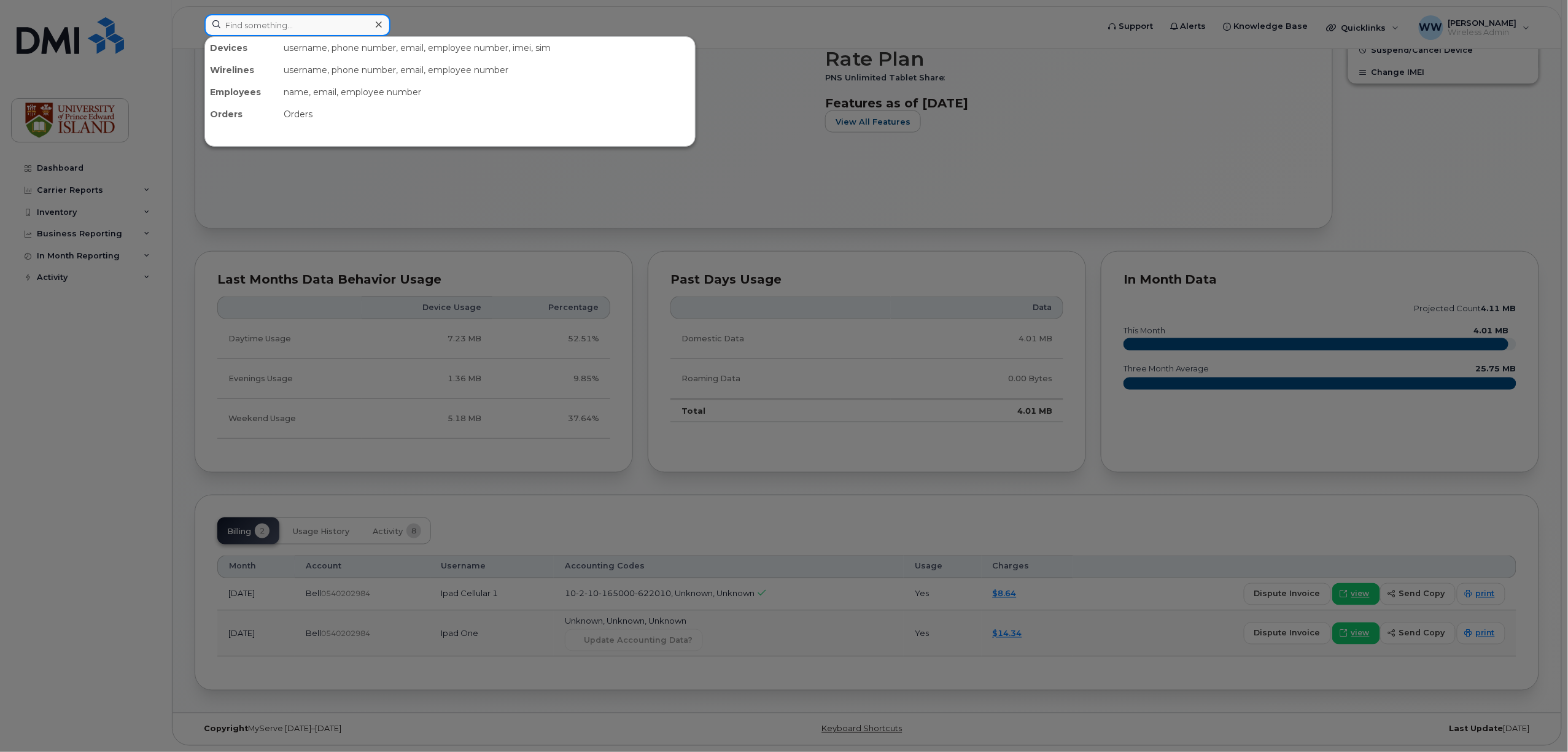
paste input "[PHONE_NUMBER]"
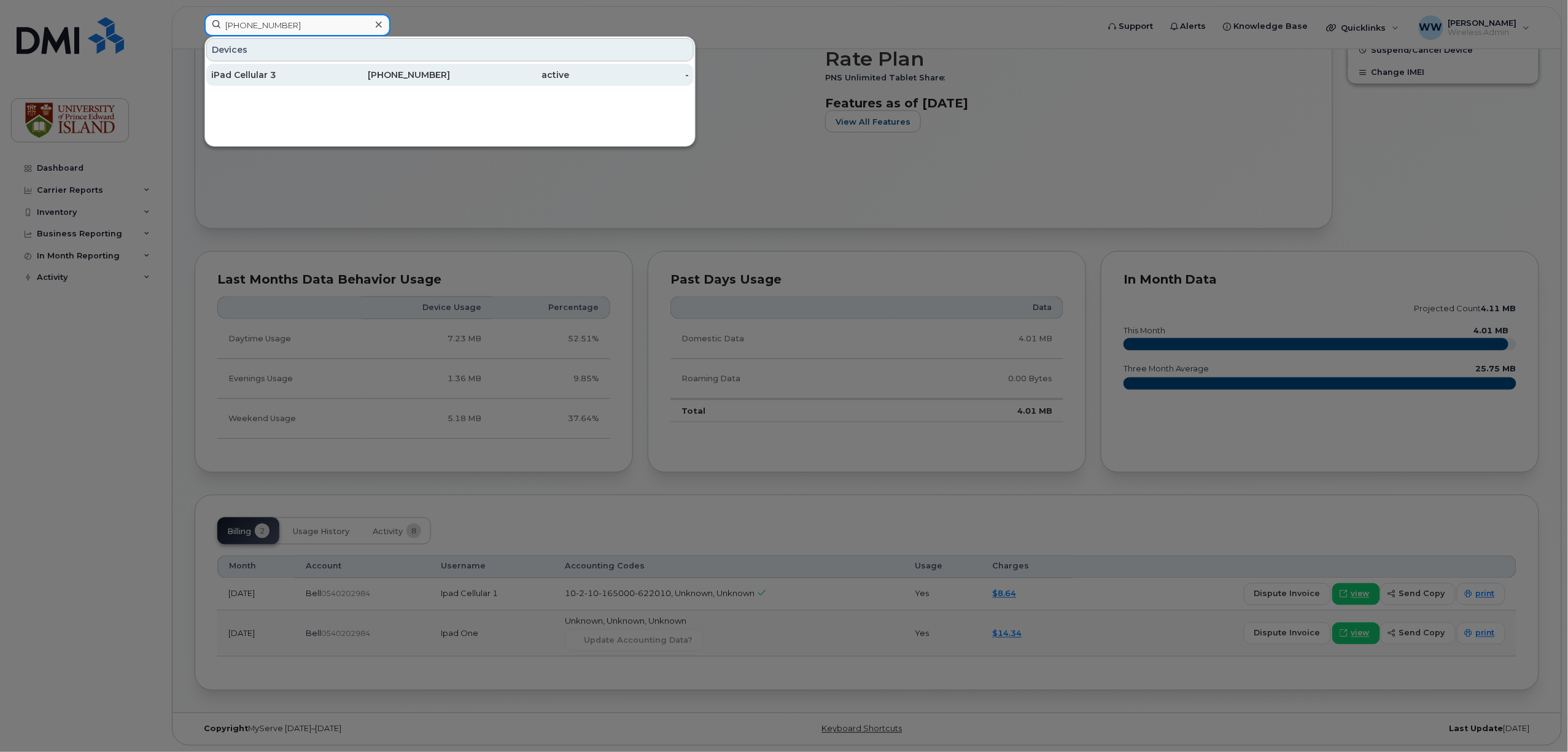
type input "(902) 388-7935"
click at [269, 79] on div "iPad Cellular 3" at bounding box center [271, 75] width 120 height 13
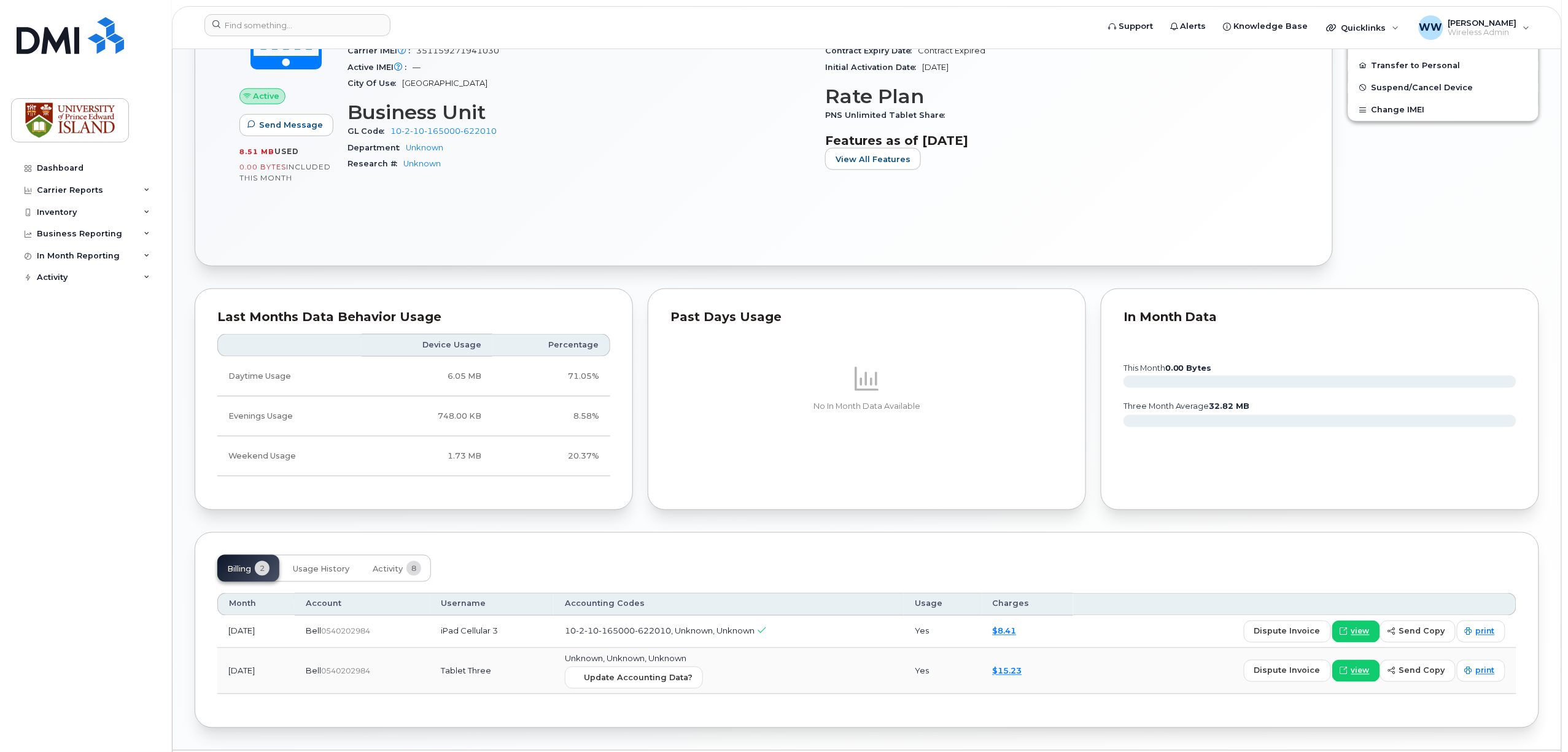
scroll to position [624, 0]
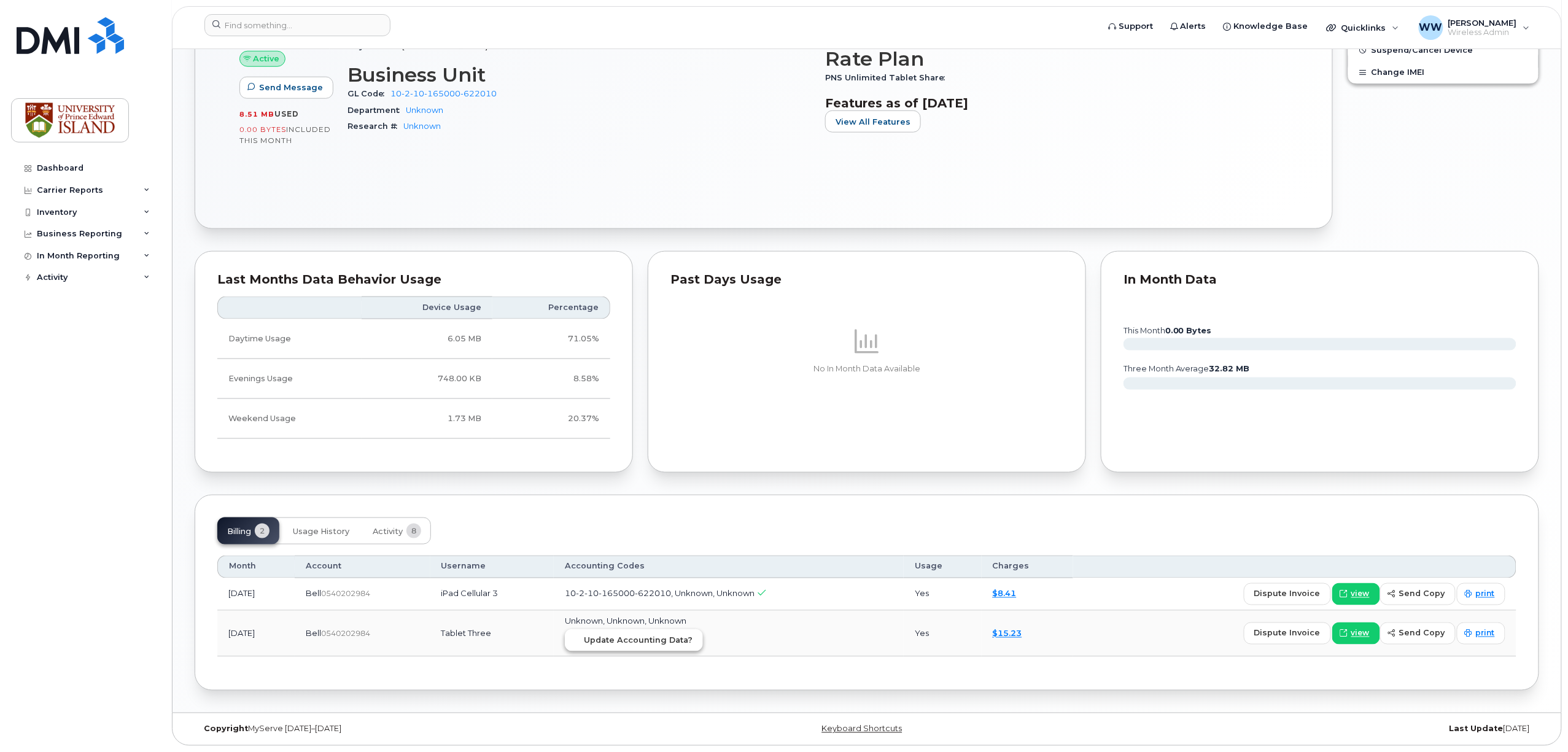
click at [645, 639] on span "Update Accounting Data?" at bounding box center [638, 641] width 108 height 12
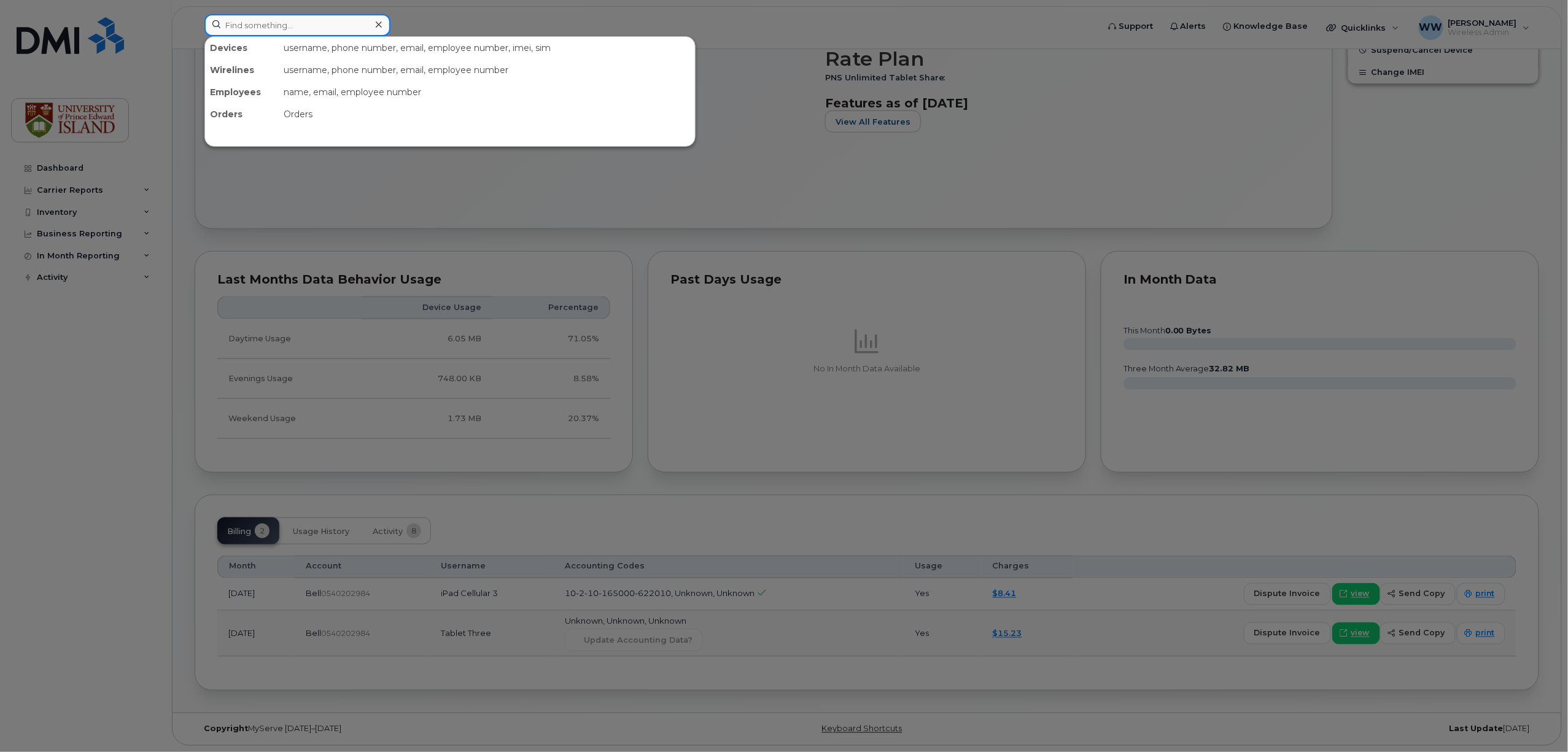
click at [325, 23] on input at bounding box center [297, 25] width 186 height 22
paste input "(902) 388-7937"
type input "(902) 388-7937"
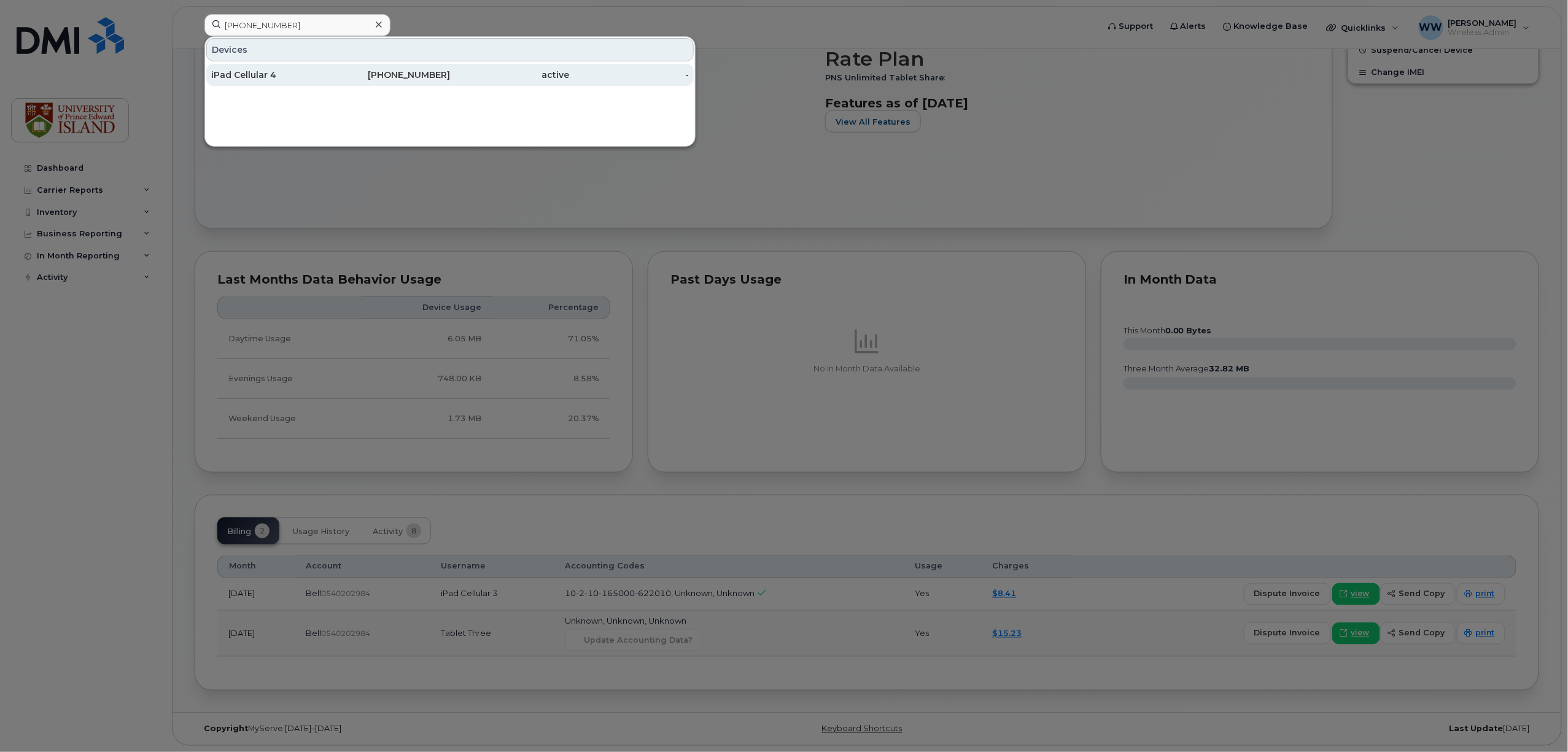
click at [263, 79] on div "iPad Cellular 4" at bounding box center [271, 75] width 120 height 13
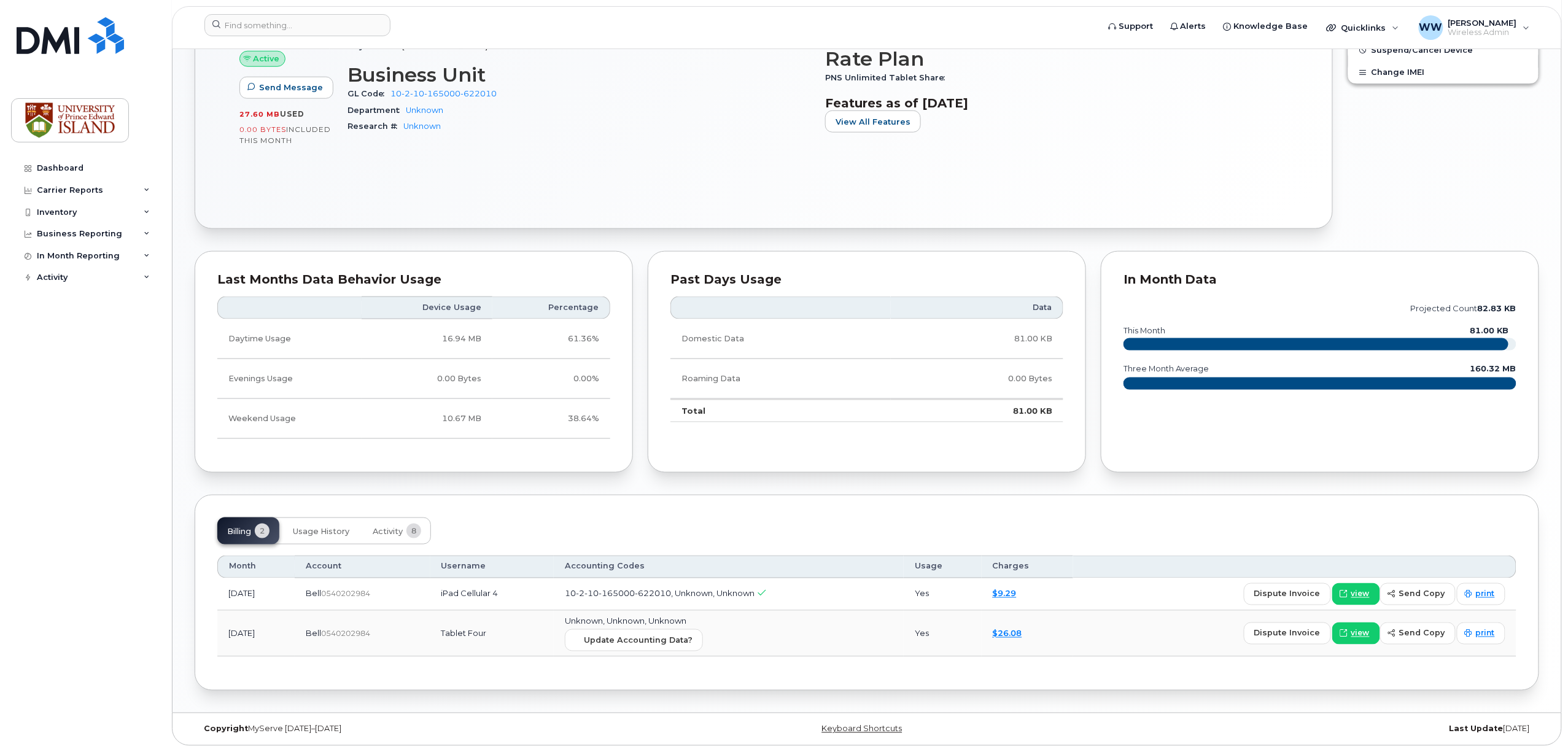
scroll to position [624, 0]
click at [334, 25] on input at bounding box center [297, 25] width 186 height 22
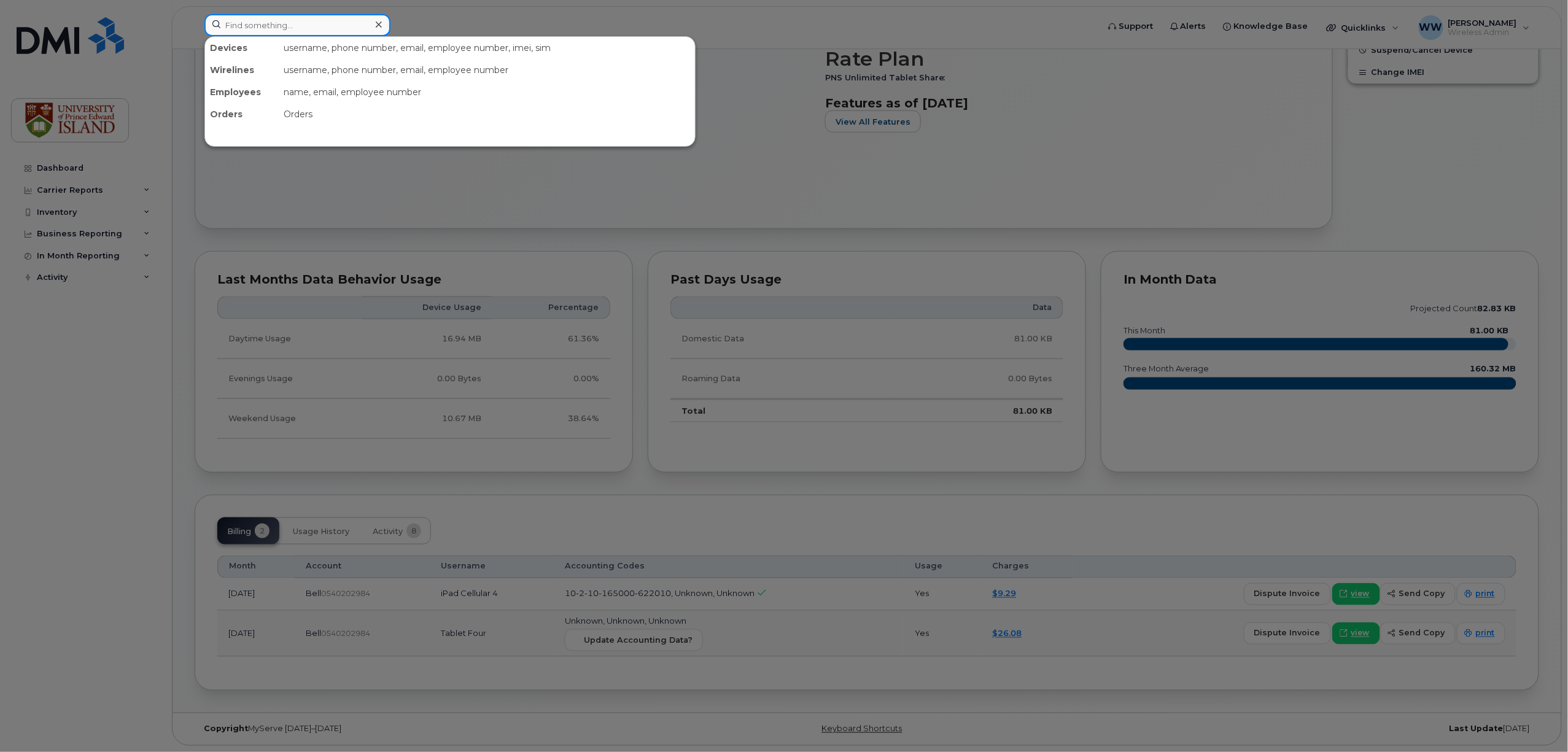
paste input "[PHONE_NUMBER]"
type input "[PHONE_NUMBER]"
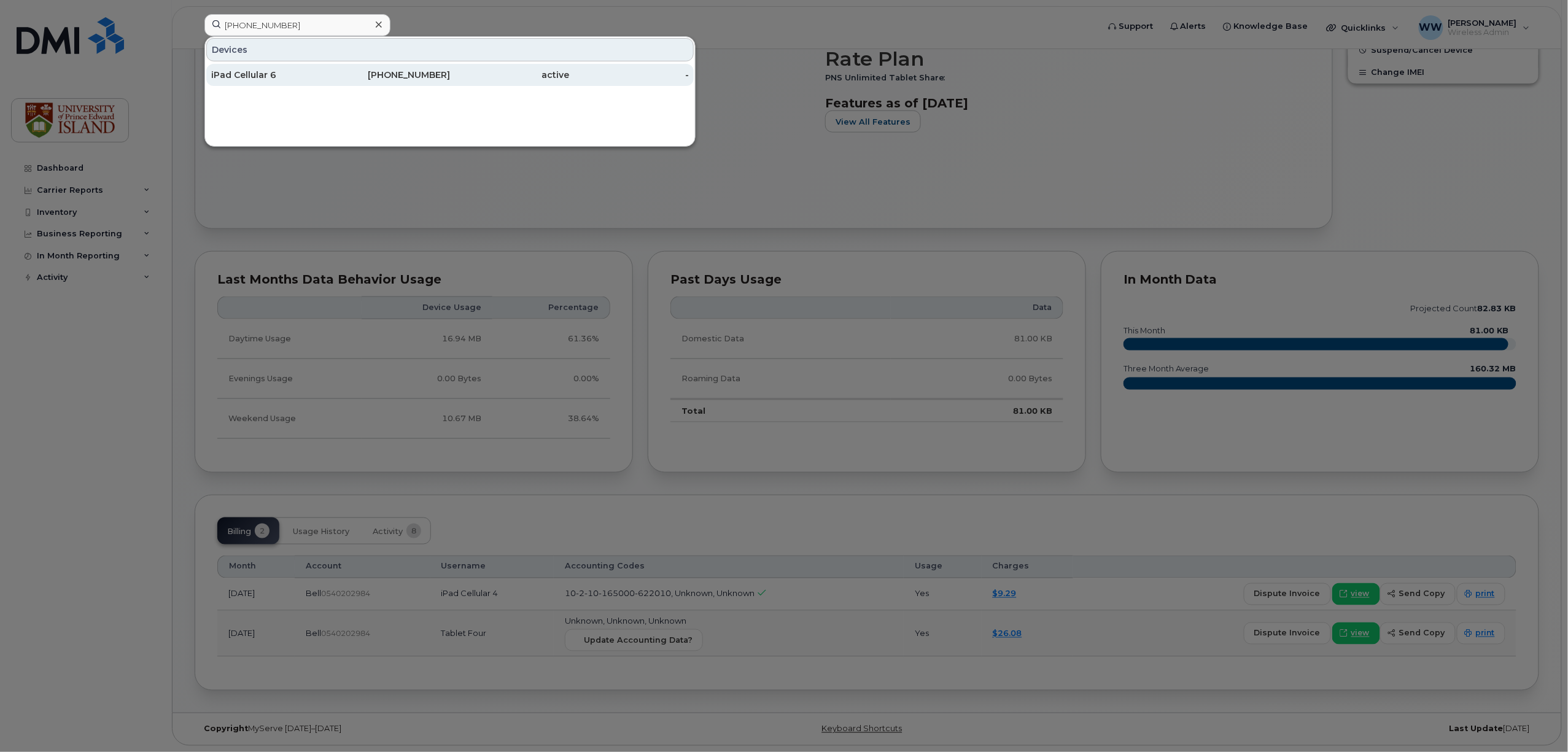
click at [273, 78] on div "iPad Cellular 6" at bounding box center [271, 75] width 120 height 13
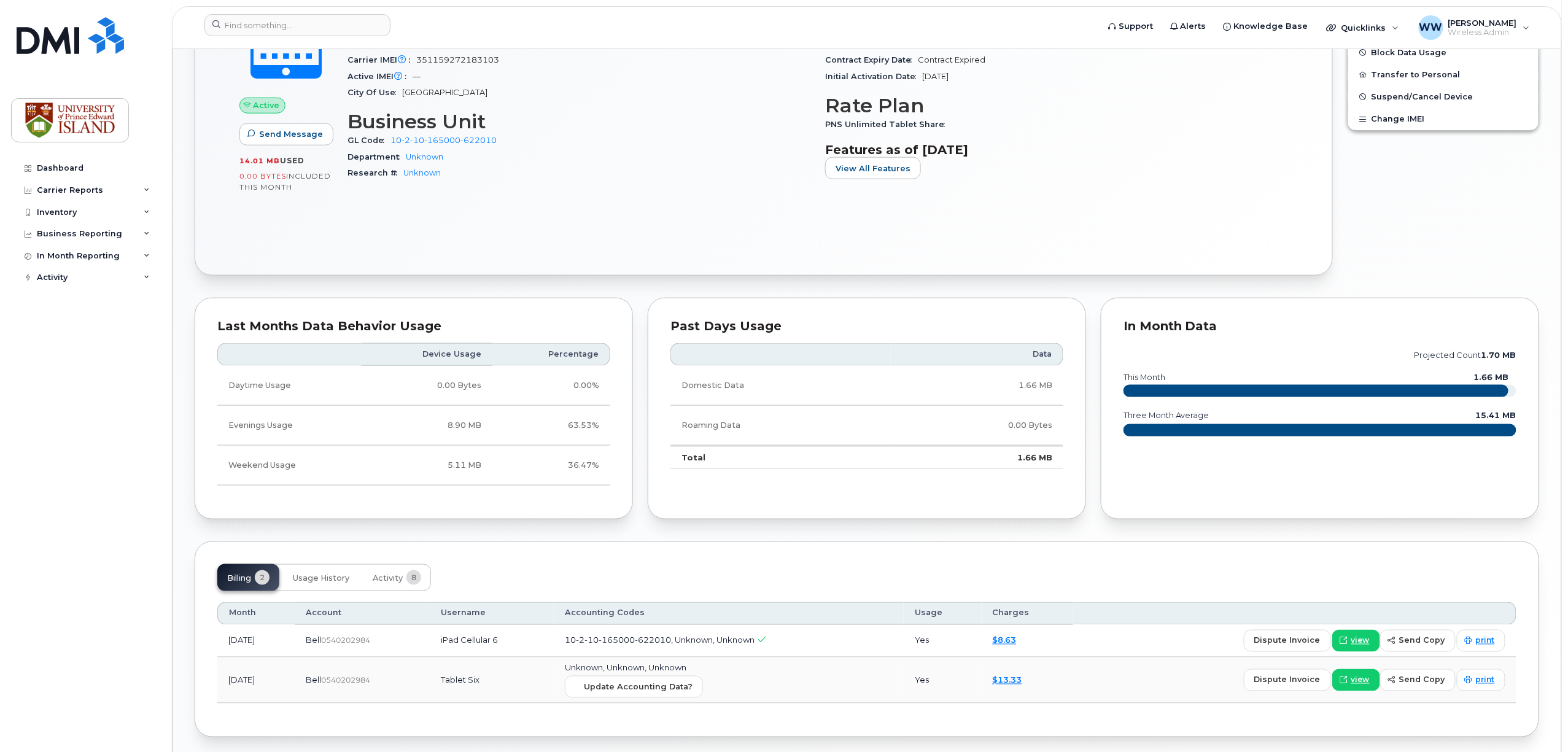
scroll to position [624, 0]
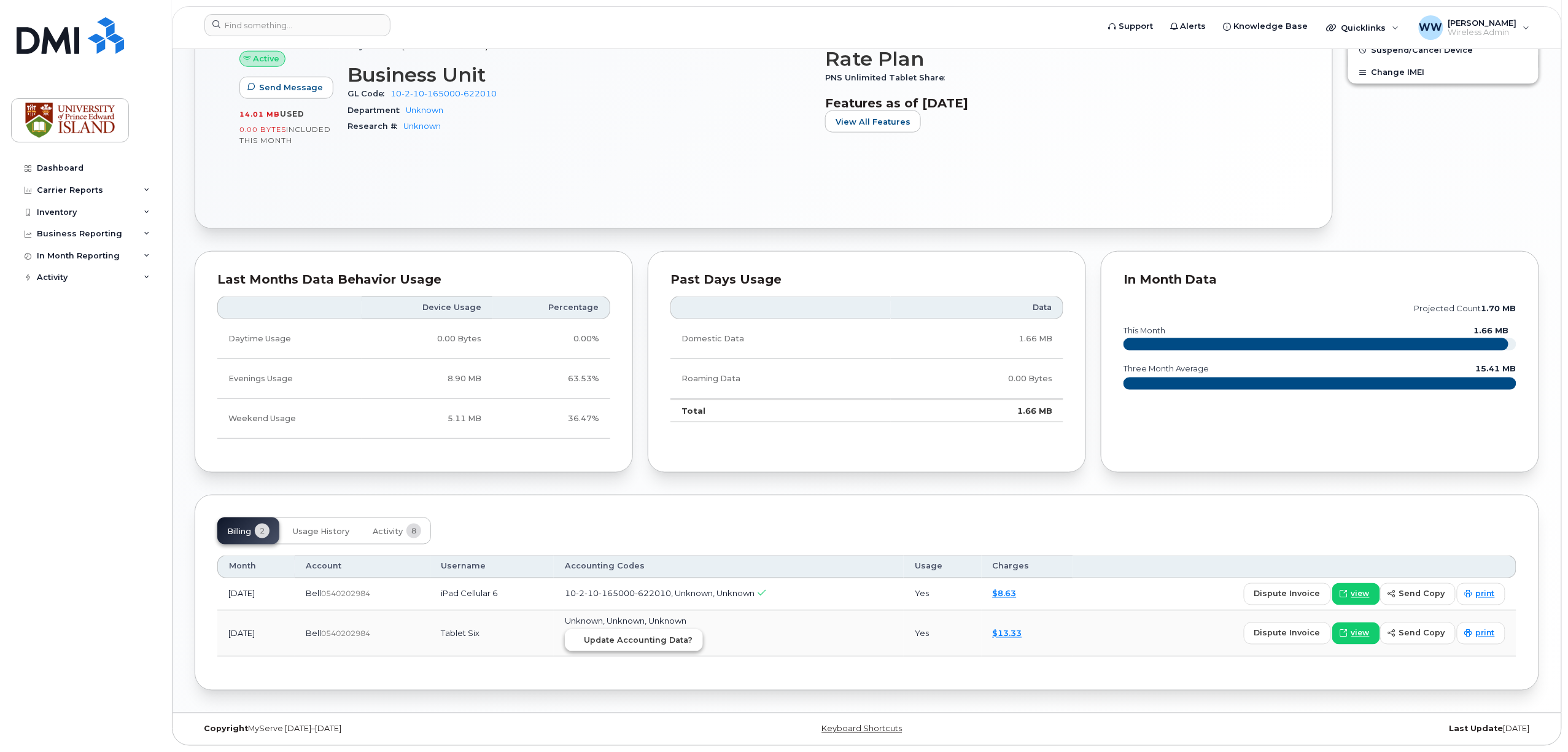
click at [663, 646] on button "Update Accounting Data?" at bounding box center [633, 641] width 138 height 22
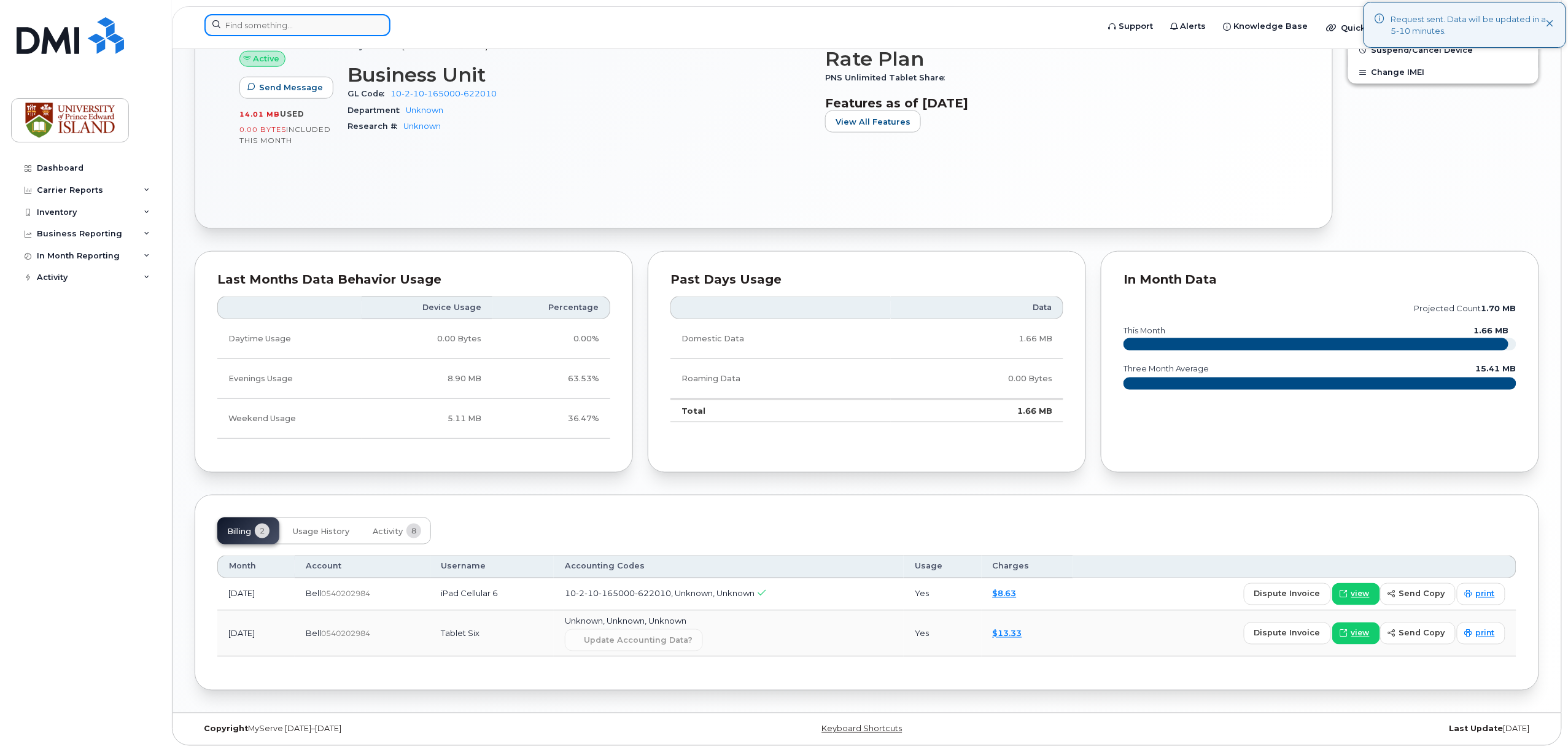
click at [290, 25] on input at bounding box center [297, 25] width 186 height 22
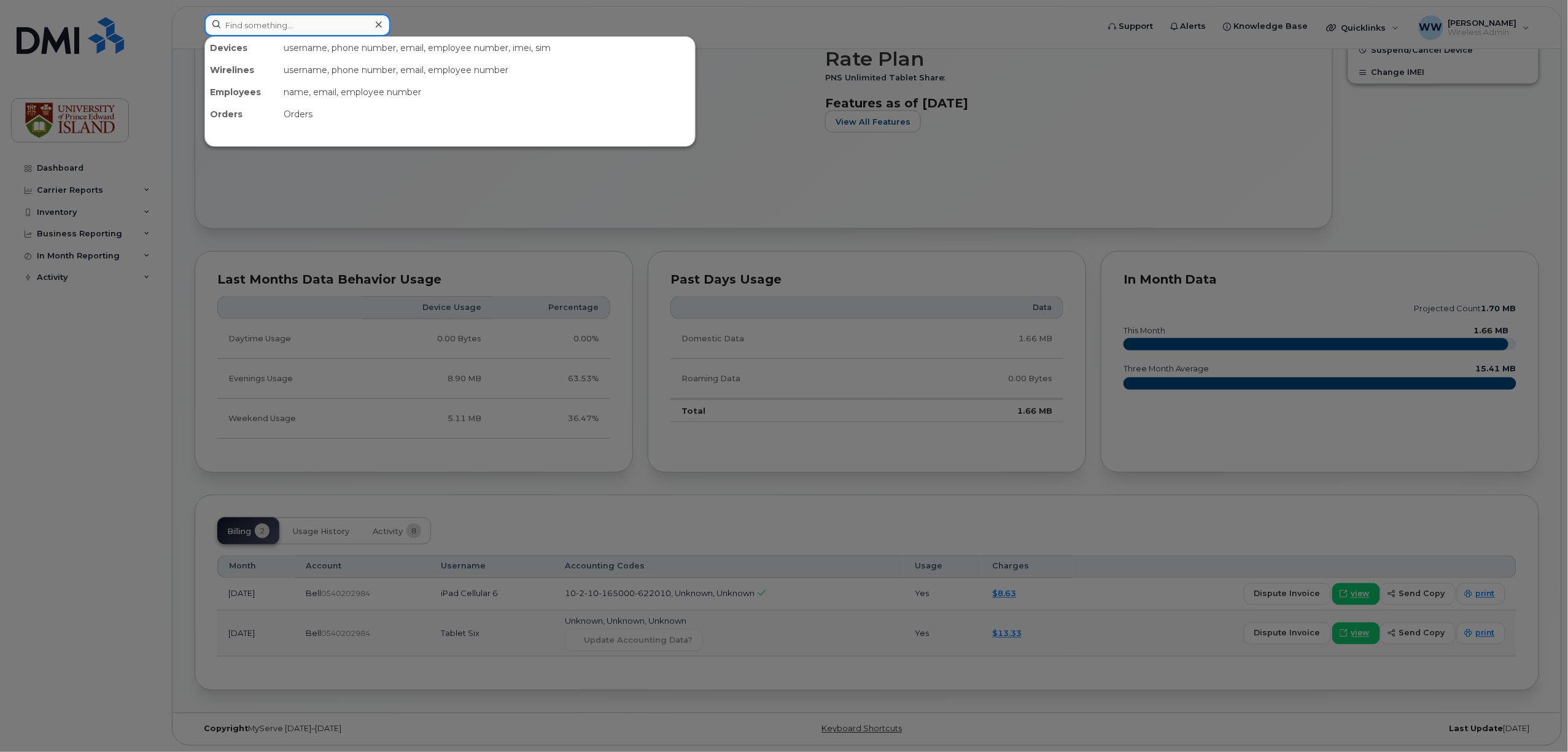
paste input "(902) 388-7938"
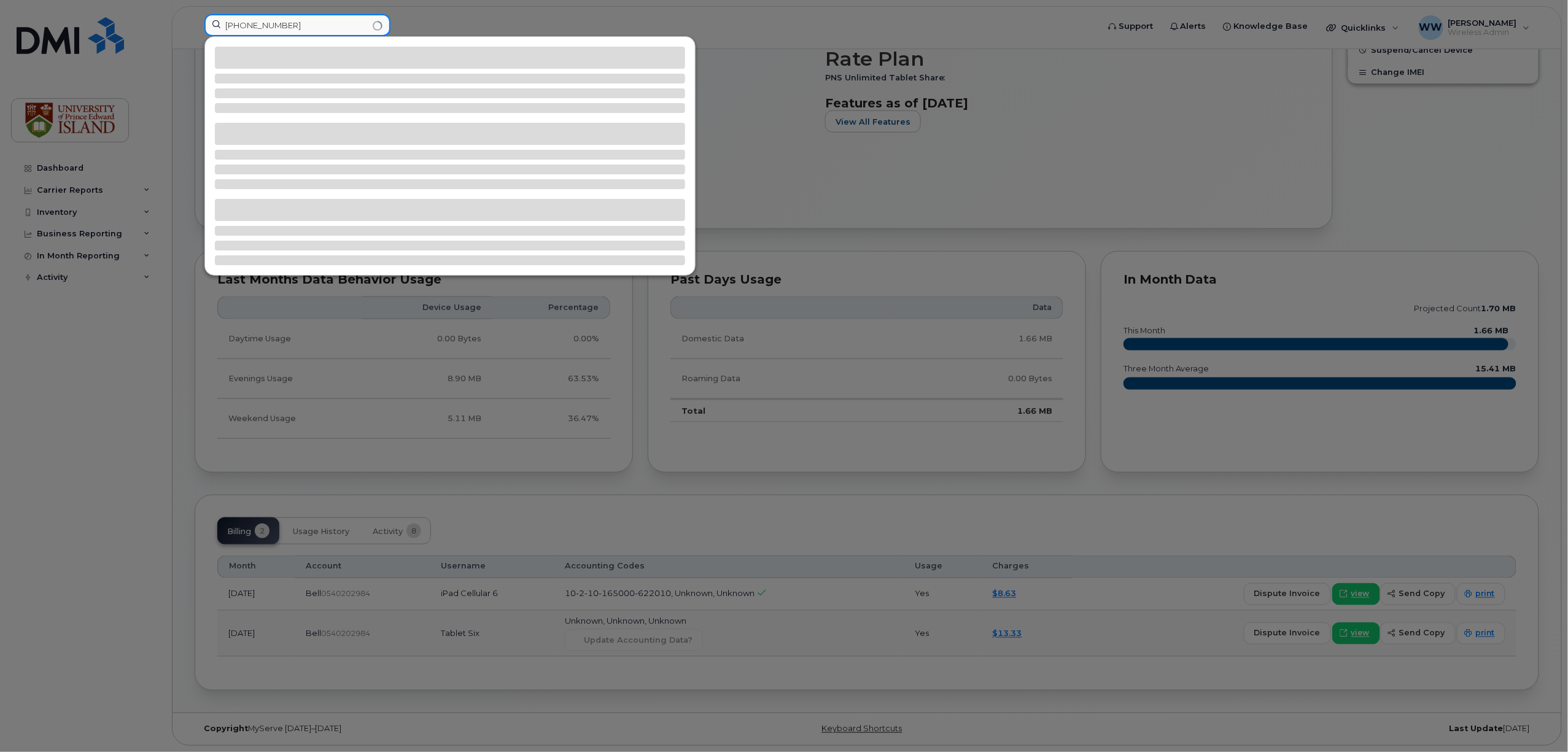
type input "(902) 388-7938"
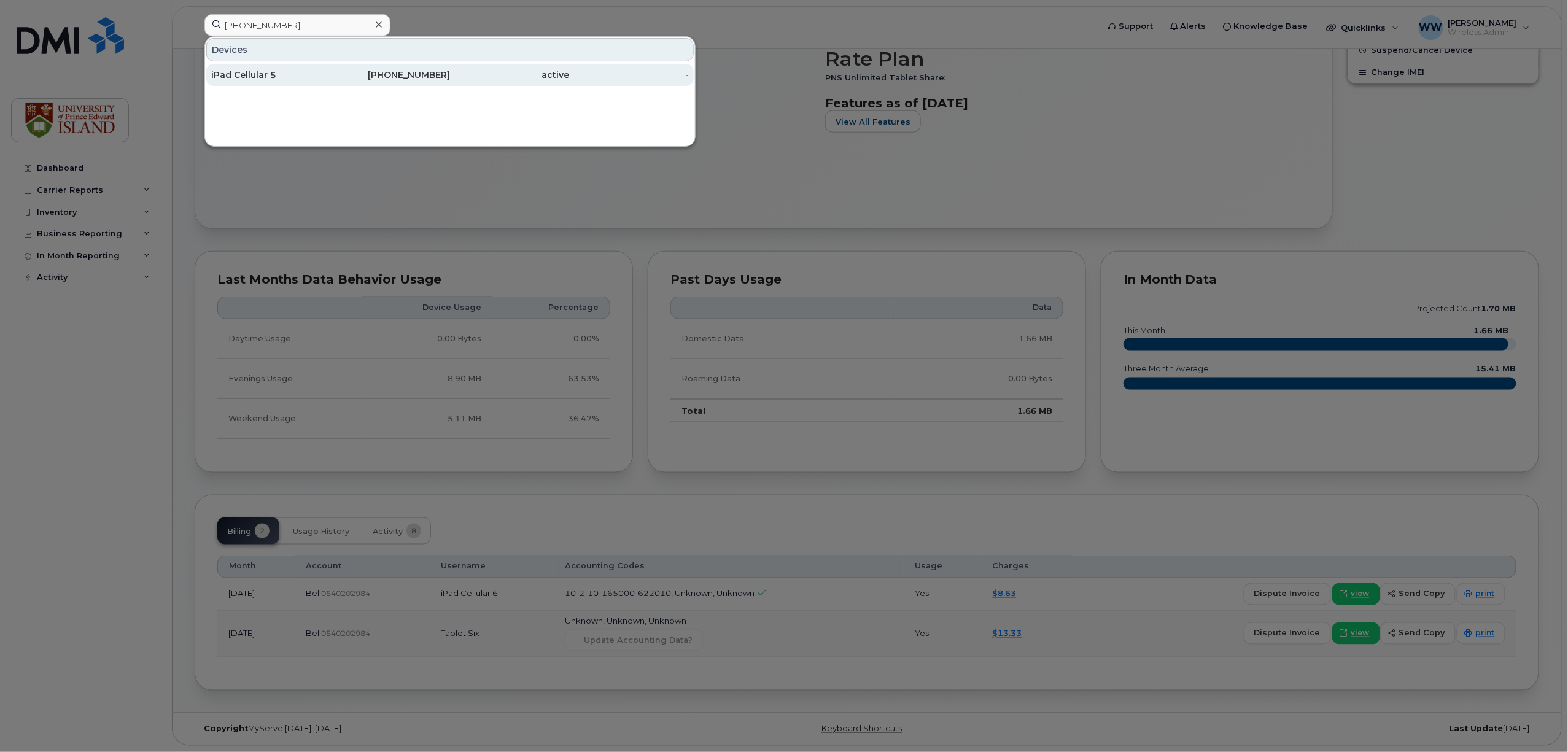
click at [234, 80] on div "iPad Cellular 5" at bounding box center [271, 75] width 120 height 13
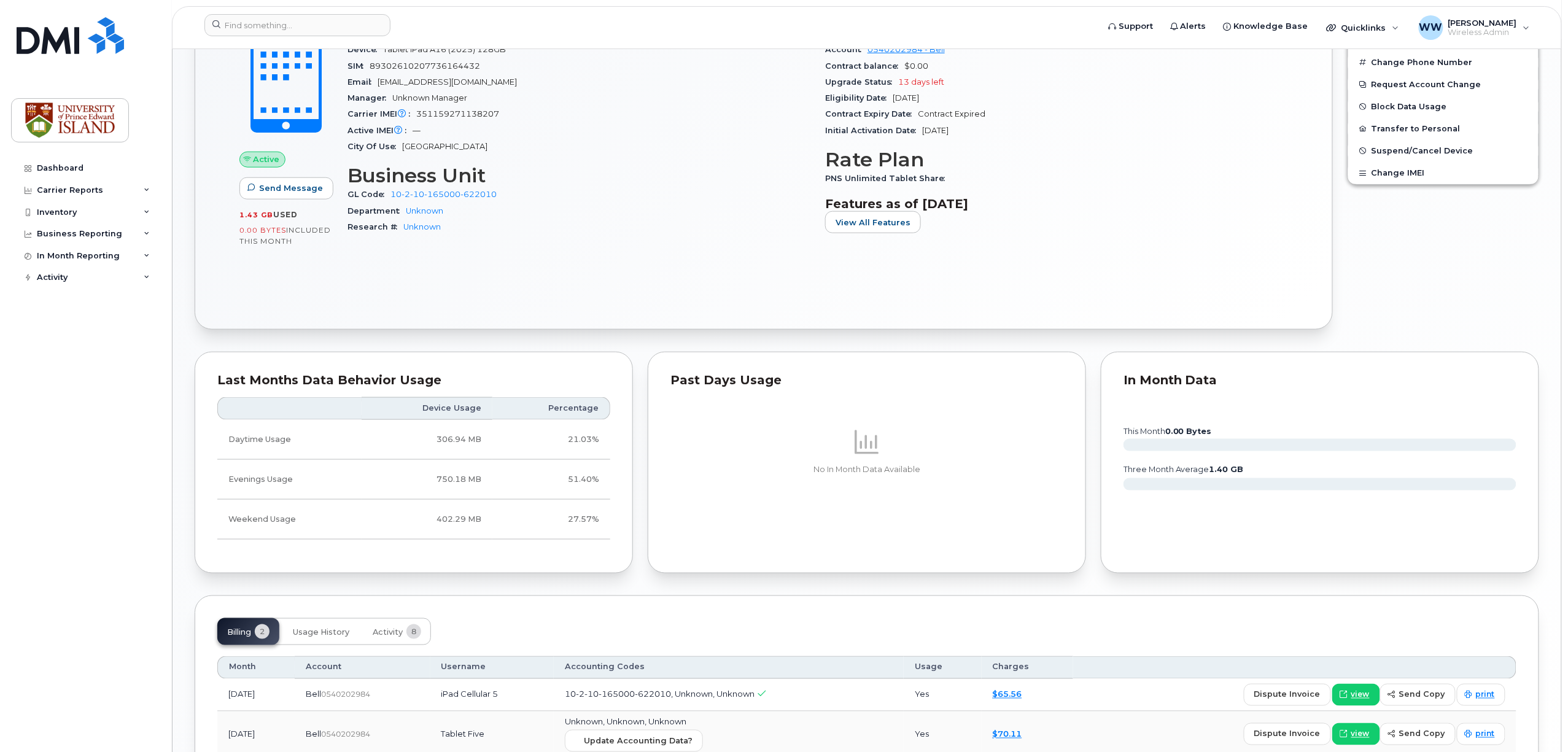
scroll to position [624, 0]
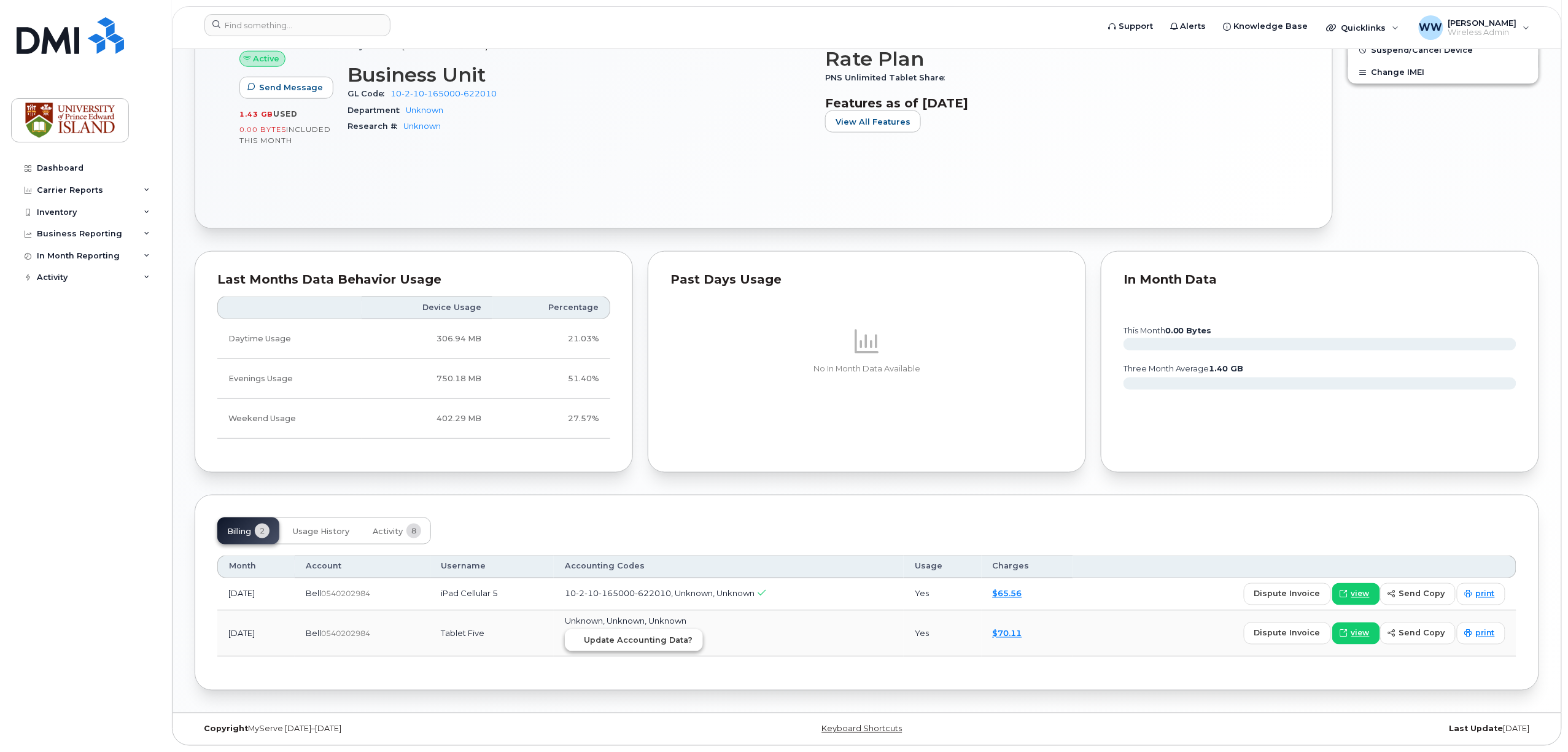
click at [662, 639] on span "Update Accounting Data?" at bounding box center [638, 641] width 108 height 12
click at [1022, 593] on link "$65.56" at bounding box center [1007, 594] width 29 height 10
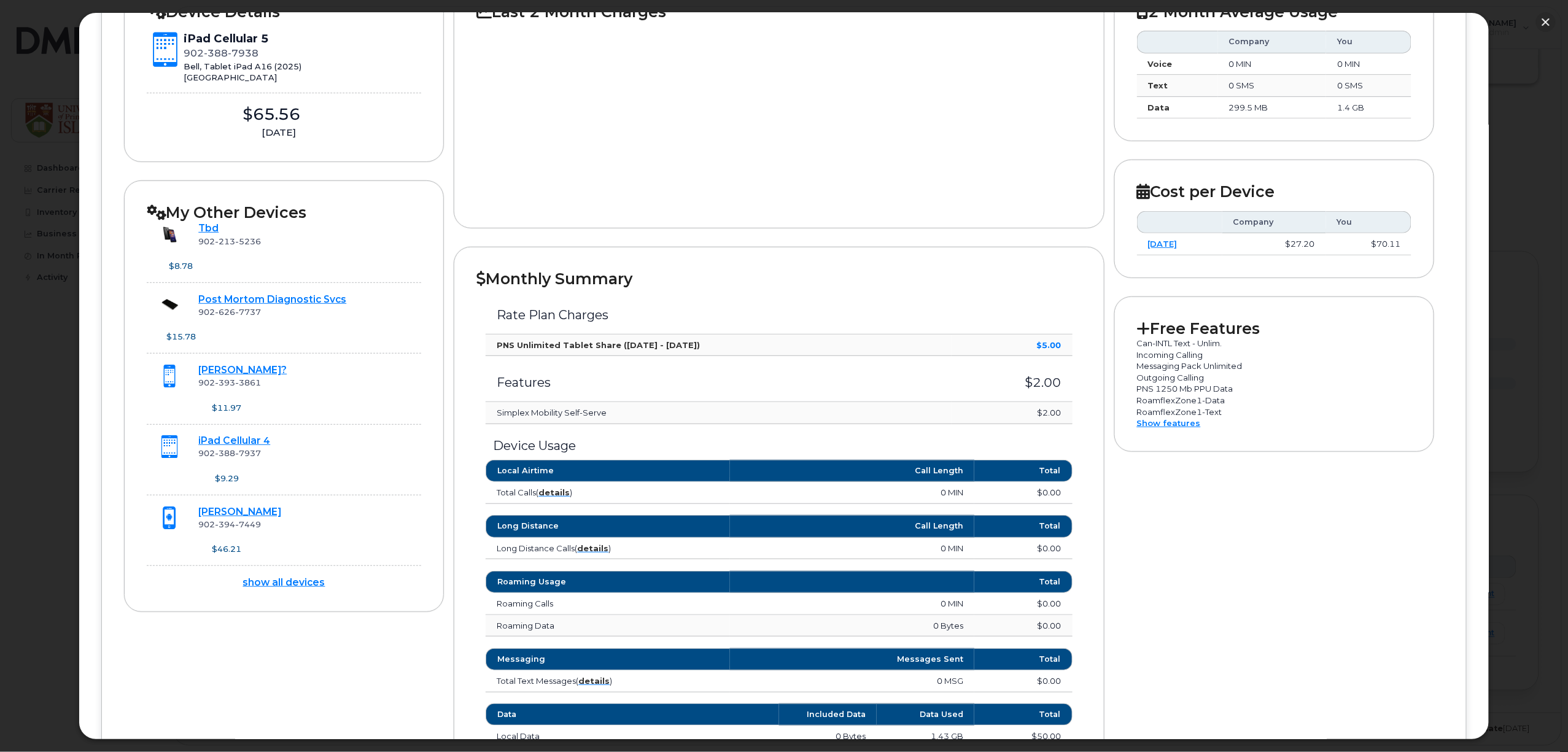
scroll to position [246, 0]
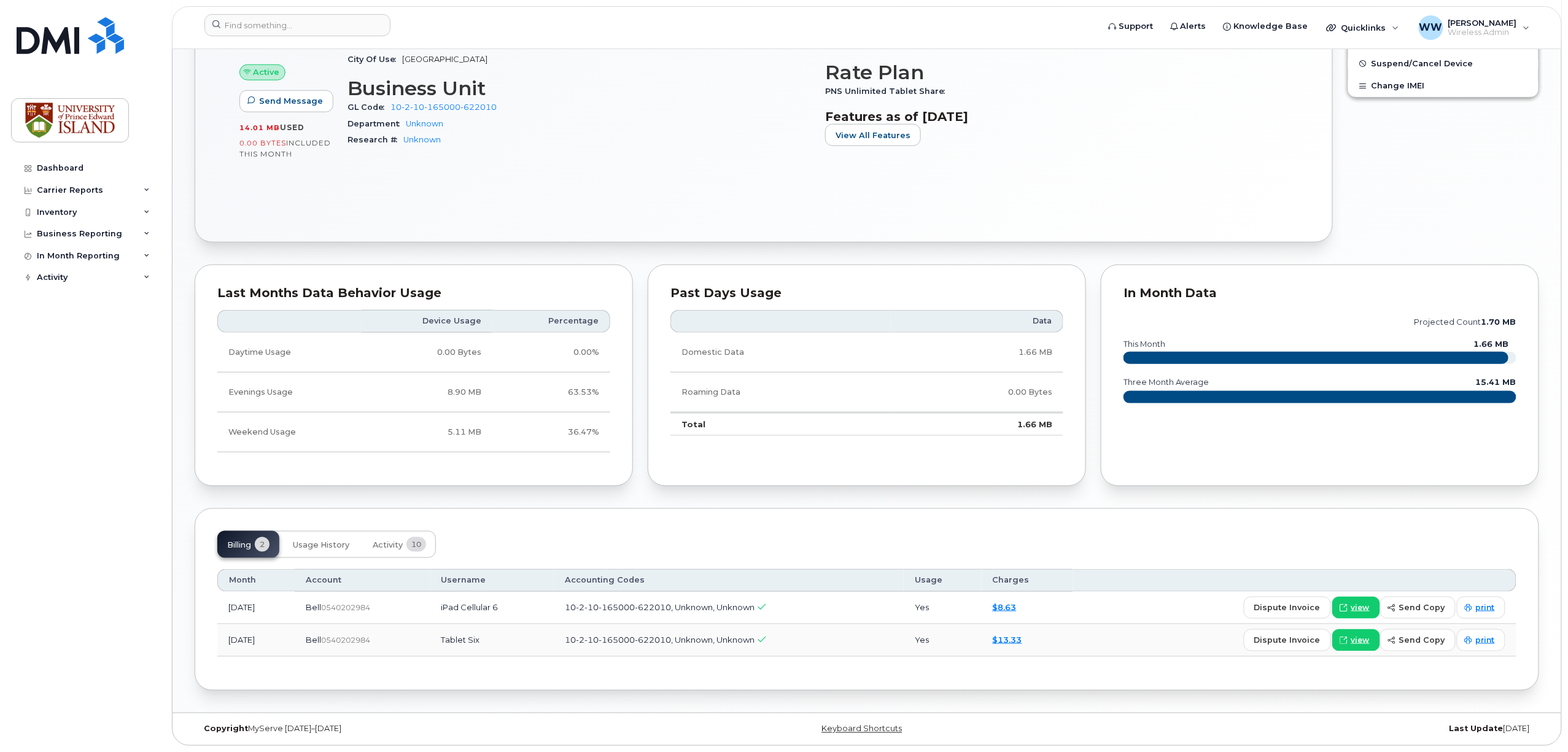
scroll to position [610, 0]
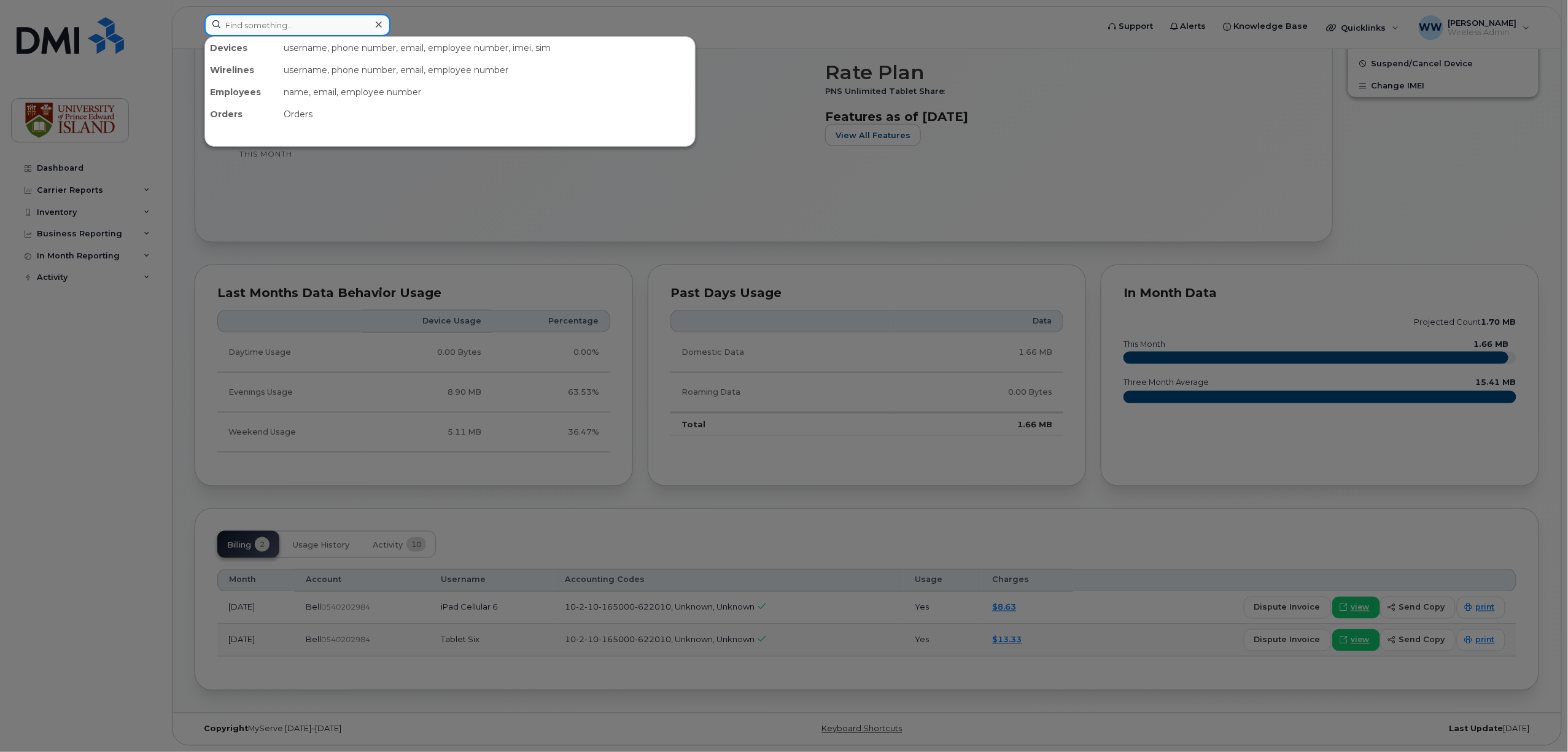
click at [307, 25] on input at bounding box center [297, 25] width 186 height 22
paste input "[PHONE_NUMBER]"
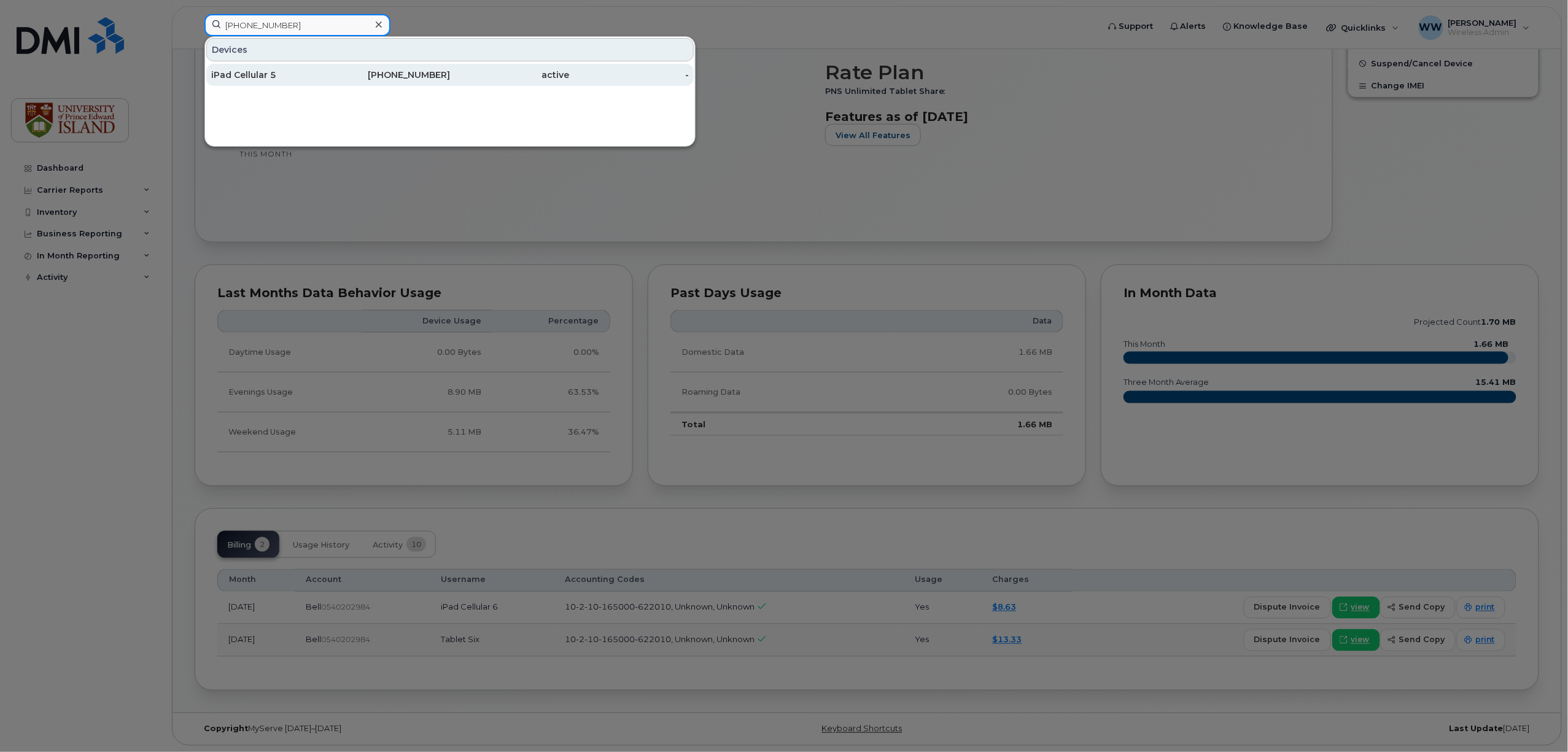
type input "[PHONE_NUMBER]"
click at [228, 71] on div "iPad Cellular 5" at bounding box center [271, 75] width 120 height 13
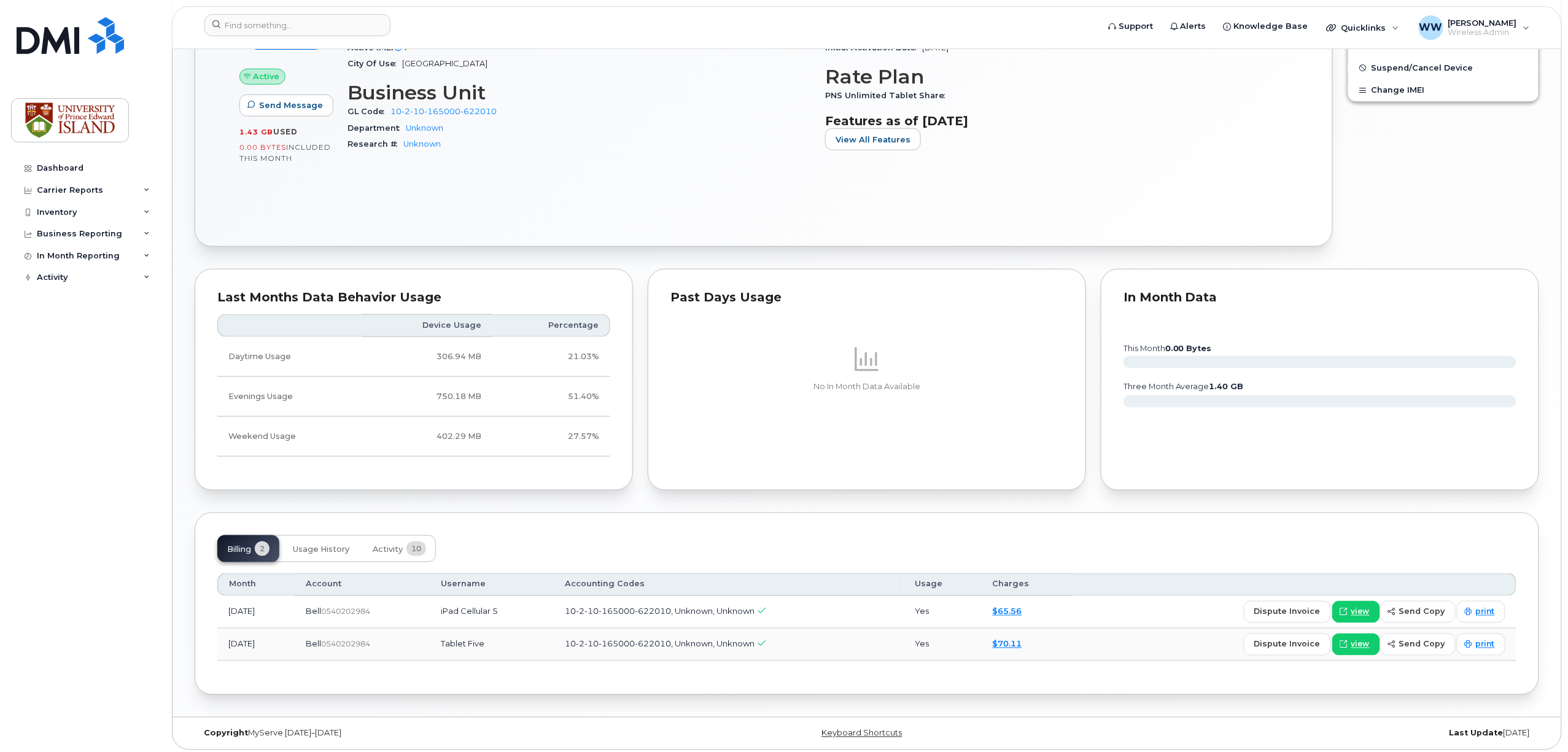
scroll to position [610, 0]
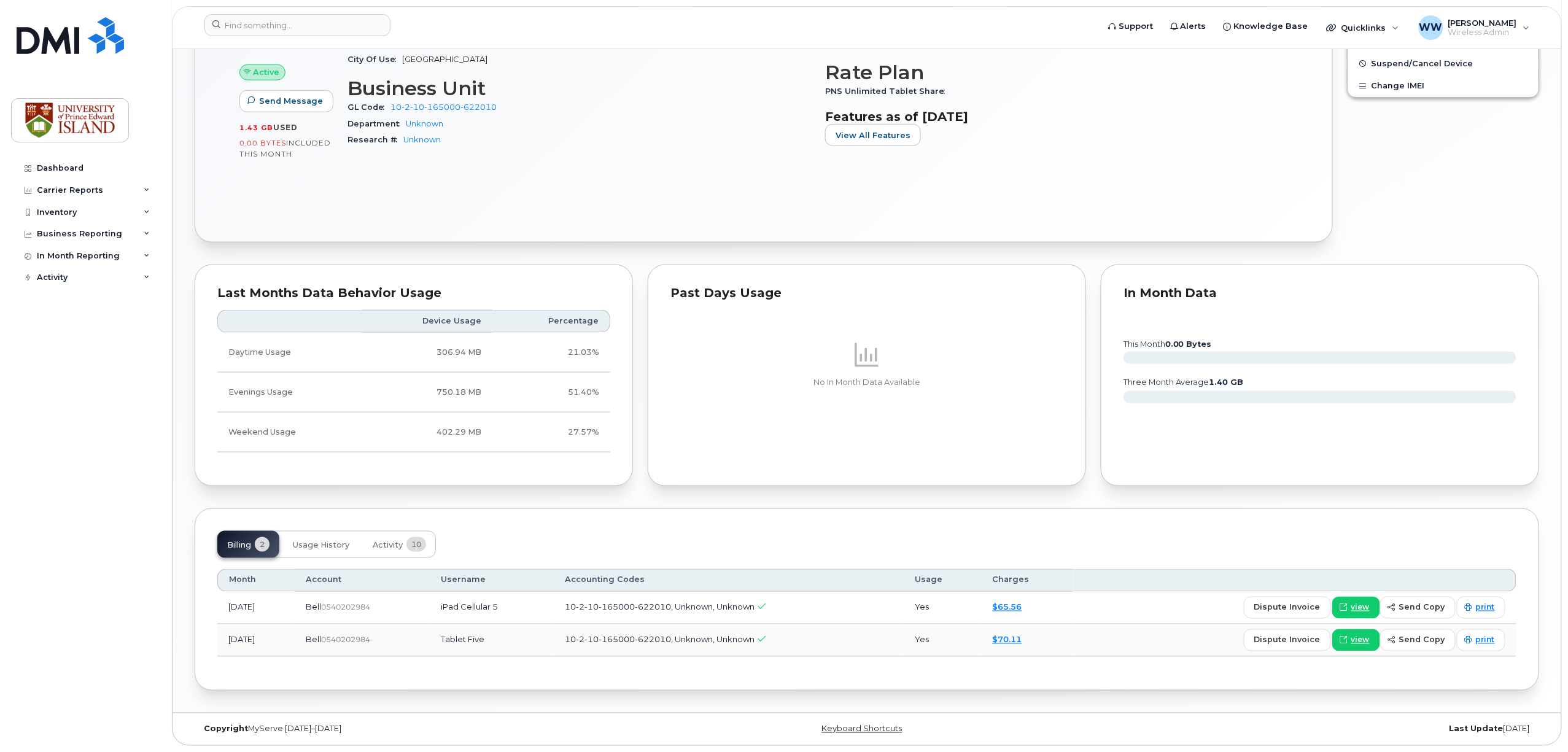
click at [1026, 644] on div "$70.11" at bounding box center [1027, 640] width 70 height 12
click at [1022, 640] on link "$70.11" at bounding box center [1007, 640] width 29 height 10
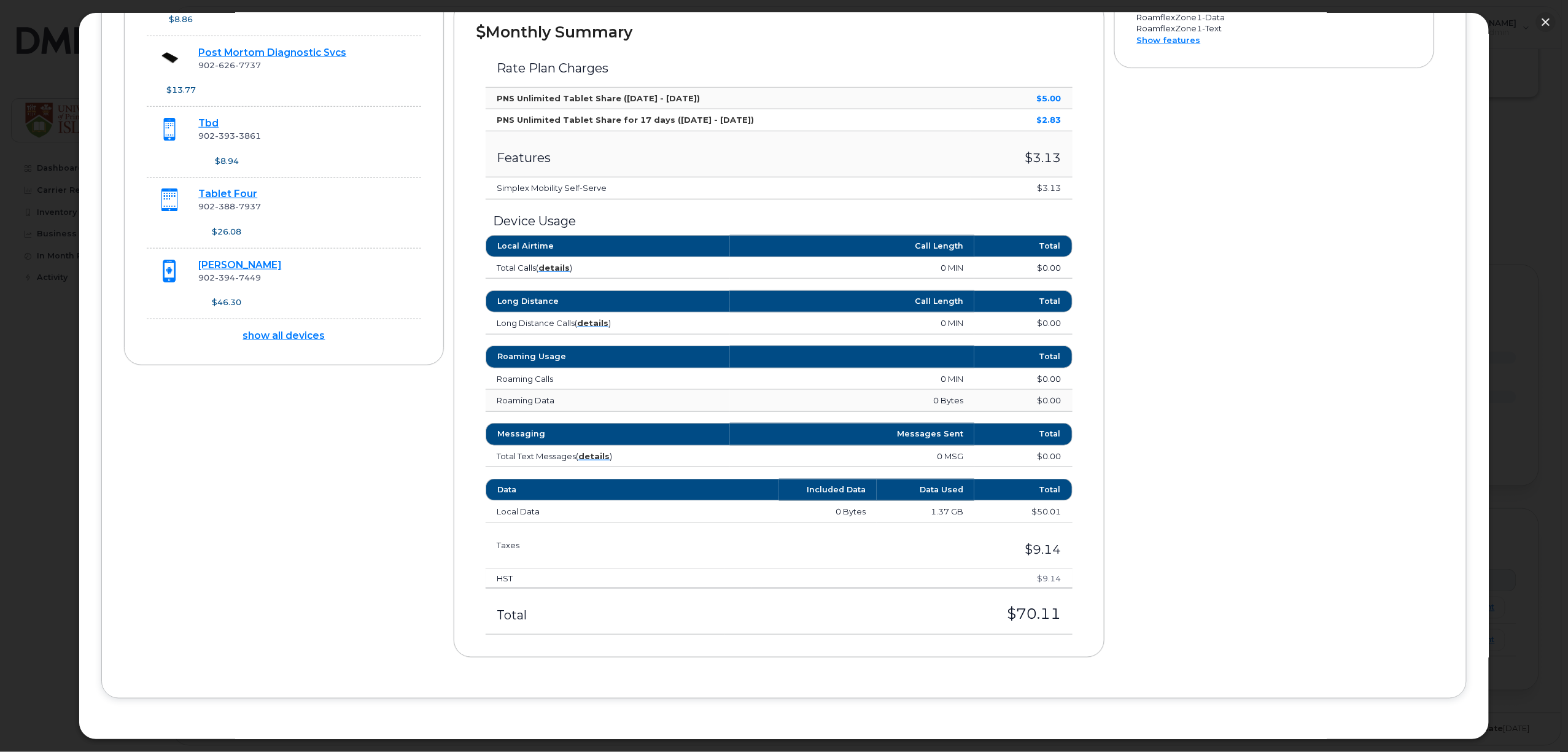
scroll to position [453, 0]
click at [227, 188] on link "Tablet Four" at bounding box center [227, 194] width 59 height 12
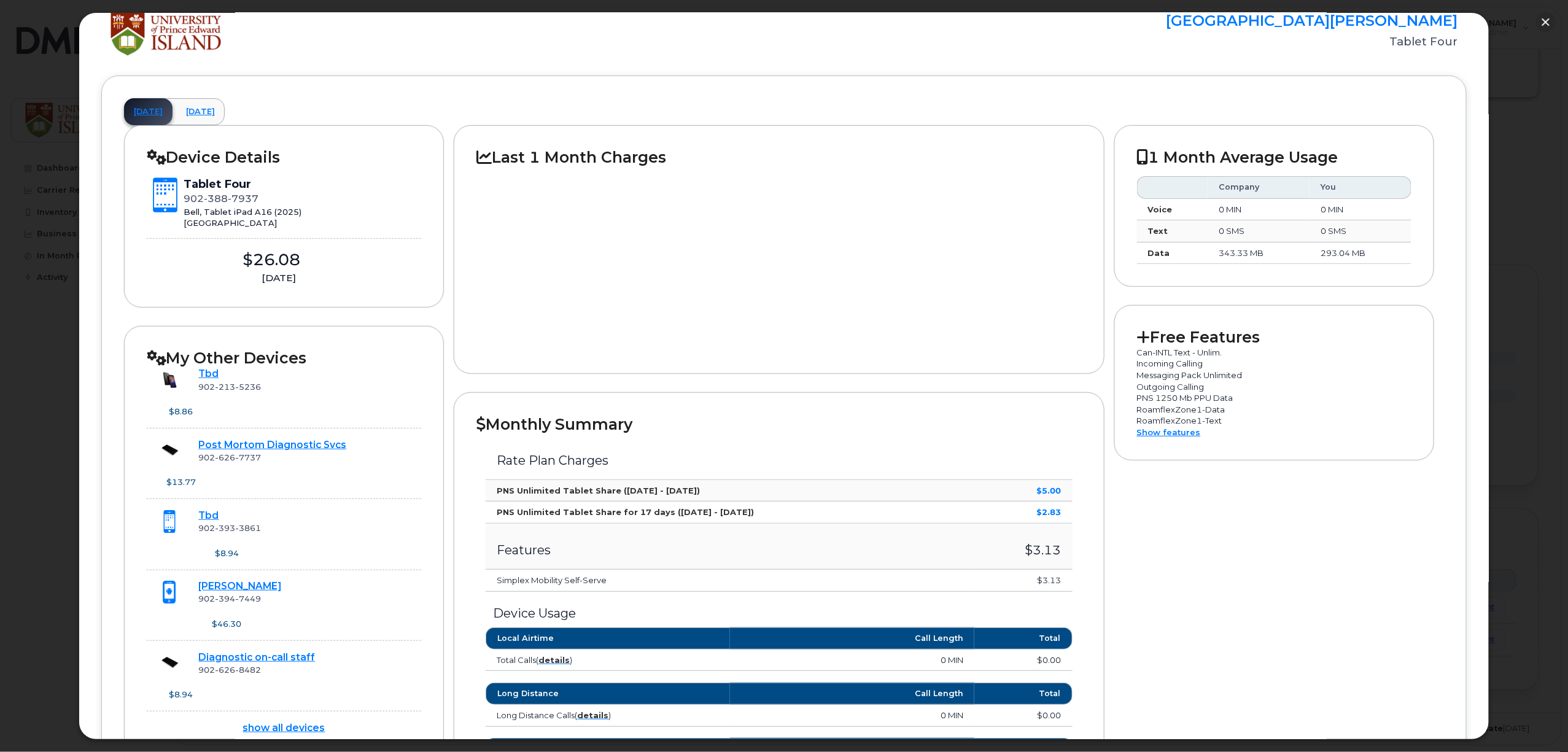
scroll to position [44, 0]
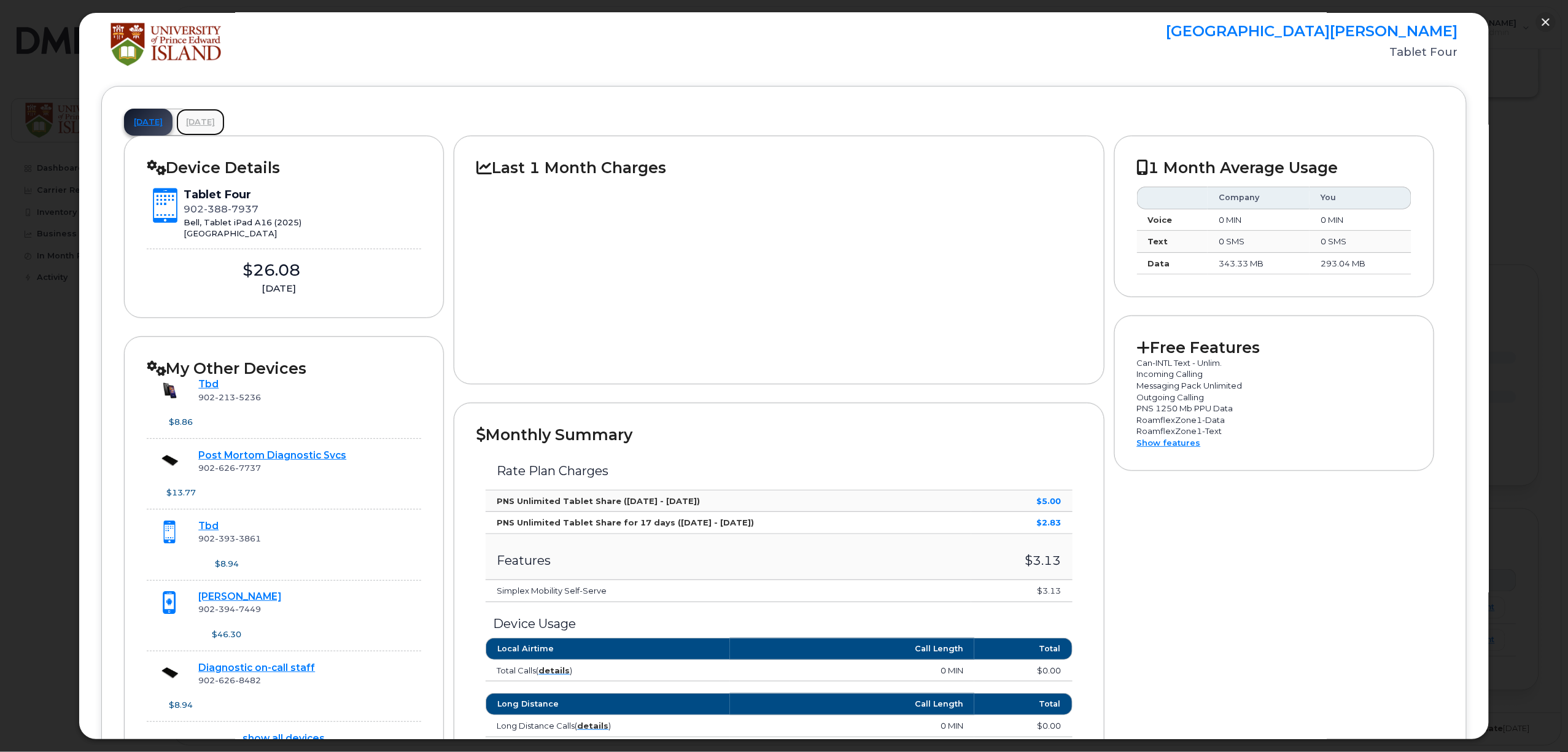
click at [224, 118] on link "[DATE]" at bounding box center [200, 122] width 48 height 27
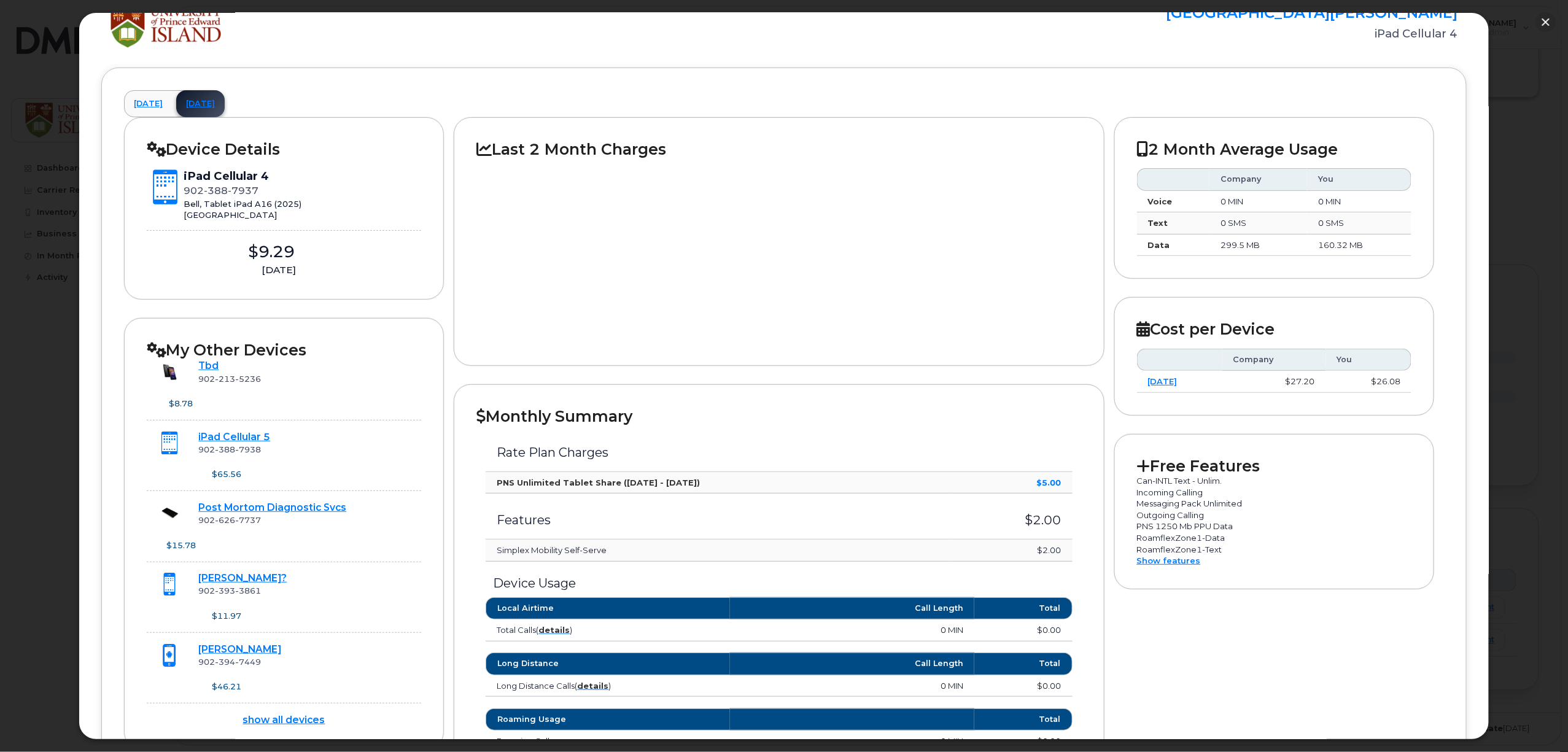
scroll to position [0, 0]
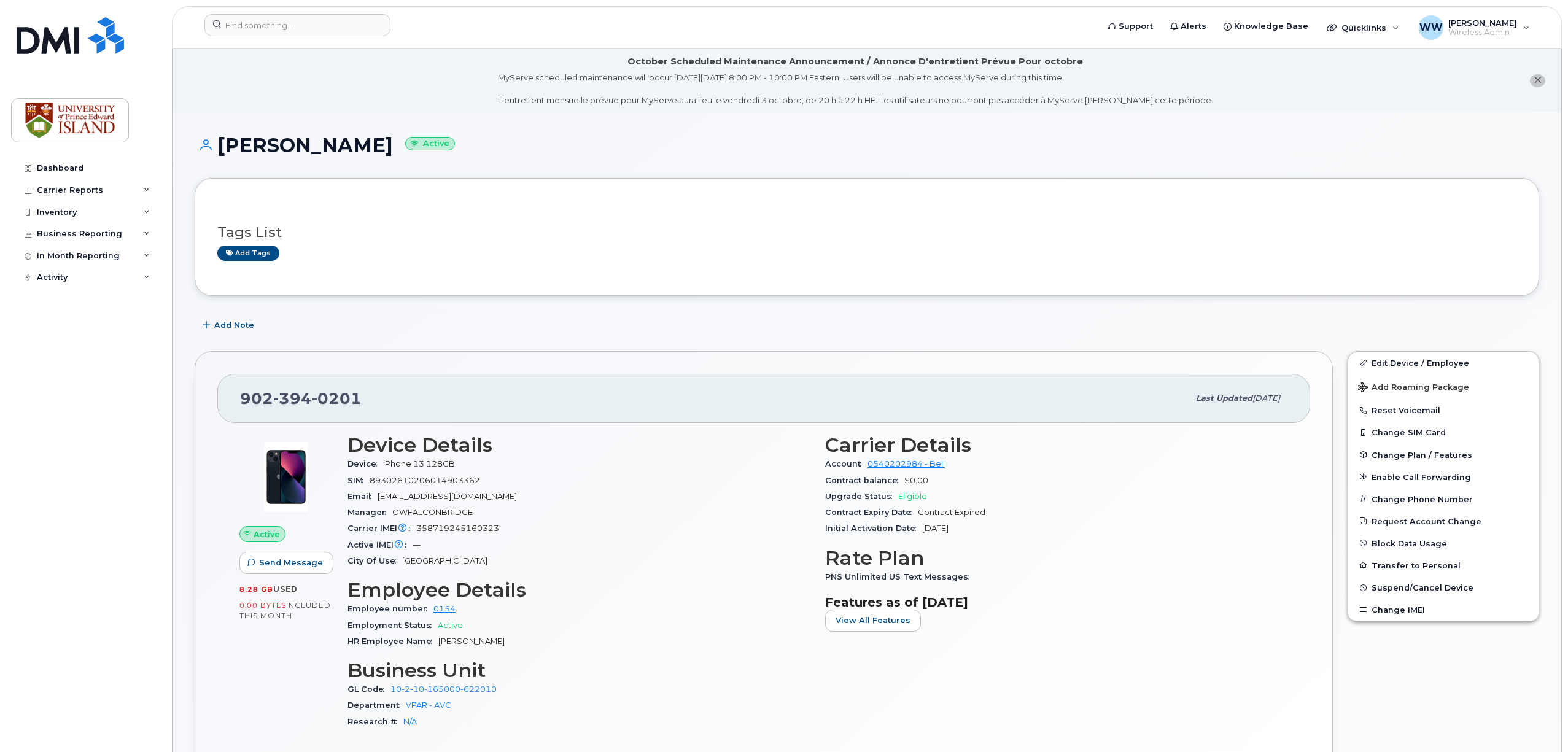
scroll to position [573, 0]
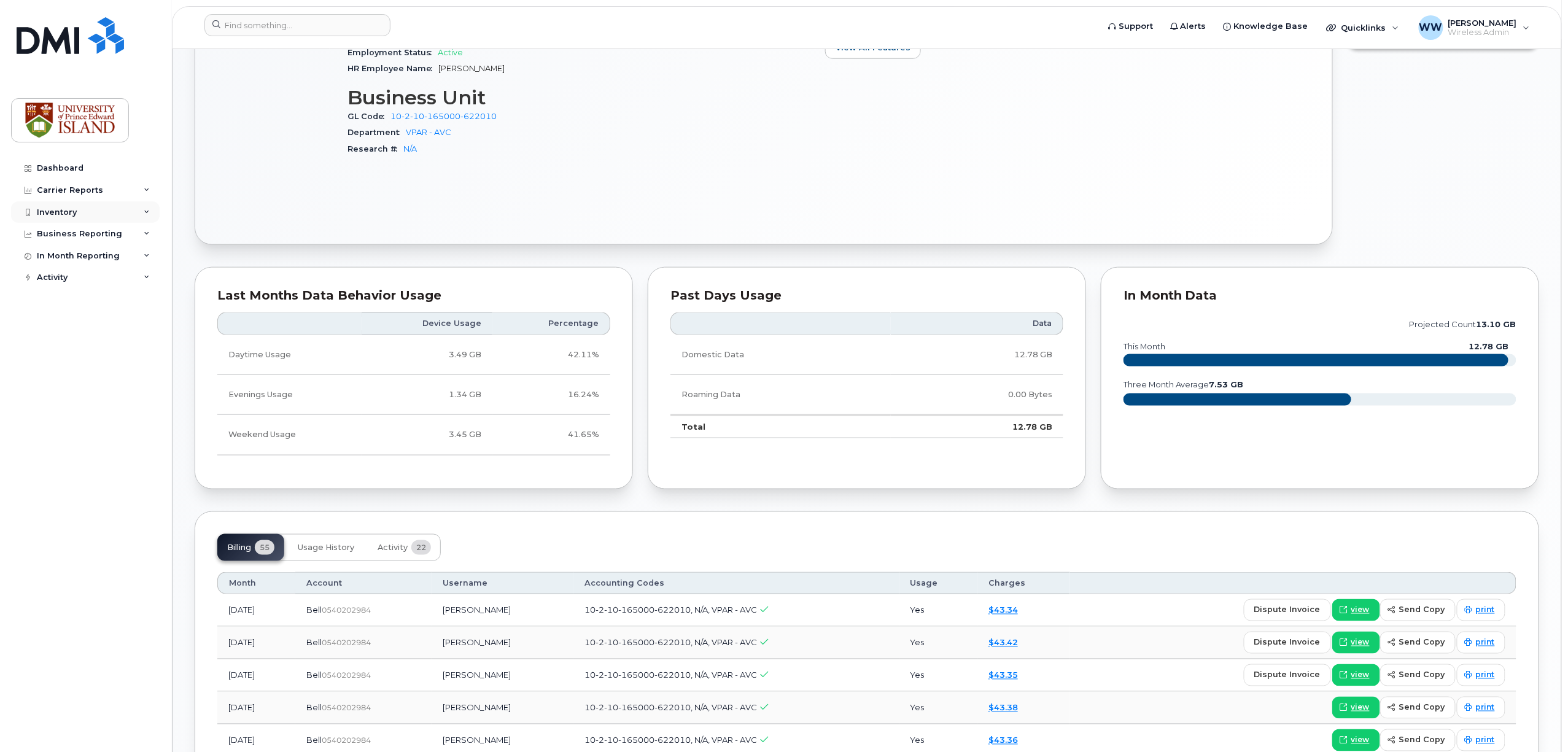
click at [55, 214] on div "Inventory" at bounding box center [57, 213] width 40 height 10
click at [96, 236] on div "Mobility Devices" at bounding box center [77, 234] width 69 height 11
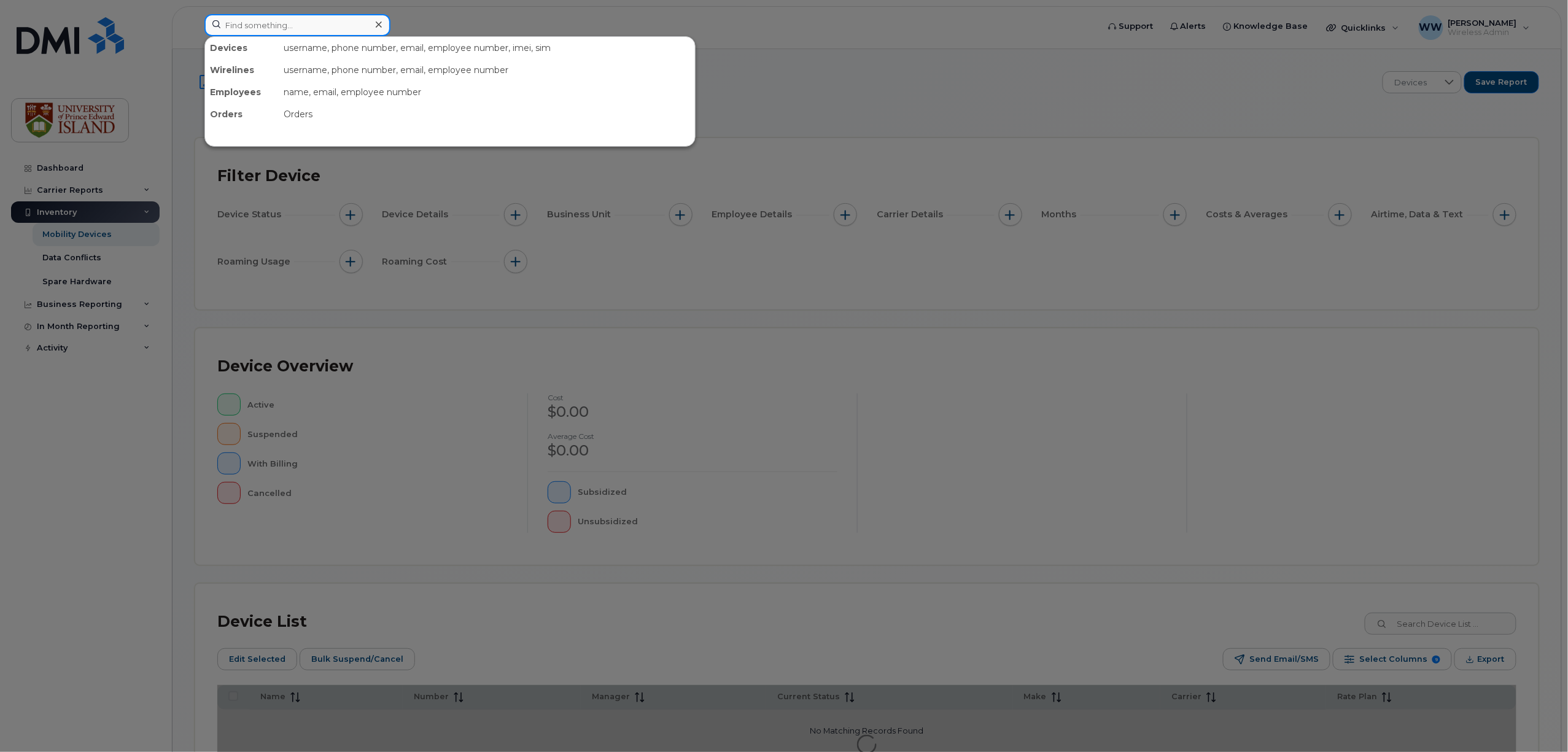
click at [307, 30] on input at bounding box center [297, 25] width 186 height 22
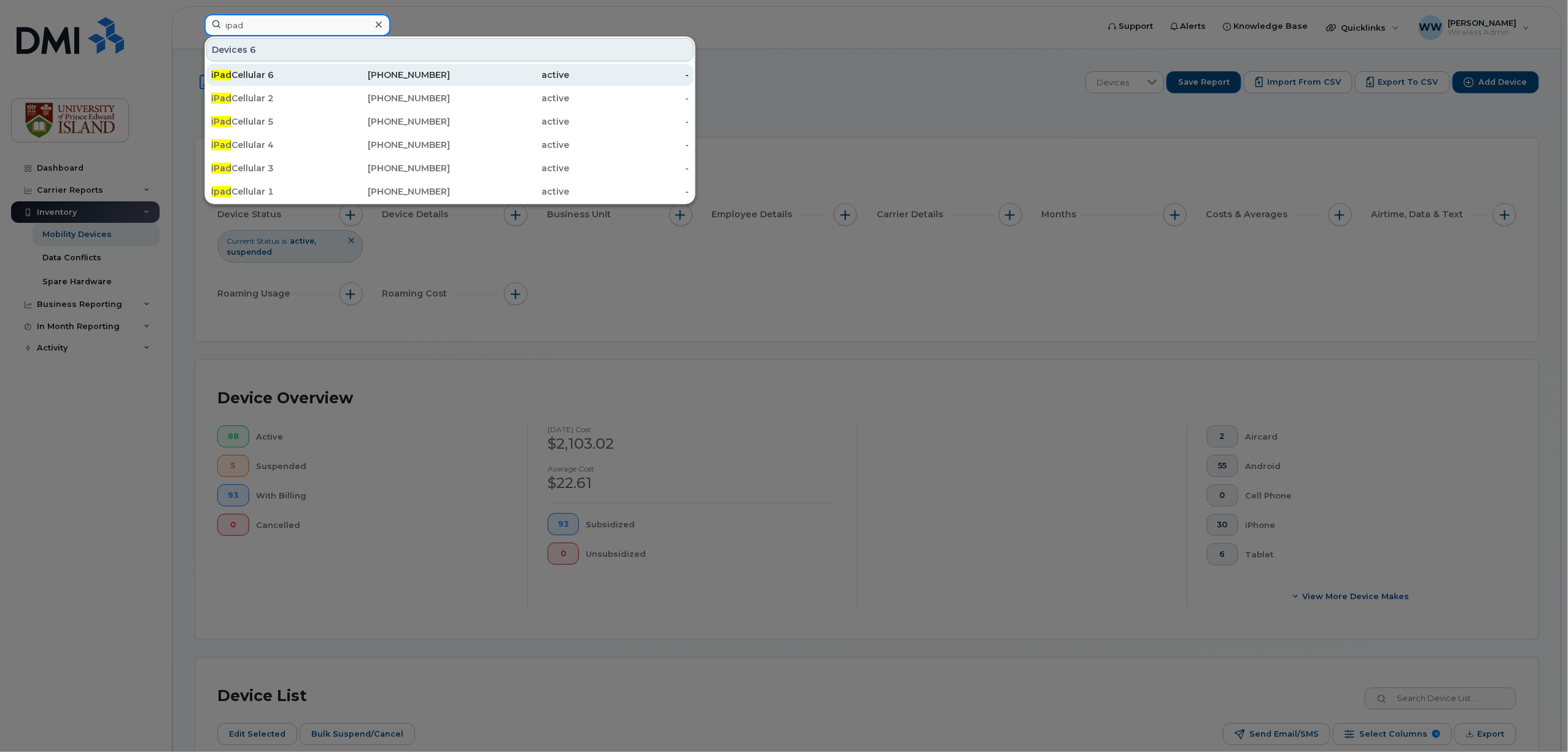
type input "ipad"
click at [264, 75] on div "iPad Cellular 6" at bounding box center [271, 75] width 120 height 13
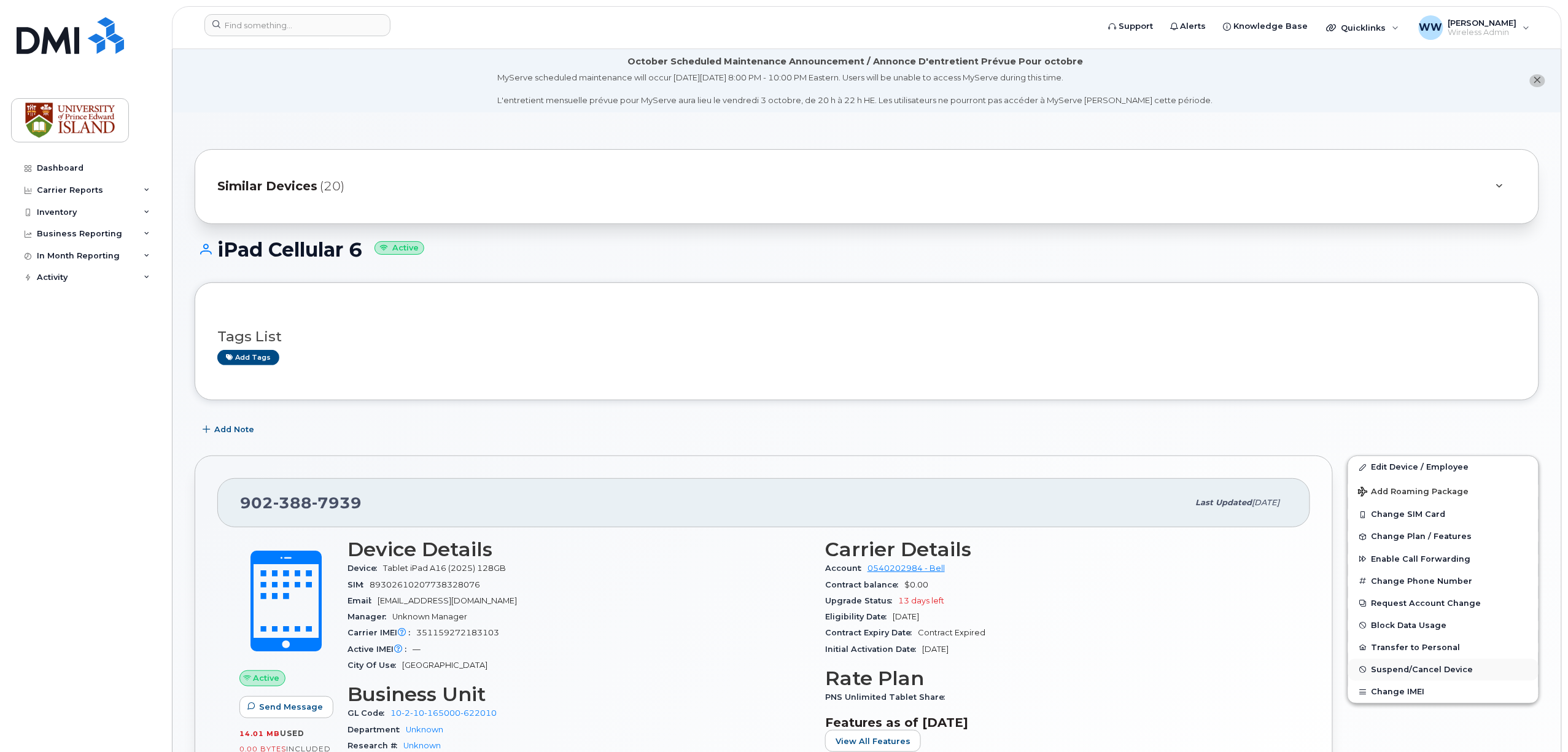
click at [1406, 674] on span "Suspend/Cancel Device" at bounding box center [1423, 669] width 102 height 9
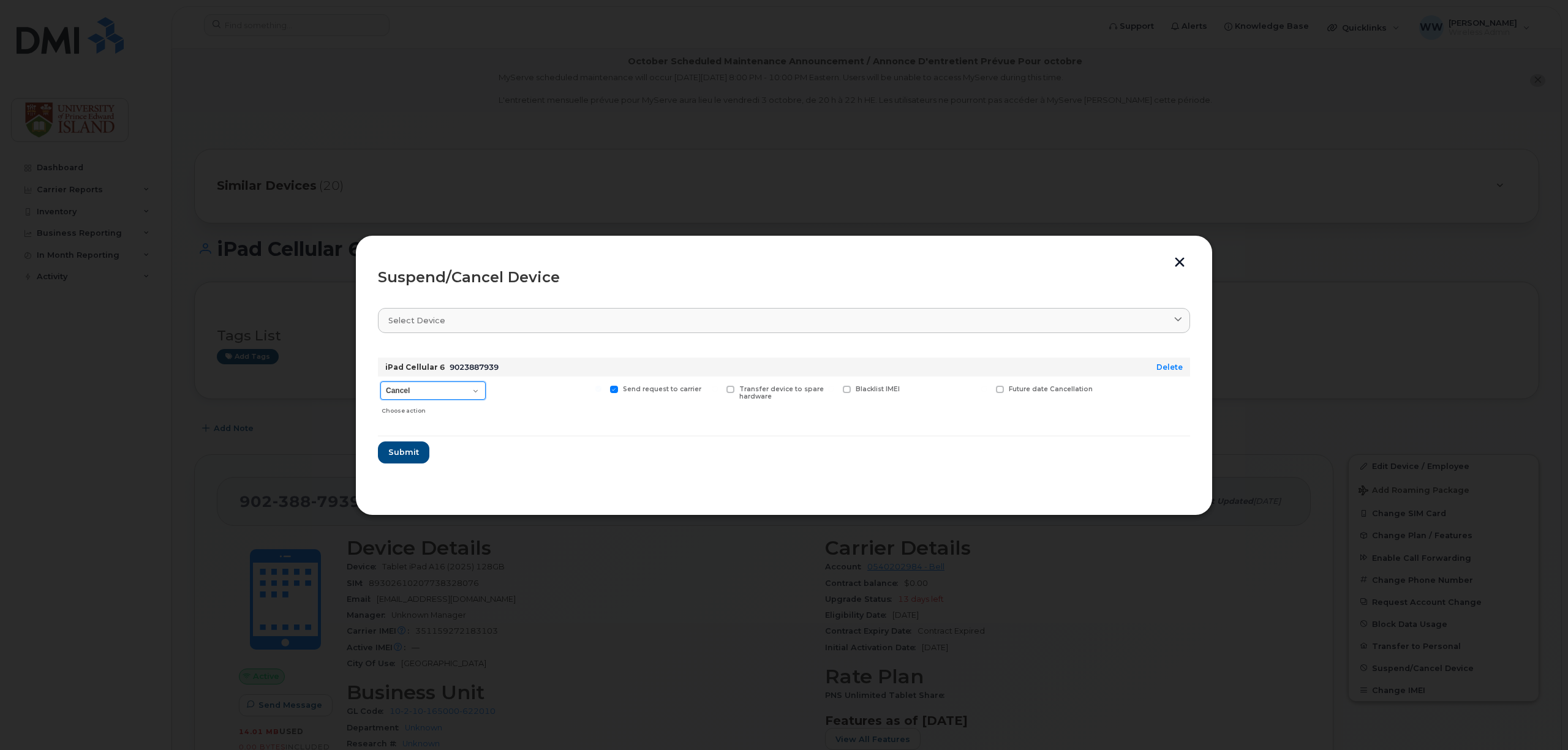
click at [474, 390] on select "Cancel Suspend - Extend Suspension Suspend - Reduced Rate Suspend - Full Rate S…" at bounding box center [433, 391] width 105 height 18
select select "[object Object]"
click at [380, 382] on select "Cancel Suspend - Extend Suspension Suspend - Reduced Rate Suspend - Full Rate S…" at bounding box center [433, 391] width 105 height 18
click at [1179, 264] on button "button" at bounding box center [1179, 264] width 18 height 13
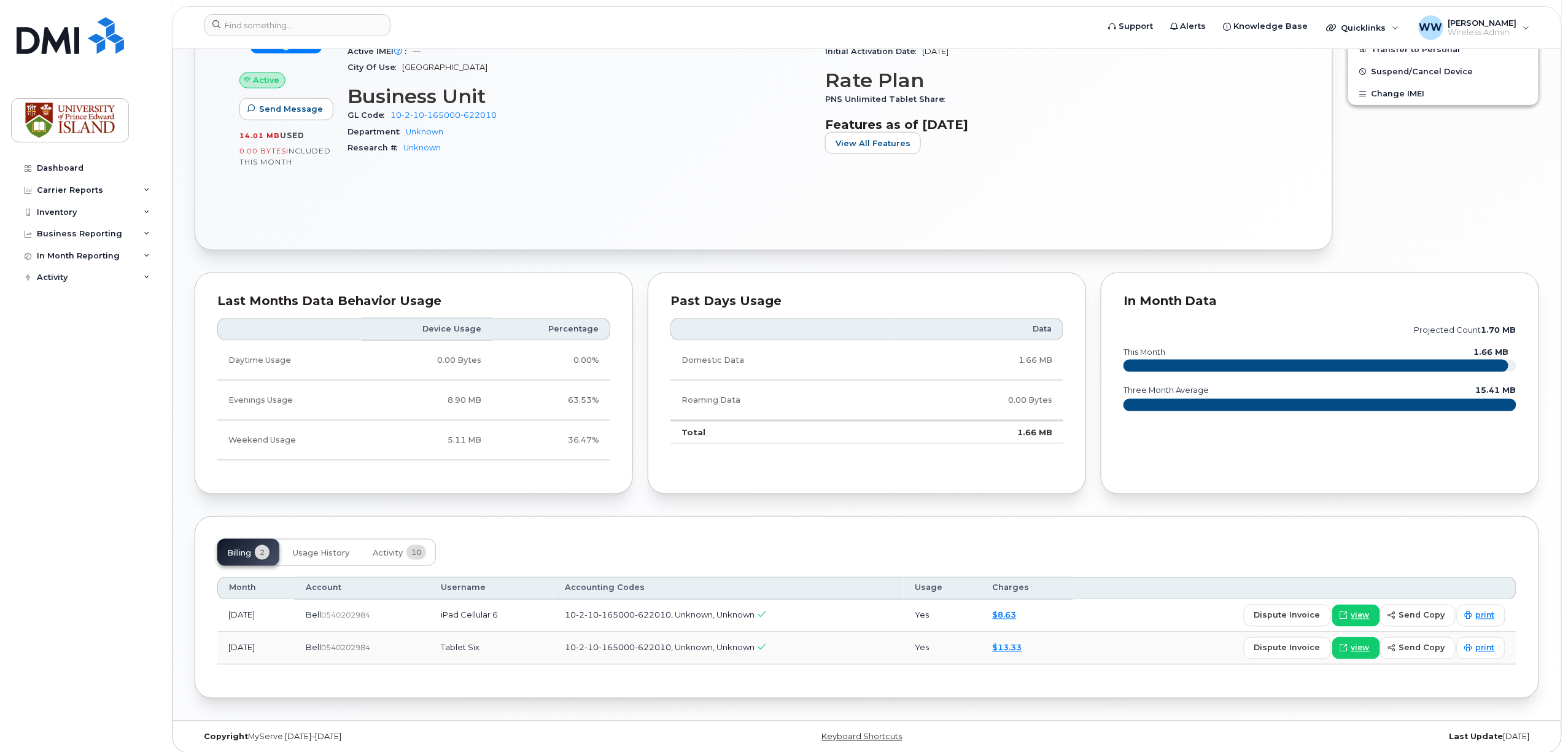
scroll to position [610, 0]
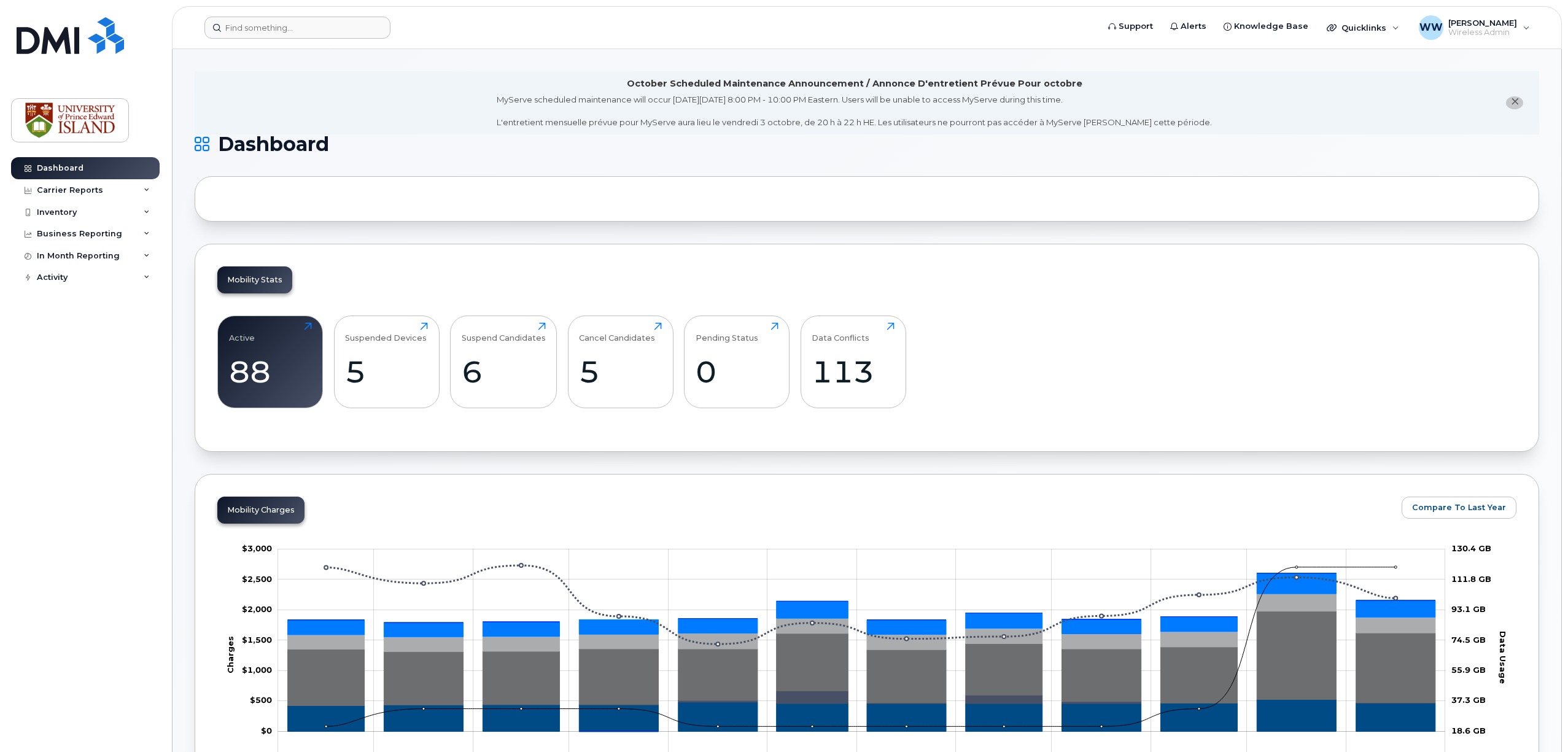
scroll to position [900, 0]
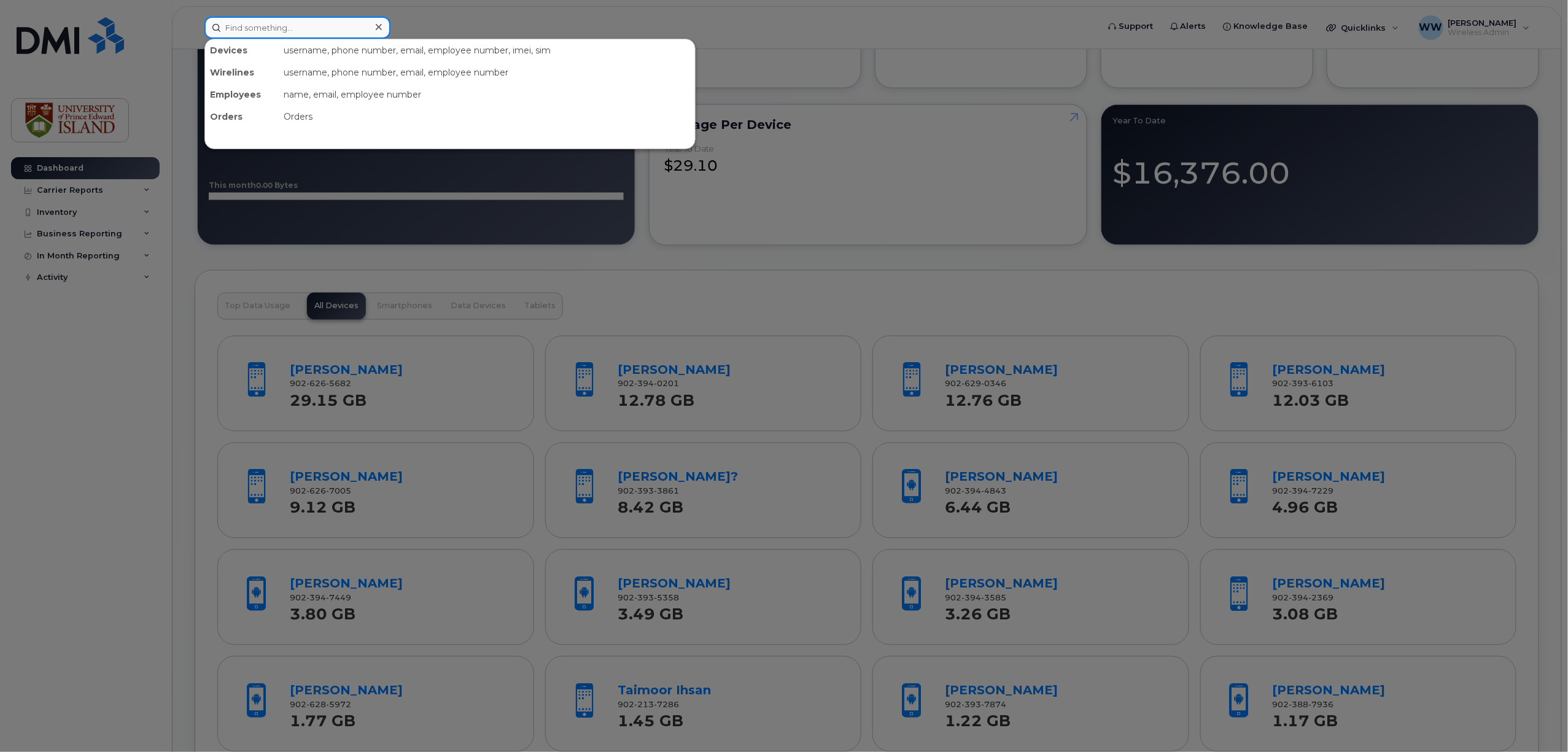
click at [317, 28] on input at bounding box center [297, 28] width 186 height 22
paste input "[PHONE_NUMBER]"
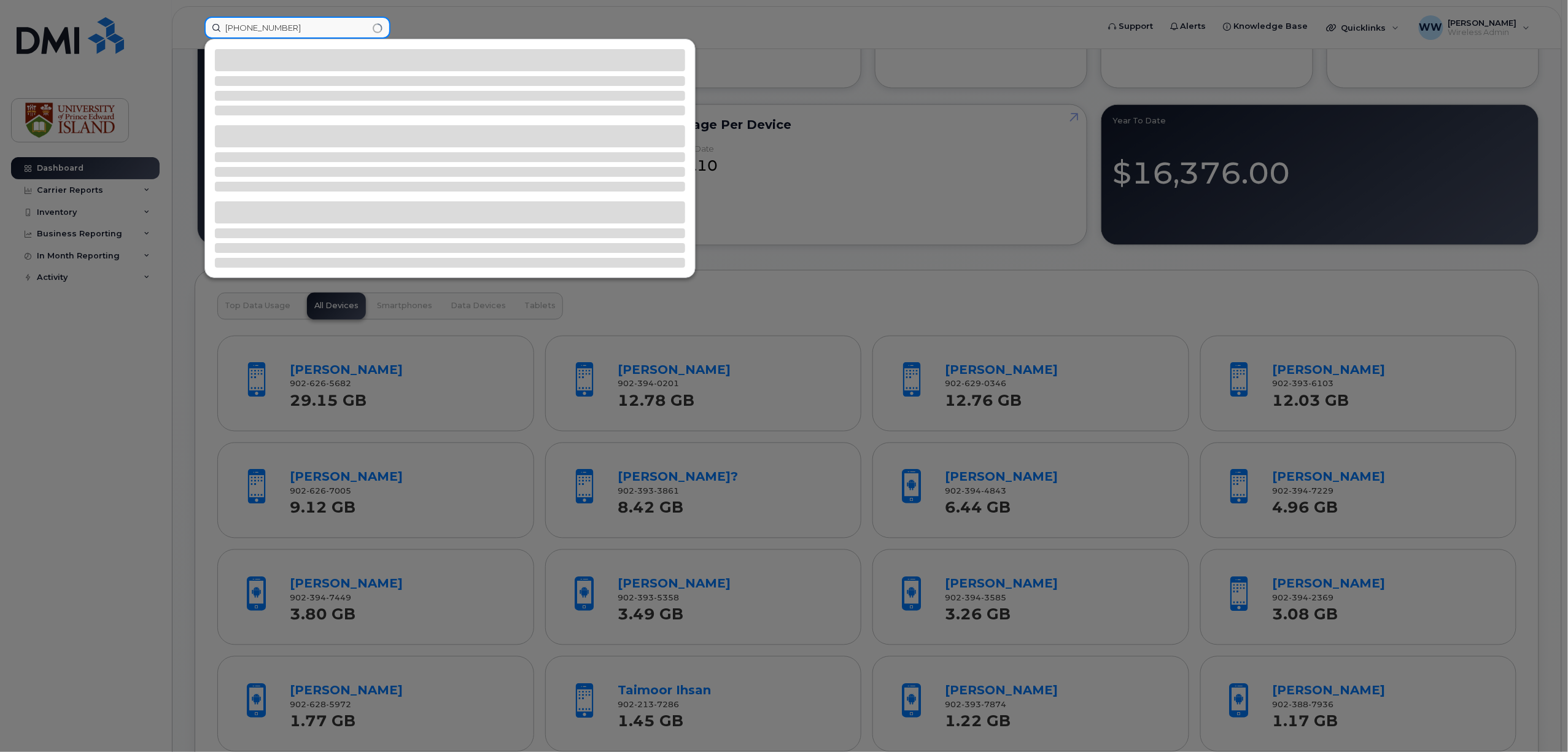
type input "[PHONE_NUMBER]"
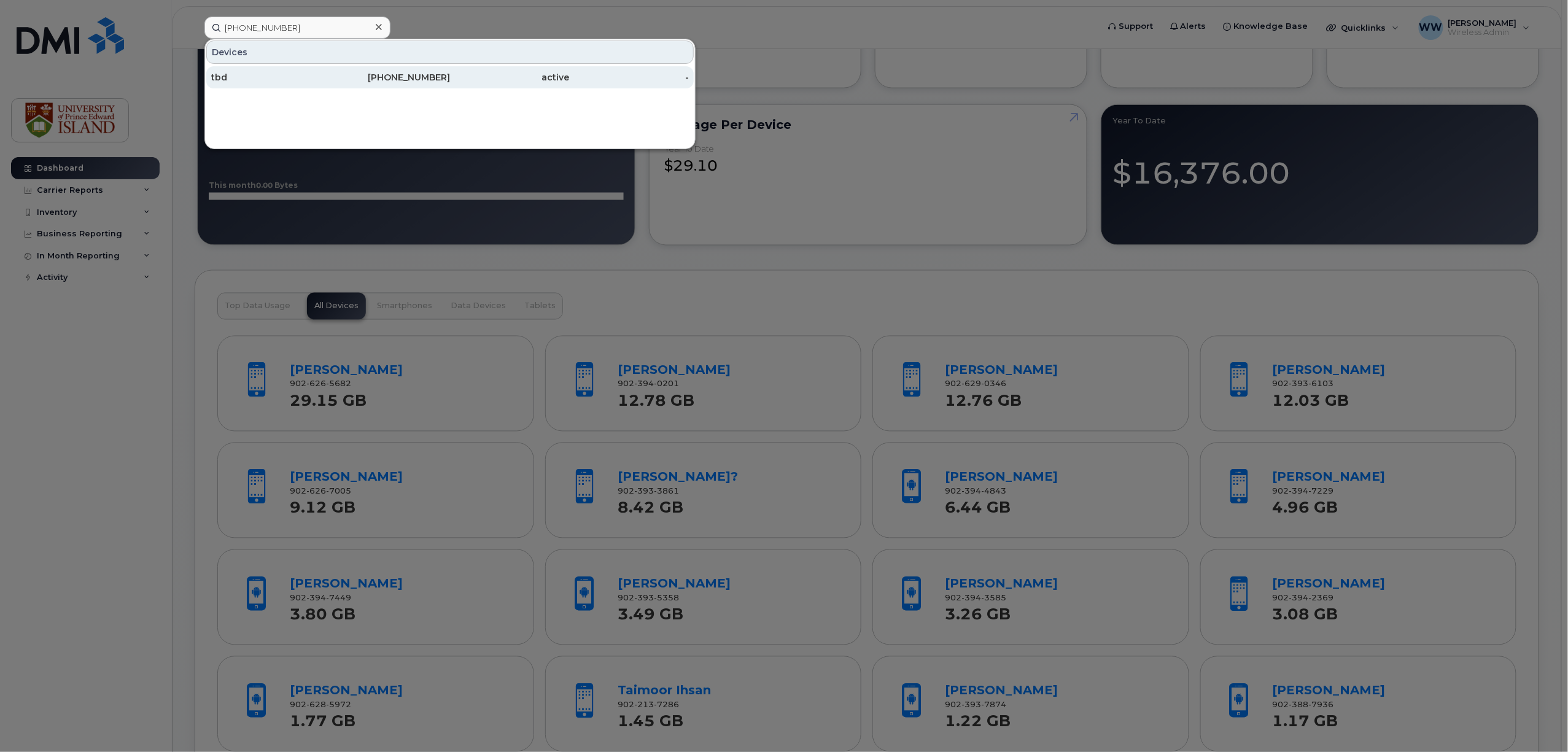
click at [224, 83] on div "tbd" at bounding box center [271, 78] width 120 height 13
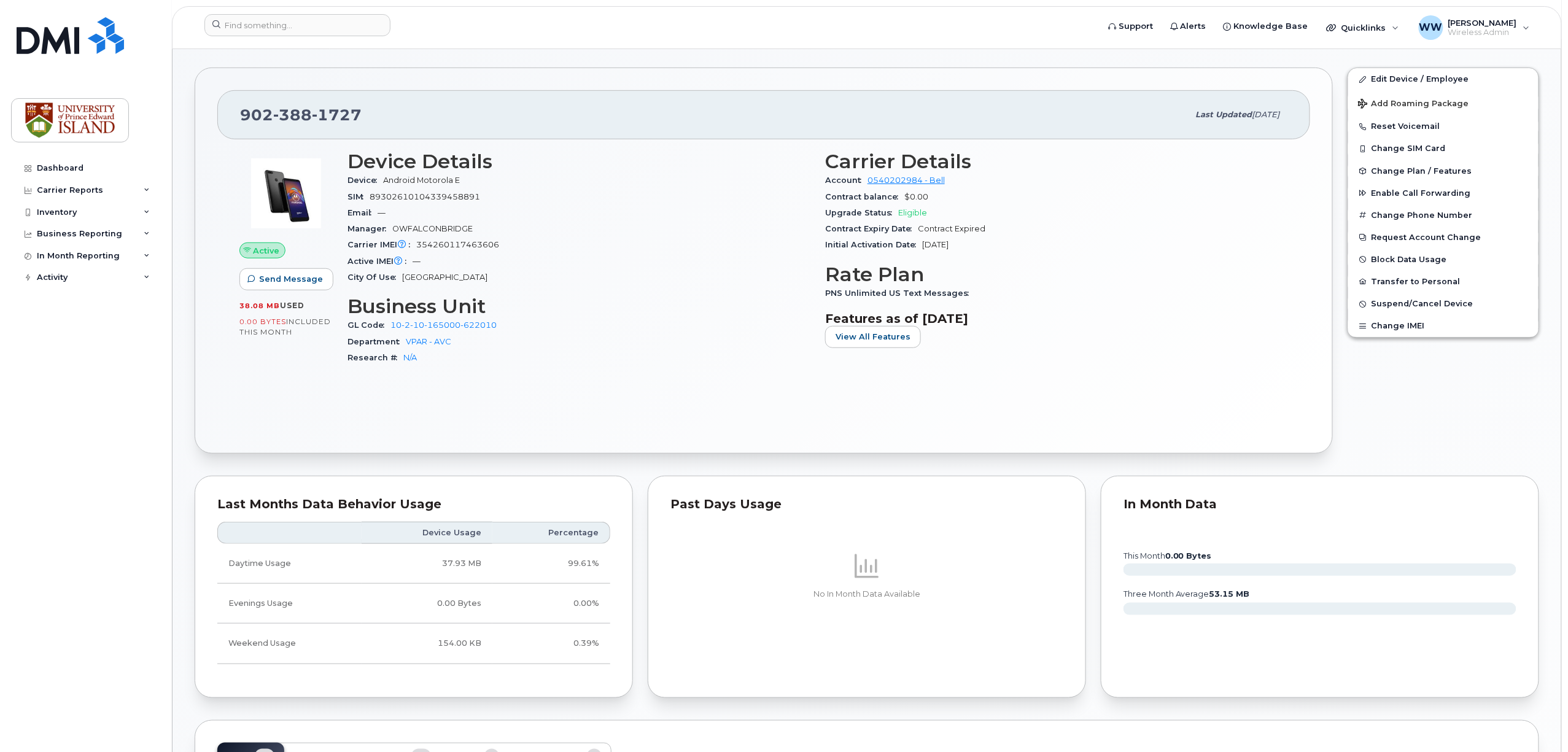
scroll to position [327, 0]
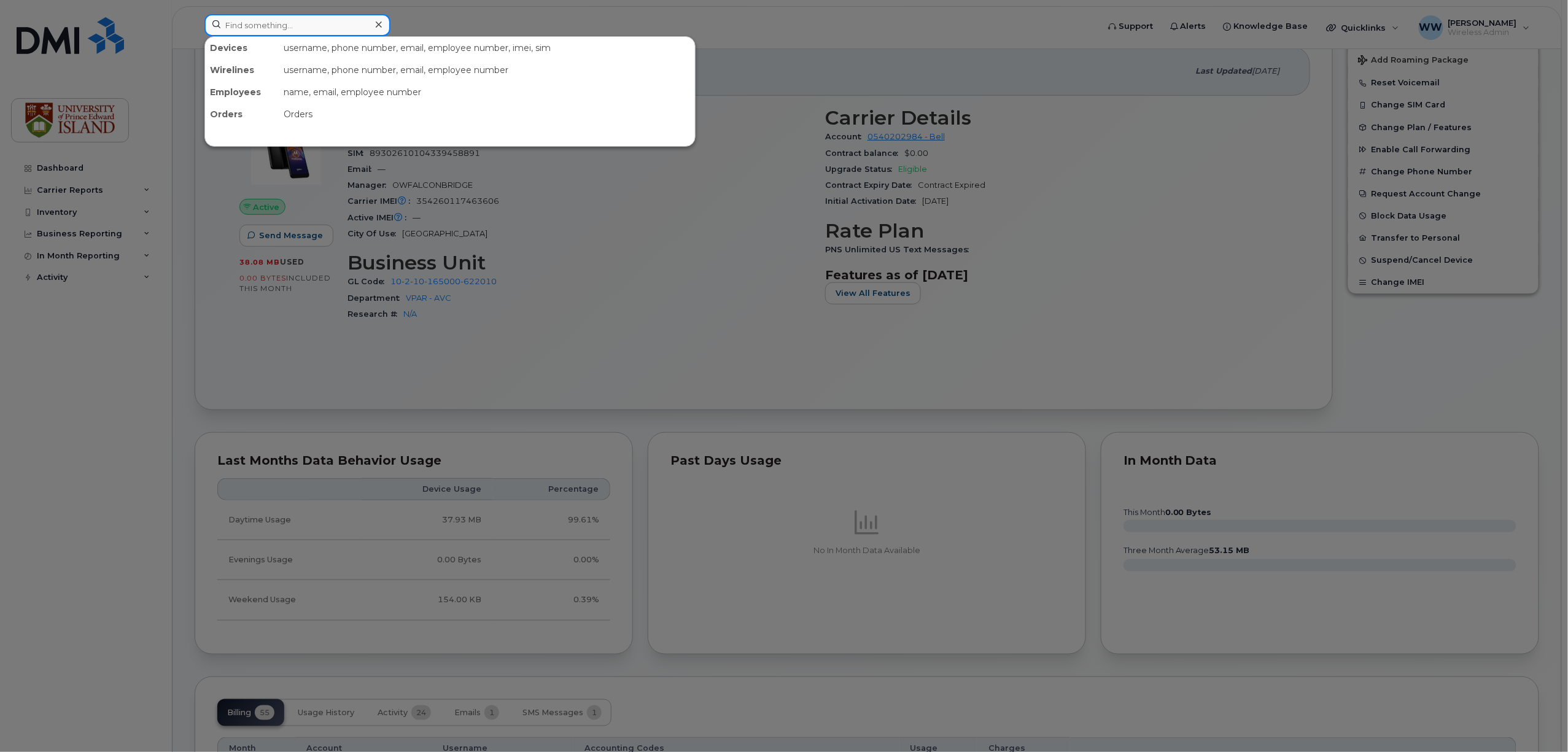
click at [297, 22] on input at bounding box center [297, 25] width 186 height 22
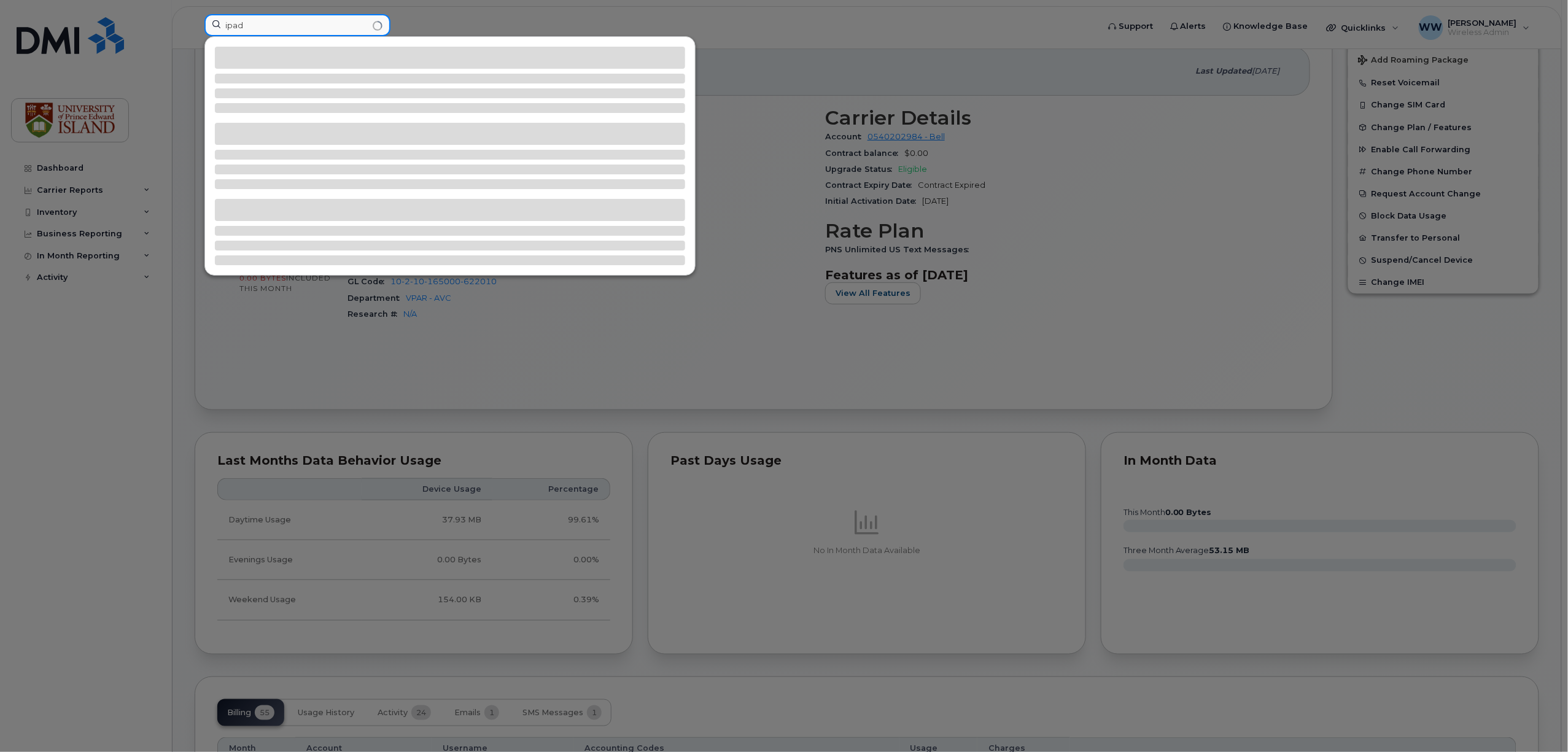
type input "ipad"
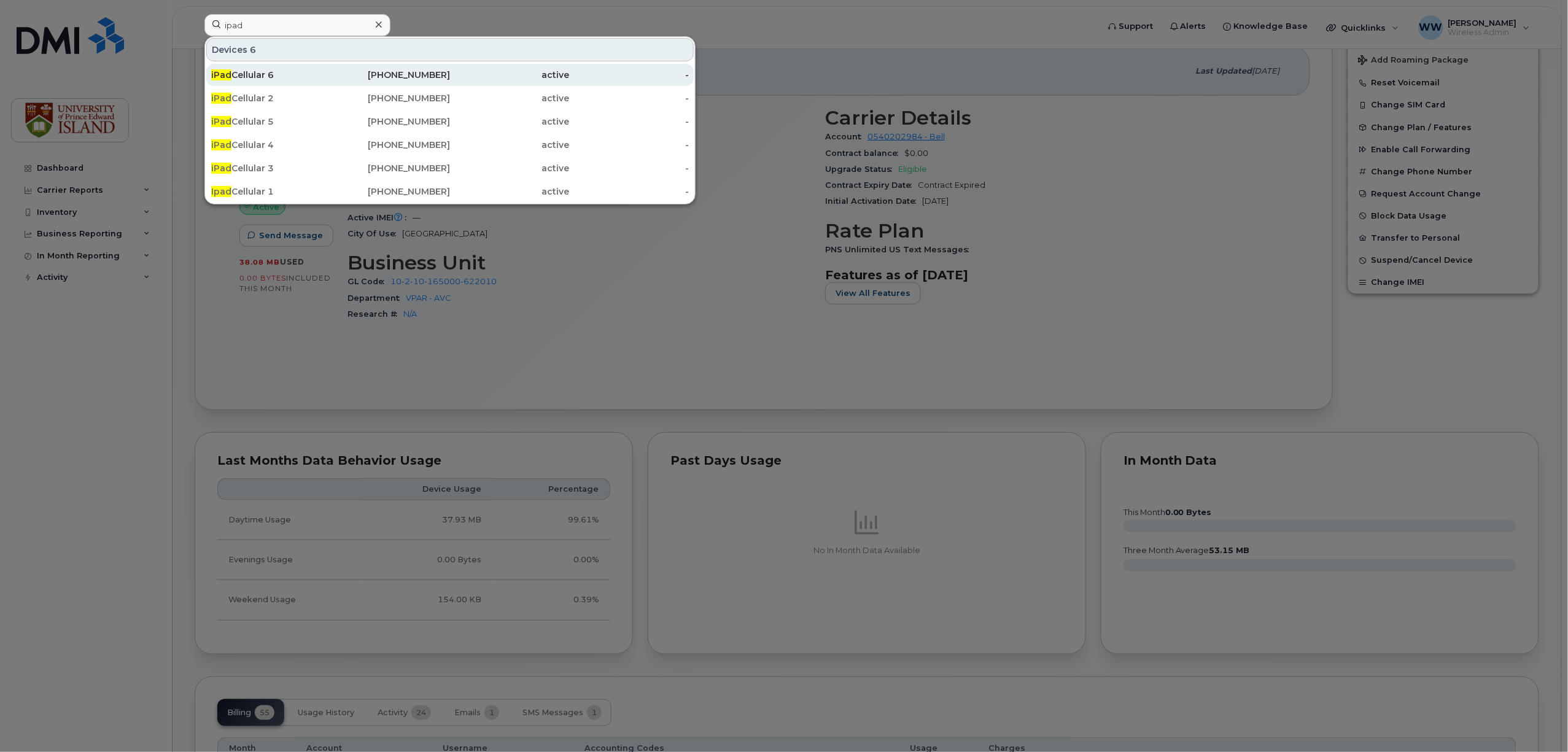
click at [255, 79] on div "iPad Cellular 6" at bounding box center [271, 75] width 120 height 13
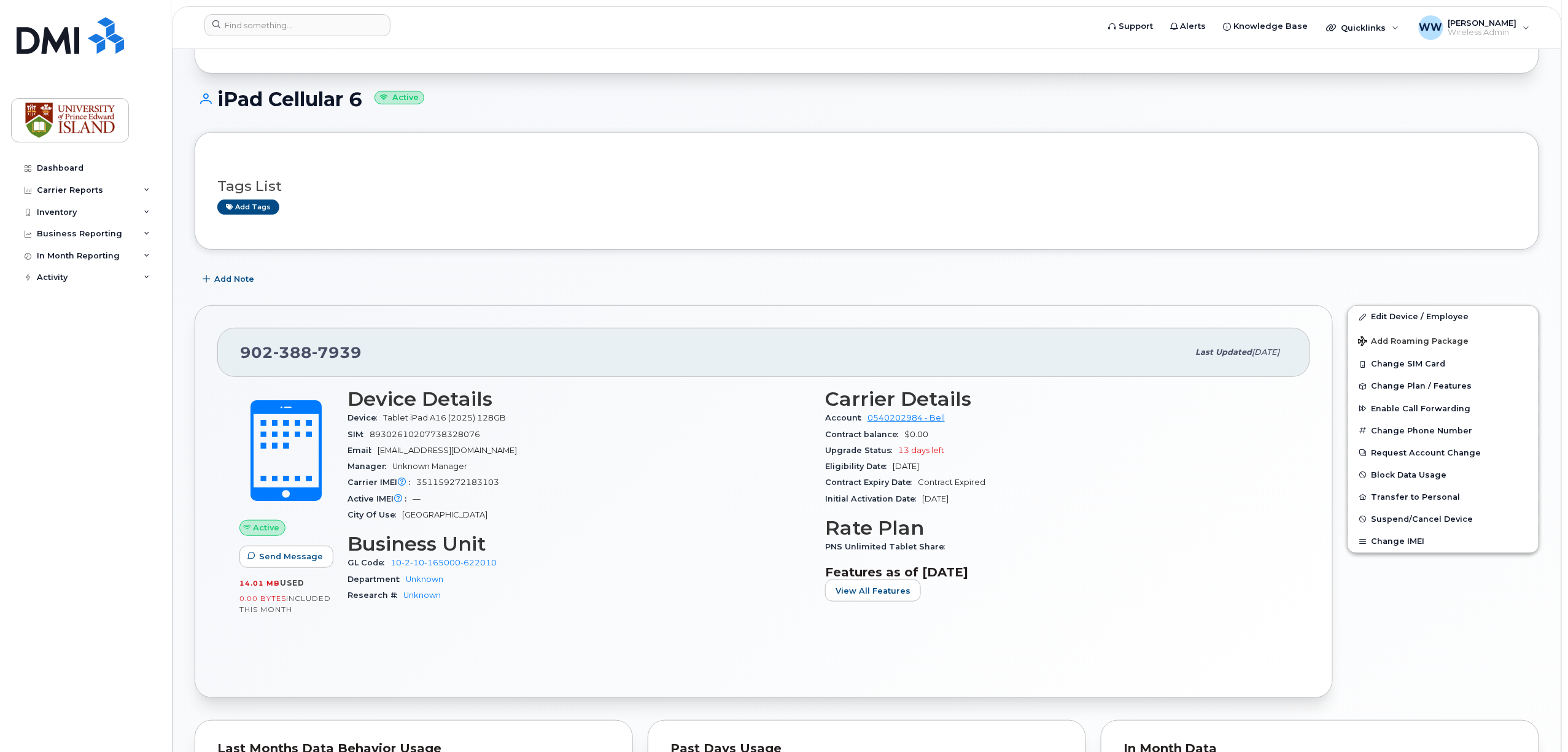
scroll to position [118, 0]
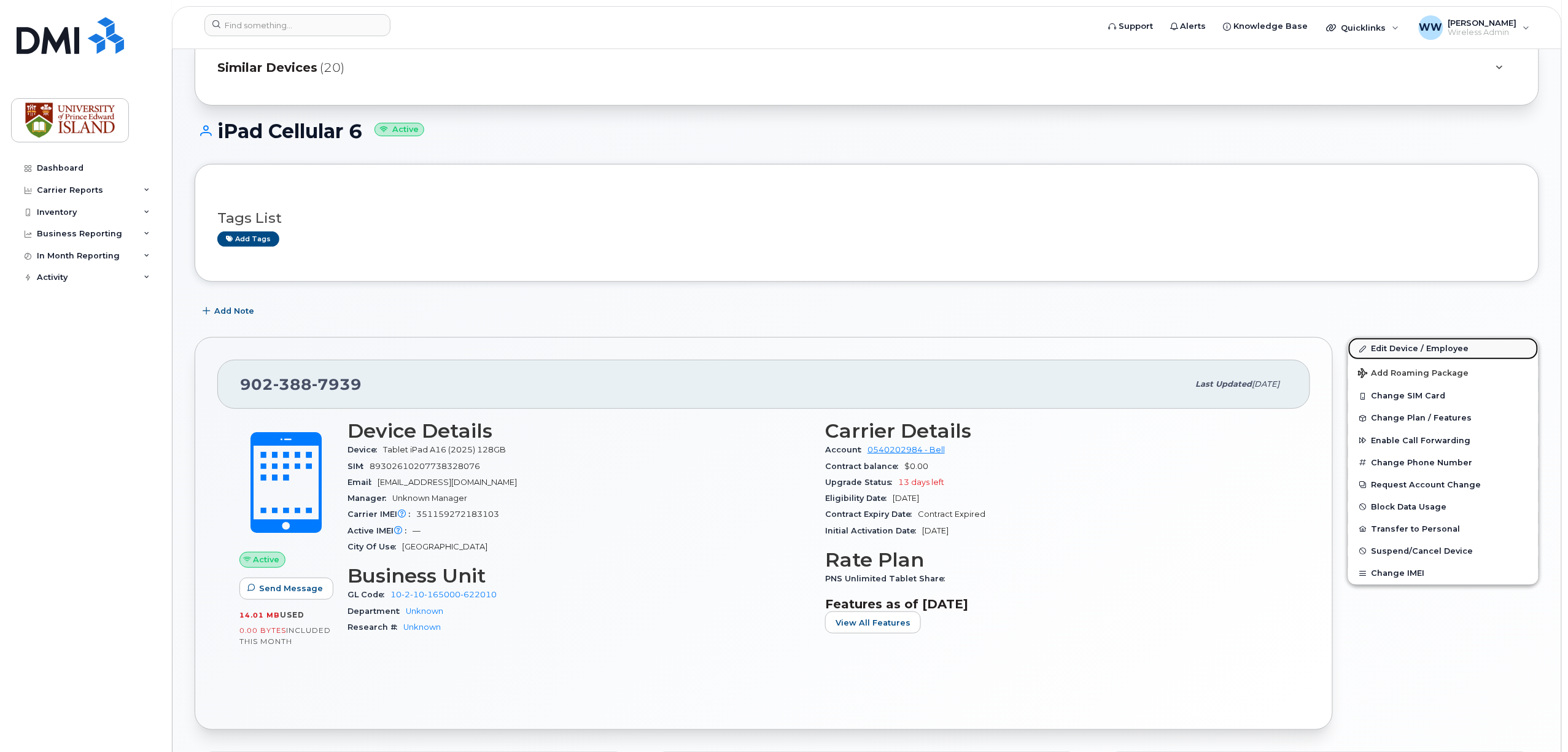
click at [1392, 346] on link "Edit Device / Employee" at bounding box center [1443, 349] width 190 height 22
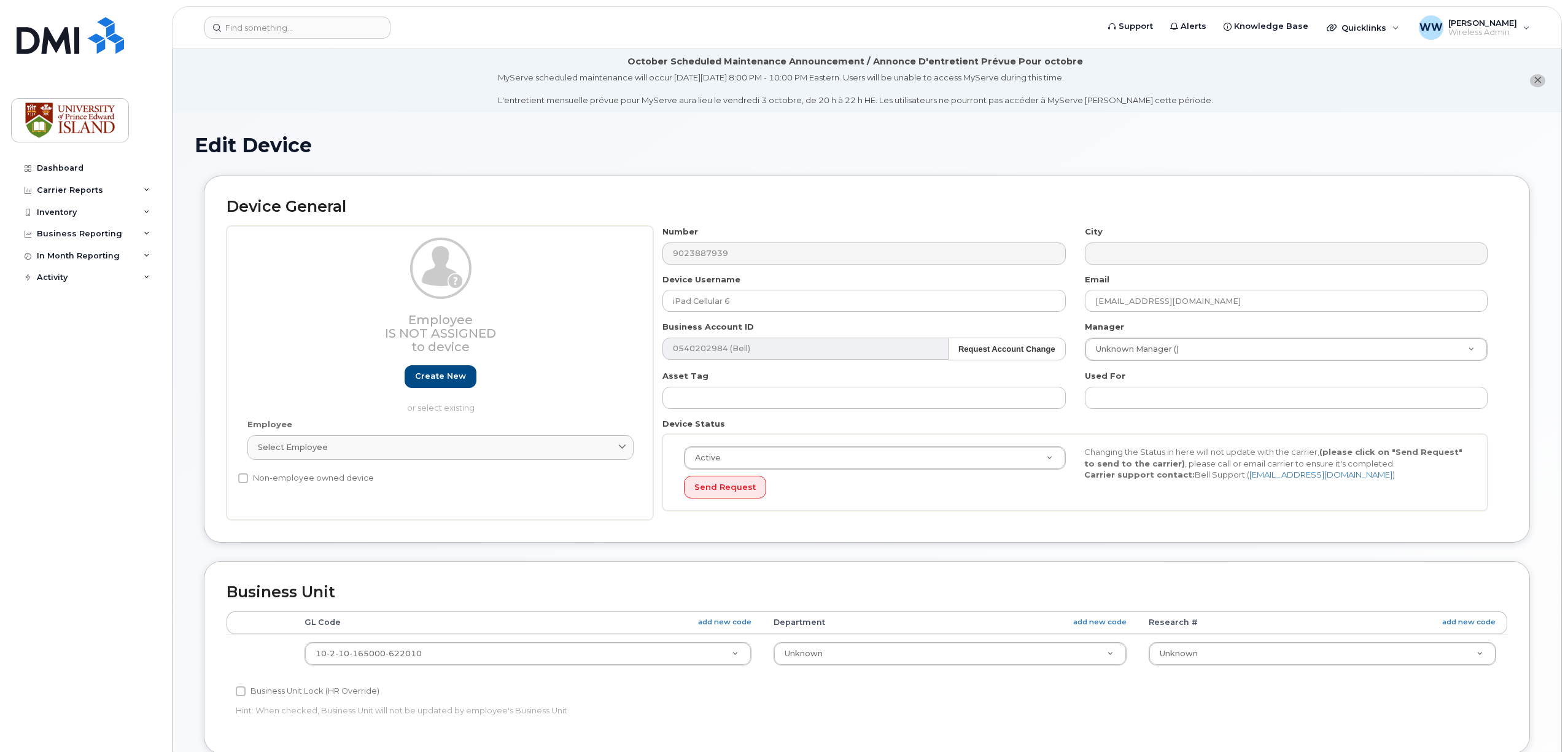
select select "2042227"
select select "2042226"
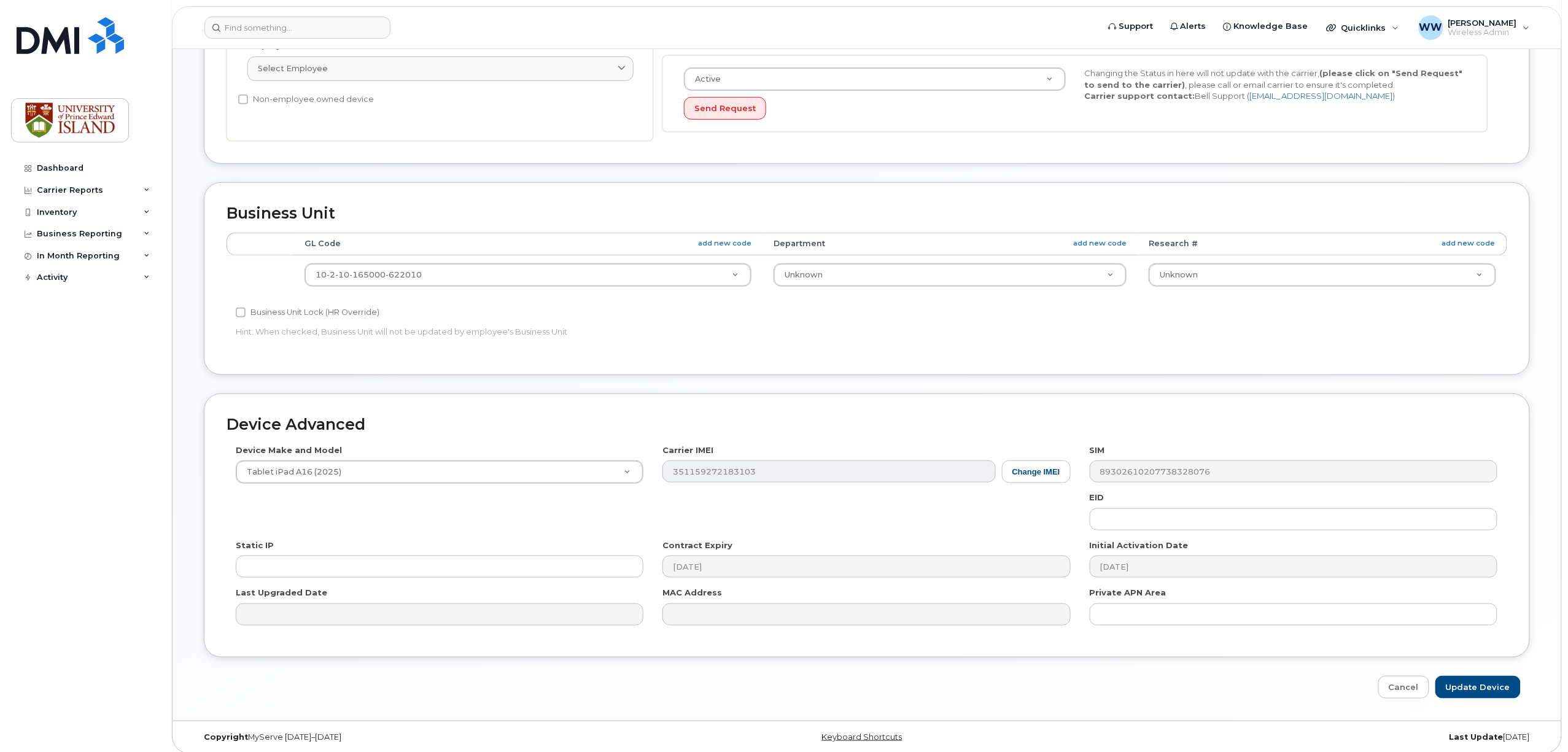
scroll to position [391, 0]
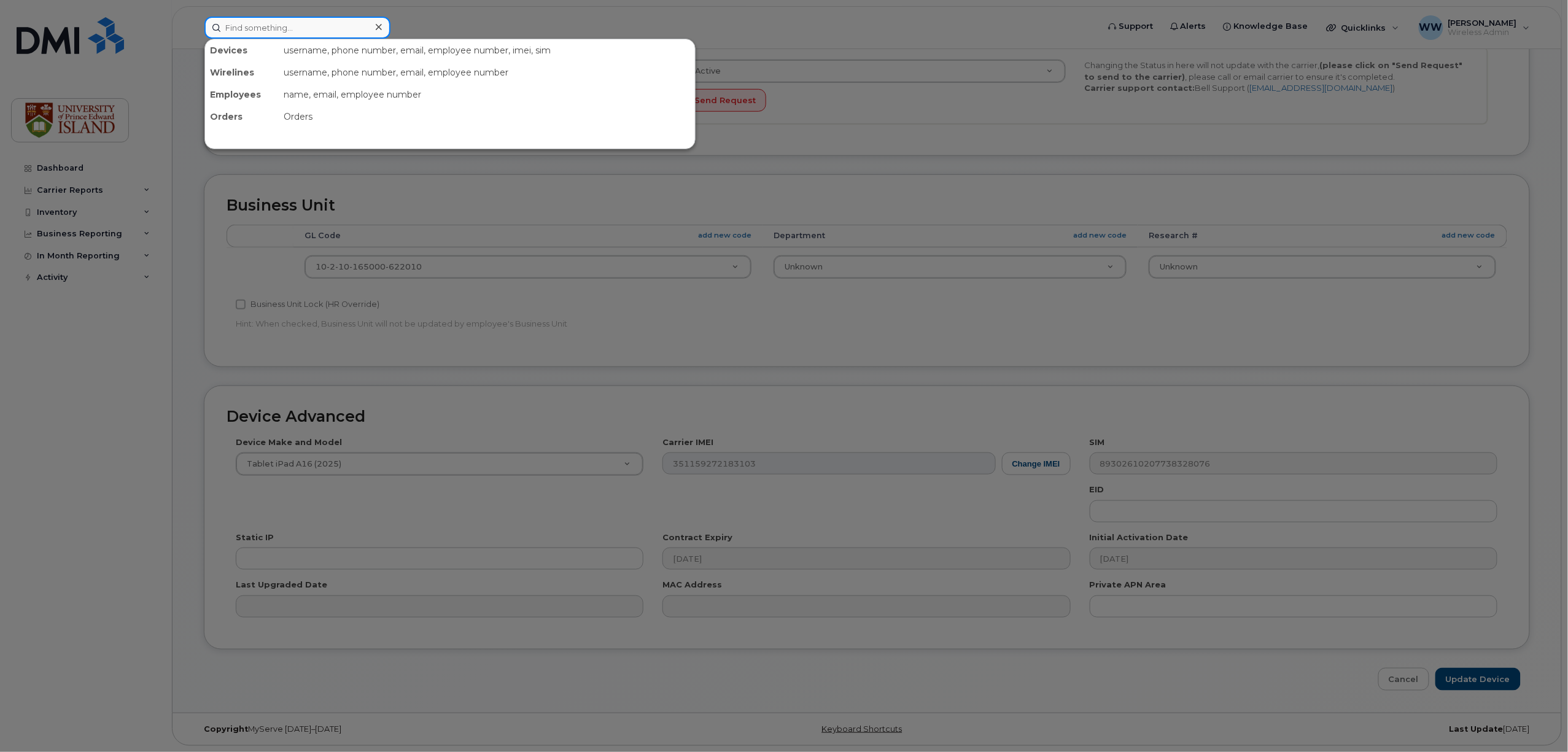
click at [269, 30] on input at bounding box center [297, 28] width 186 height 22
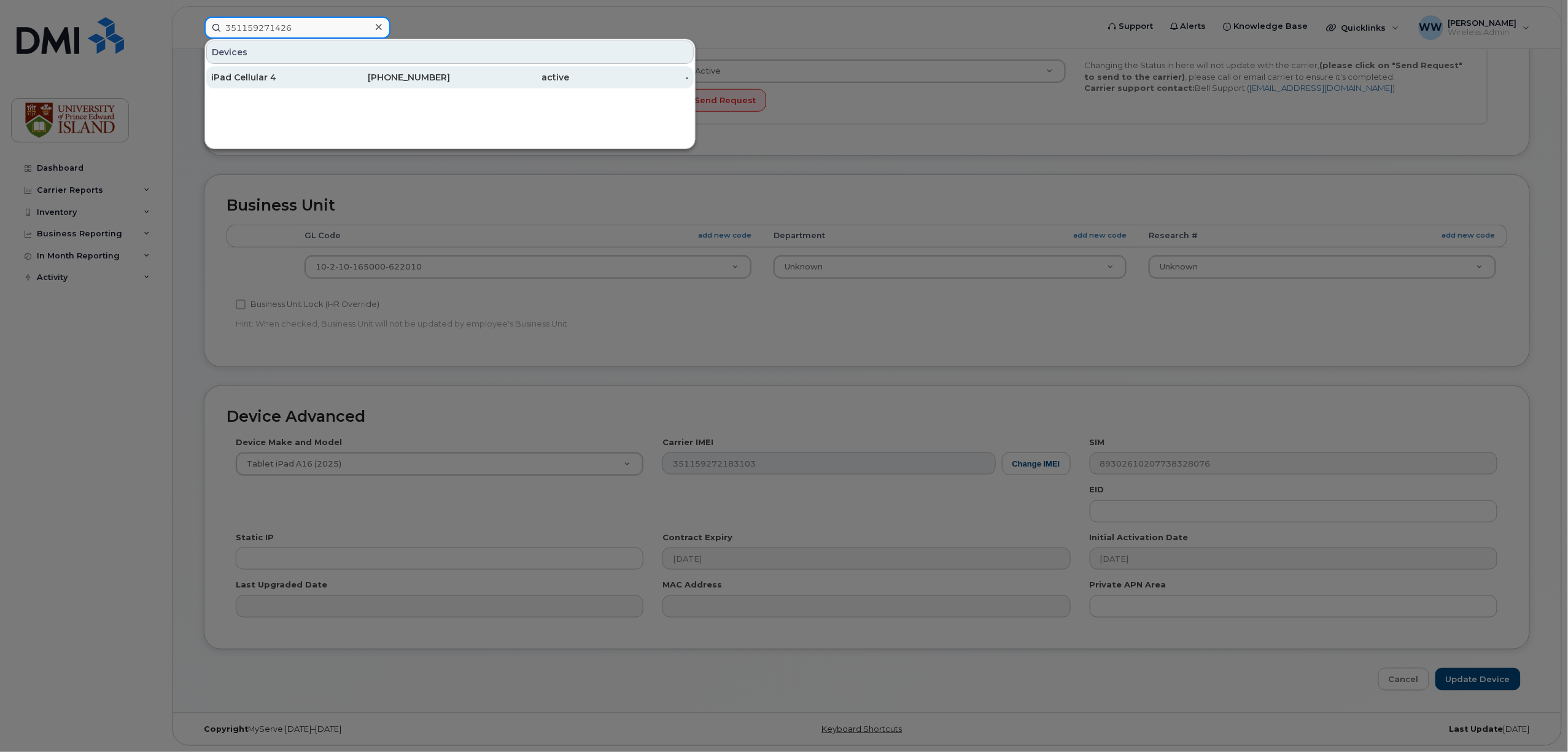
type input "351159271426"
click at [269, 76] on div "iPad Cellular 4" at bounding box center [271, 78] width 120 height 13
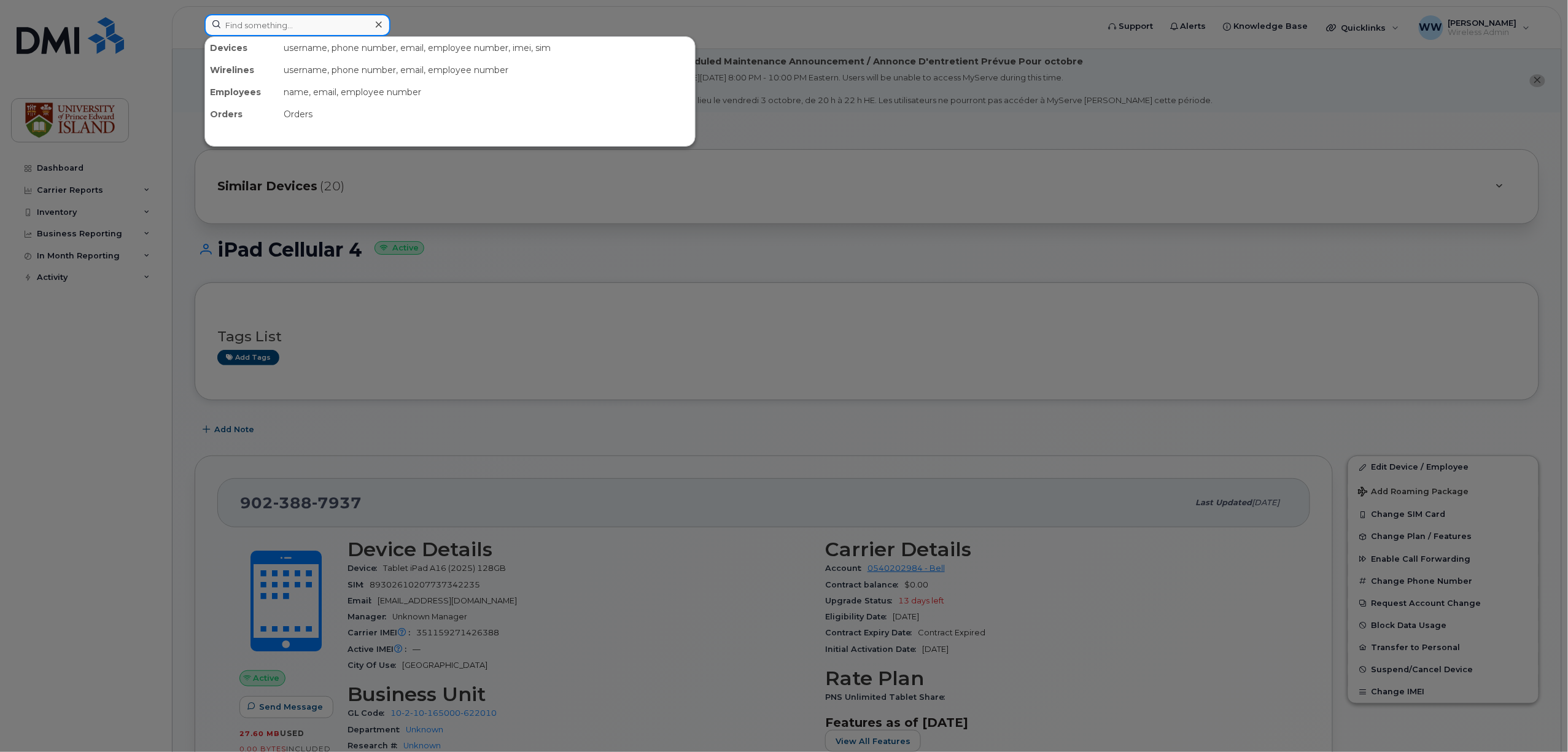
drag, startPoint x: 305, startPoint y: 32, endPoint x: 329, endPoint y: 35, distance: 24.2
click at [306, 32] on input at bounding box center [297, 25] width 186 height 22
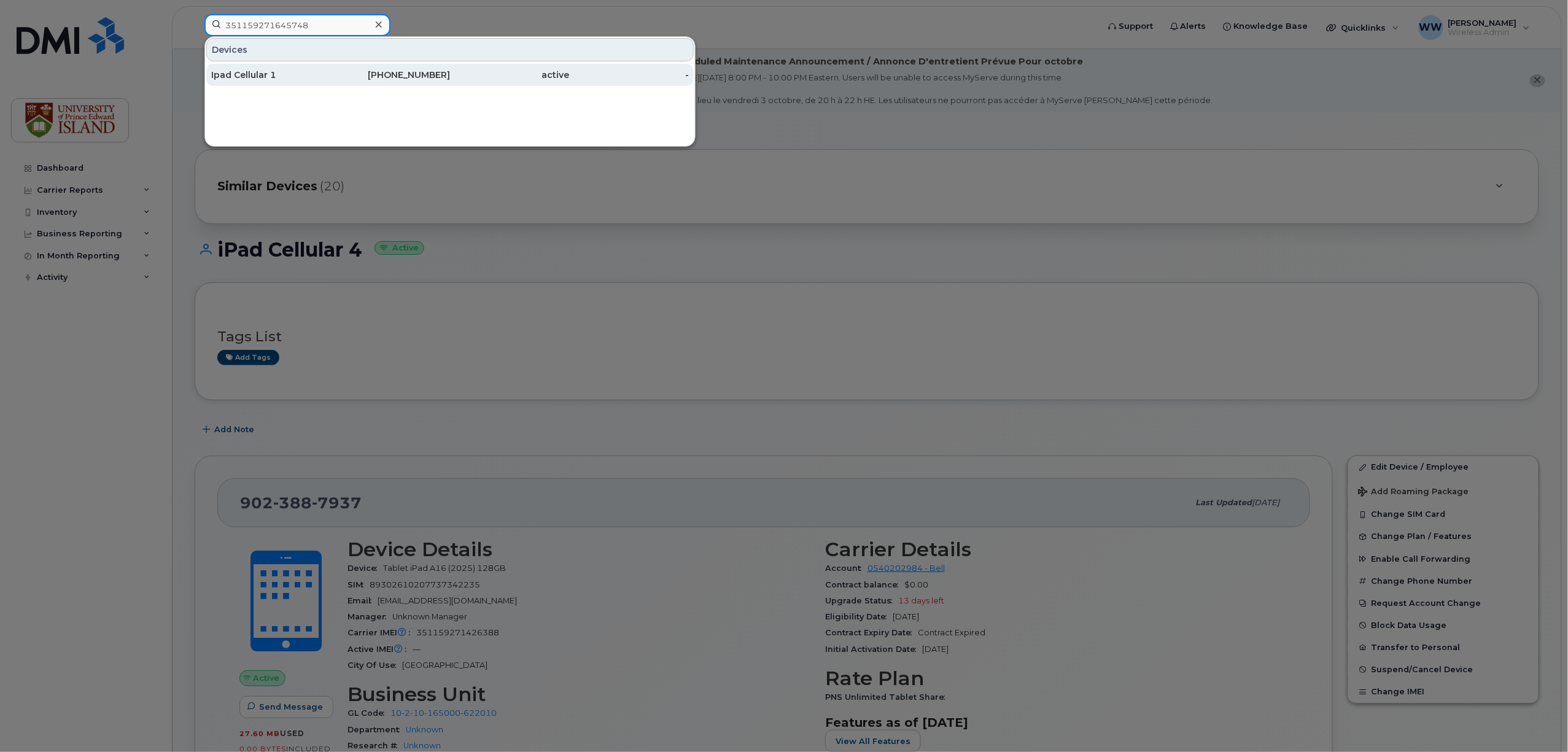
type input "351159271645748"
click at [259, 72] on div "Ipad Cellular 1" at bounding box center [271, 75] width 120 height 13
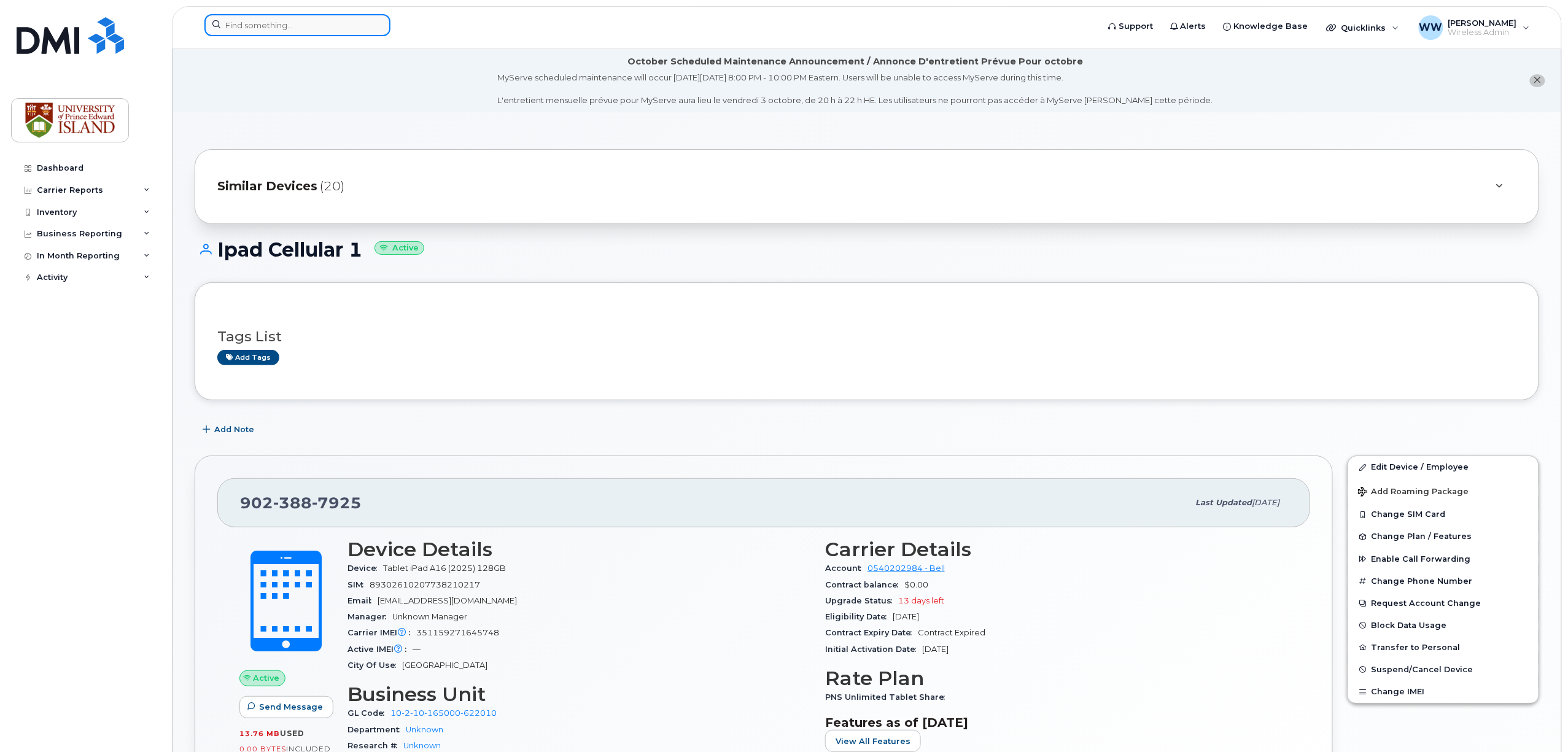
click at [268, 20] on input at bounding box center [297, 25] width 186 height 22
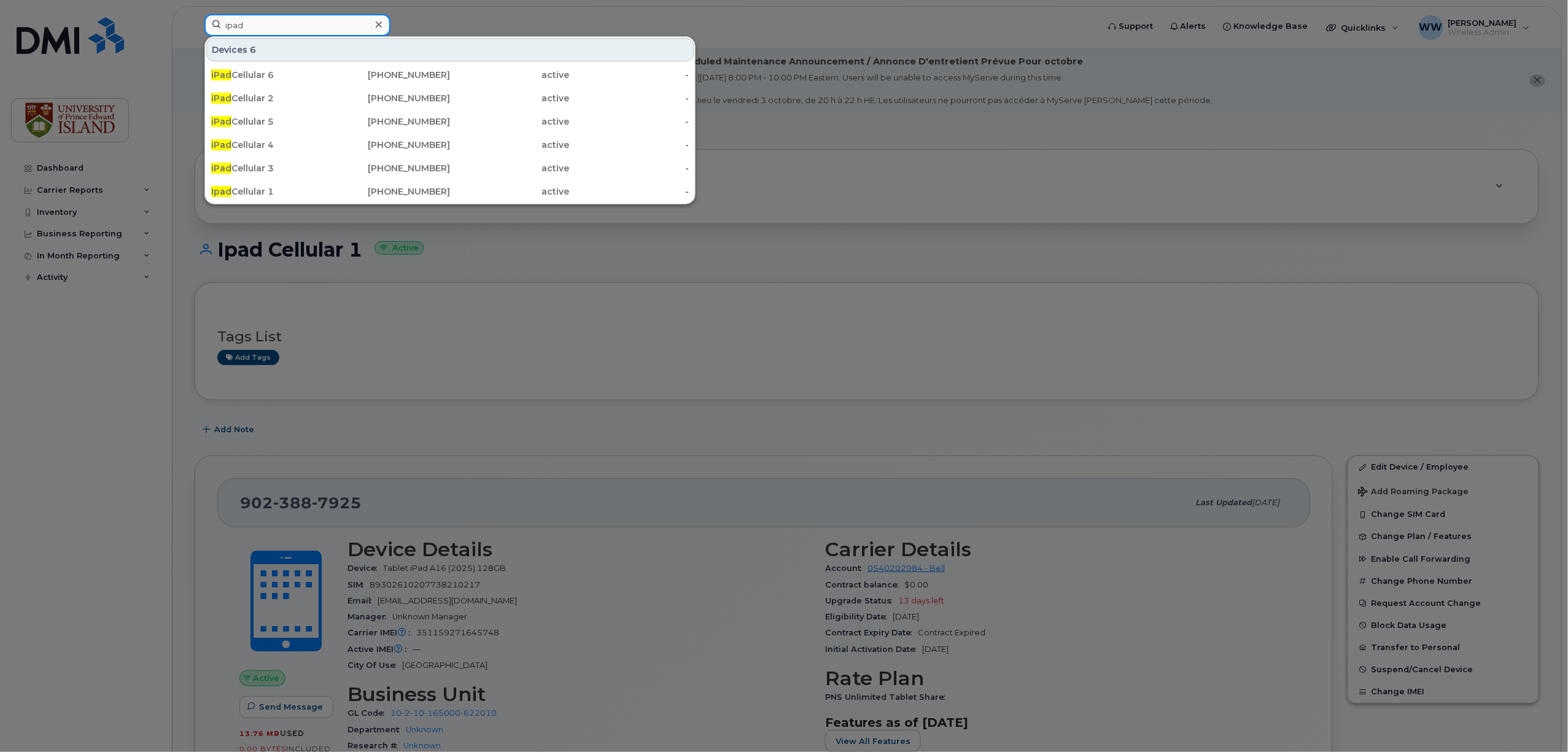
drag, startPoint x: 268, startPoint y: 29, endPoint x: 127, endPoint y: 25, distance: 141.1
click at [194, 25] on div "ipad Devices 6 iPad Cellular 6 902-388-7939 active - iPad Cellular 2 902-388-79…" at bounding box center [647, 27] width 905 height 27
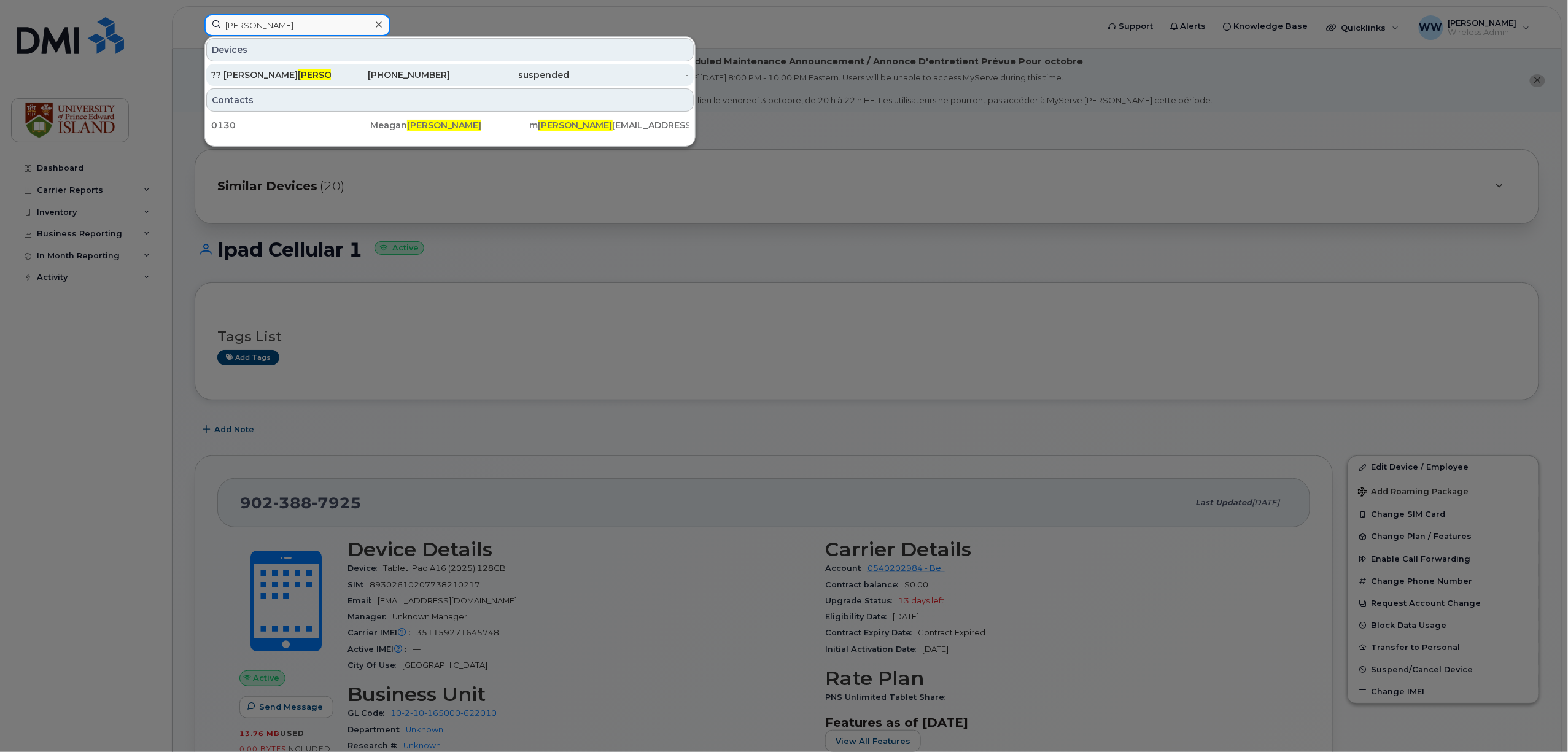
type input "walker"
click at [245, 75] on div "?? Michael Walker" at bounding box center [271, 75] width 120 height 13
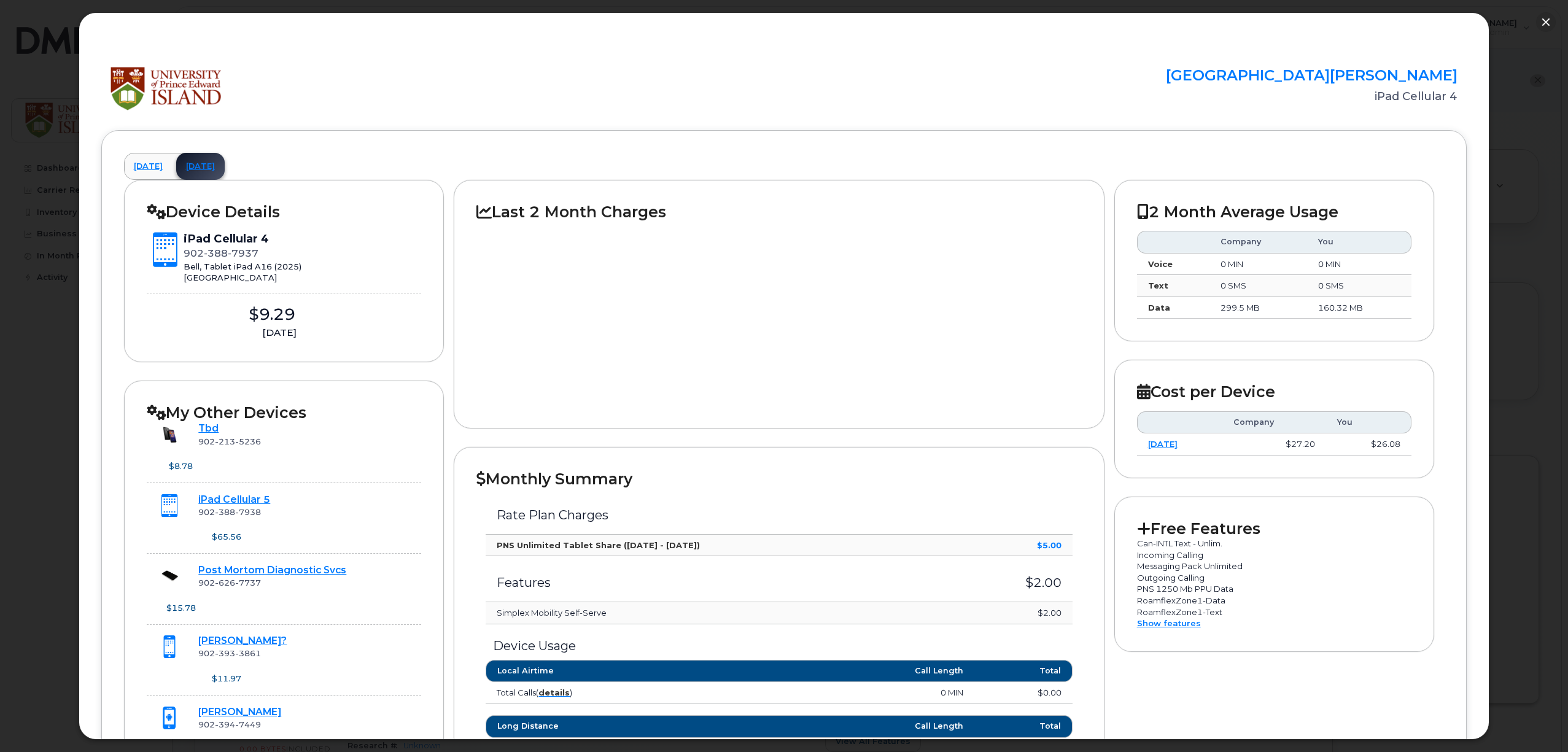
scroll to position [610, 0]
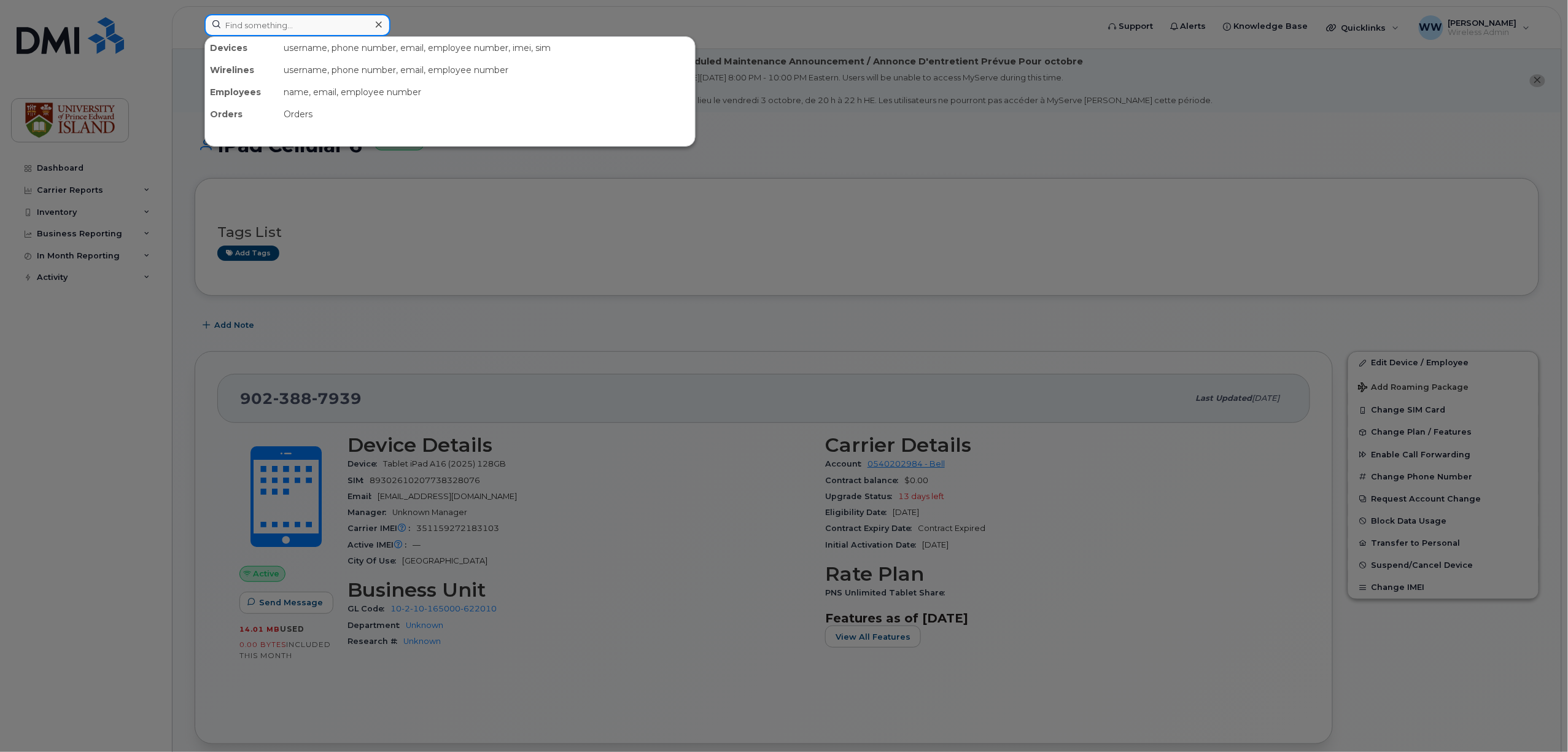
click at [264, 35] on input at bounding box center [297, 25] width 186 height 22
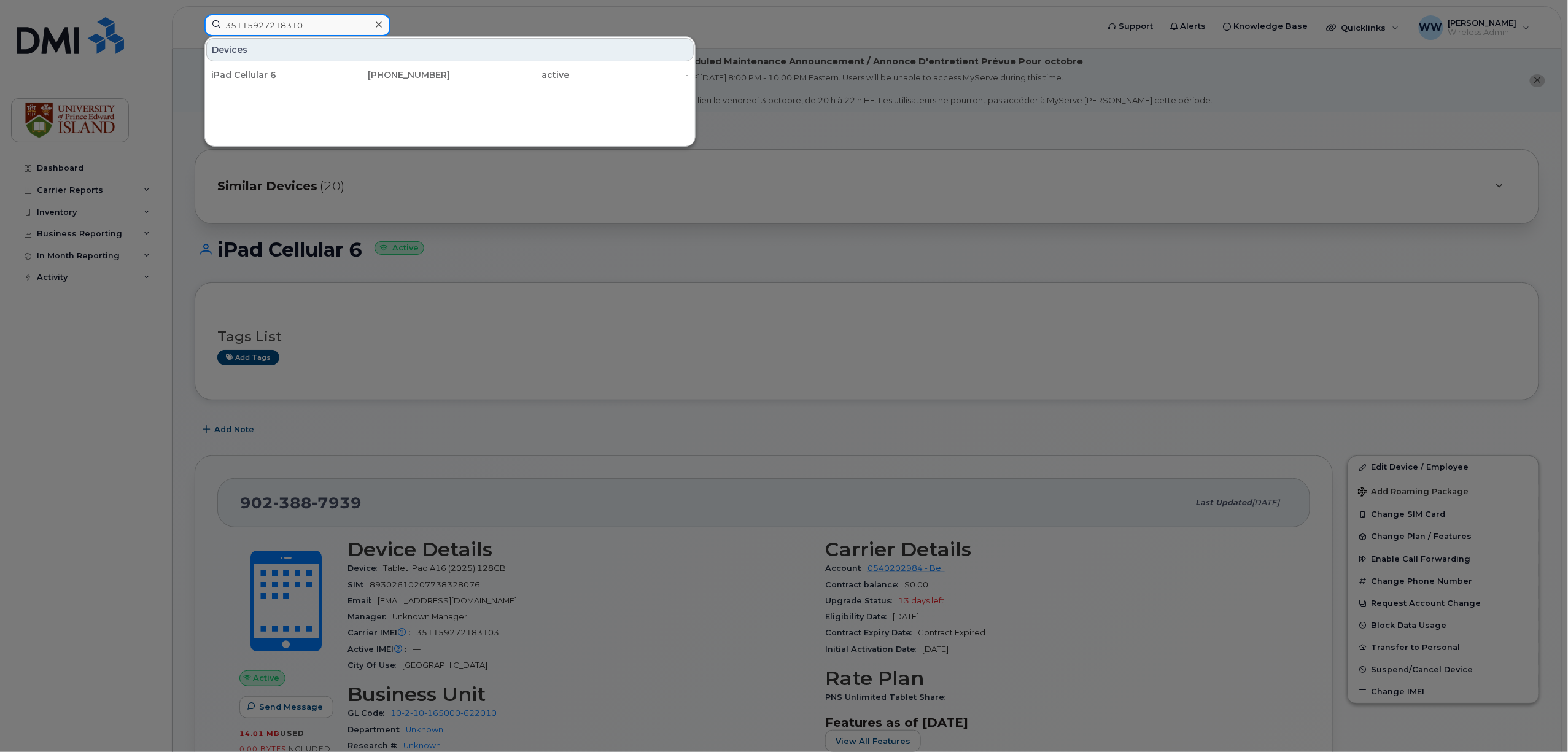
type input "35115927218310"
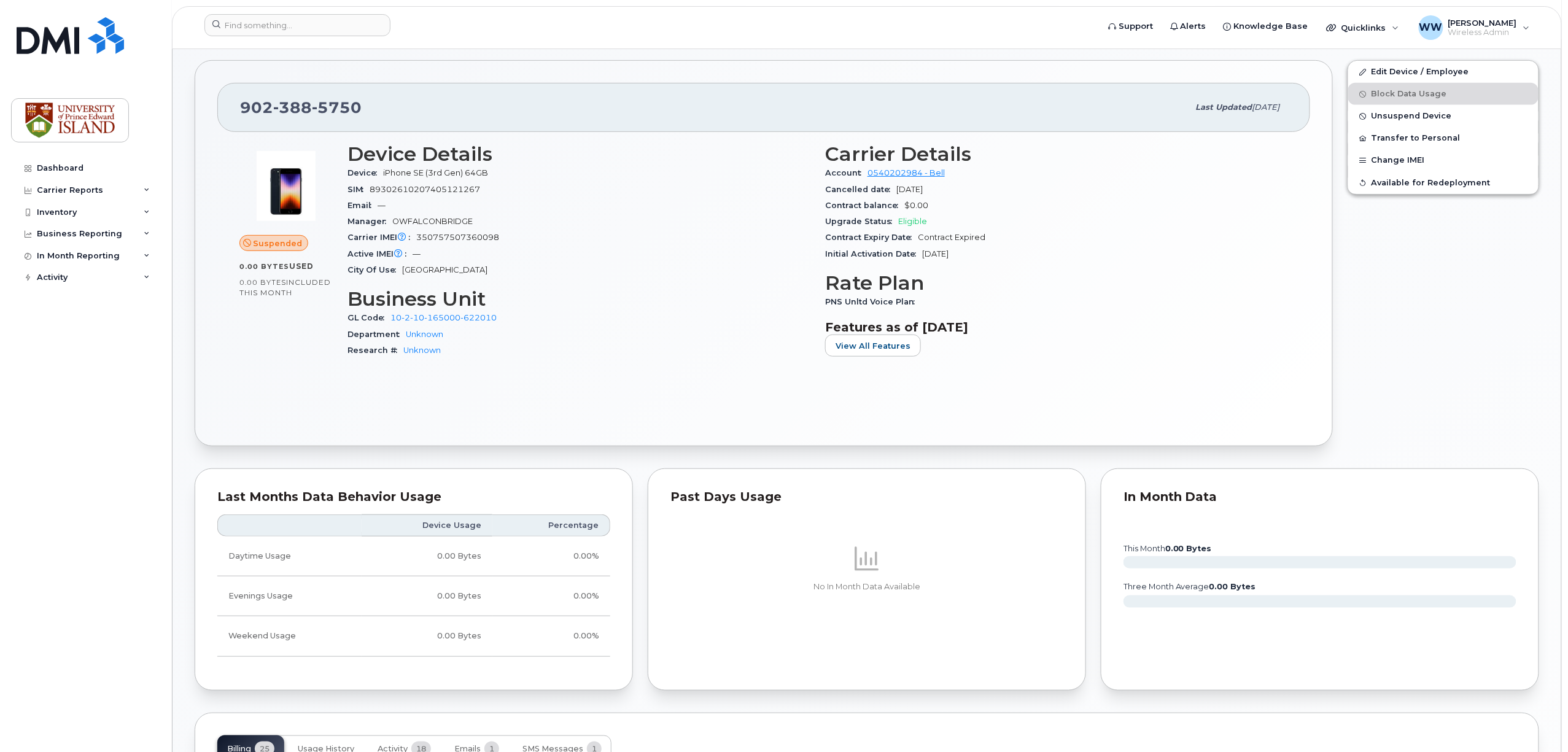
scroll to position [87, 0]
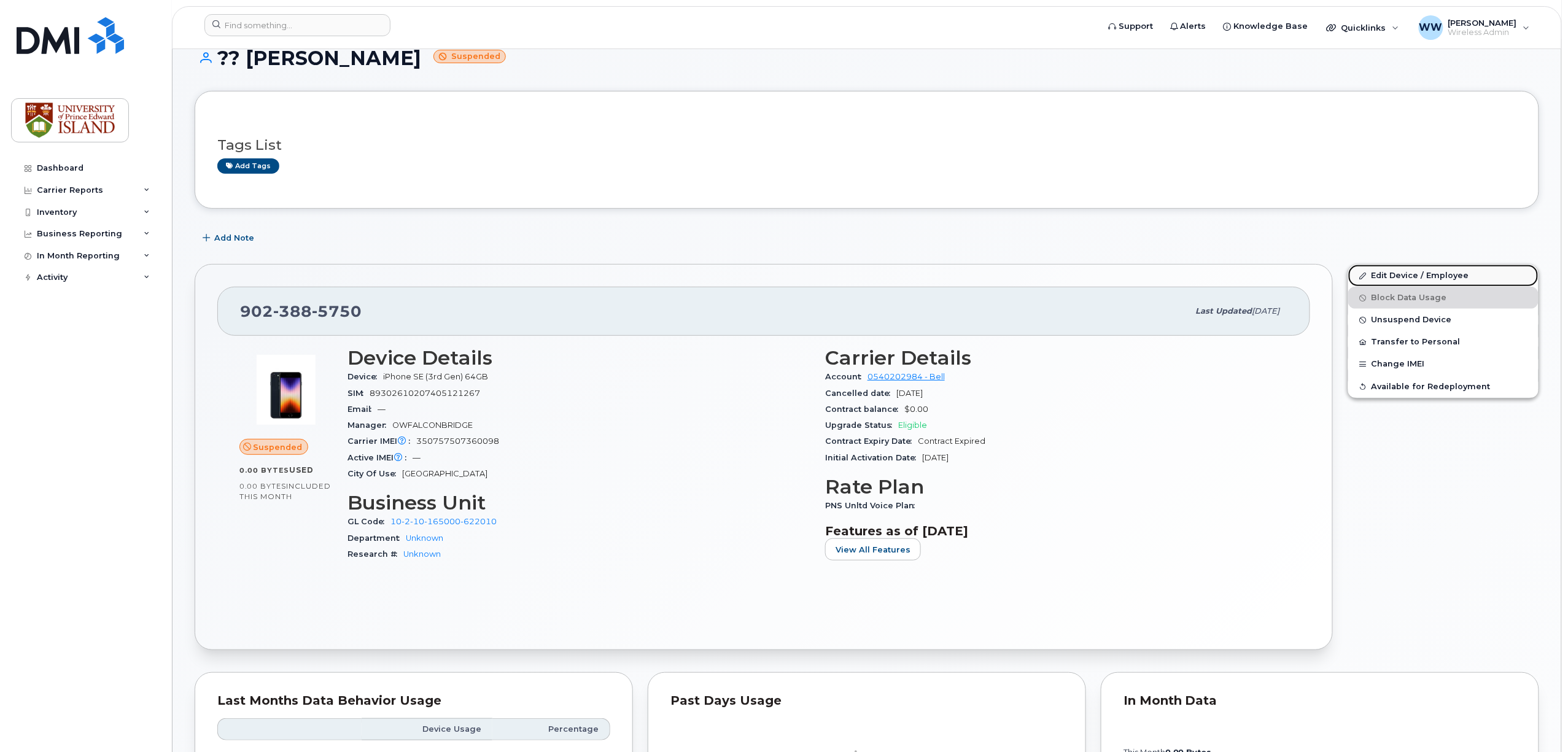
click at [1408, 274] on link "Edit Device / Employee" at bounding box center [1443, 276] width 190 height 22
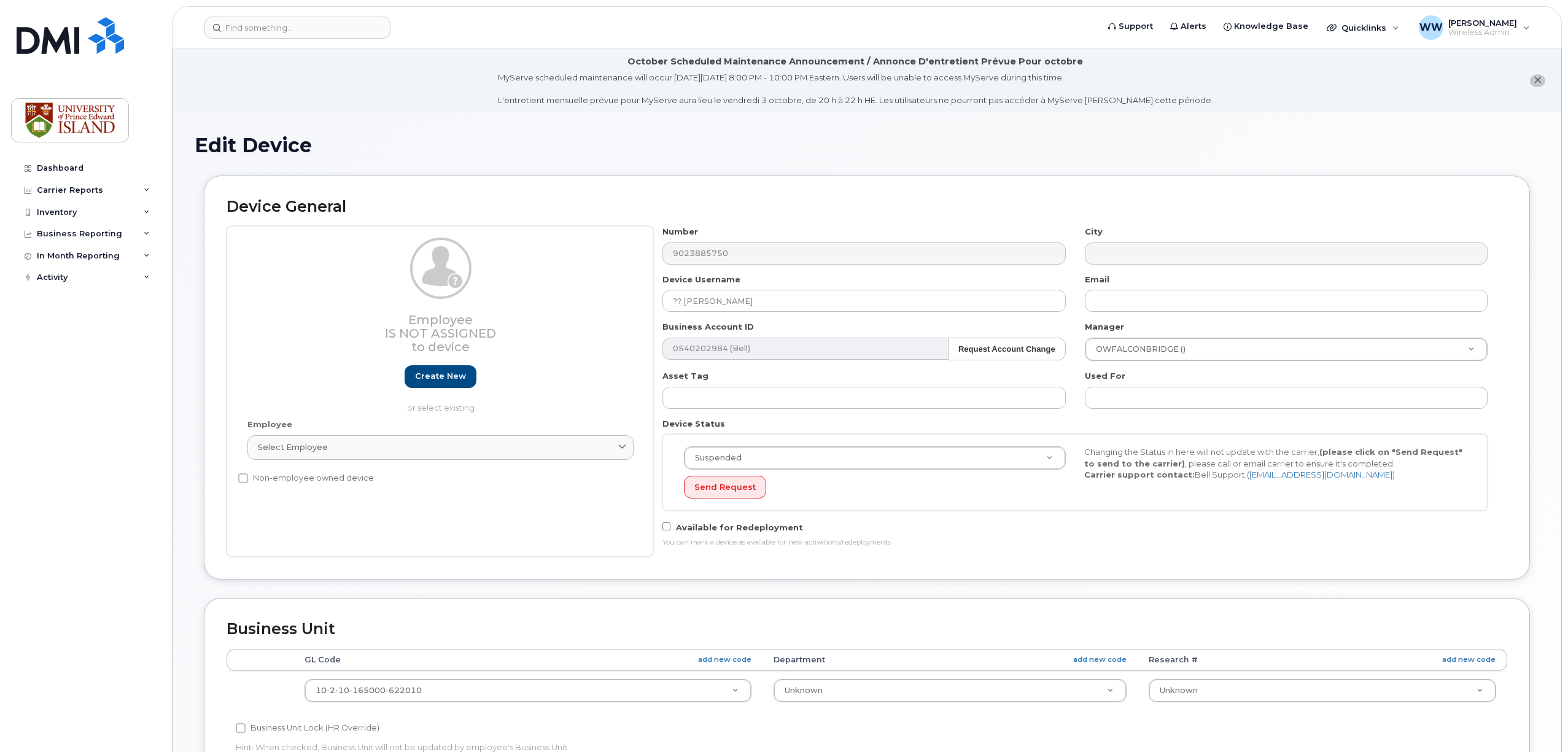
select select "2042227"
select select "2042226"
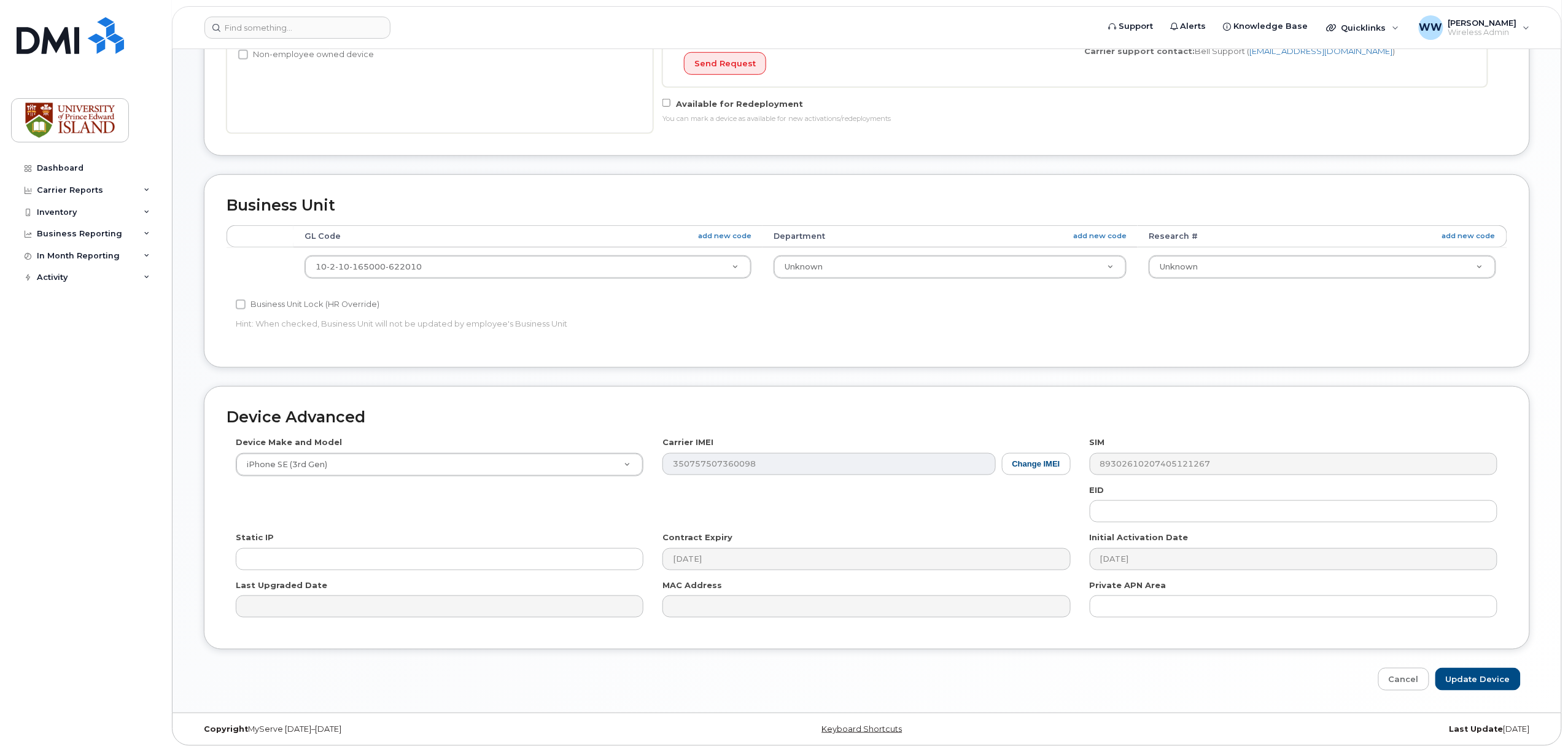
scroll to position [429, 0]
click at [1046, 460] on button "Change IMEI" at bounding box center [1036, 464] width 69 height 22
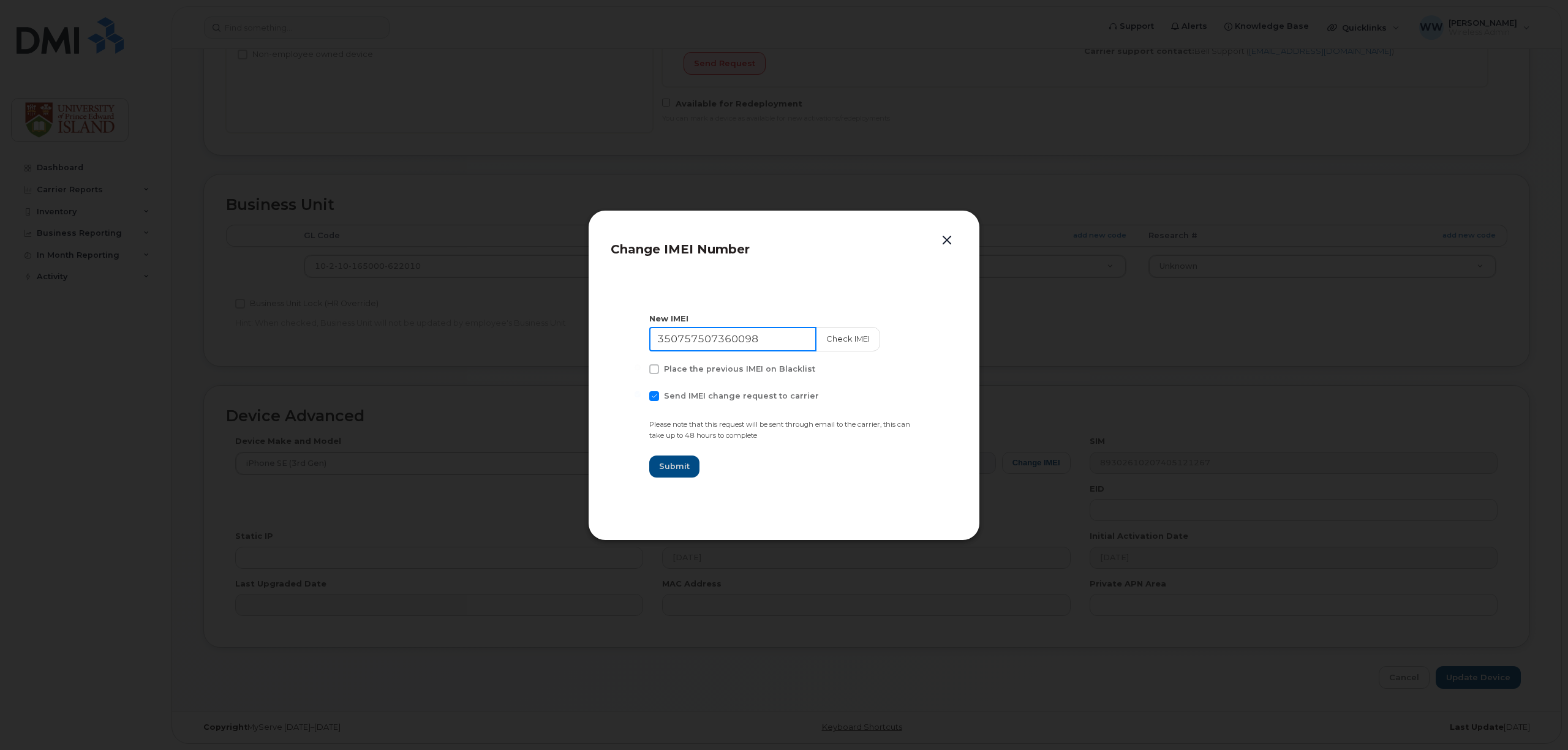
drag, startPoint x: 764, startPoint y: 339, endPoint x: 665, endPoint y: 344, distance: 99.1
click at [595, 333] on div "Change IMEI Number New IMEI 350757507360098 Check IMEI Place the previous IMEI …" at bounding box center [784, 375] width 392 height 331
click at [942, 241] on button "button" at bounding box center [947, 241] width 18 height 17
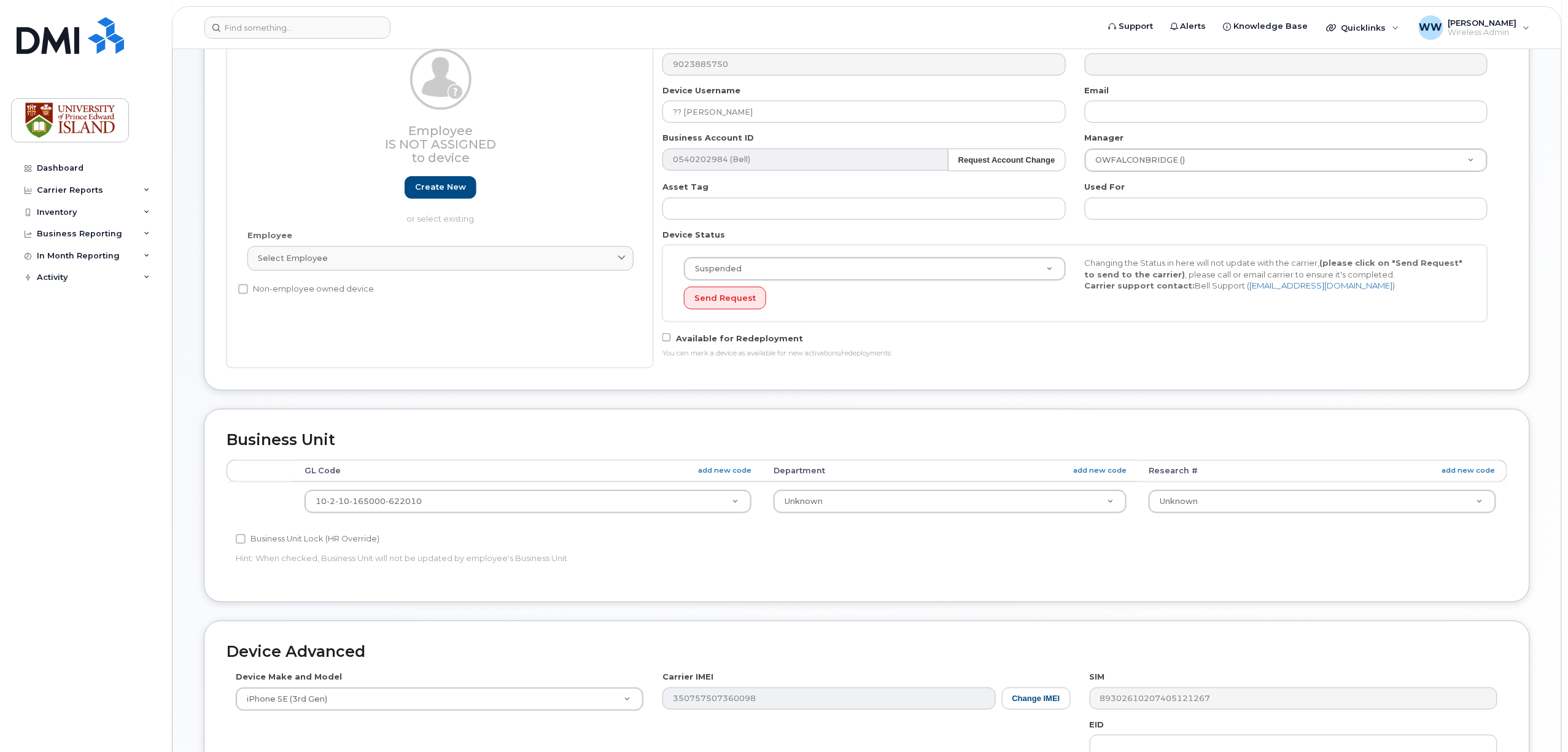
scroll to position [183, 0]
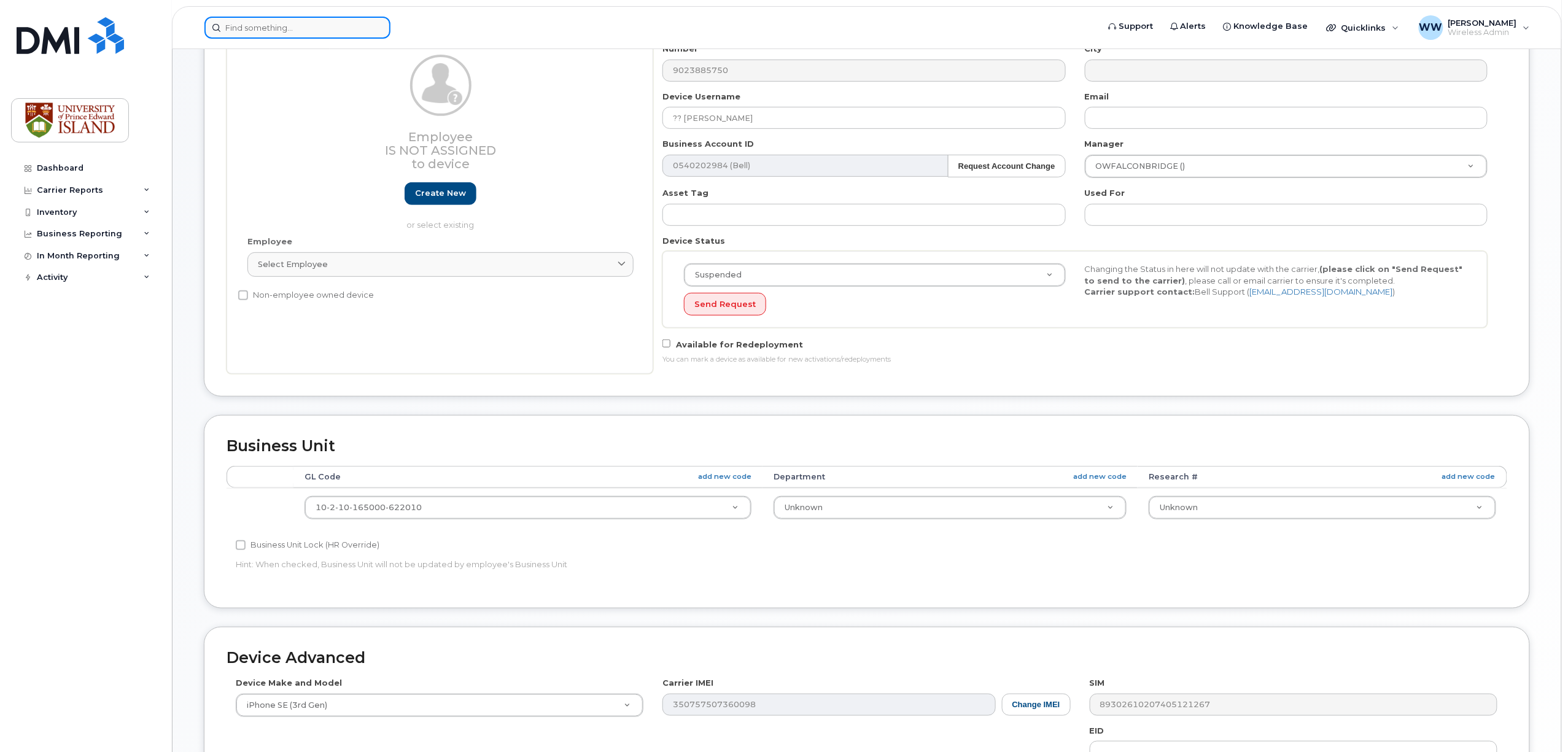
click at [341, 37] on input at bounding box center [297, 28] width 186 height 22
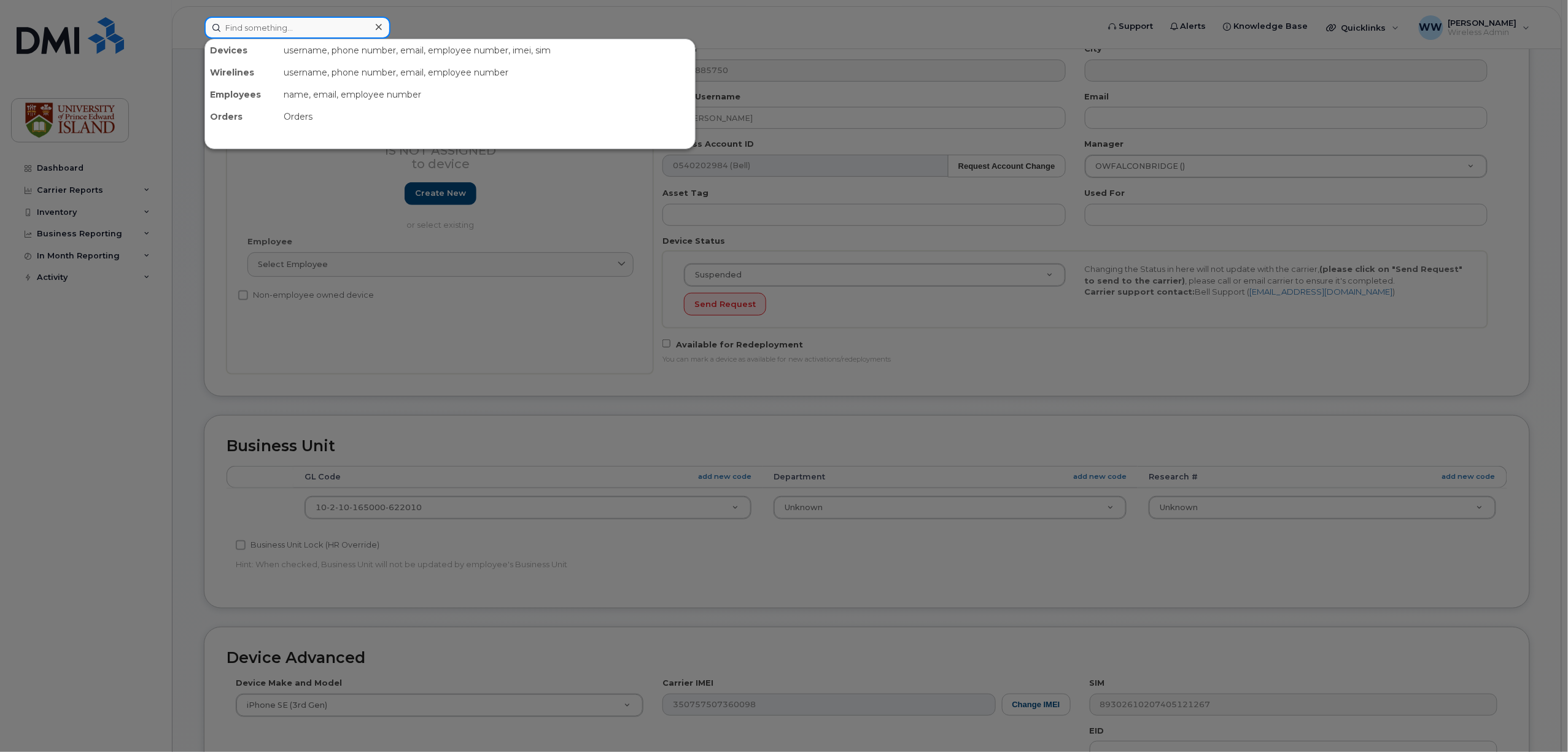
paste input "350757507360098"
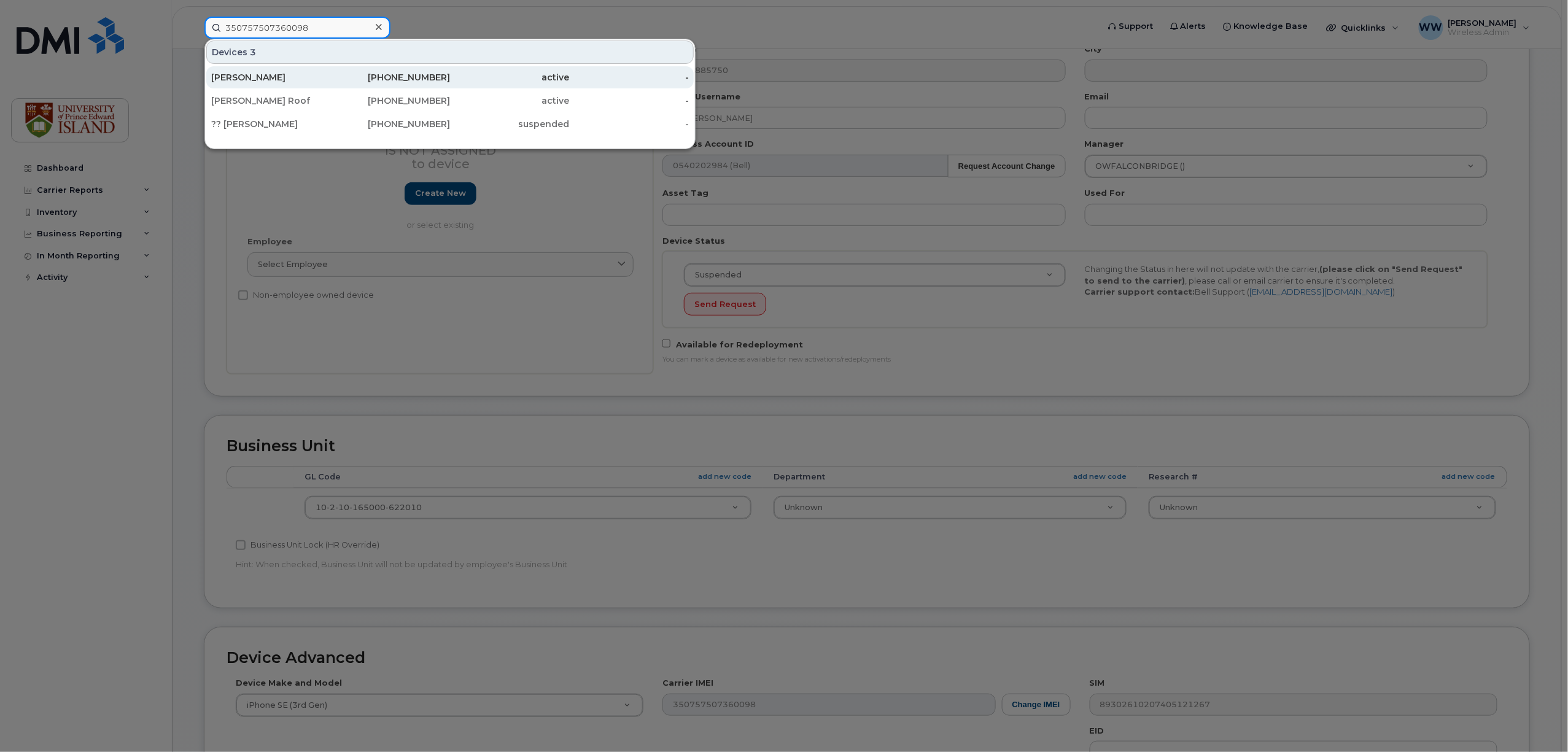
type input "350757507360098"
click at [294, 82] on div "Jordan Steeves" at bounding box center [271, 78] width 120 height 13
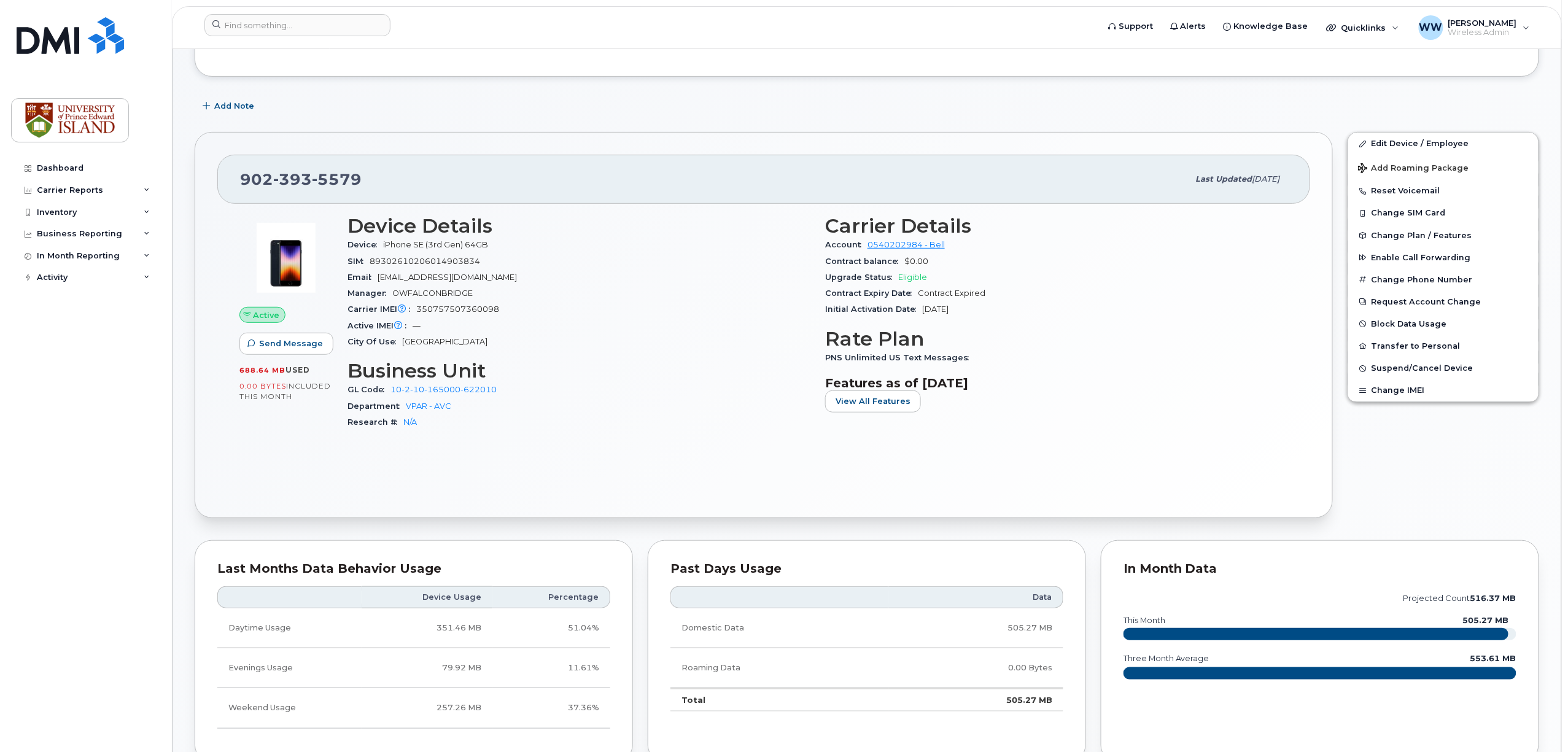
scroll to position [163, 0]
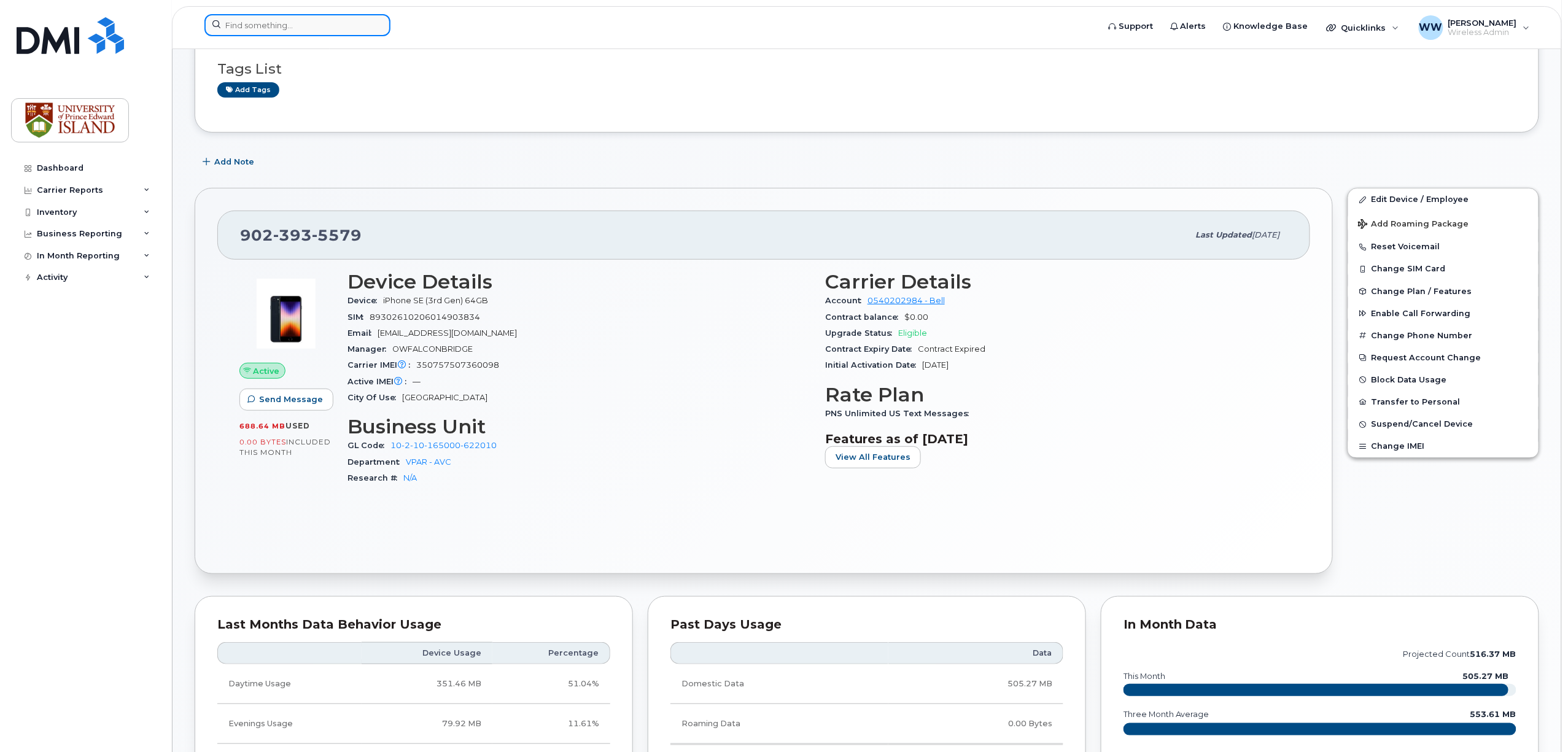
click at [242, 23] on input at bounding box center [297, 25] width 186 height 22
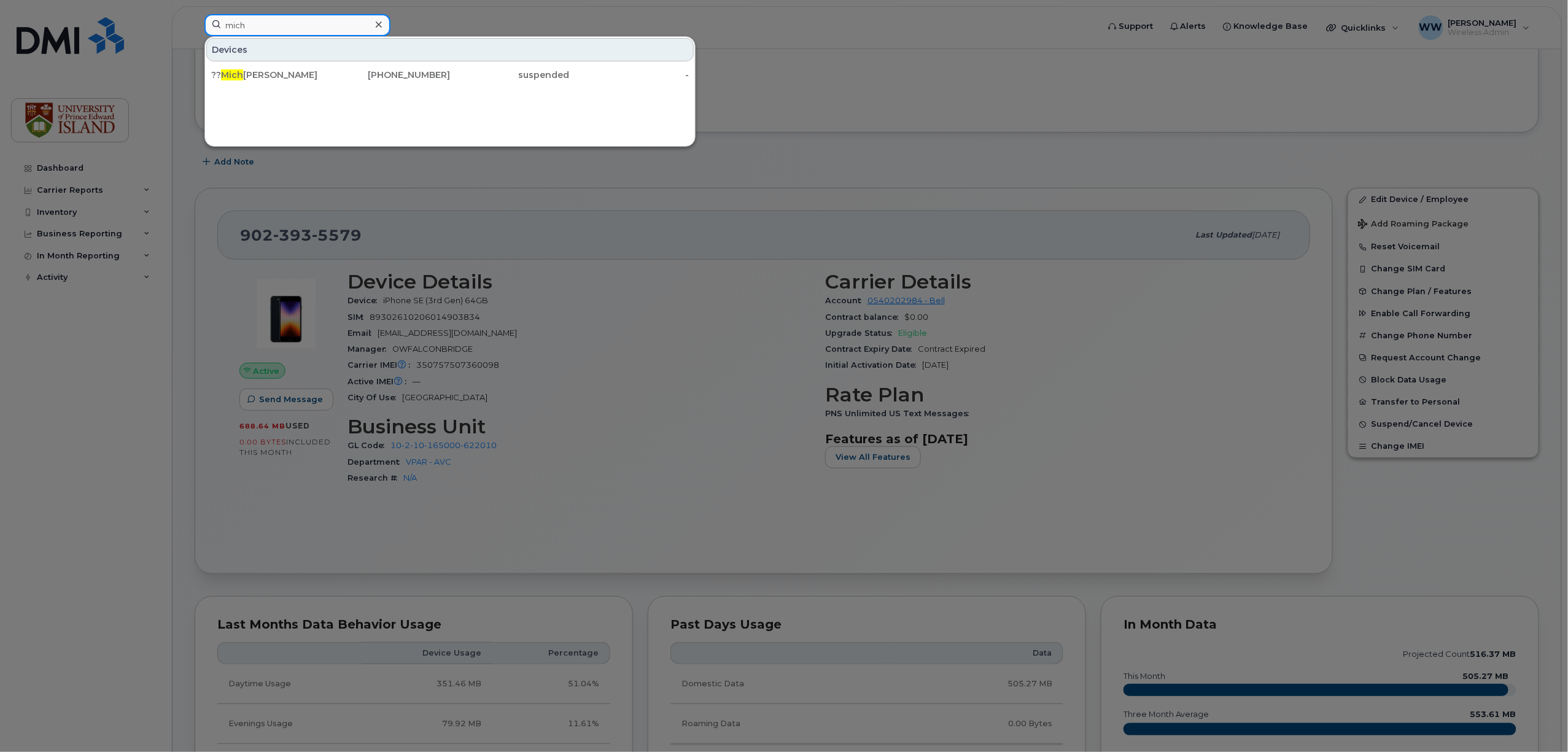
scroll to position [82, 0]
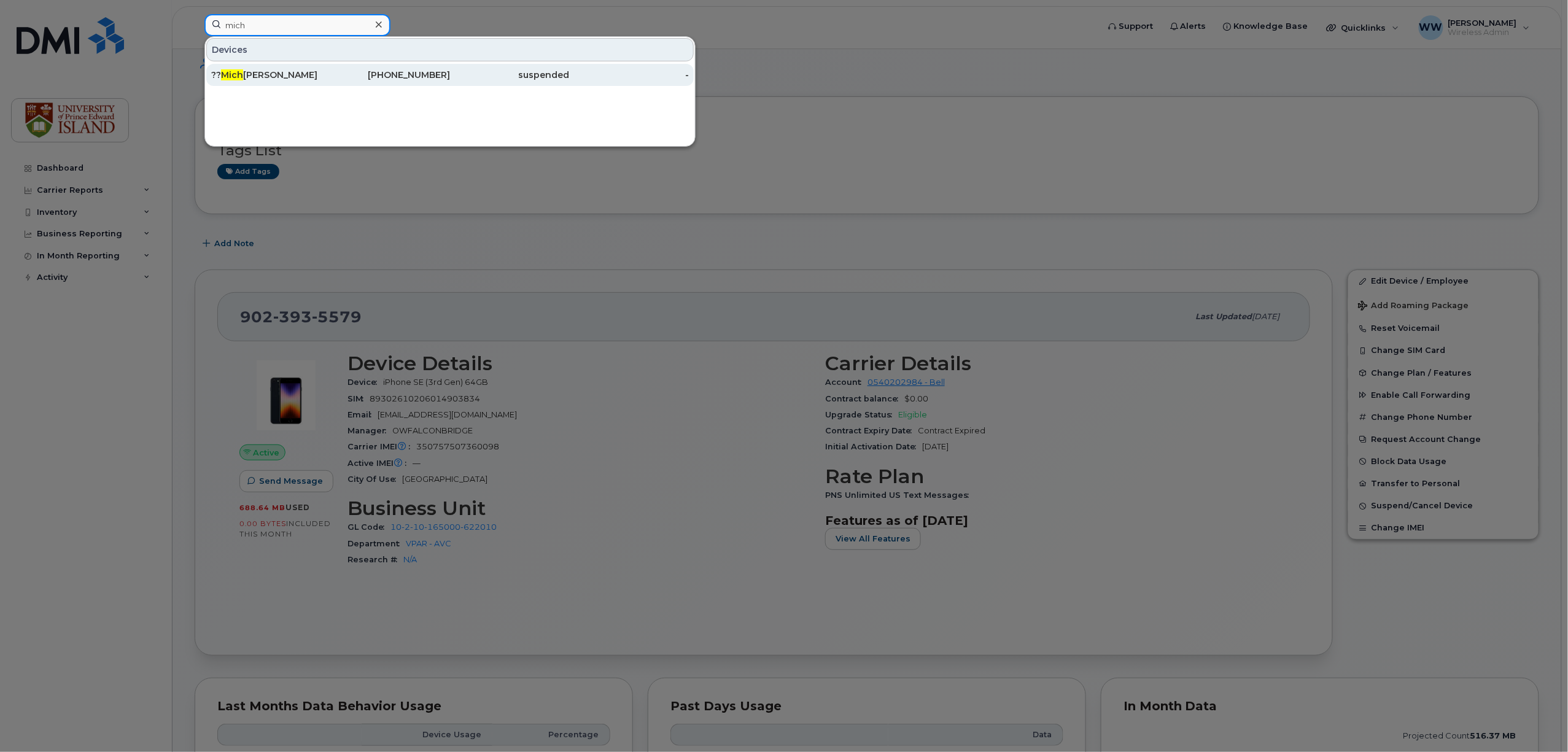
type input "mich"
click at [253, 77] on div "?? Mich ael [PERSON_NAME]" at bounding box center [271, 75] width 120 height 13
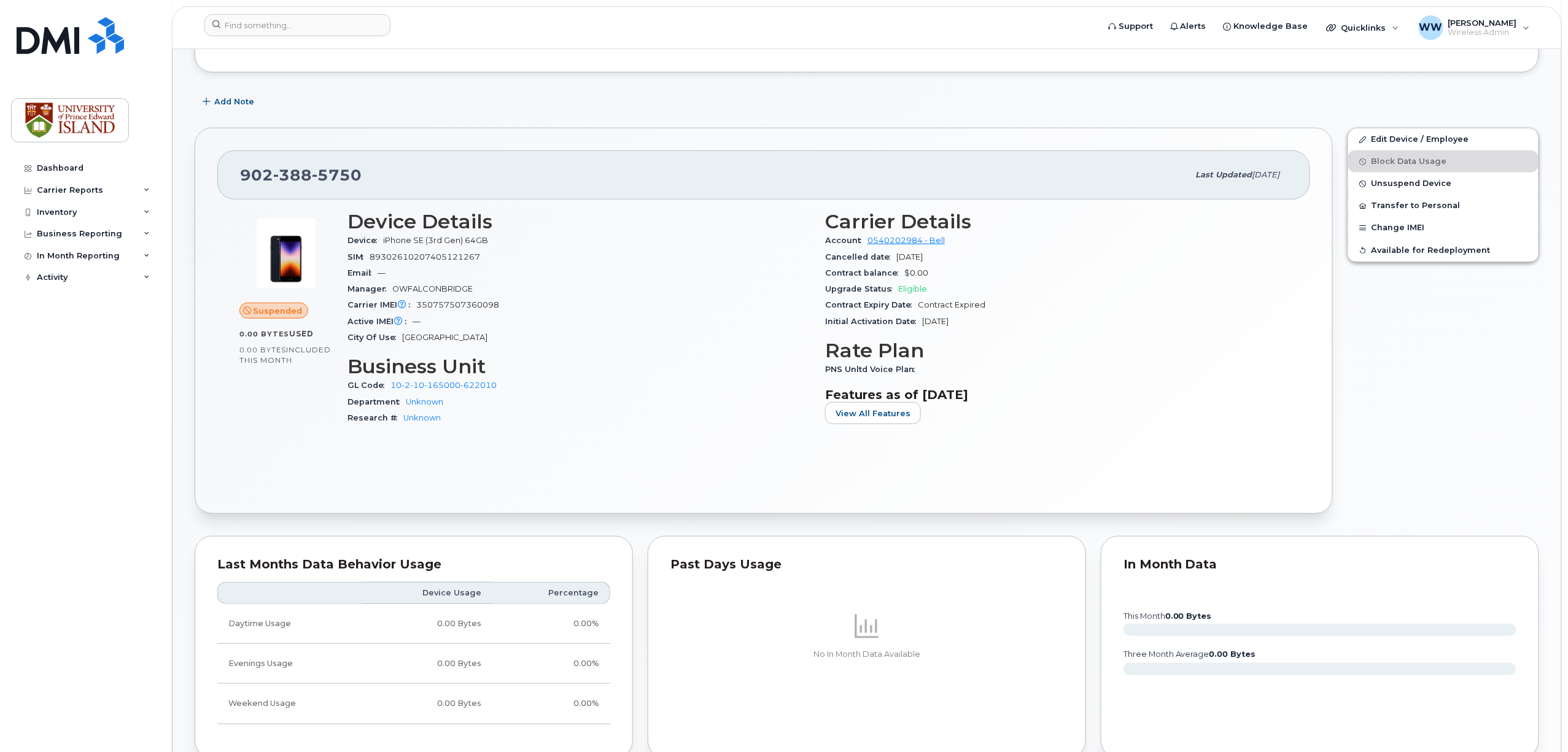
scroll to position [163, 0]
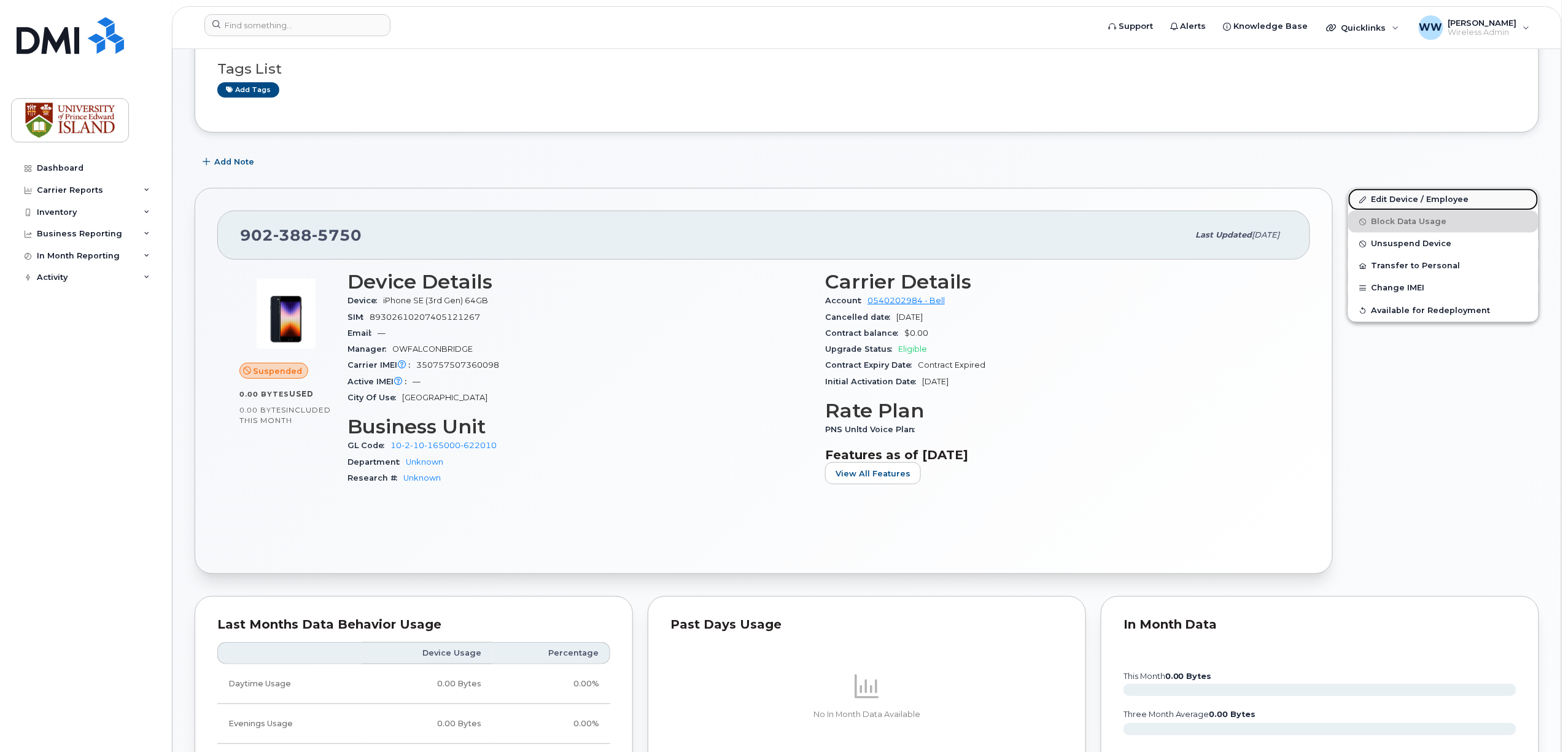
click at [1392, 203] on link "Edit Device / Employee" at bounding box center [1443, 199] width 190 height 22
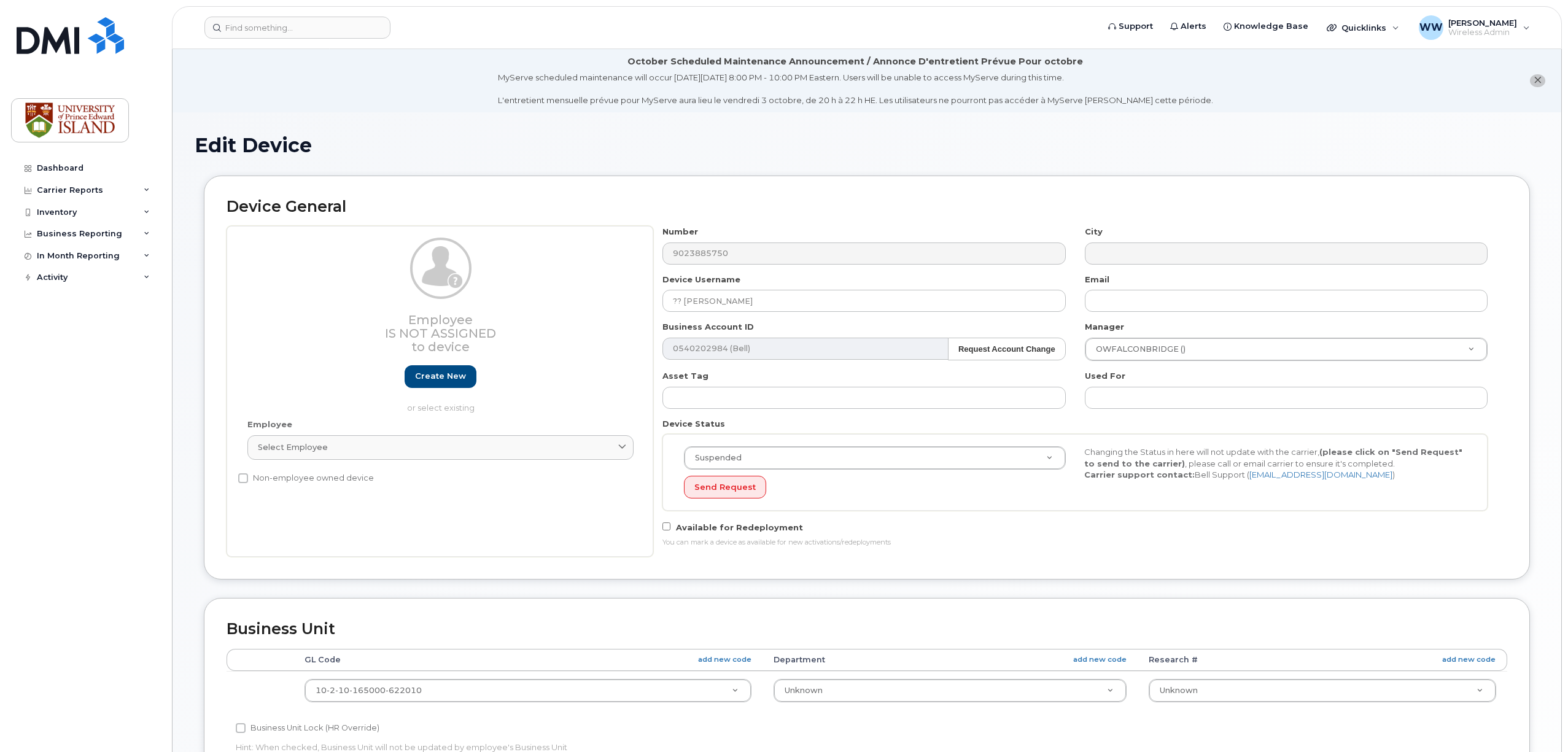
select select "2042227"
select select "2042226"
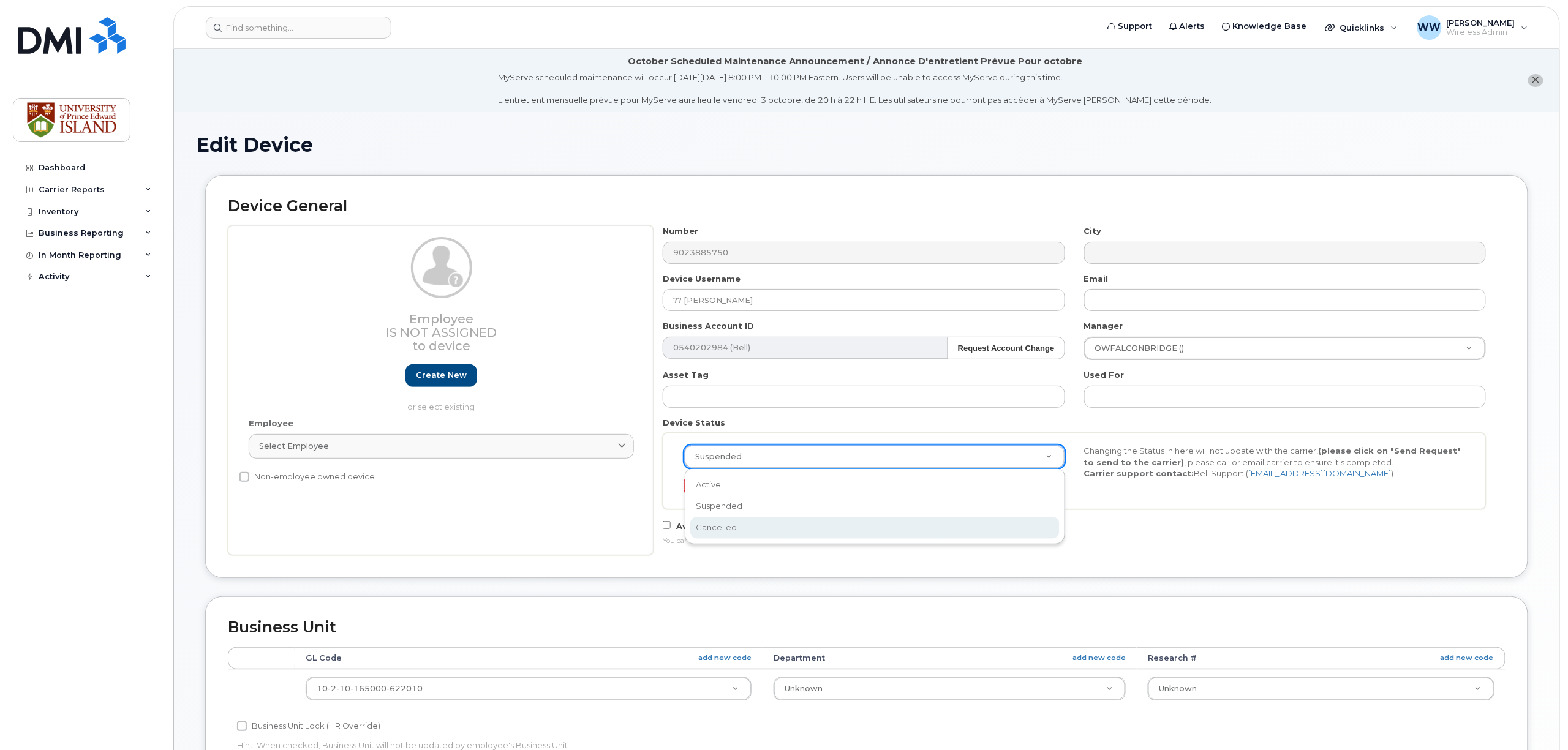
scroll to position [0, 3]
select select "cancelled"
click at [729, 488] on button "Send Request" at bounding box center [724, 486] width 82 height 22
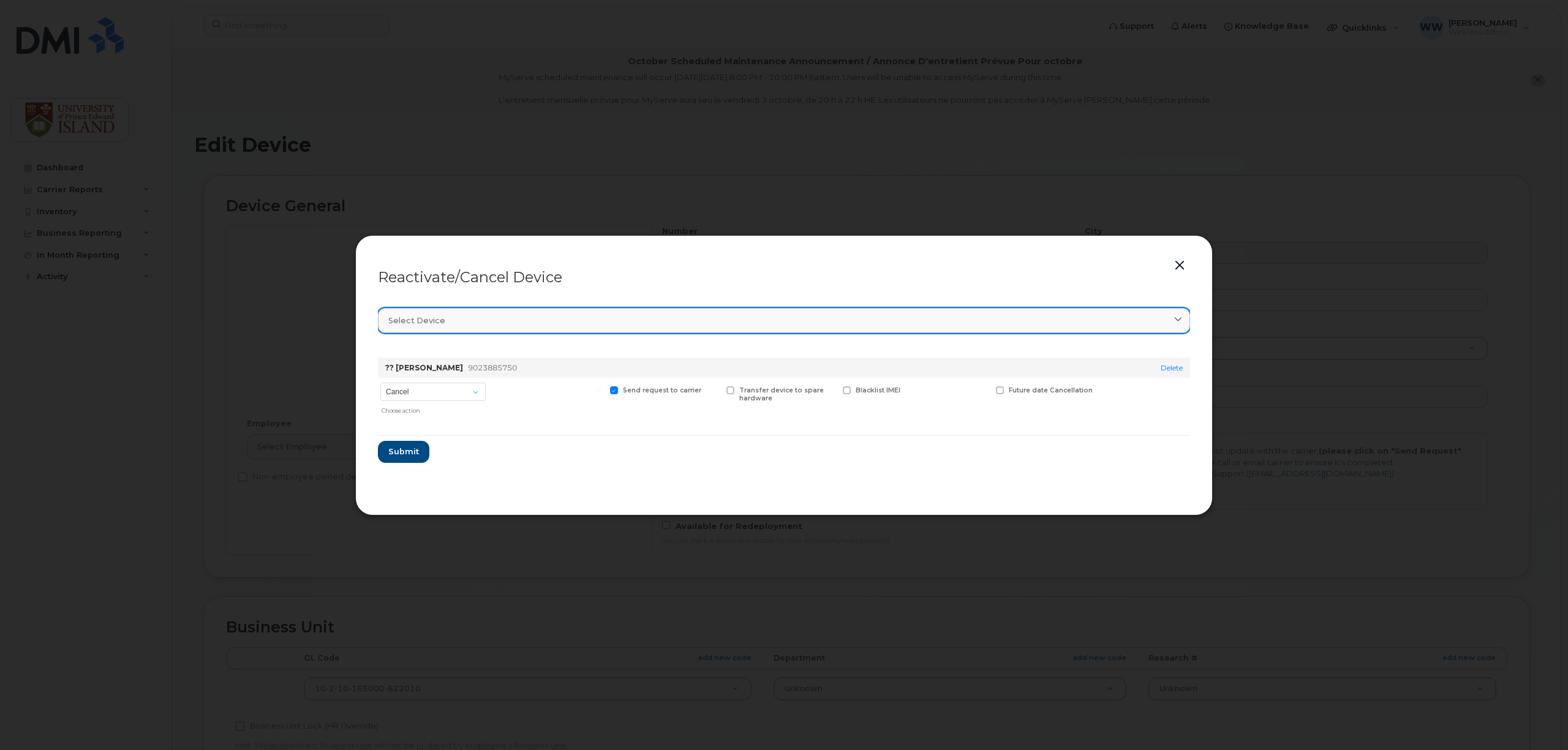
click at [469, 322] on div "Select device" at bounding box center [784, 320] width 791 height 12
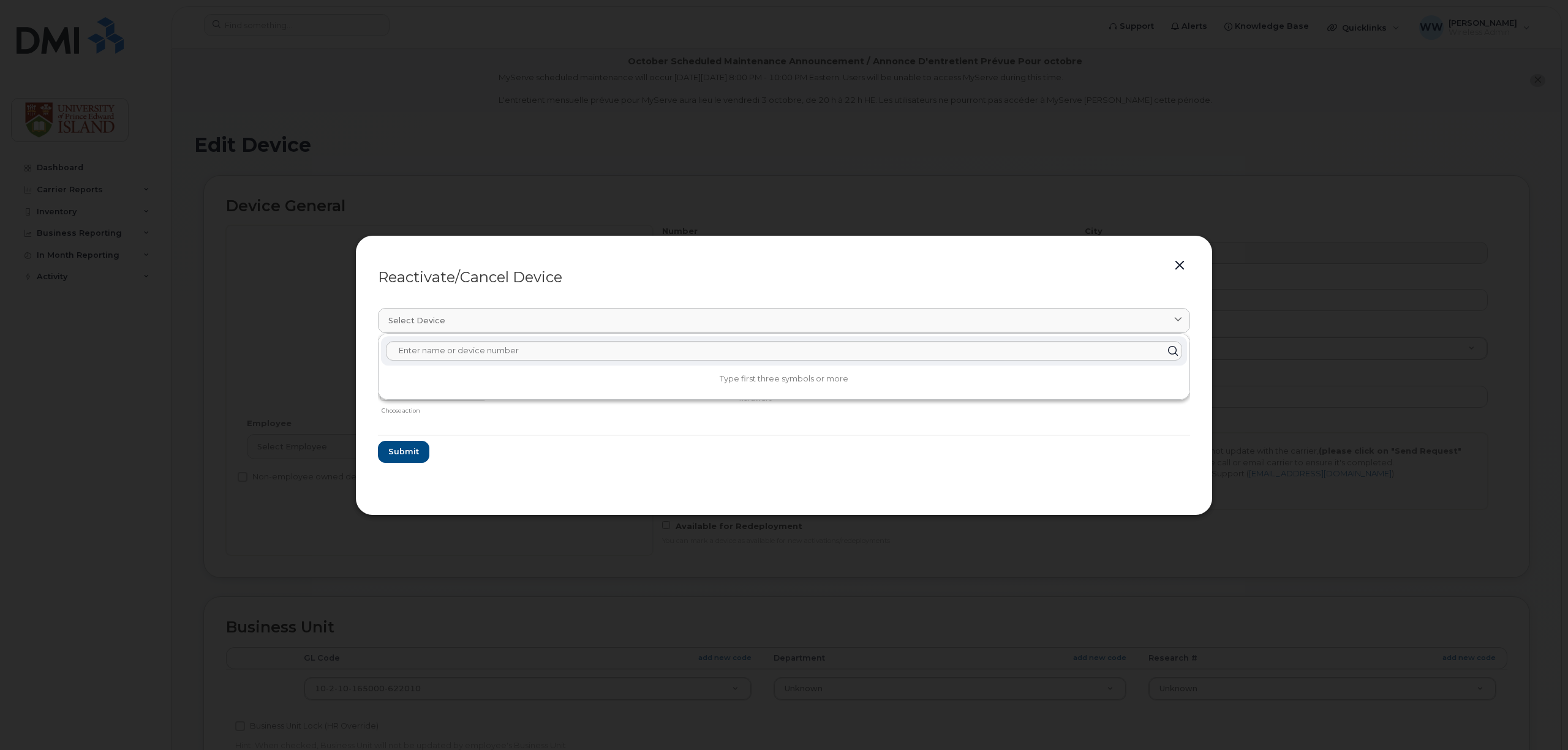
click at [590, 474] on section "Select device Type first three symbols or more ?? Michael Walker 9023885750 Del…" at bounding box center [784, 395] width 812 height 196
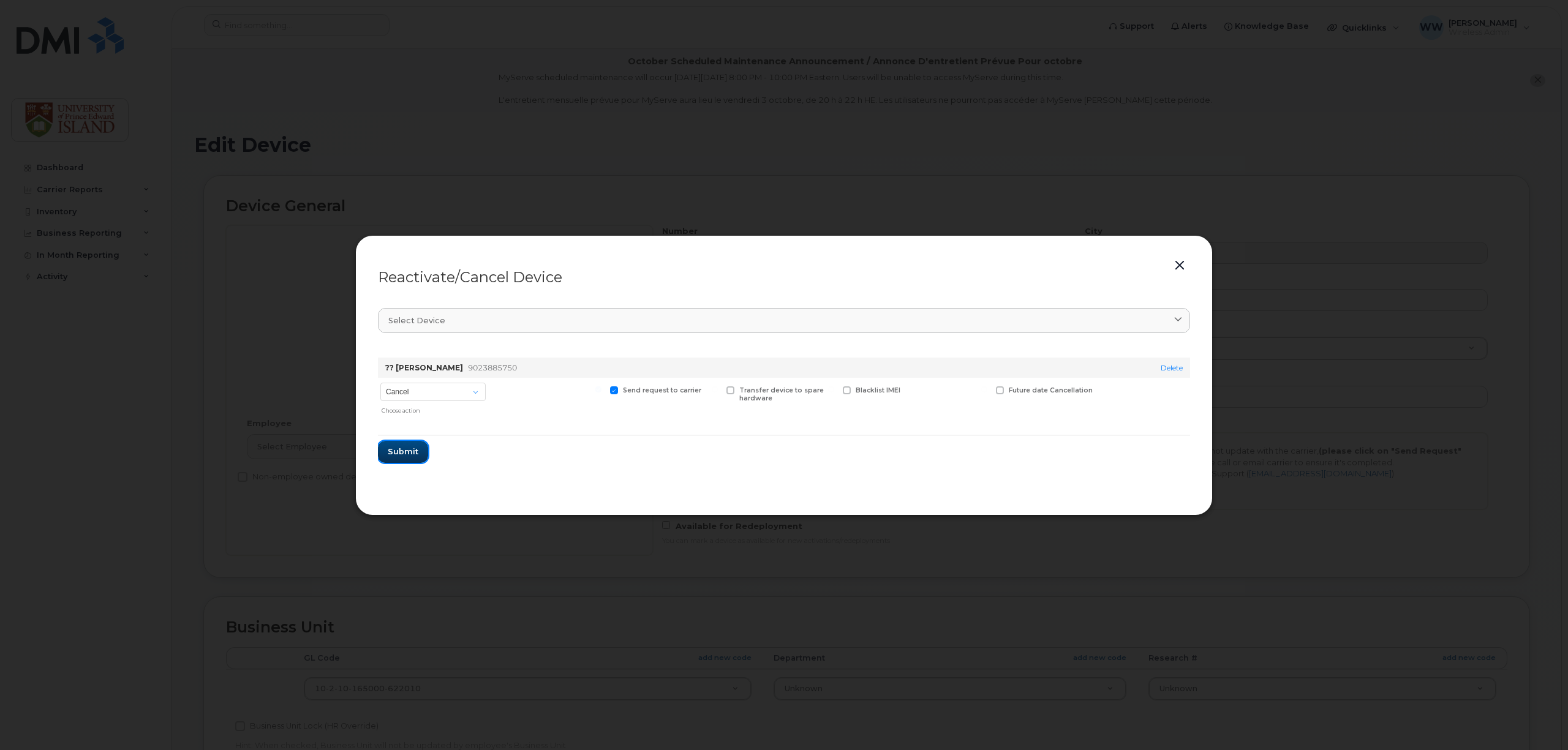
click at [395, 453] on span "Submit" at bounding box center [403, 451] width 31 height 12
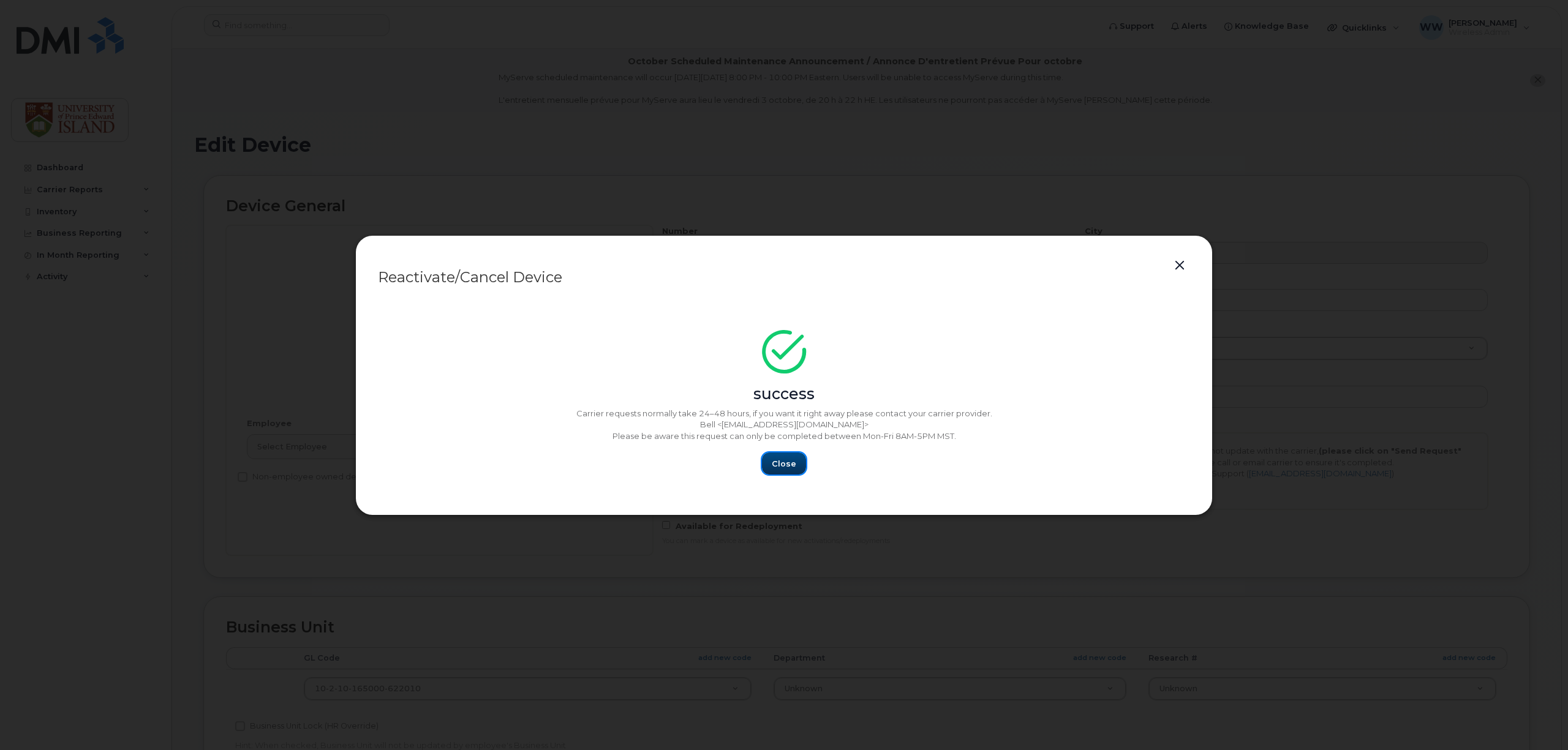
click at [778, 463] on span "Close" at bounding box center [784, 464] width 24 height 12
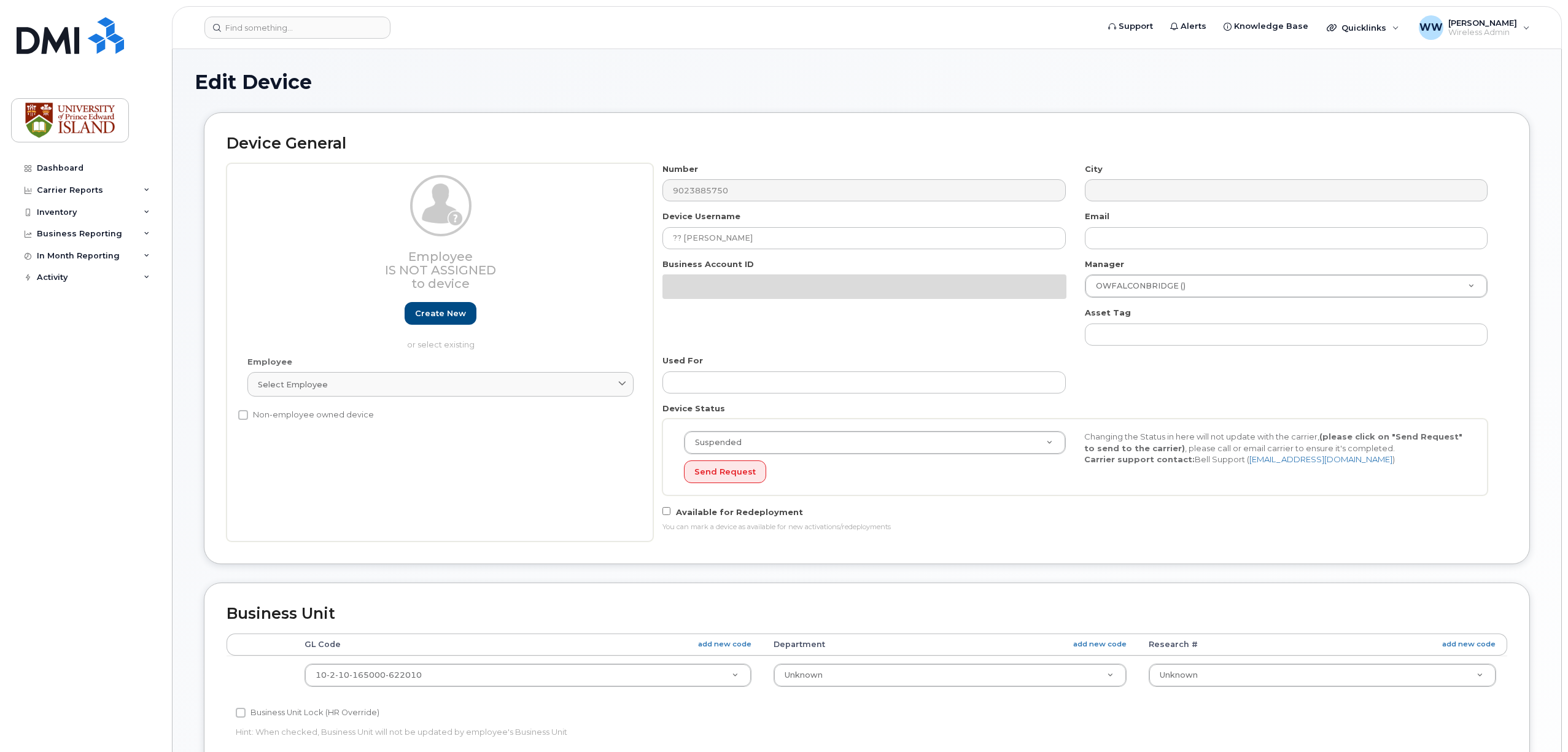
select select "2042227"
select select "2042226"
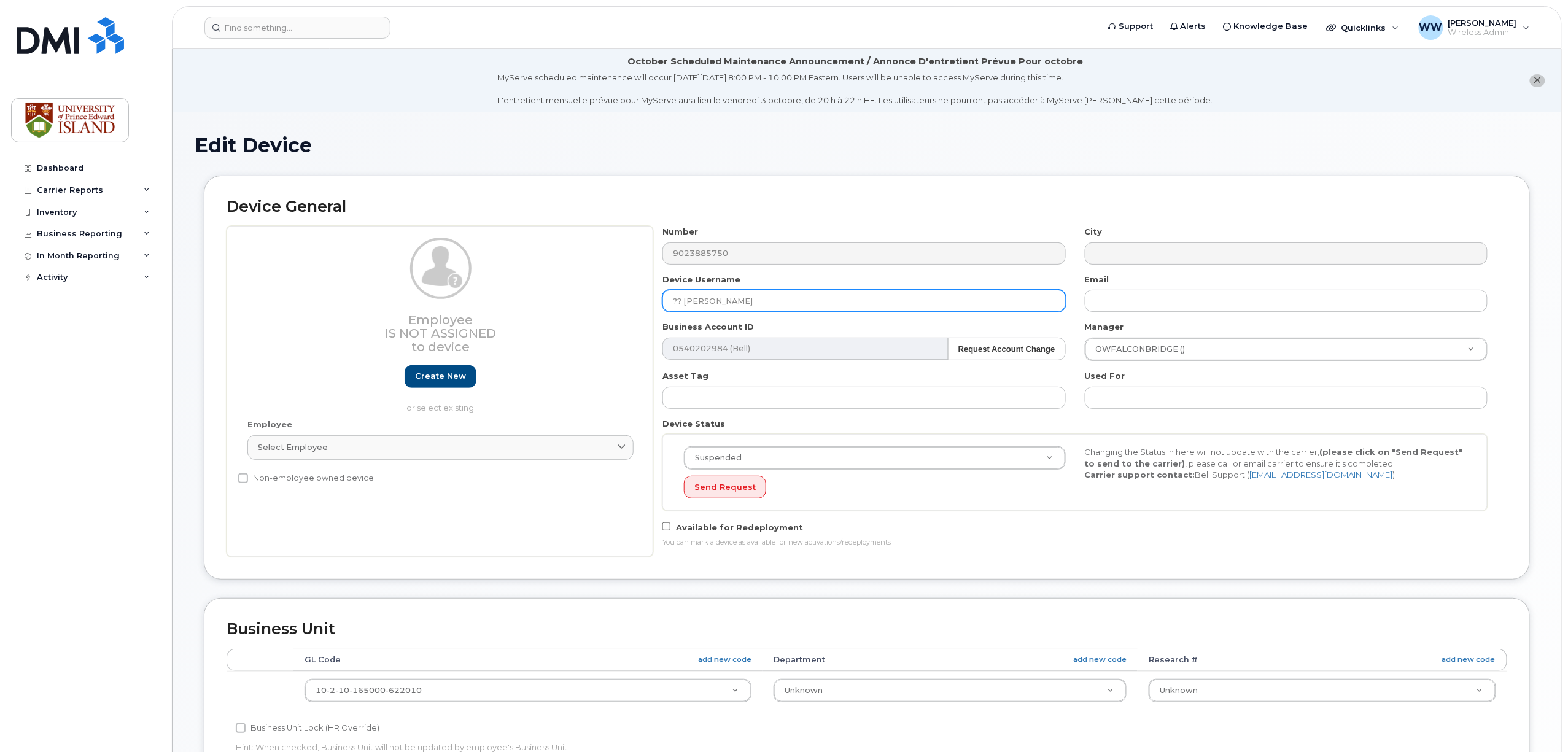
click at [725, 299] on input "?? [PERSON_NAME]" at bounding box center [864, 301] width 403 height 22
click at [767, 304] on input "?? [PERSON_NAME]" at bounding box center [864, 301] width 403 height 22
type input "?? [PERSON_NAME] - phone went to [PERSON_NAME] or [PERSON_NAME]"
click at [957, 187] on div "Device General Employee Is not assigned to device Create new or select existing…" at bounding box center [867, 378] width 1326 height 404
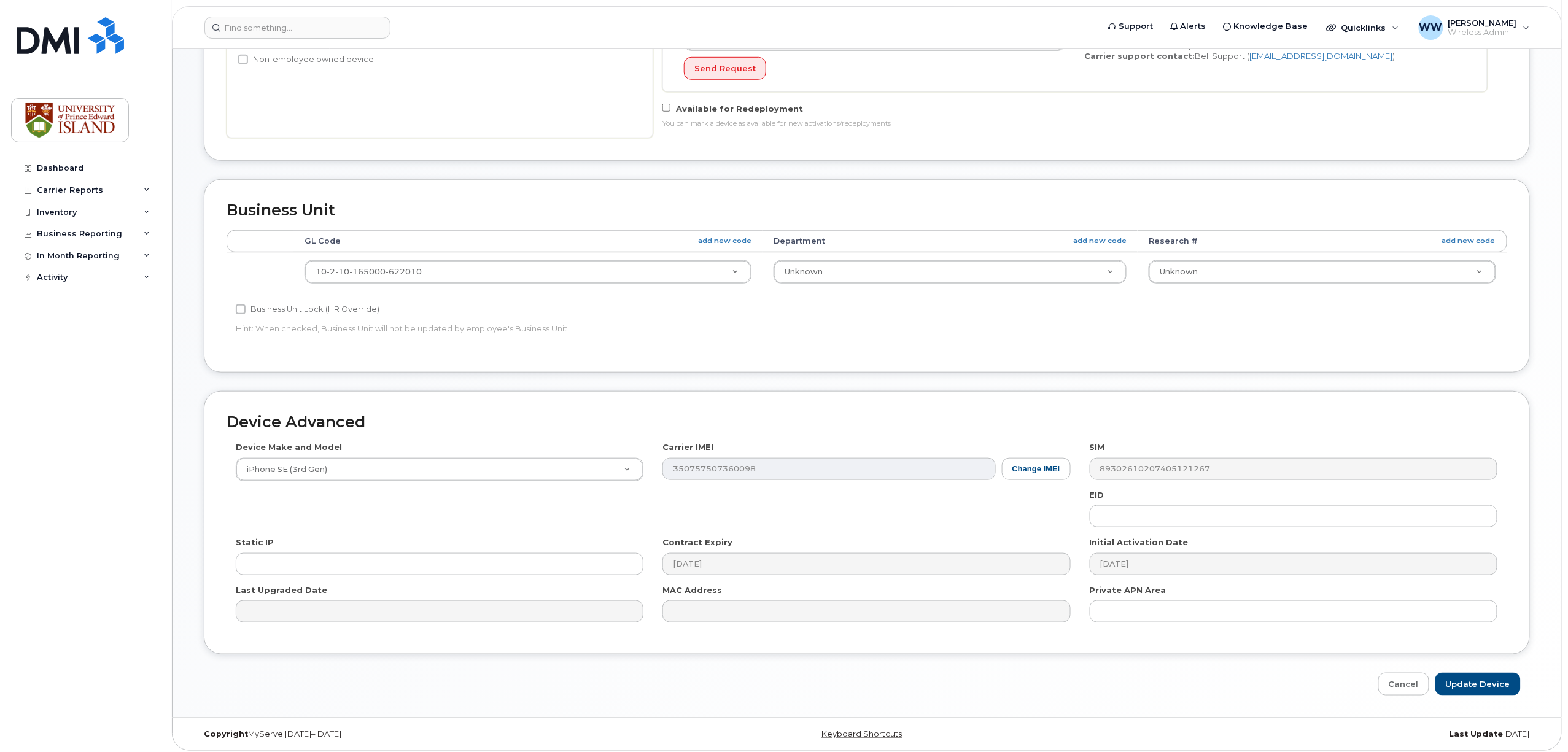
scroll to position [429, 0]
drag, startPoint x: 1493, startPoint y: 678, endPoint x: 1487, endPoint y: 679, distance: 6.1
click at [1493, 678] on input "Update Device" at bounding box center [1478, 679] width 85 height 22
type input "Saving..."
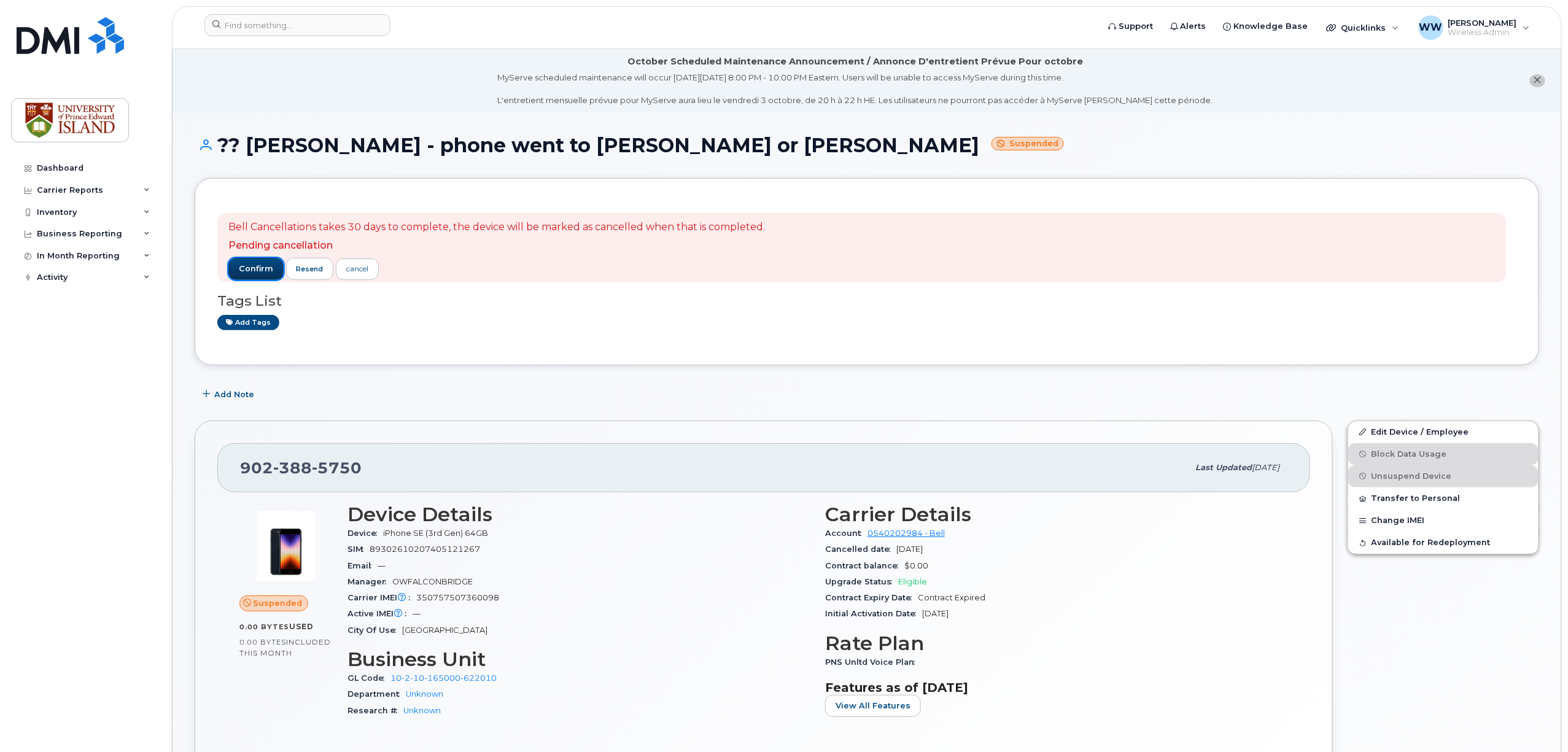
click at [246, 269] on span "confirm" at bounding box center [255, 269] width 34 height 11
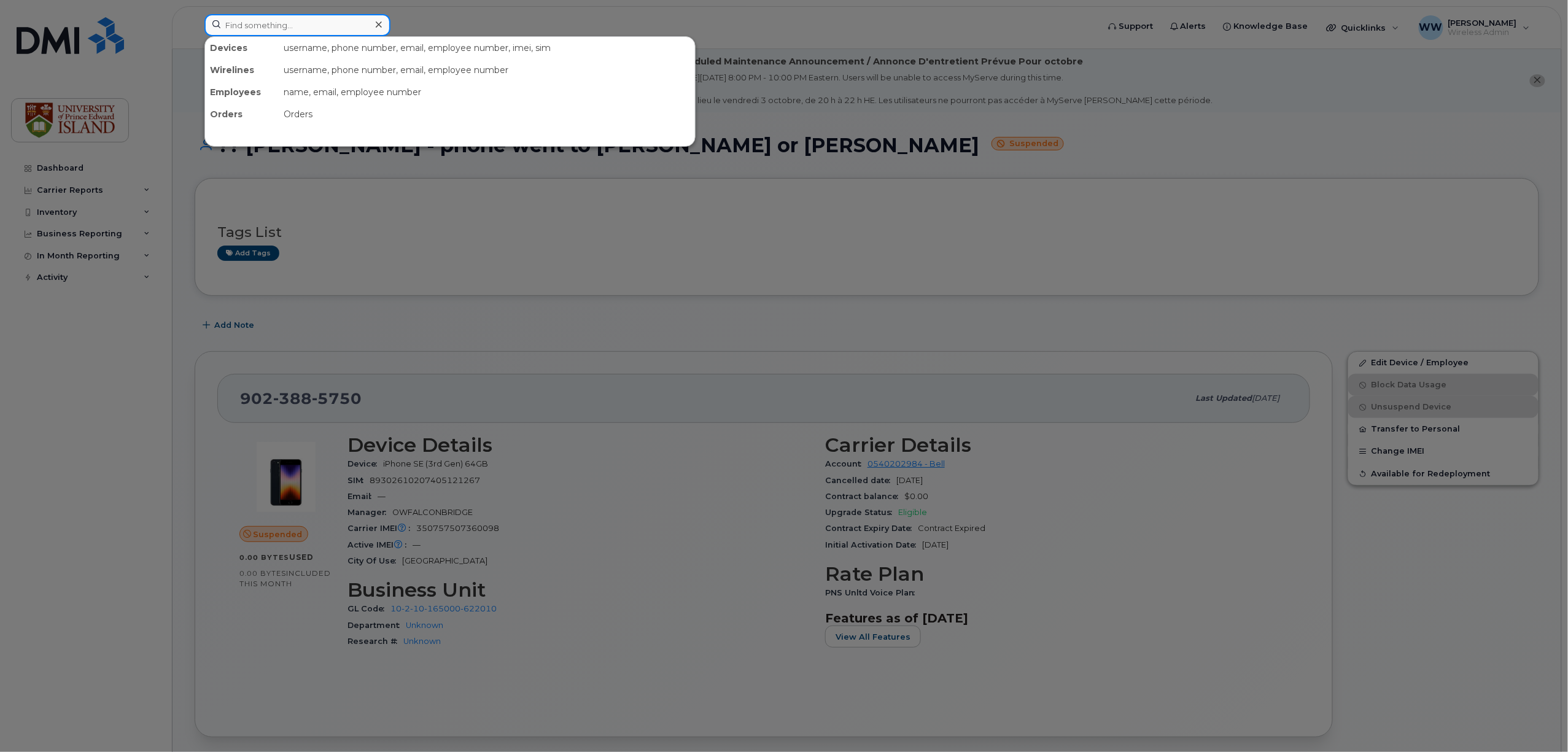
click at [343, 26] on input at bounding box center [297, 25] width 186 height 22
drag, startPoint x: 302, startPoint y: 29, endPoint x: 210, endPoint y: 8, distance: 94.4
click at [212, 14] on div "[PHONE_NUMBER] Devices iPad Cellular [PHONE_NUMBER] active -" at bounding box center [647, 27] width 905 height 27
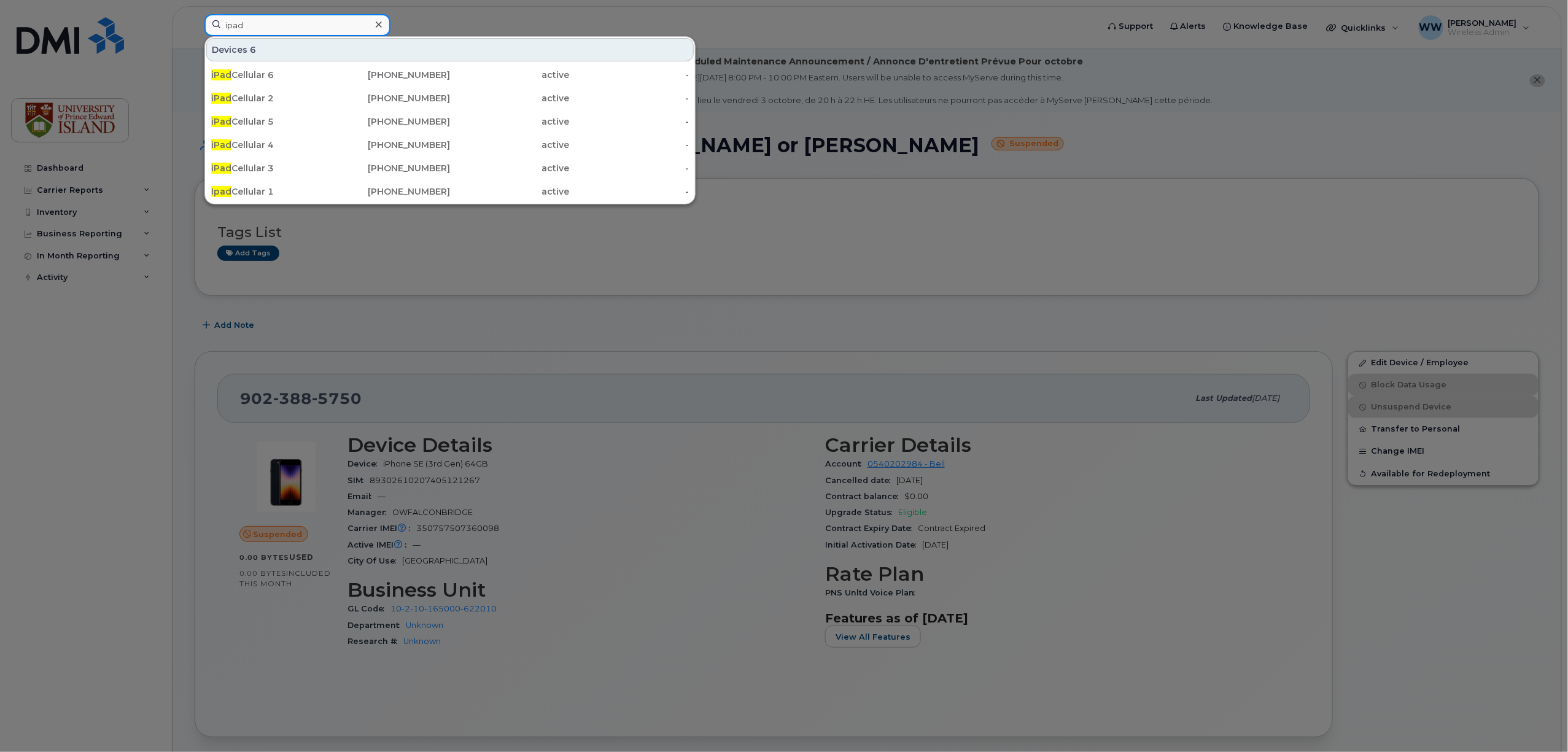
drag, startPoint x: 260, startPoint y: 24, endPoint x: 192, endPoint y: 35, distance: 68.9
click at [194, 28] on div "ipad Devices 6 iPad Cellular 6 902-388-7939 active - iPad Cellular 2 902-388-79…" at bounding box center [647, 27] width 905 height 27
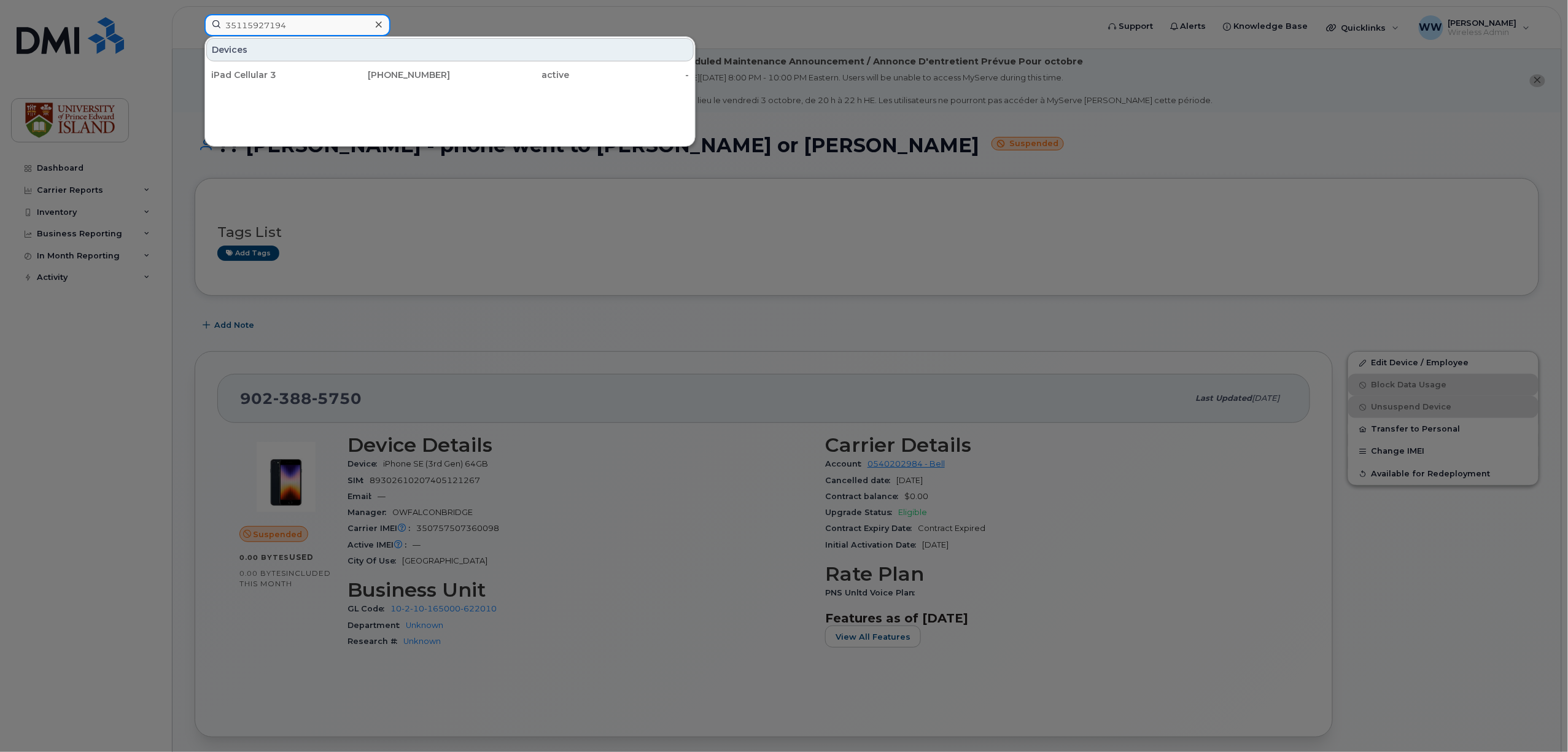
type input "35115927194"
